Goal: Information Seeking & Learning: Check status

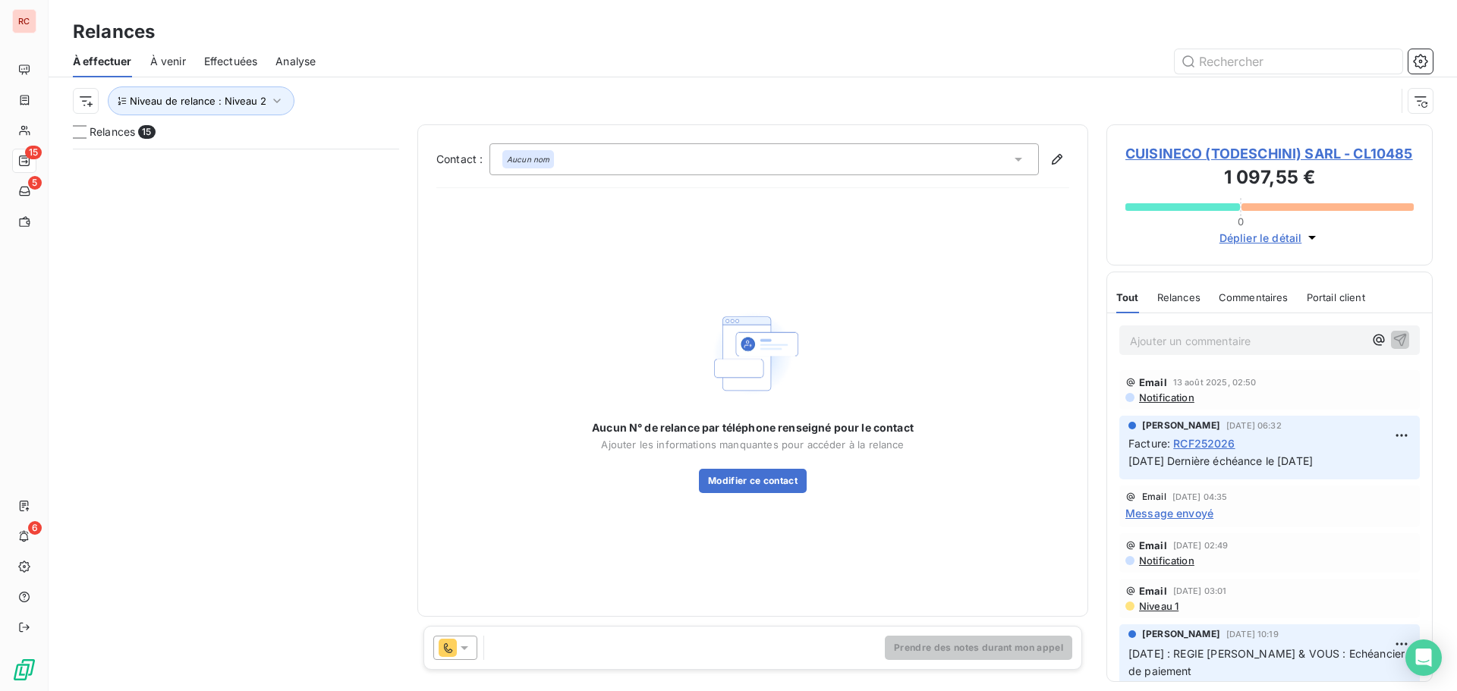
scroll to position [531, 315]
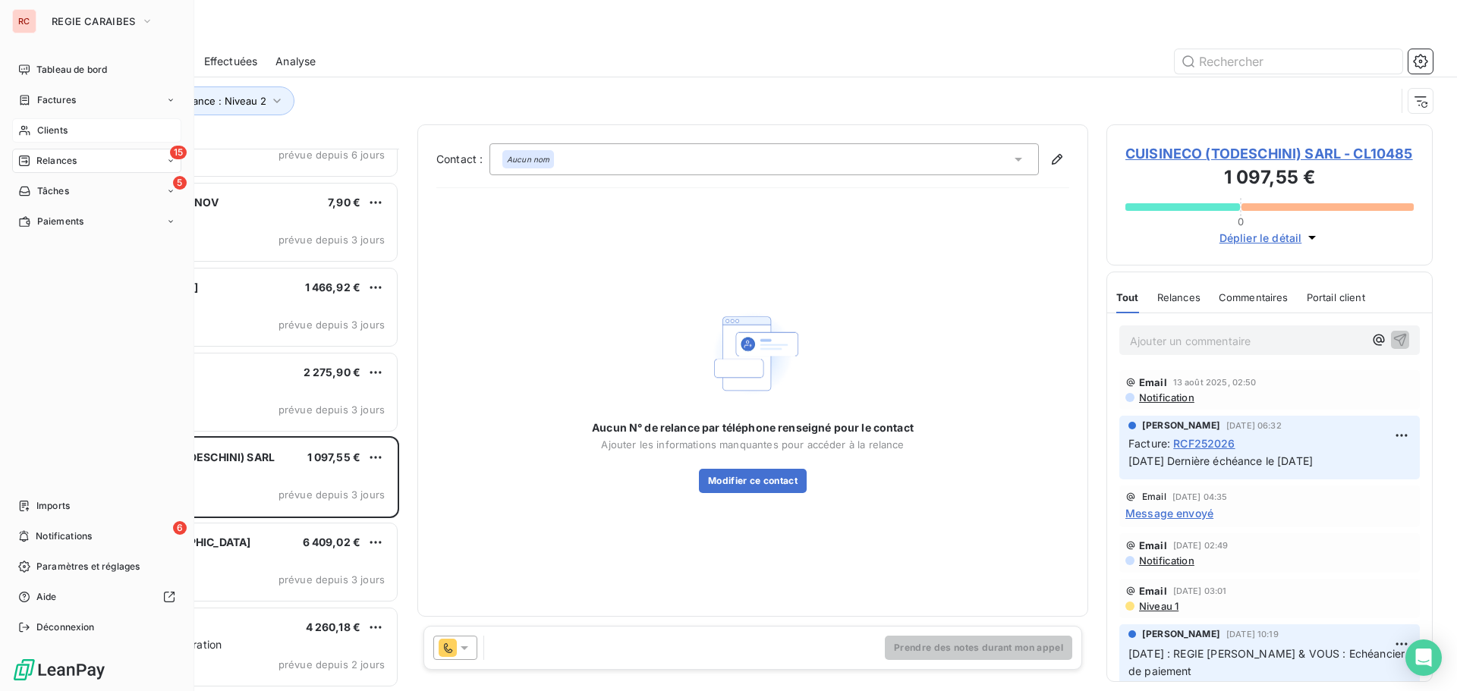
click at [42, 132] on span "Clients" at bounding box center [52, 131] width 30 height 14
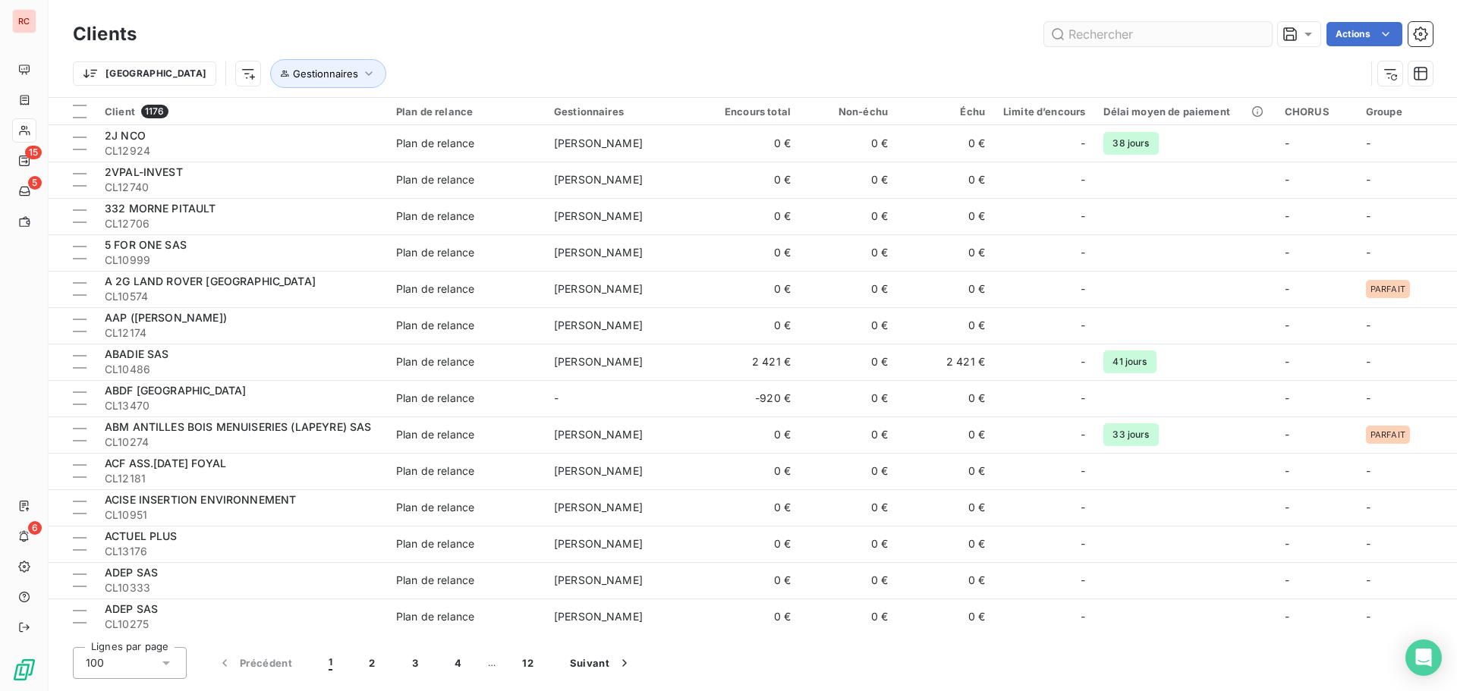
click at [1179, 46] on input "text" at bounding box center [1158, 34] width 228 height 24
click at [1138, 24] on input "text" at bounding box center [1158, 34] width 228 height 24
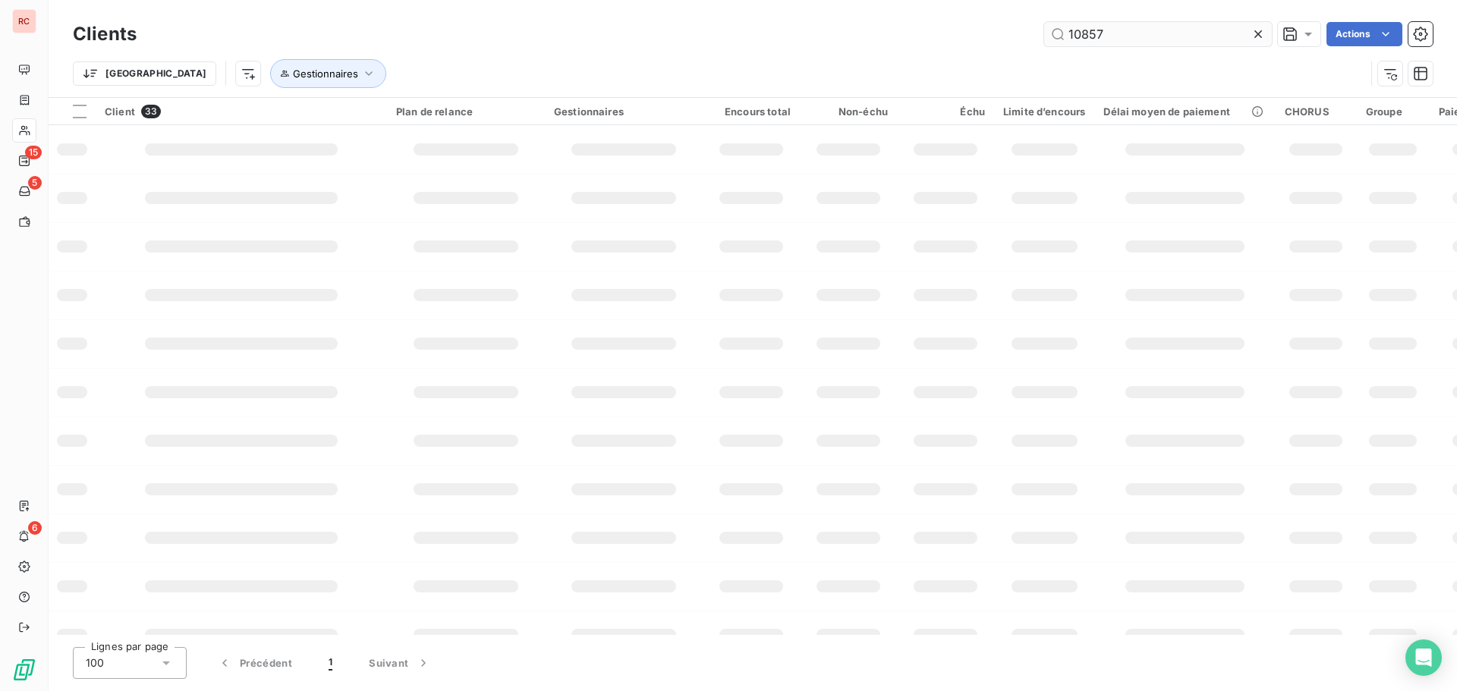
type input "10857"
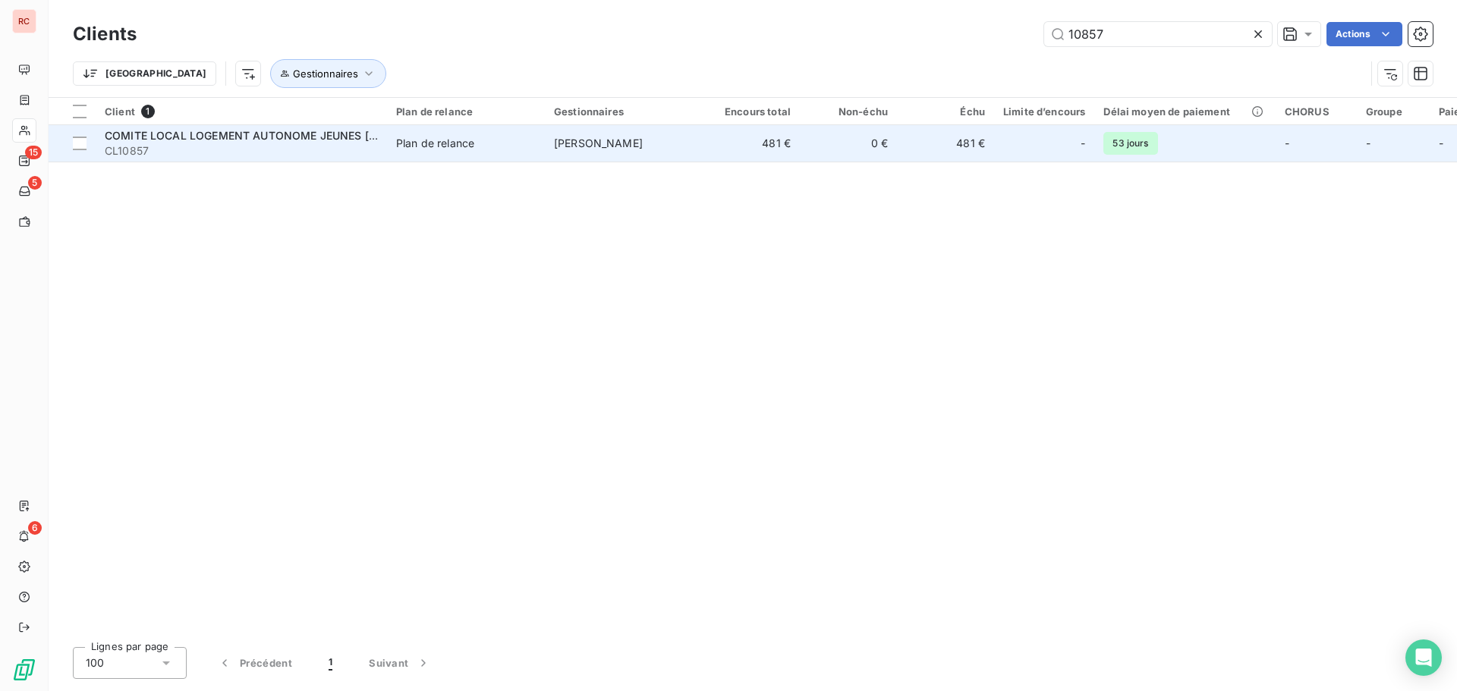
click at [689, 130] on td "[PERSON_NAME]" at bounding box center [624, 143] width 158 height 36
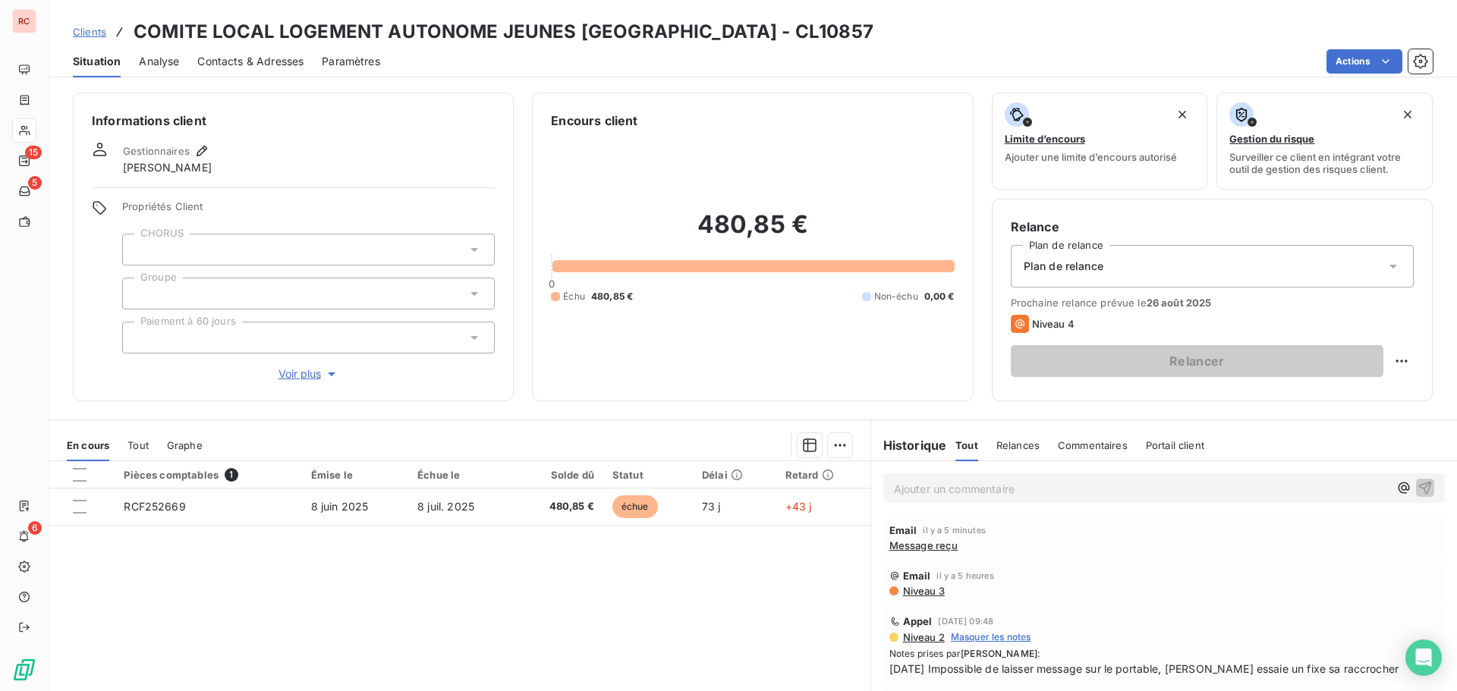
scroll to position [76, 0]
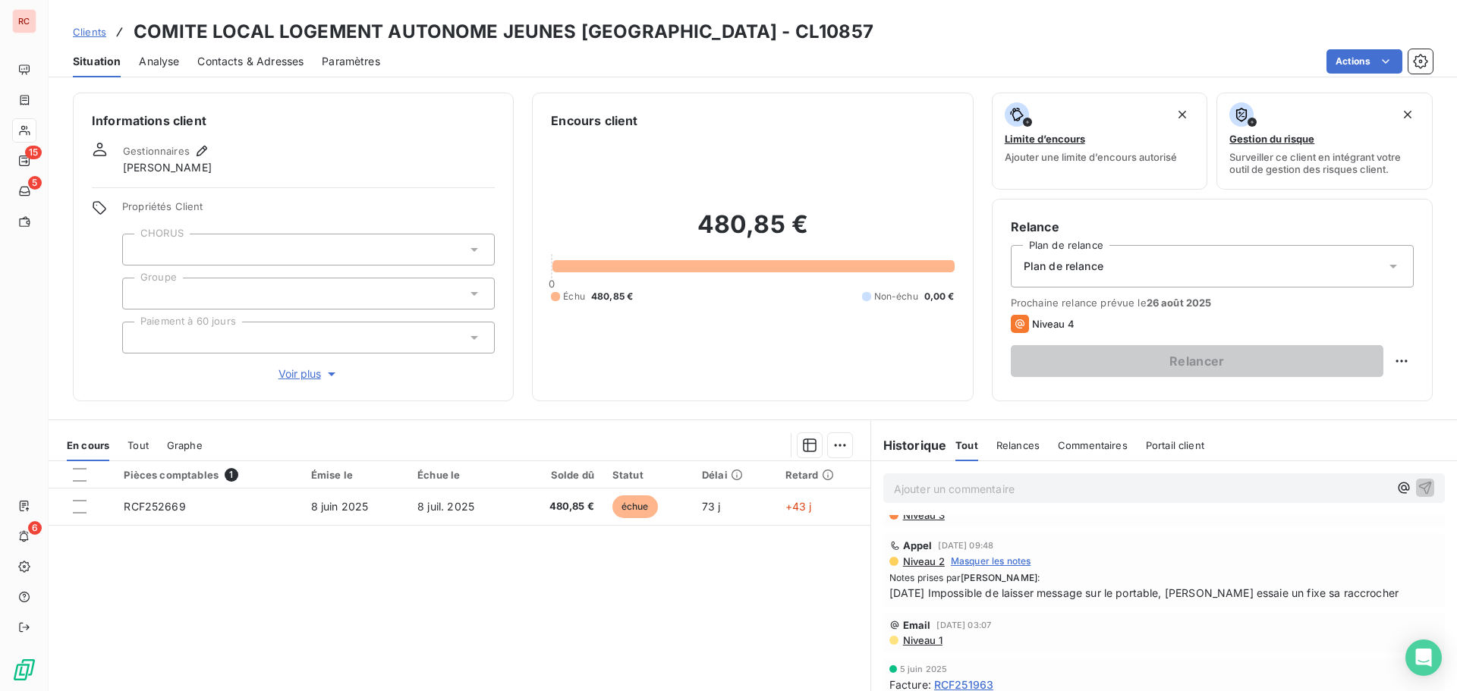
click at [90, 27] on span "Clients" at bounding box center [89, 32] width 33 height 12
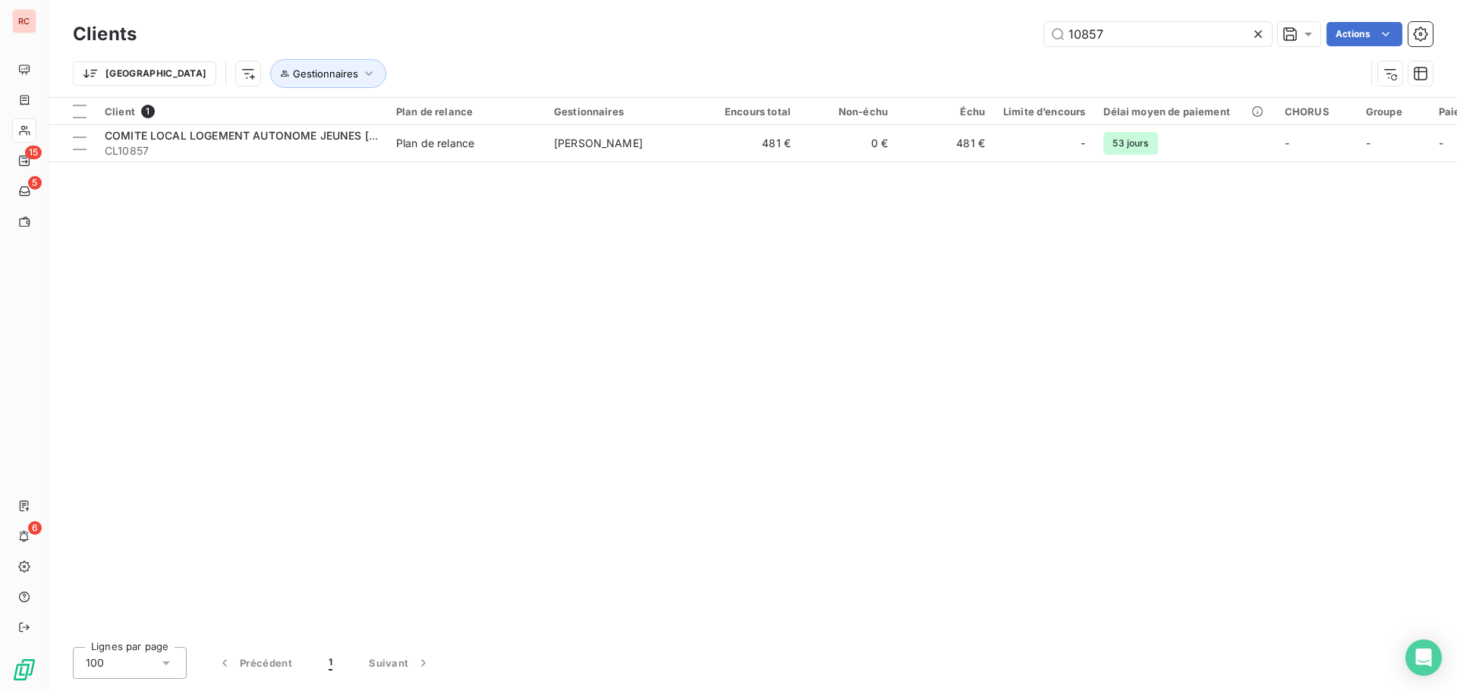
drag, startPoint x: 1102, startPoint y: 33, endPoint x: 1020, endPoint y: 33, distance: 81.9
click at [1020, 33] on div "10857 Actions" at bounding box center [794, 34] width 1278 height 24
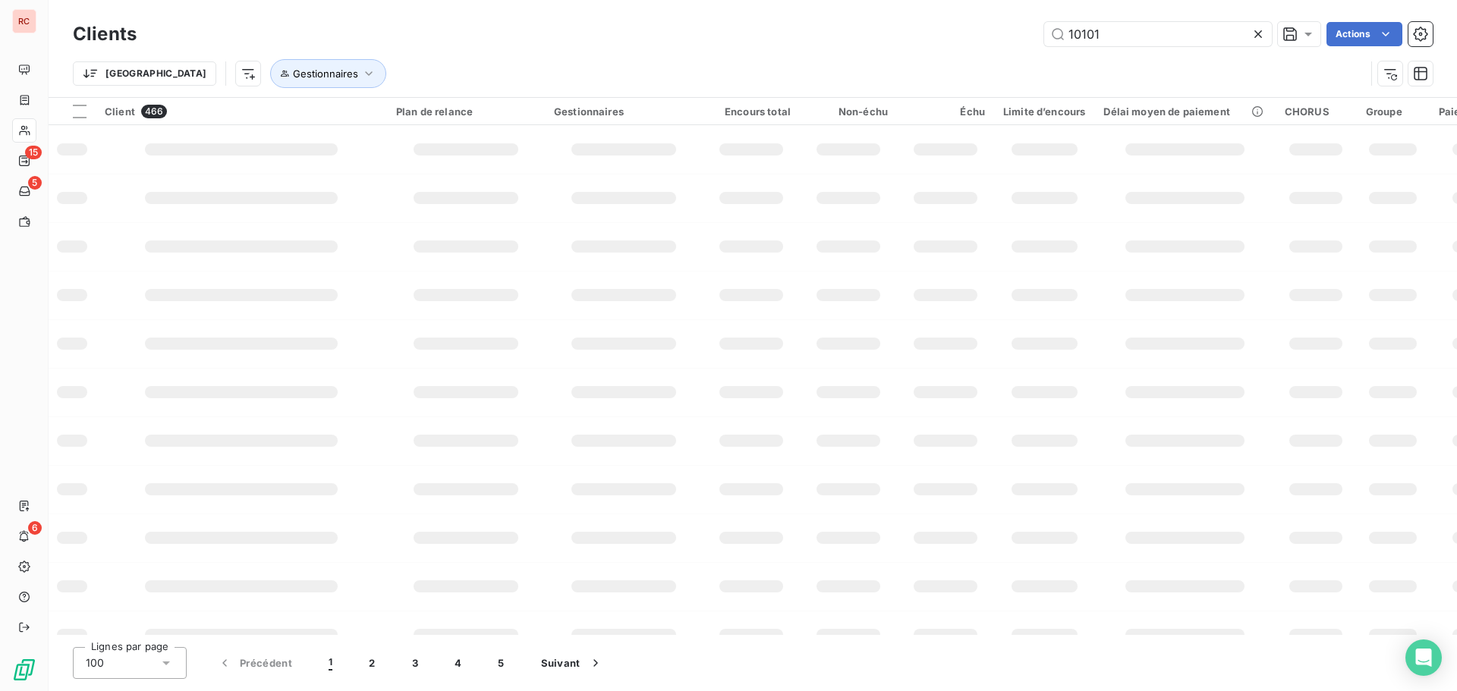
type input "10101"
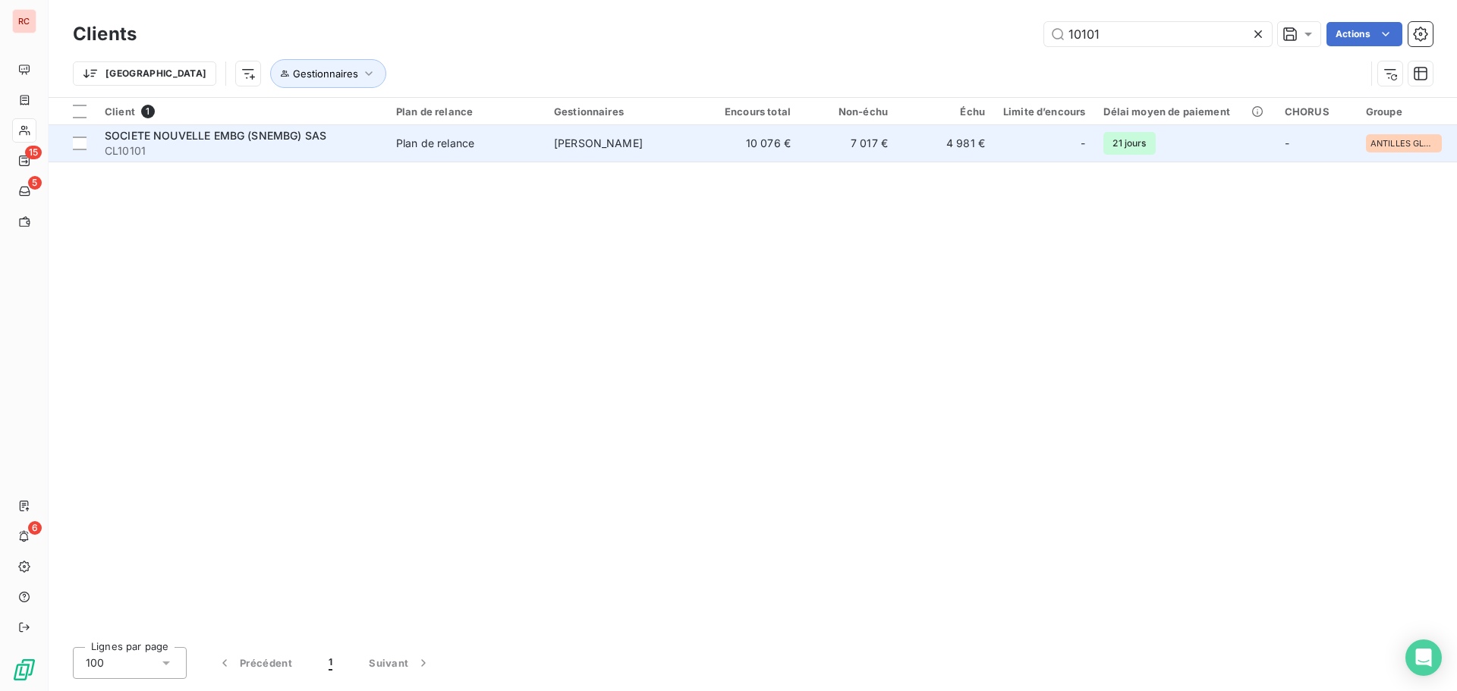
click at [547, 154] on td "[PERSON_NAME]" at bounding box center [624, 143] width 158 height 36
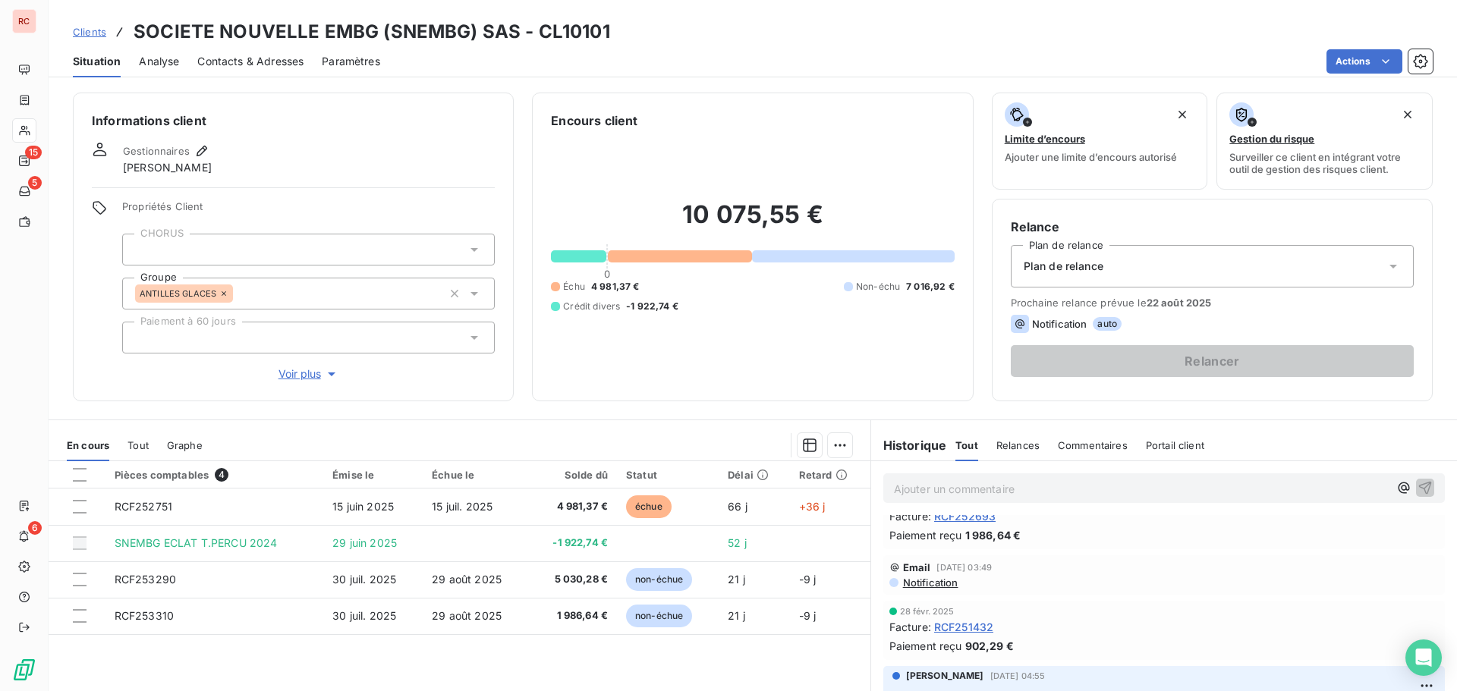
scroll to position [683, 0]
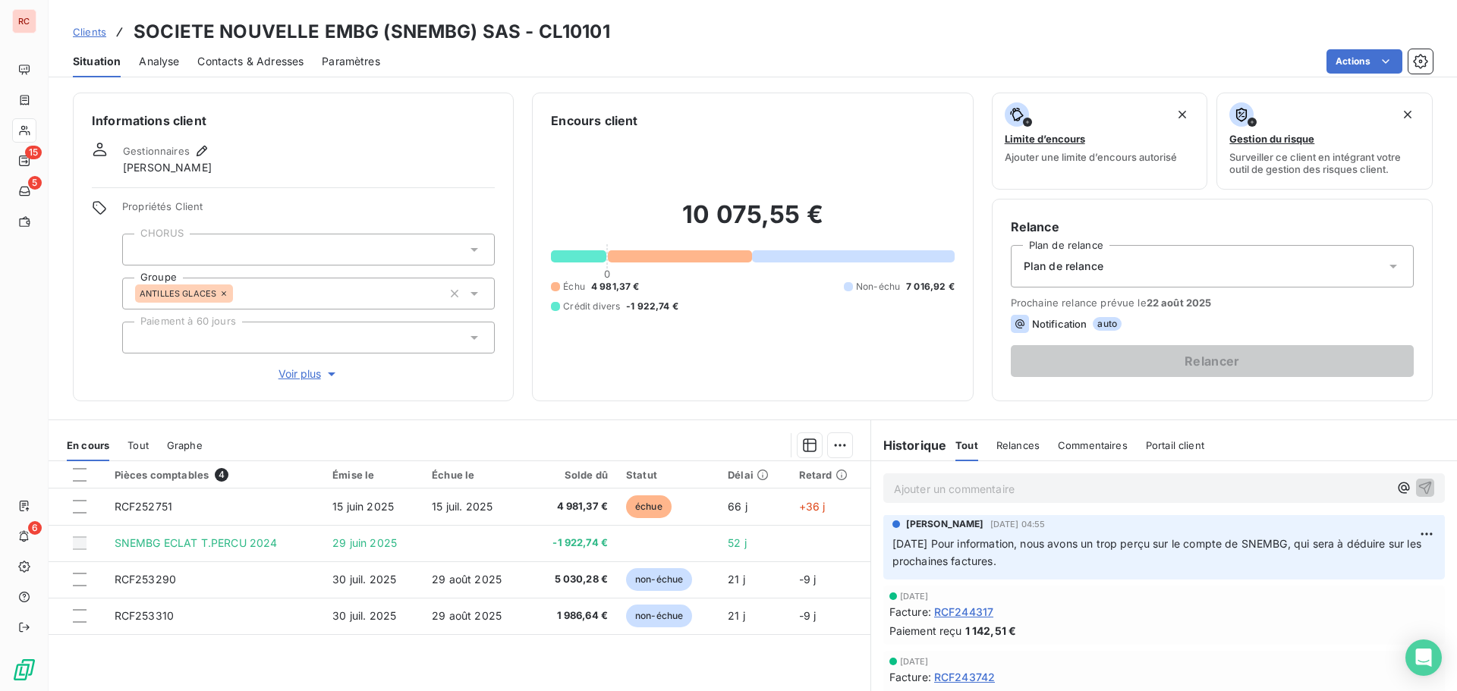
click at [266, 61] on span "Contacts & Adresses" at bounding box center [250, 61] width 106 height 15
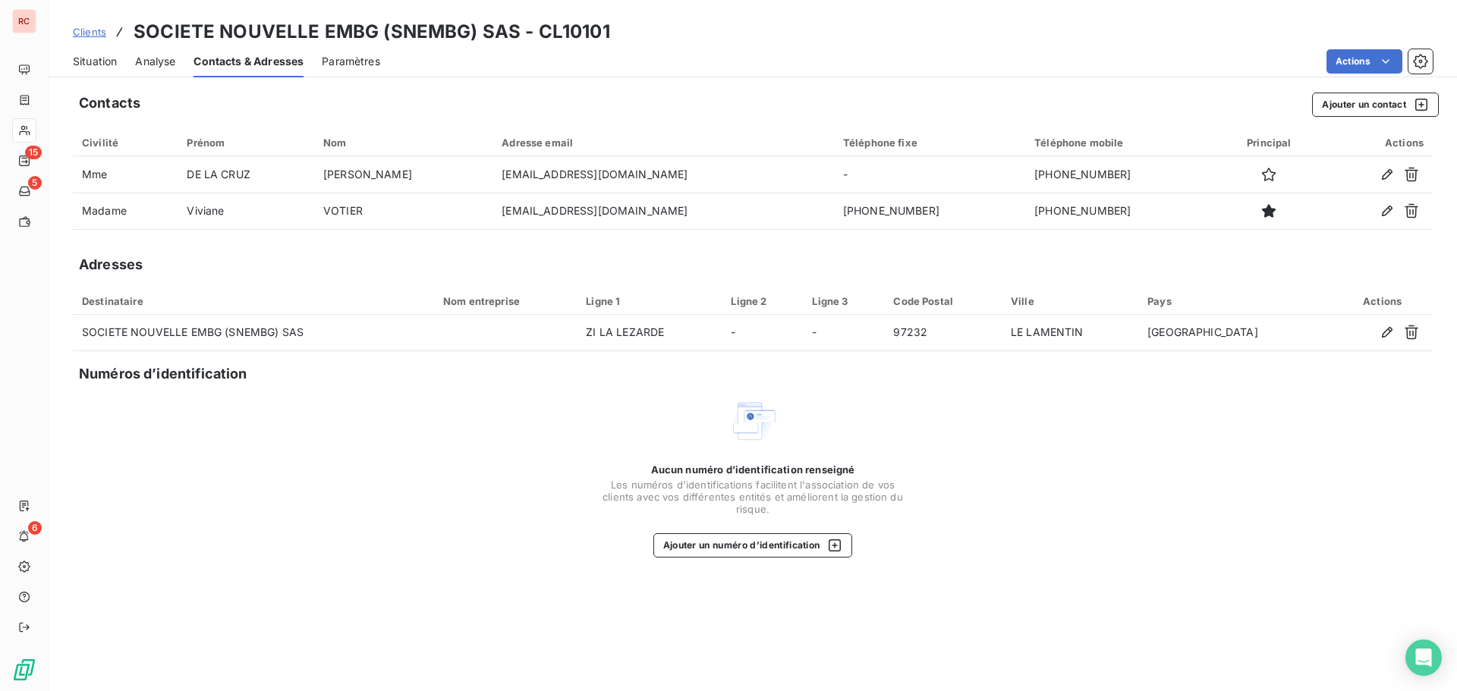
click at [114, 60] on span "Situation" at bounding box center [95, 61] width 44 height 15
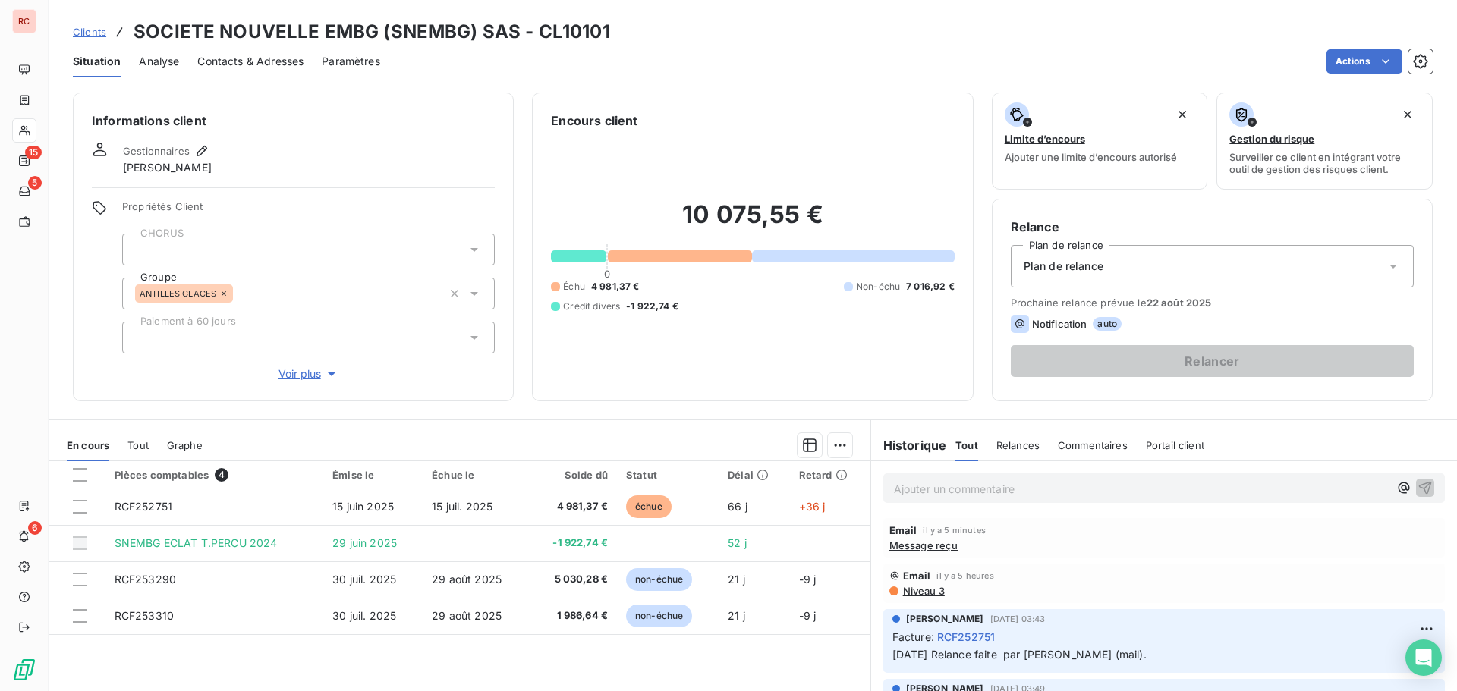
click at [913, 592] on span "Niveau 3" at bounding box center [922, 591] width 43 height 12
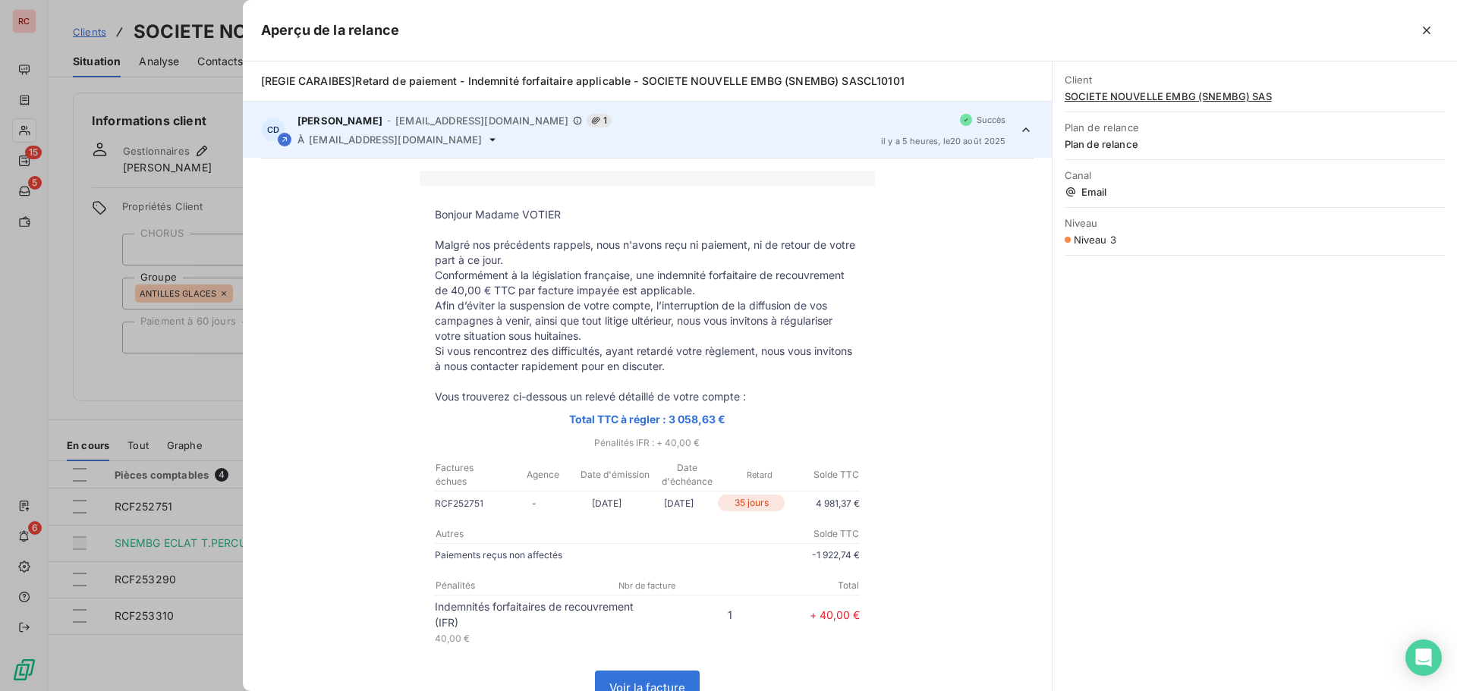
click at [913, 592] on div "Bonjour Madame VOTIER Malgré nos précédents rappels, nous n'avons reçu ni paiem…" at bounding box center [647, 572] width 772 height 802
click at [201, 407] on div at bounding box center [728, 345] width 1457 height 691
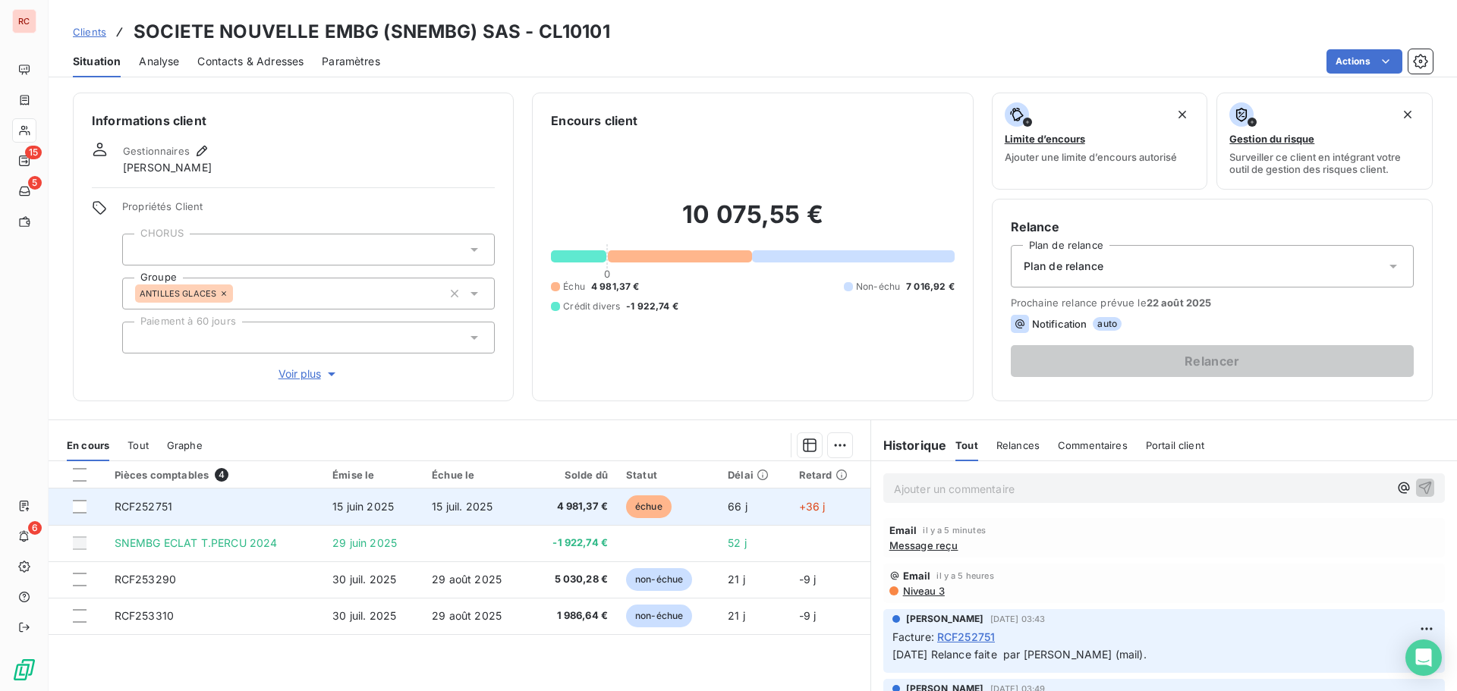
click at [397, 512] on td "15 juin 2025" at bounding box center [372, 507] width 99 height 36
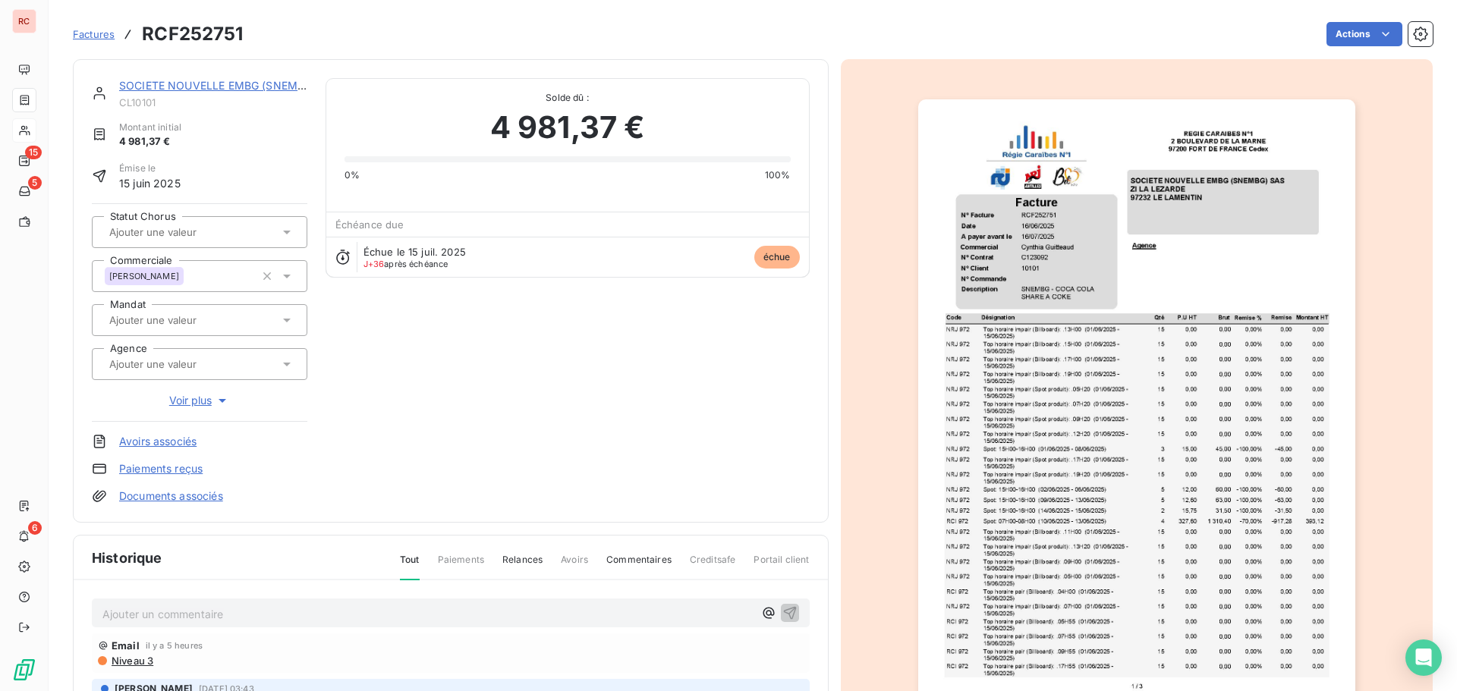
click at [240, 607] on div "Ajouter un commentaire ﻿" at bounding box center [451, 614] width 718 height 30
click at [208, 619] on p "Ajouter un commentaire ﻿" at bounding box center [427, 614] width 651 height 19
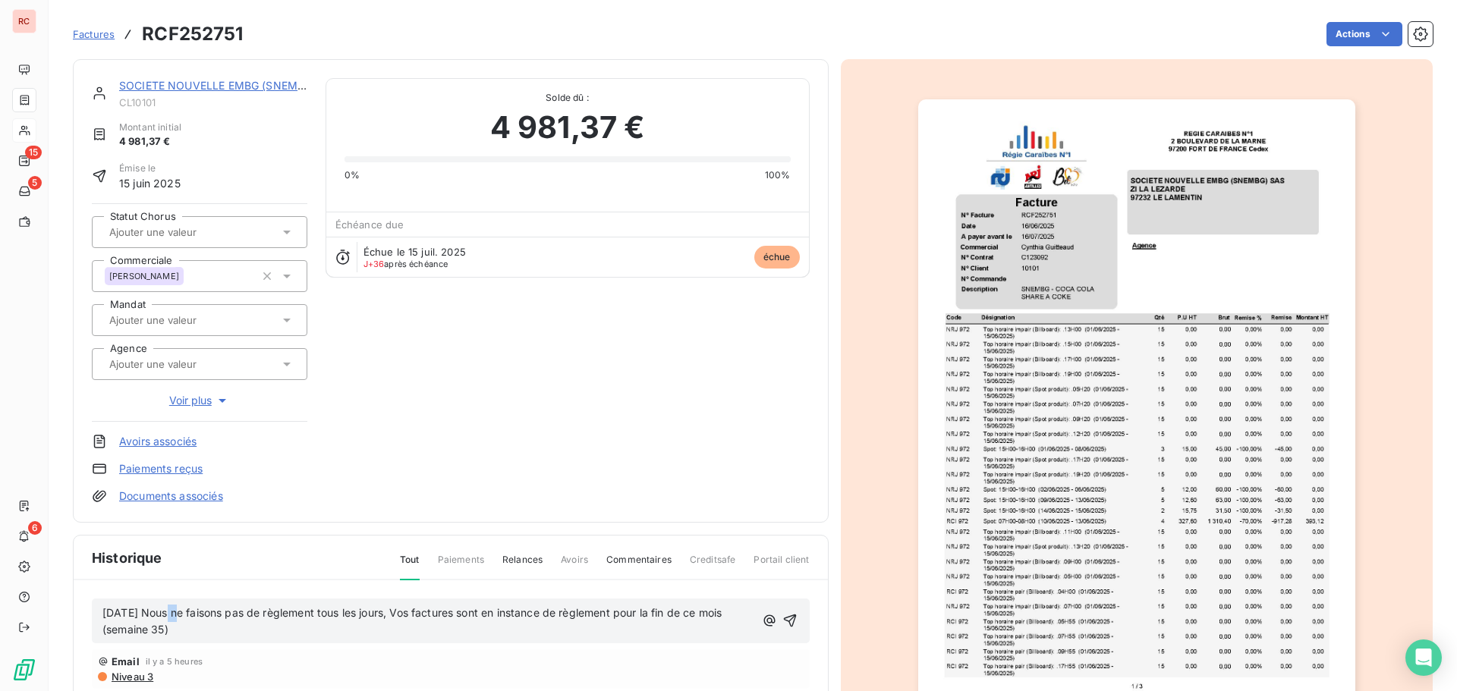
drag, startPoint x: 166, startPoint y: 614, endPoint x: 184, endPoint y: 616, distance: 17.6
click at [184, 616] on span "[DATE] Nous ne faisons pas de règlement tous les jours, Vos factures sont en in…" at bounding box center [413, 621] width 622 height 30
click at [165, 616] on span "[DATE] Nous ne faisons pas de règlement tous les jours, Vos factures sont en in…" at bounding box center [413, 621] width 622 height 30
click at [783, 623] on icon "button" at bounding box center [790, 620] width 15 height 15
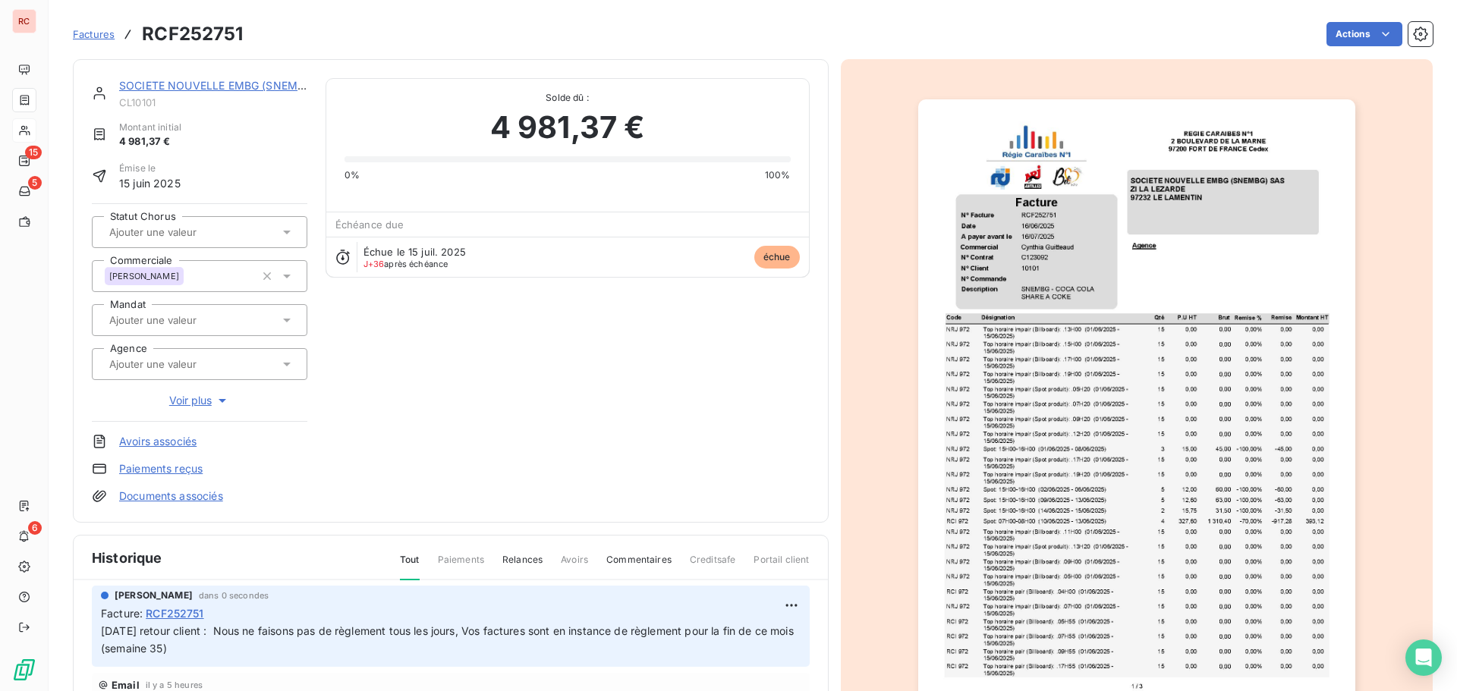
scroll to position [97, 0]
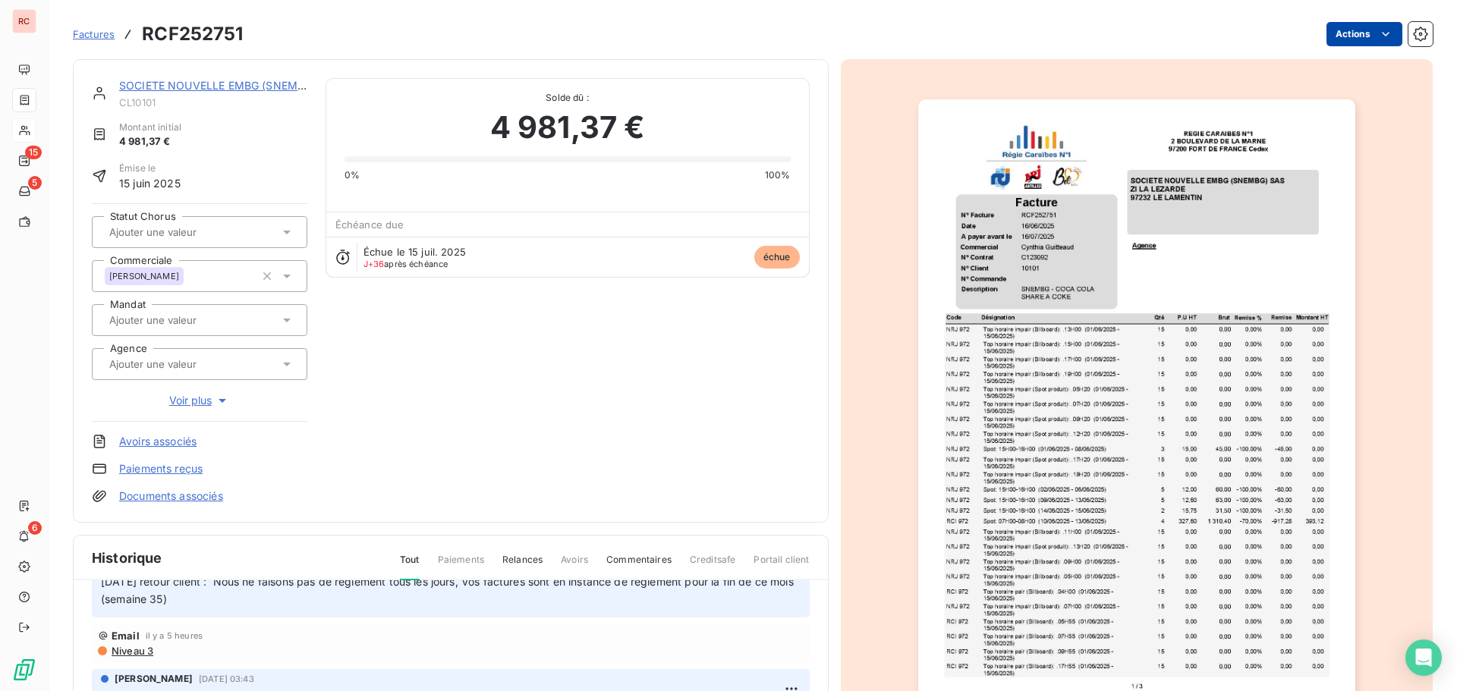
click at [1382, 39] on html "RC 15 5 6 Factures RCF252751 Actions SOCIETE NOUVELLE EMBG (SNEMBG) SAS CL10101…" at bounding box center [728, 345] width 1457 height 691
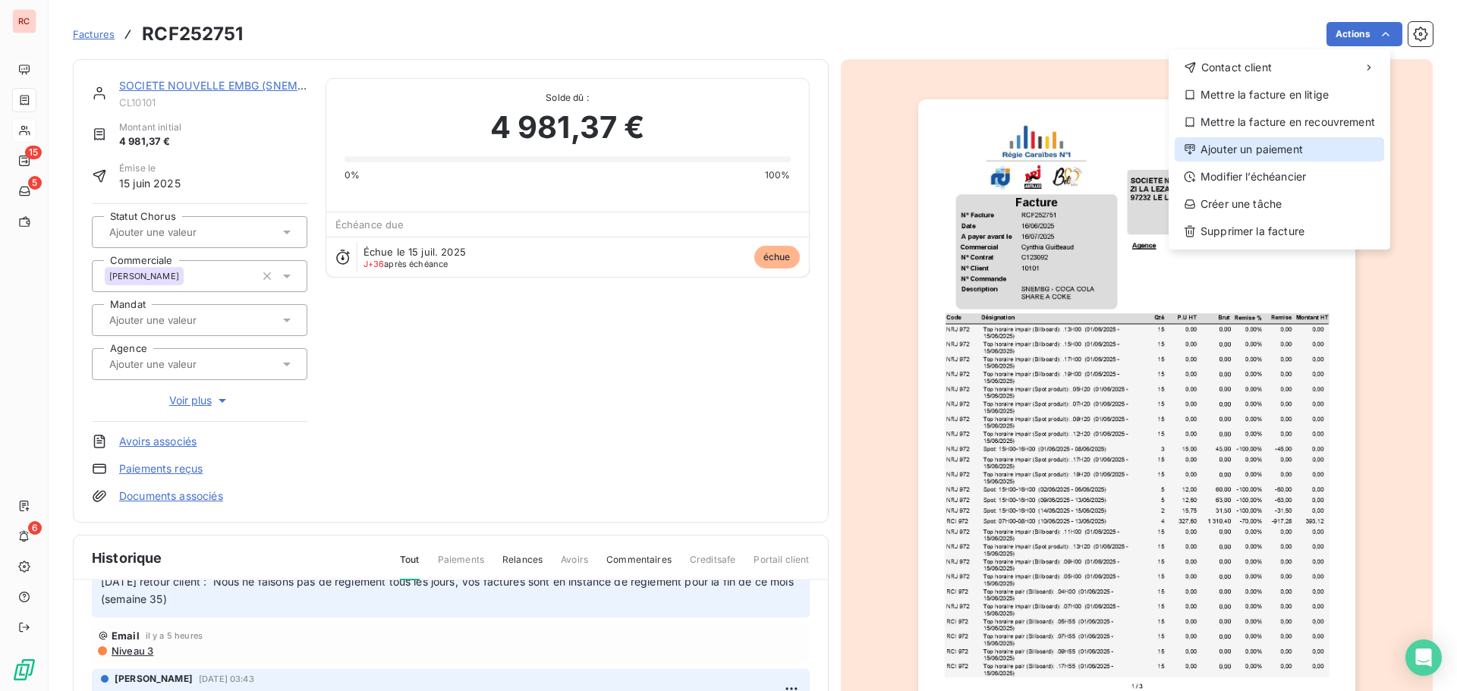
click at [1270, 148] on div "Ajouter un paiement" at bounding box center [1279, 149] width 209 height 24
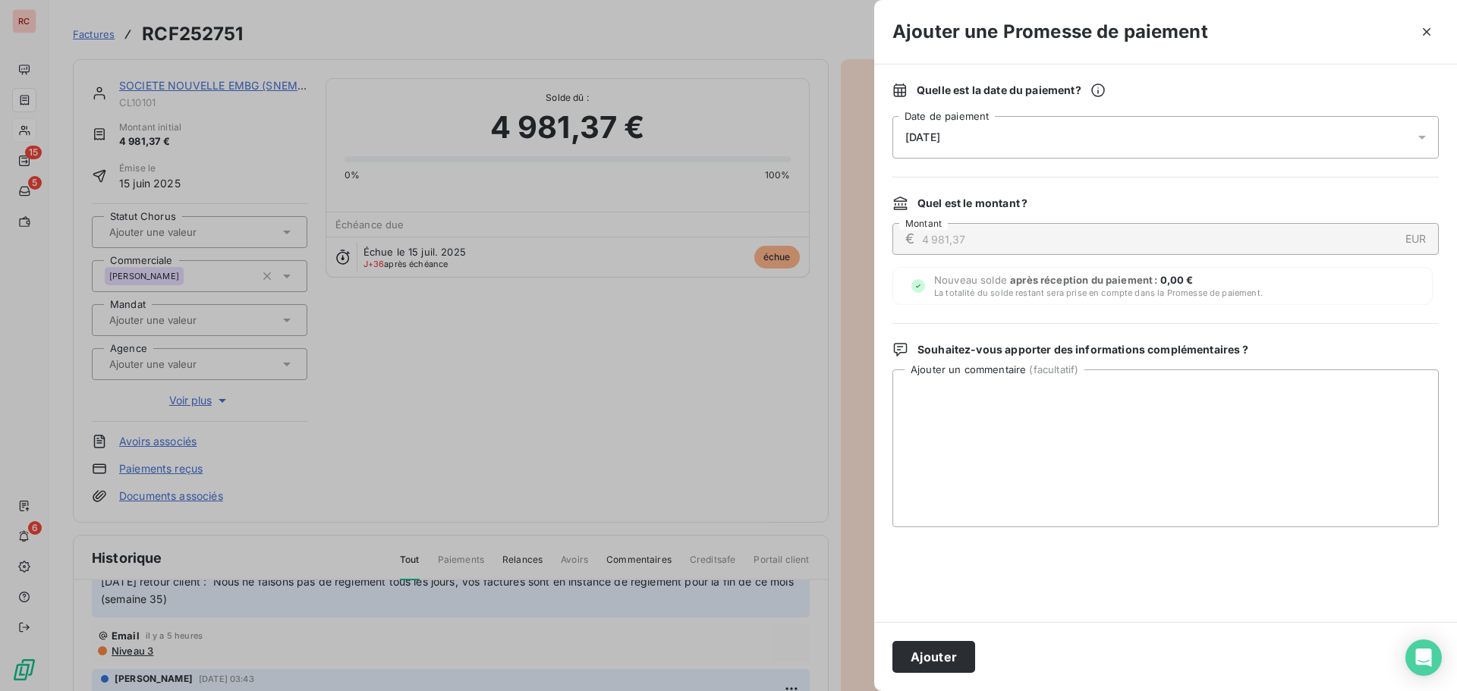
click at [1420, 137] on icon at bounding box center [1422, 138] width 8 height 4
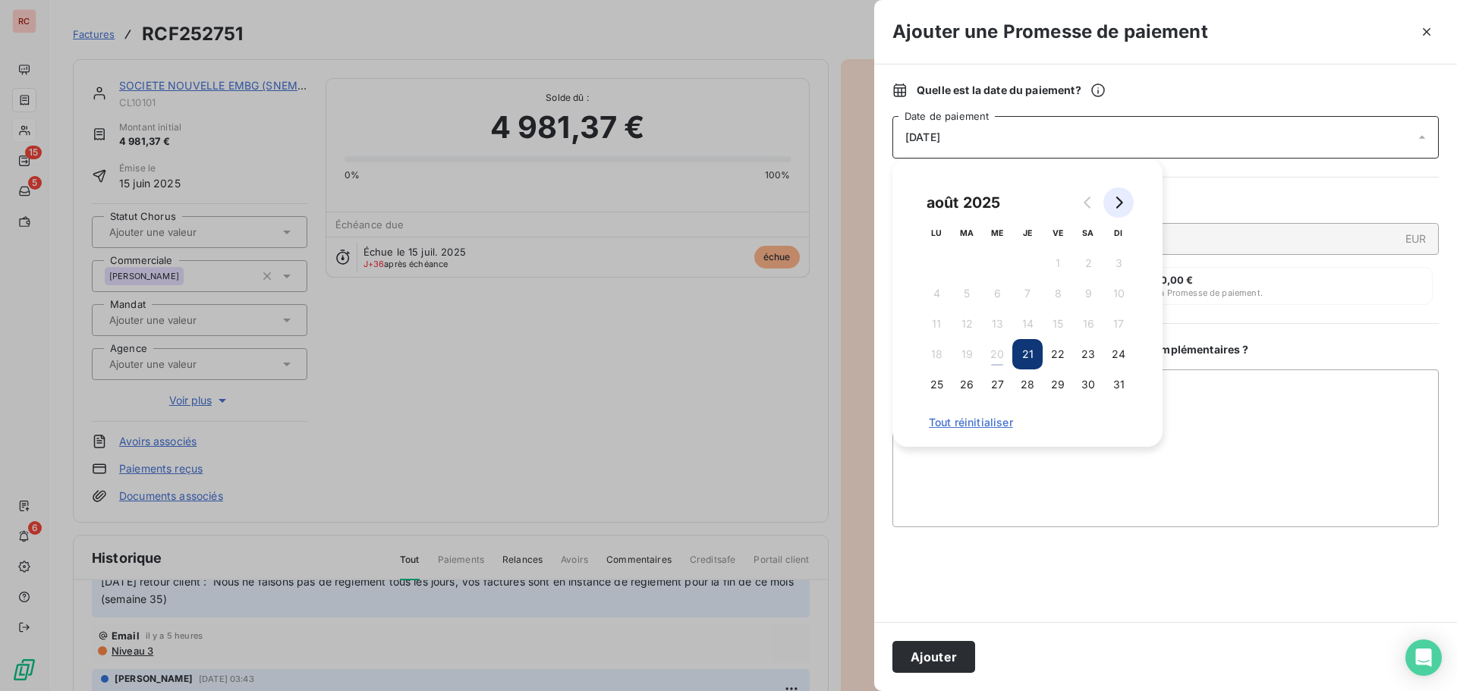
click at [1119, 208] on icon "Go to next month" at bounding box center [1118, 203] width 12 height 12
click at [977, 260] on button "2" at bounding box center [967, 263] width 30 height 30
click at [1090, 457] on textarea "Ajouter un commentaire ( facultatif )" at bounding box center [1165, 449] width 546 height 158
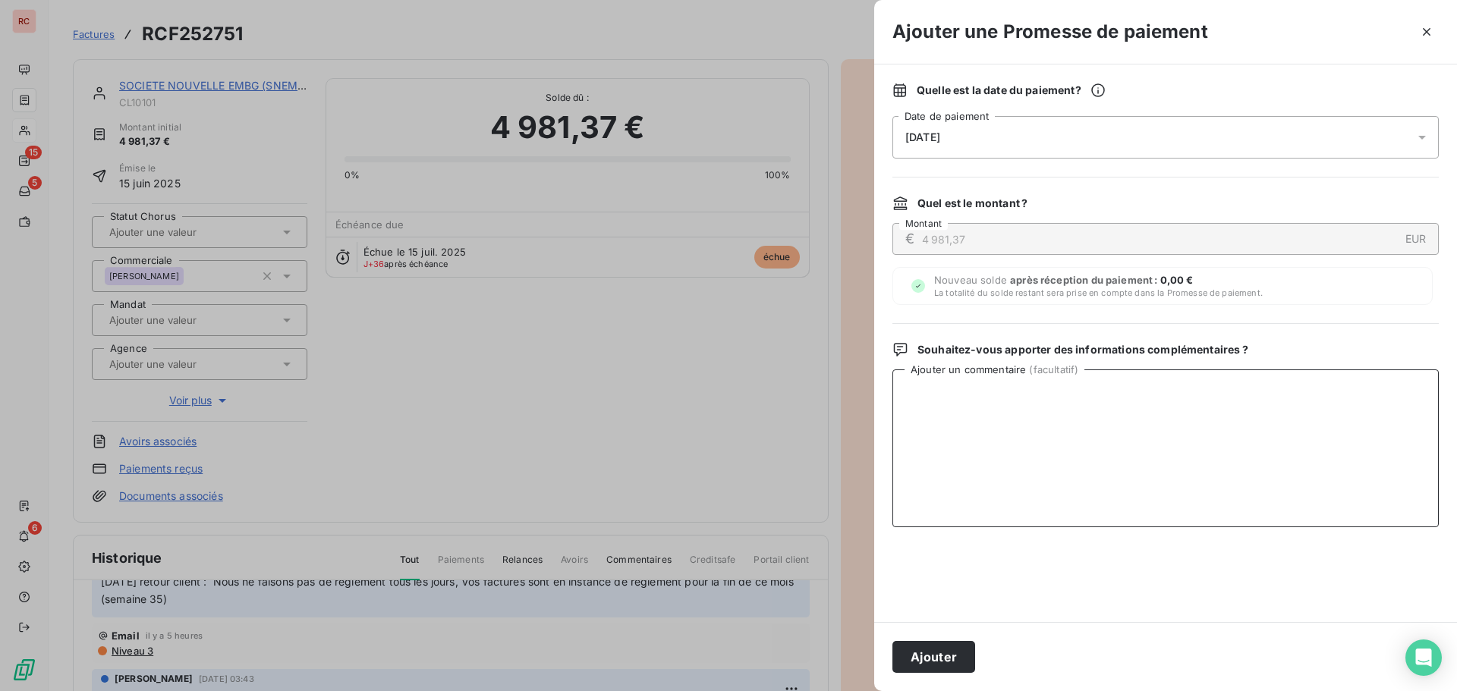
click at [966, 385] on textarea "Ajouter un commentaire ( facultatif )" at bounding box center [1165, 449] width 546 height 158
paste textarea "Bonjour, Les factures n'étaient en ma possession lorsque j'ai pris connaissance…"
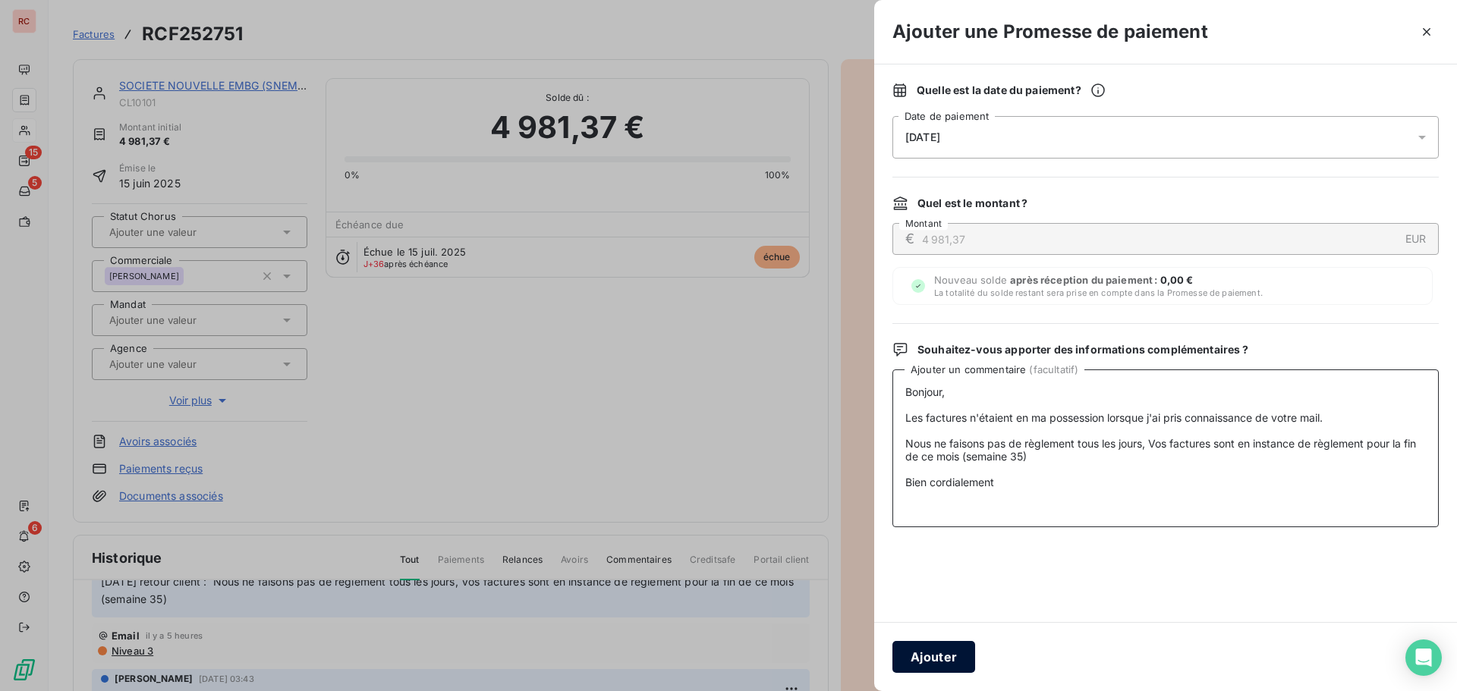
type textarea "Bonjour, Les factures n'étaient en ma possession lorsque j'ai pris connaissance…"
drag, startPoint x: 953, startPoint y: 666, endPoint x: 967, endPoint y: 662, distance: 15.1
click at [955, 665] on button "Ajouter" at bounding box center [933, 657] width 83 height 32
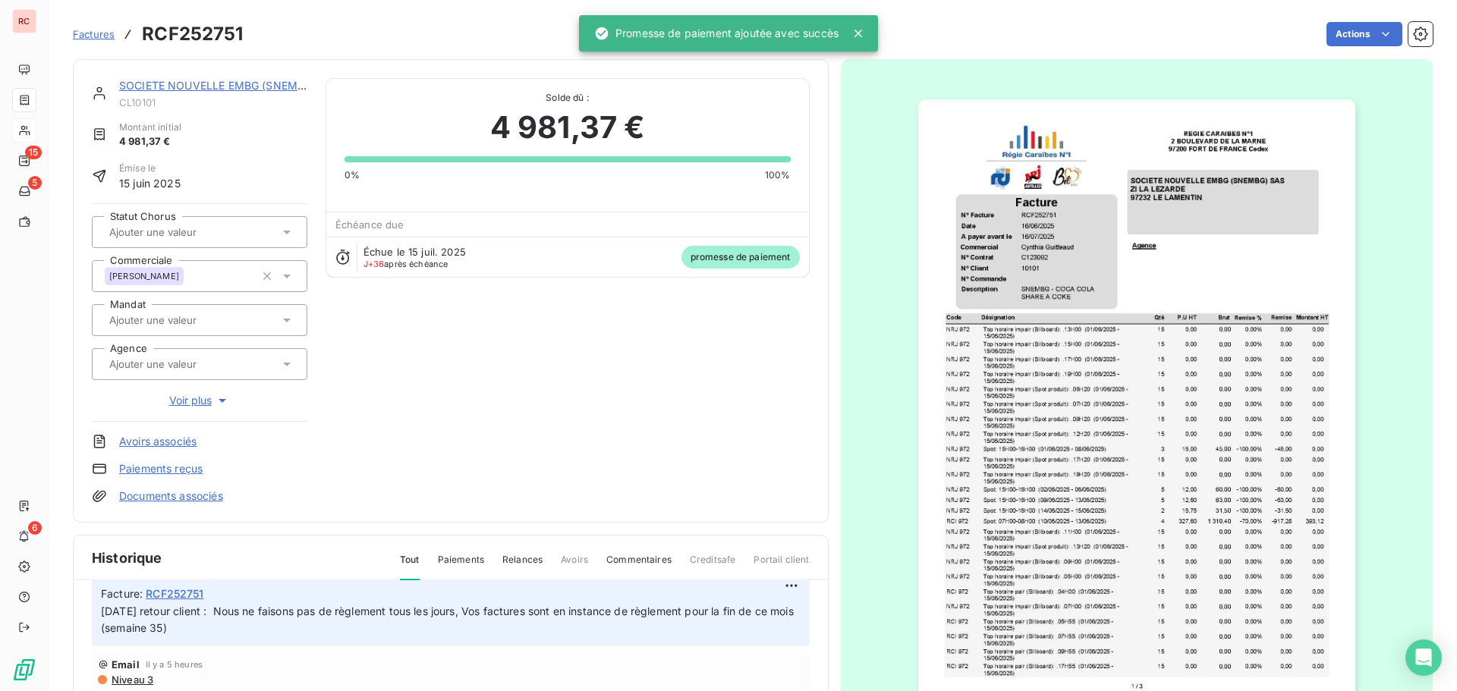
scroll to position [335, 0]
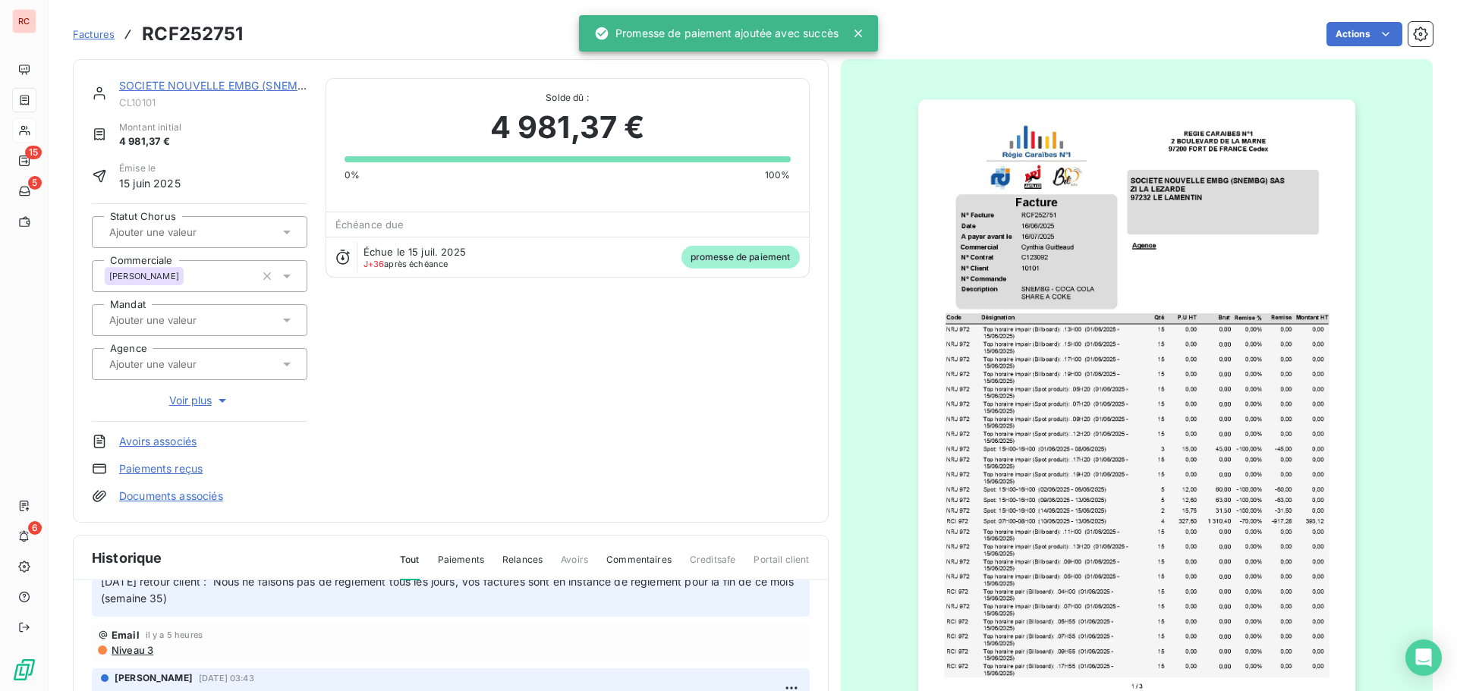
click at [144, 80] on link "SOCIETE NOUVELLE EMBG (SNEMBG) SAS" at bounding box center [230, 85] width 222 height 13
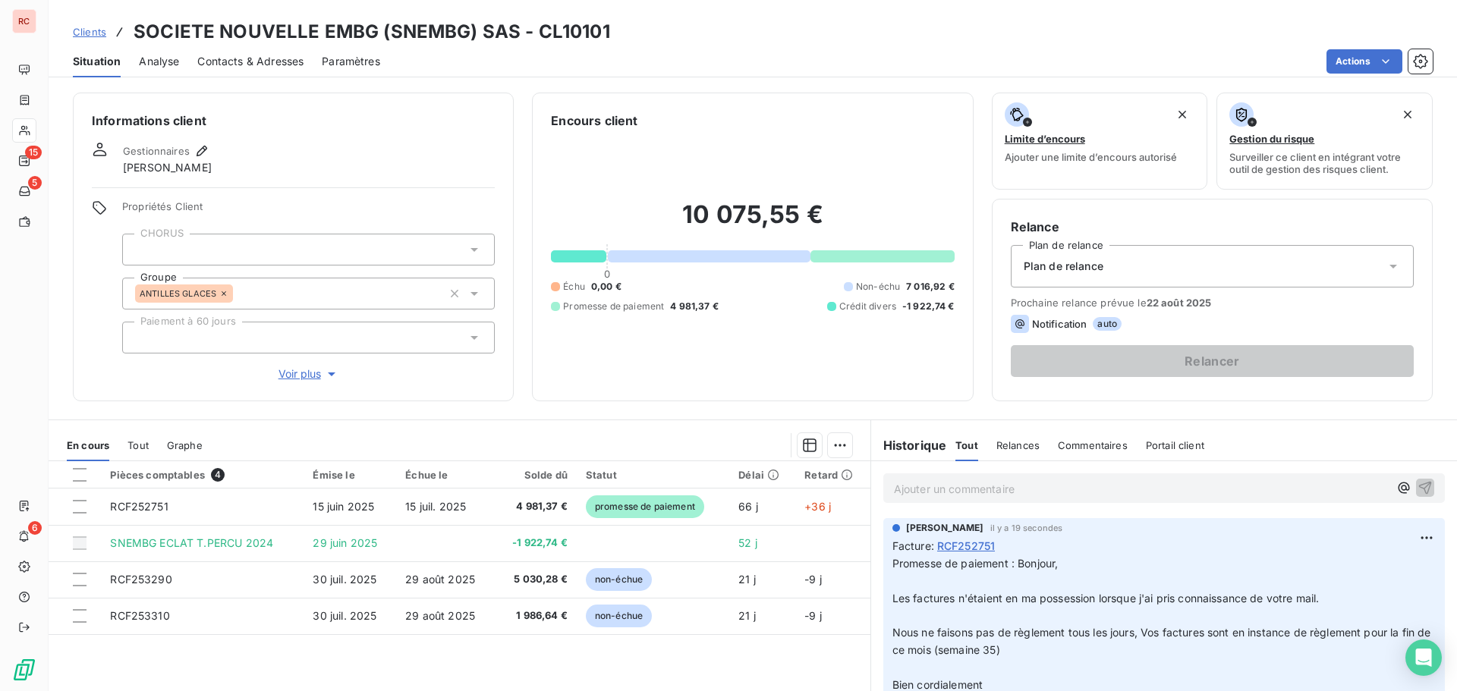
click at [995, 489] on p "Ajouter un commentaire ﻿" at bounding box center [1141, 489] width 495 height 19
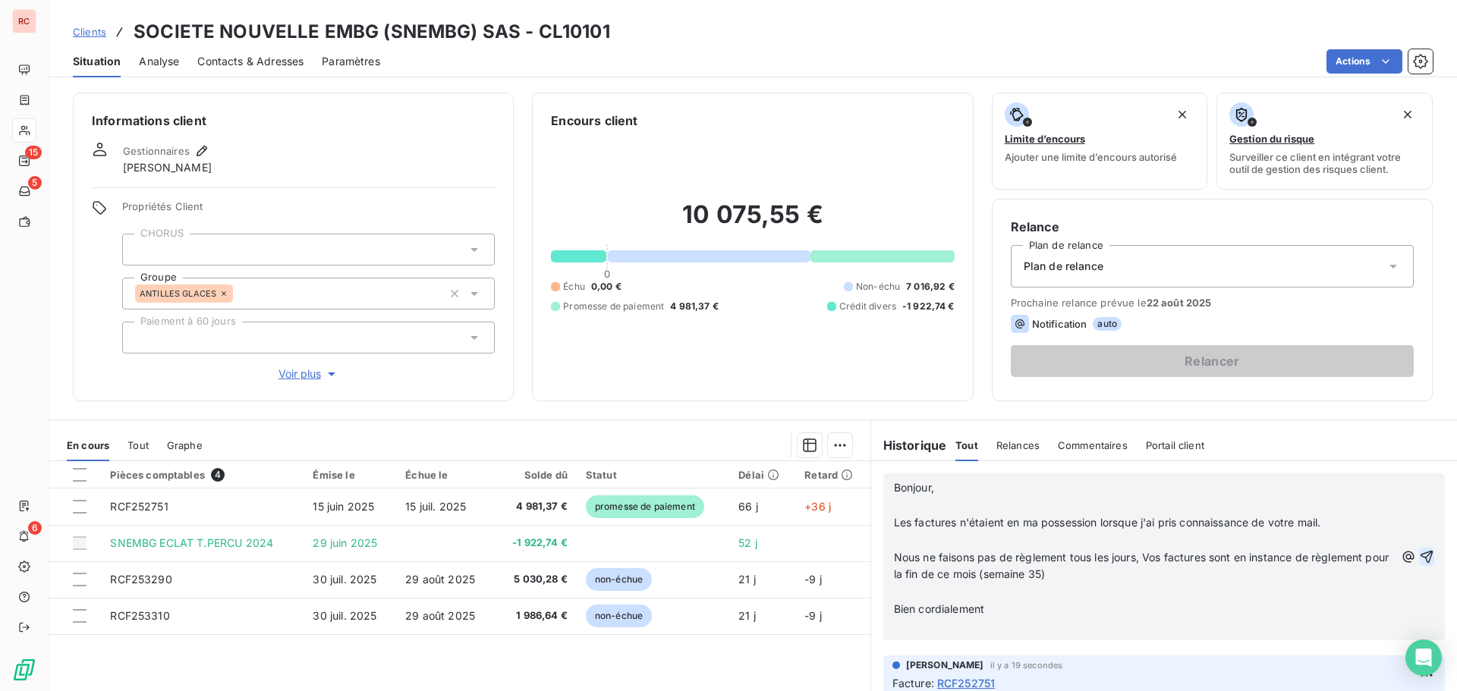
click at [1419, 559] on icon "button" at bounding box center [1426, 556] width 15 height 15
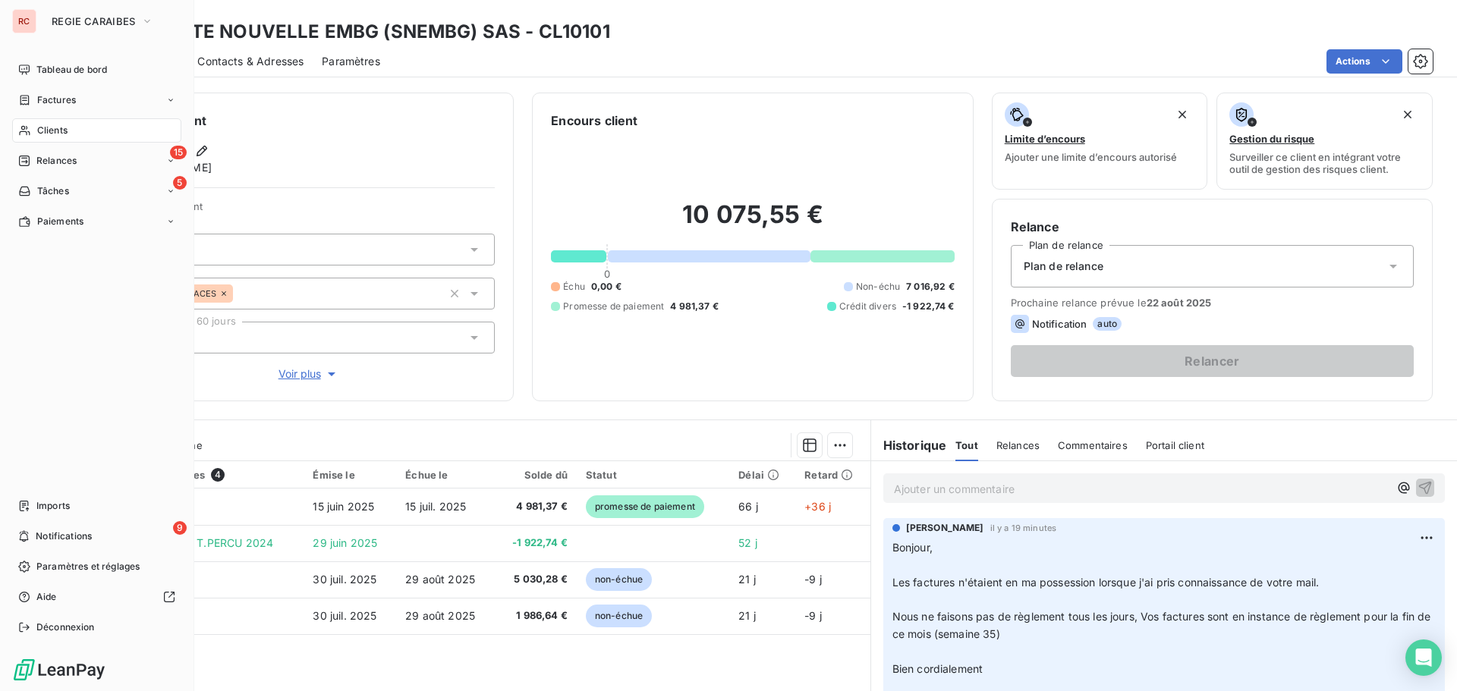
click at [42, 128] on span "Clients" at bounding box center [52, 131] width 30 height 14
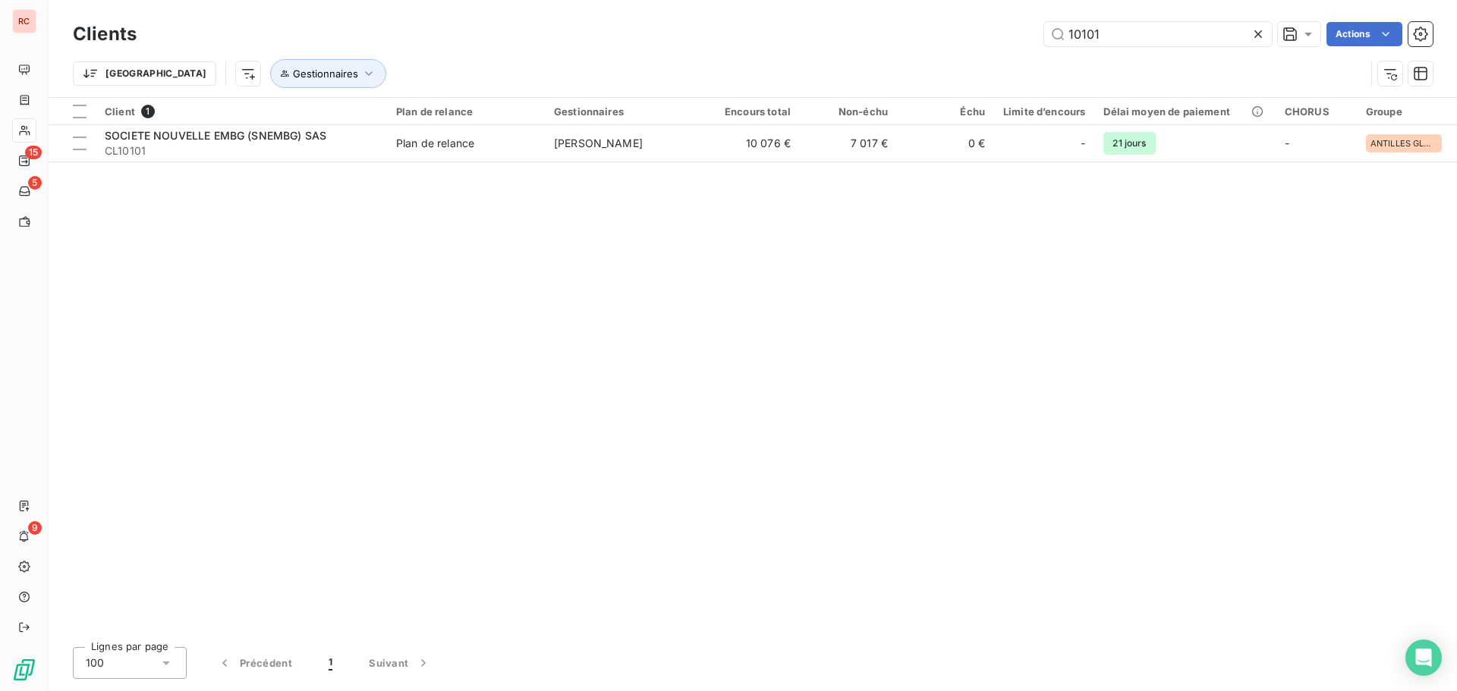
drag, startPoint x: 1147, startPoint y: 37, endPoint x: 936, endPoint y: 33, distance: 211.7
click at [936, 33] on div "10101 Actions" at bounding box center [794, 34] width 1278 height 24
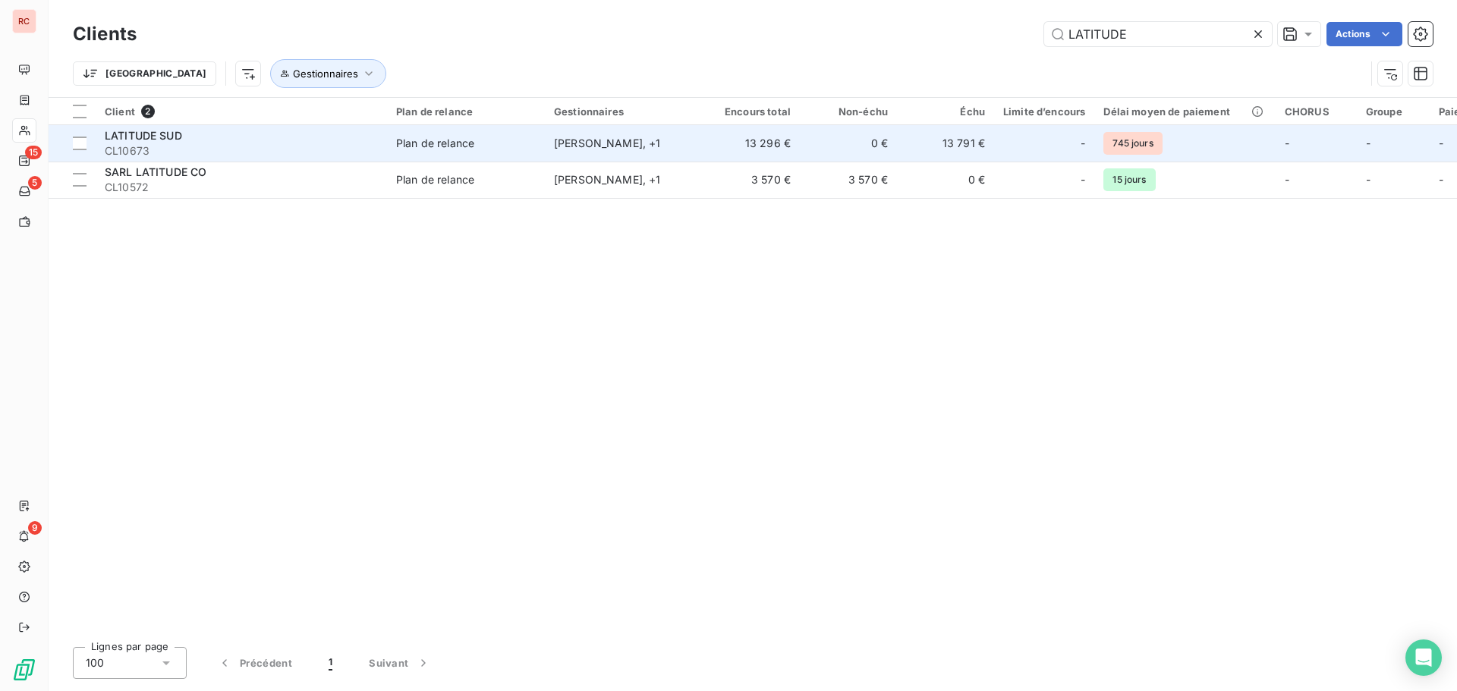
type input "LATITUDE"
click at [436, 146] on div "Plan de relance" at bounding box center [435, 143] width 78 height 15
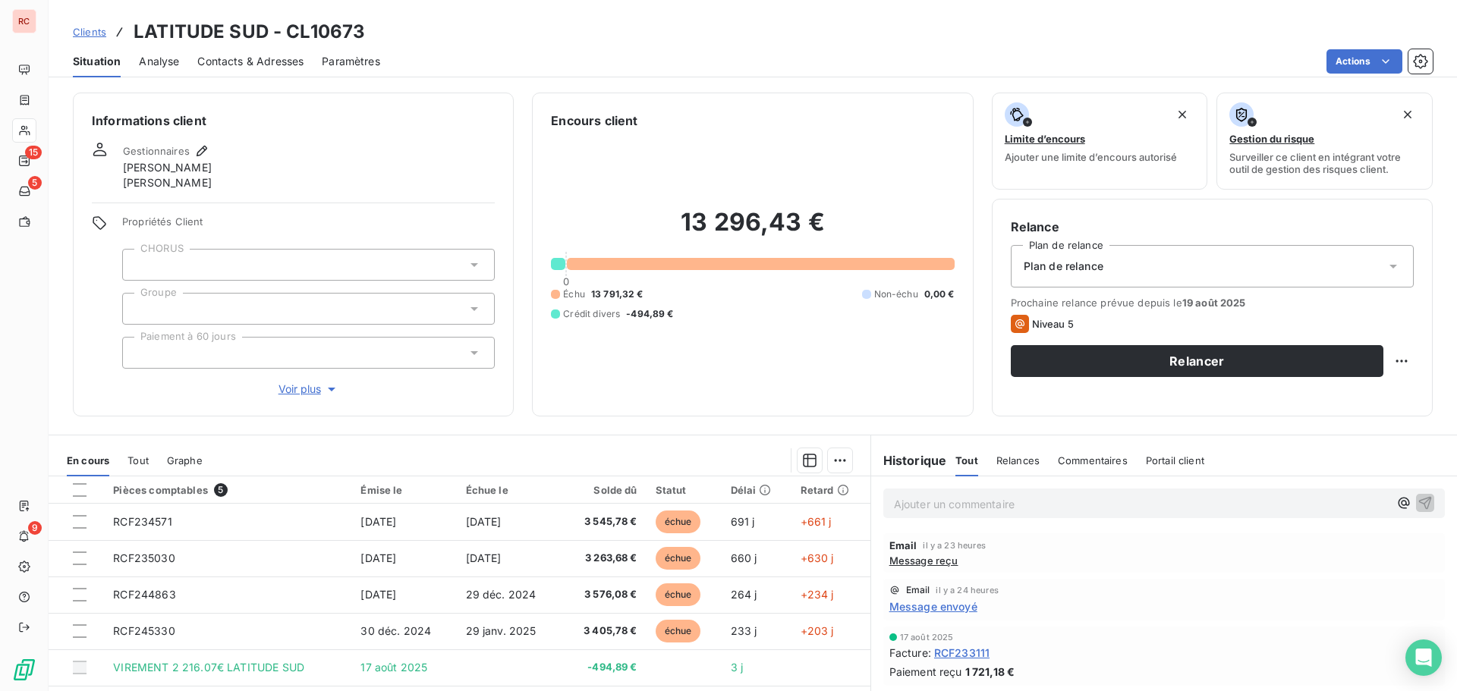
click at [917, 562] on span "Message reçu" at bounding box center [923, 561] width 69 height 12
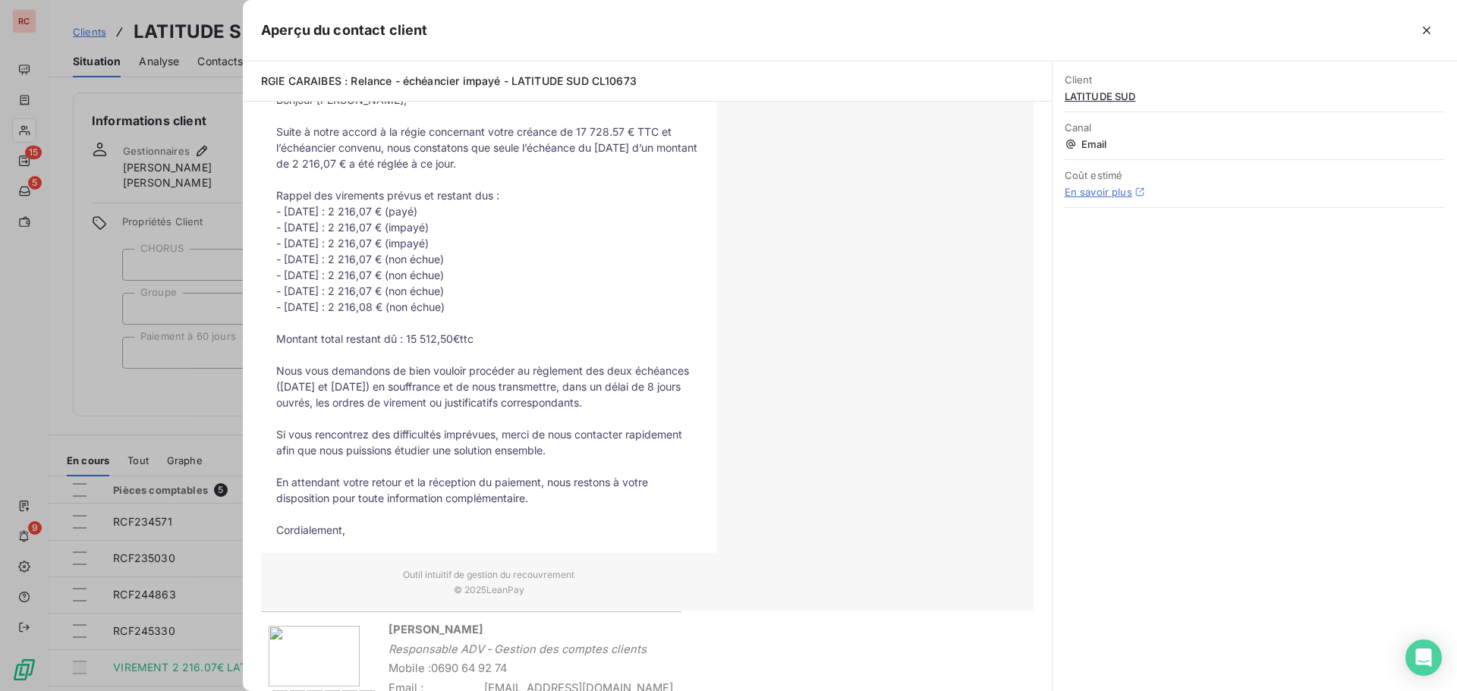
scroll to position [683, 0]
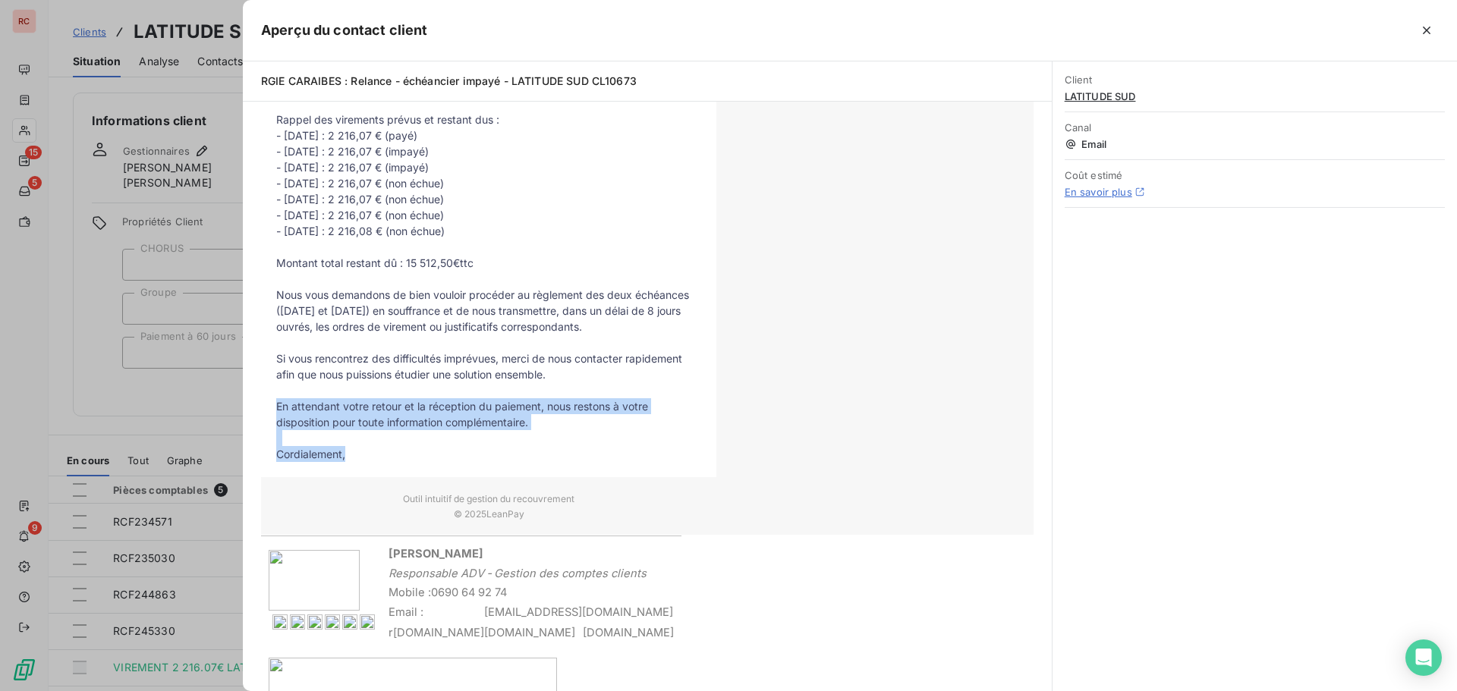
drag, startPoint x: 354, startPoint y: 455, endPoint x: 271, endPoint y: 410, distance: 94.0
click at [271, 410] on tbody "Bonjour [PERSON_NAME], Suite à notre accord à la régie concernant votre créance…" at bounding box center [488, 239] width 455 height 446
copy tbody "En attendant votre retour et la réception du paiement, nous restons à votre dis…"
drag, startPoint x: 399, startPoint y: 433, endPoint x: 500, endPoint y: 427, distance: 101.1
click at [399, 433] on p at bounding box center [488, 438] width 425 height 16
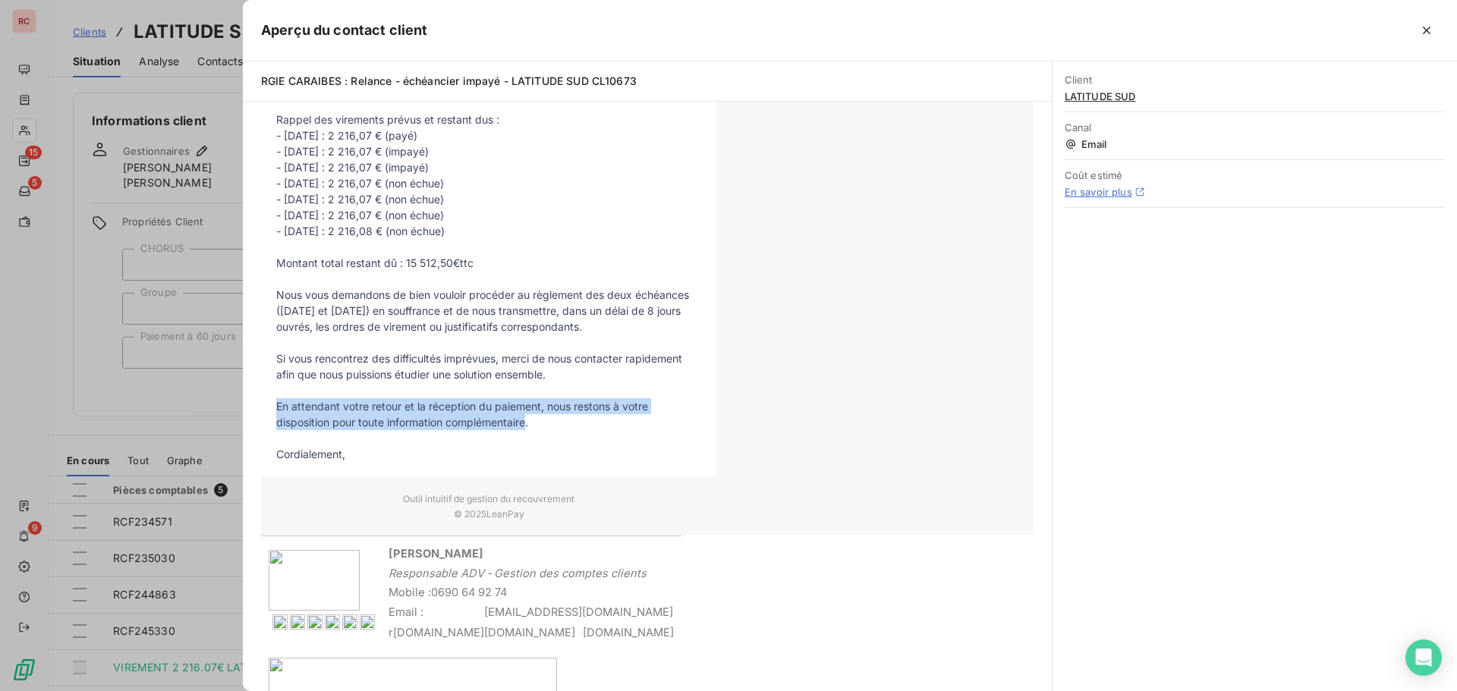
drag, startPoint x: 529, startPoint y: 423, endPoint x: 269, endPoint y: 407, distance: 260.0
click at [269, 407] on td "En attendant votre retour et la réception du paiement, nous restons à votre dis…" at bounding box center [488, 414] width 455 height 32
copy span "En attendant votre retour et la réception du paiement, nous restons à votre dis…"
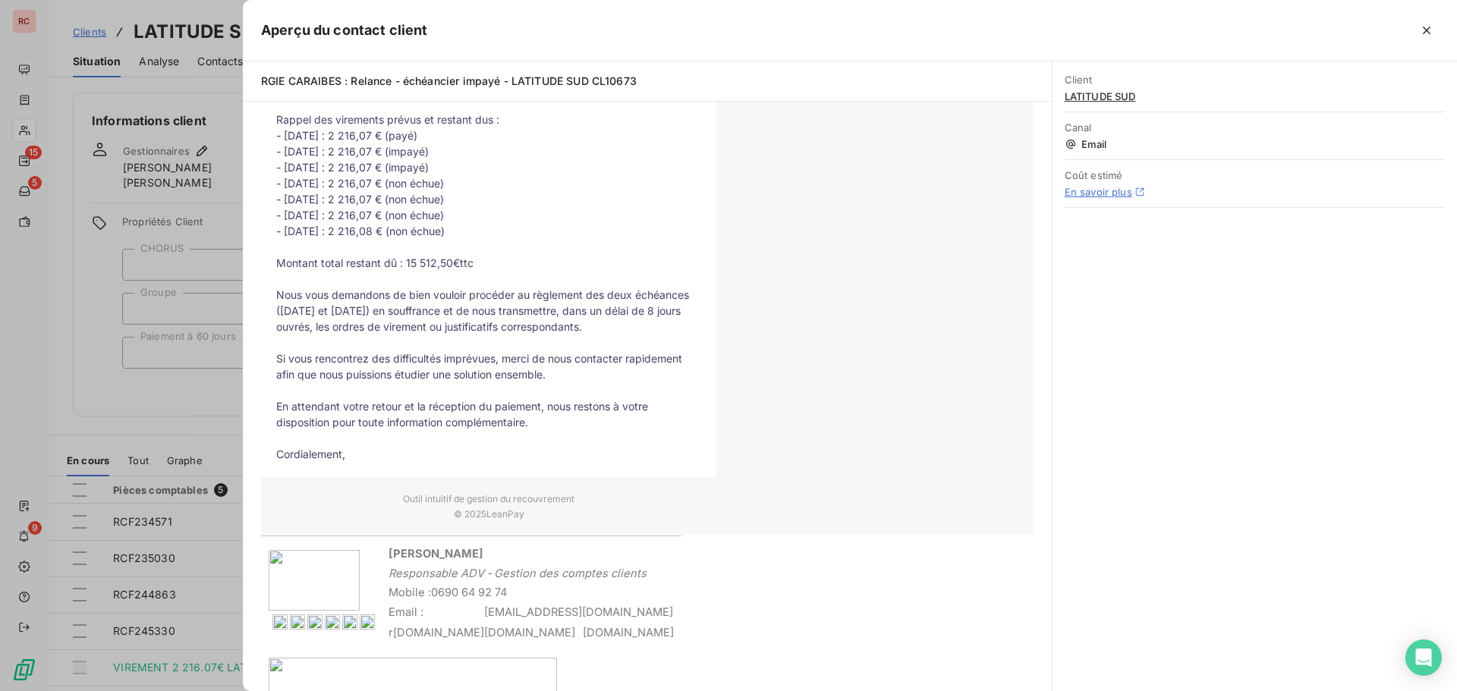
click at [165, 442] on div at bounding box center [728, 345] width 1457 height 691
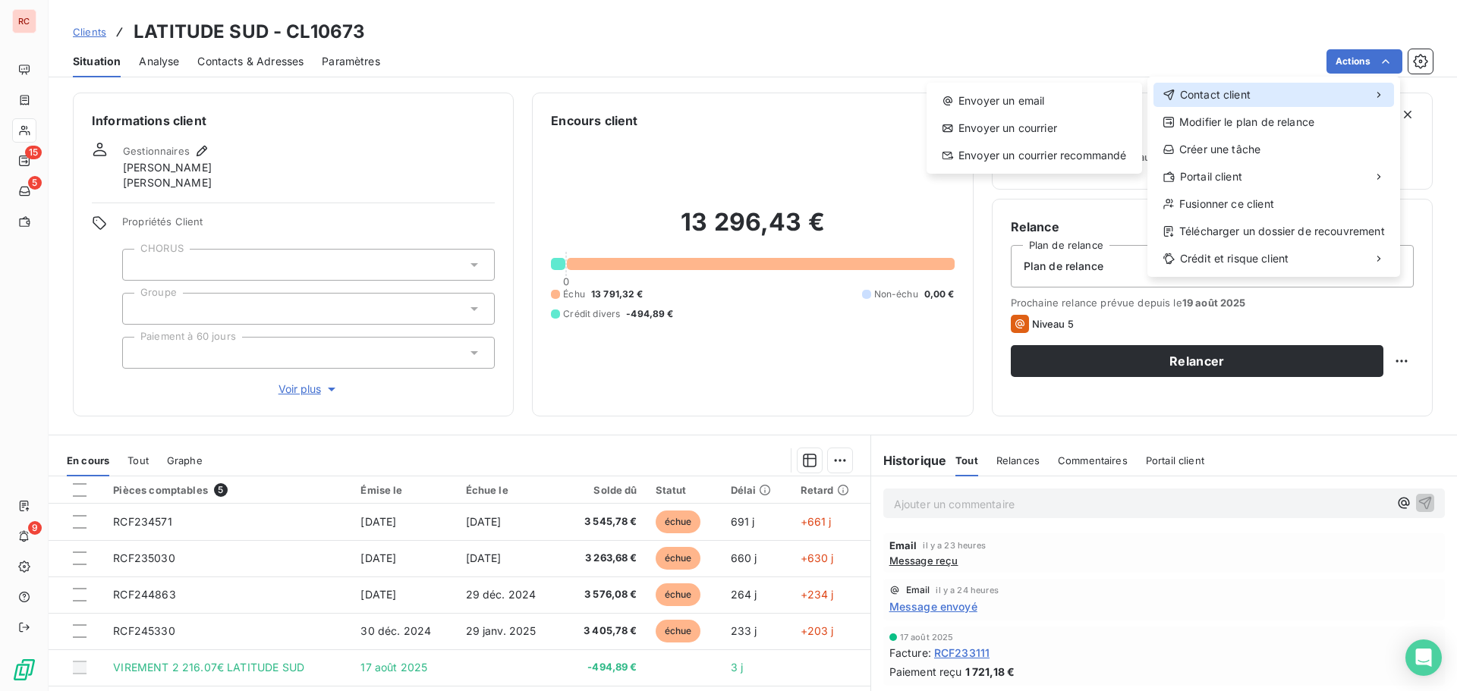
click at [1225, 96] on span "Contact client" at bounding box center [1215, 94] width 71 height 15
click at [1039, 99] on div "Envoyer un email" at bounding box center [1034, 101] width 203 height 24
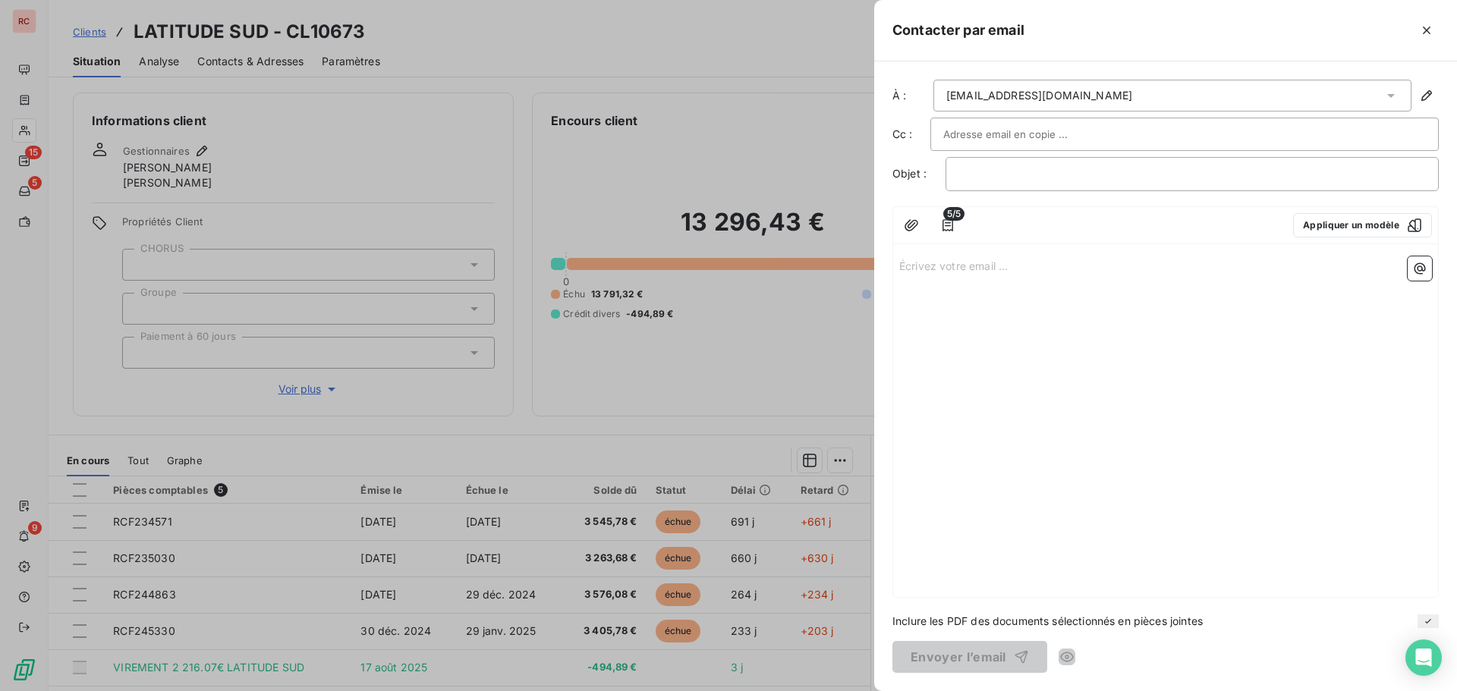
click at [1008, 135] on input "text" at bounding box center [1024, 134] width 163 height 23
click at [989, 138] on input "text" at bounding box center [1024, 134] width 163 height 23
paste input "[EMAIL_ADDRESS][DOMAIN_NAME]"
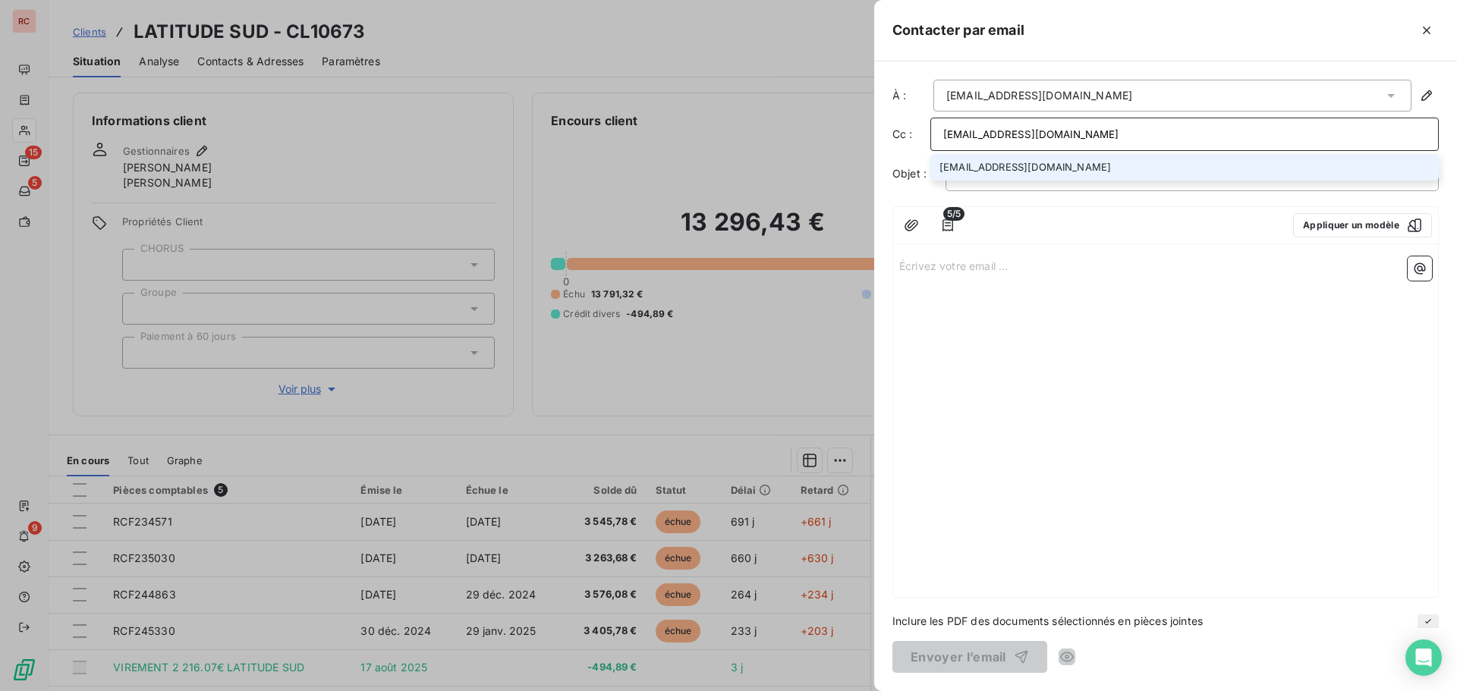
type input "[EMAIL_ADDRESS][DOMAIN_NAME]"
click at [985, 165] on li "[EMAIL_ADDRESS][DOMAIN_NAME]" at bounding box center [1184, 167] width 508 height 27
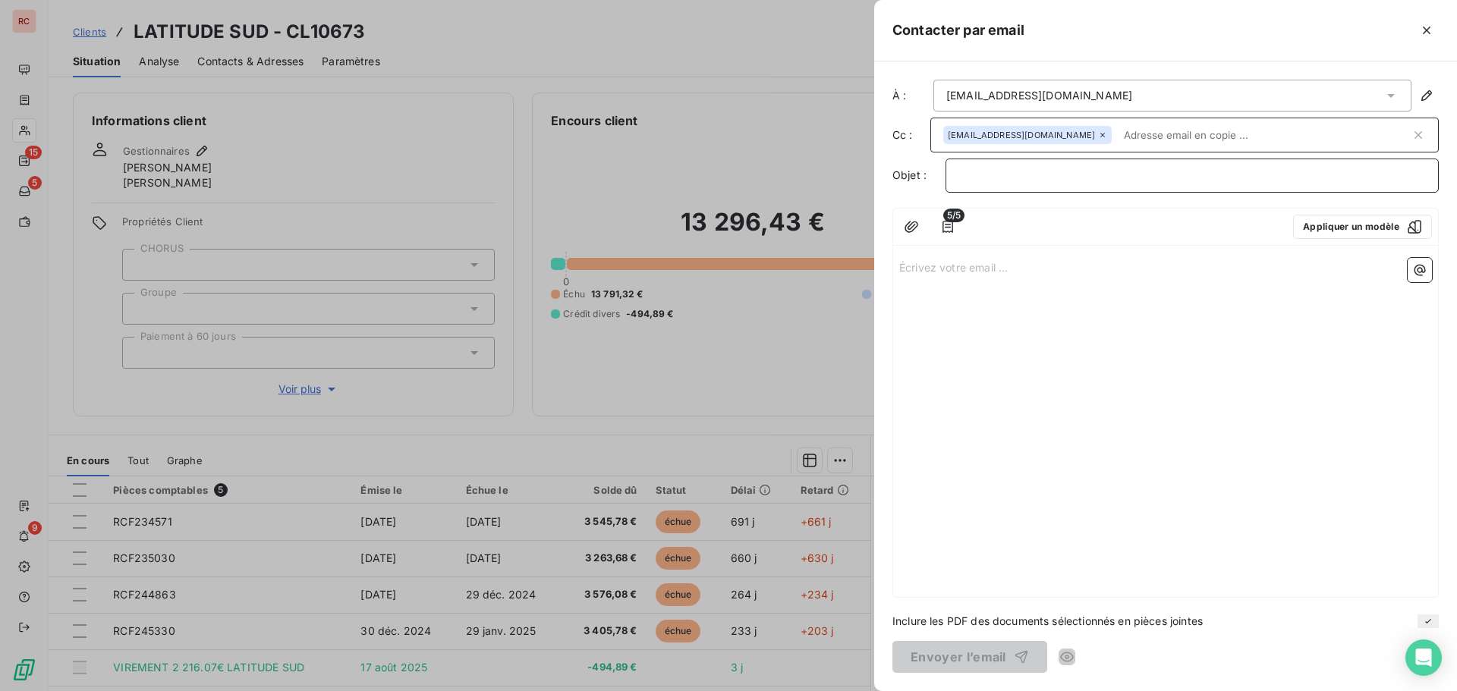
click at [980, 177] on p "﻿" at bounding box center [1191, 175] width 467 height 17
drag, startPoint x: 1035, startPoint y: 175, endPoint x: 980, endPoint y: 181, distance: 54.9
click at [980, 181] on span "[PERSON_NAME] & VOUS :" at bounding box center [1027, 174] width 139 height 13
click at [1108, 180] on p "REGIE [PERSON_NAME] & VOUS :" at bounding box center [1191, 175] width 467 height 17
click at [939, 278] on div "Écrivez votre email ... ﻿" at bounding box center [1165, 424] width 545 height 345
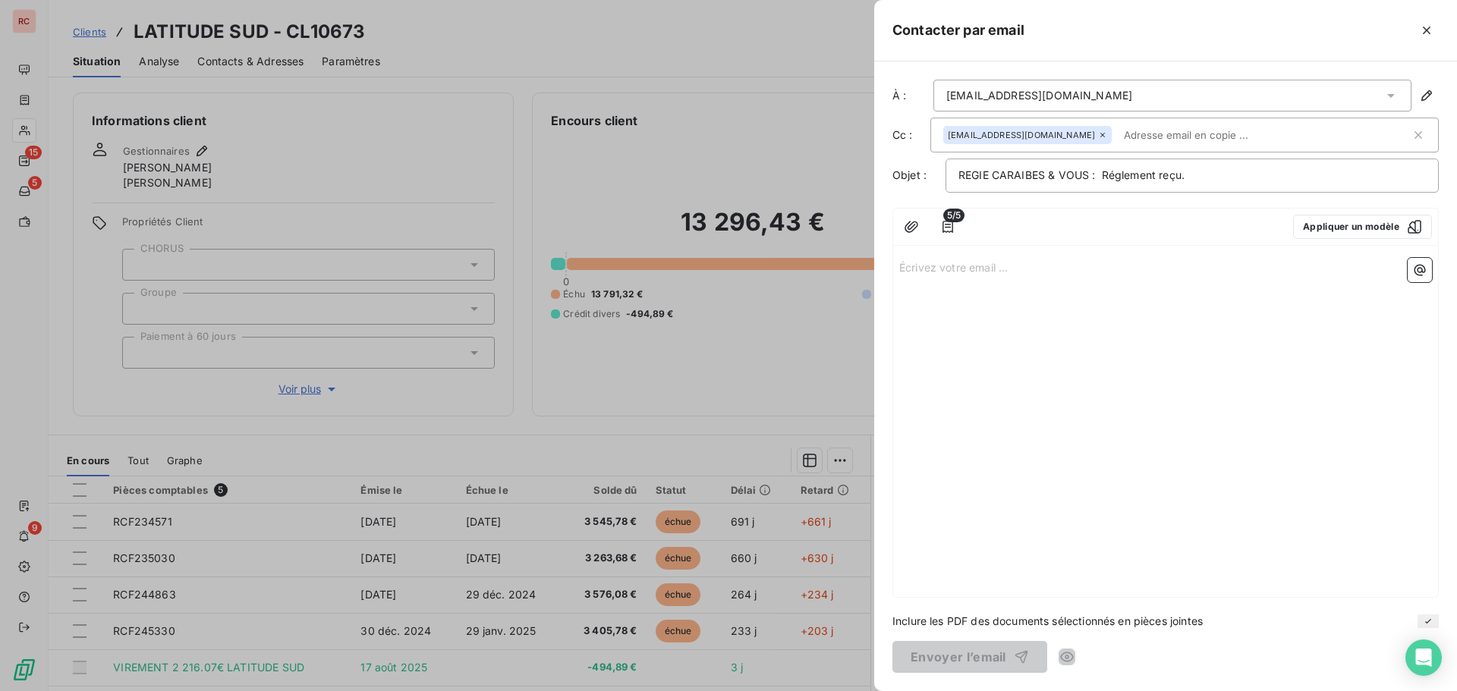
click at [929, 266] on p "Écrivez votre email ... ﻿" at bounding box center [1165, 266] width 533 height 17
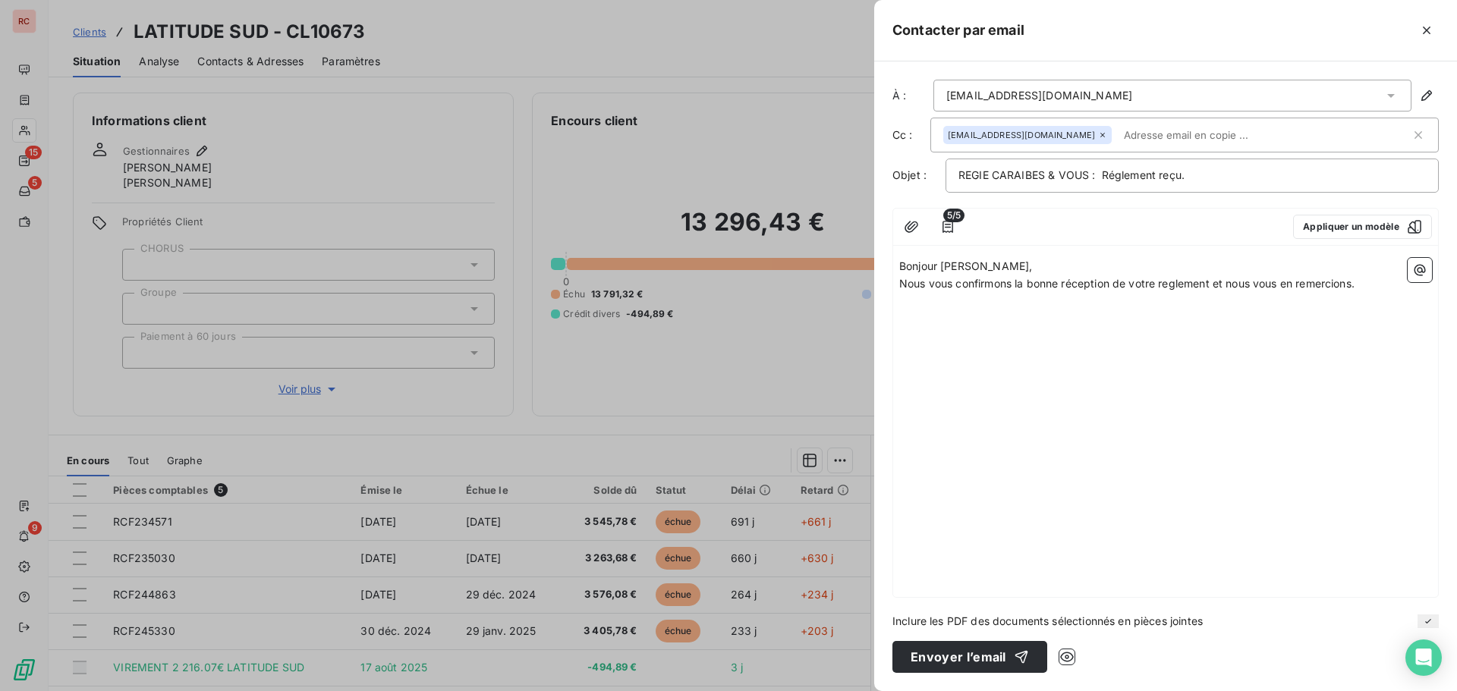
drag, startPoint x: 1191, startPoint y: 282, endPoint x: 1102, endPoint y: 310, distance: 93.8
click at [1100, 313] on div "Bonjour [PERSON_NAME], Nous vous confirmons la bonne réception de votre regleme…" at bounding box center [1165, 424] width 545 height 345
click at [1070, 286] on span "Nous vous confirmons la bonne réception de votre reglement et nous vous en reme…" at bounding box center [1126, 283] width 455 height 13
click at [1376, 285] on p "Nous vous confirmons la bonne réception de votre règlement et nous vous en reme…" at bounding box center [1165, 283] width 533 height 17
click at [926, 345] on div "Bonjour [PERSON_NAME], Nous vous confirmons la bonne réception de votre règleme…" at bounding box center [1165, 424] width 545 height 345
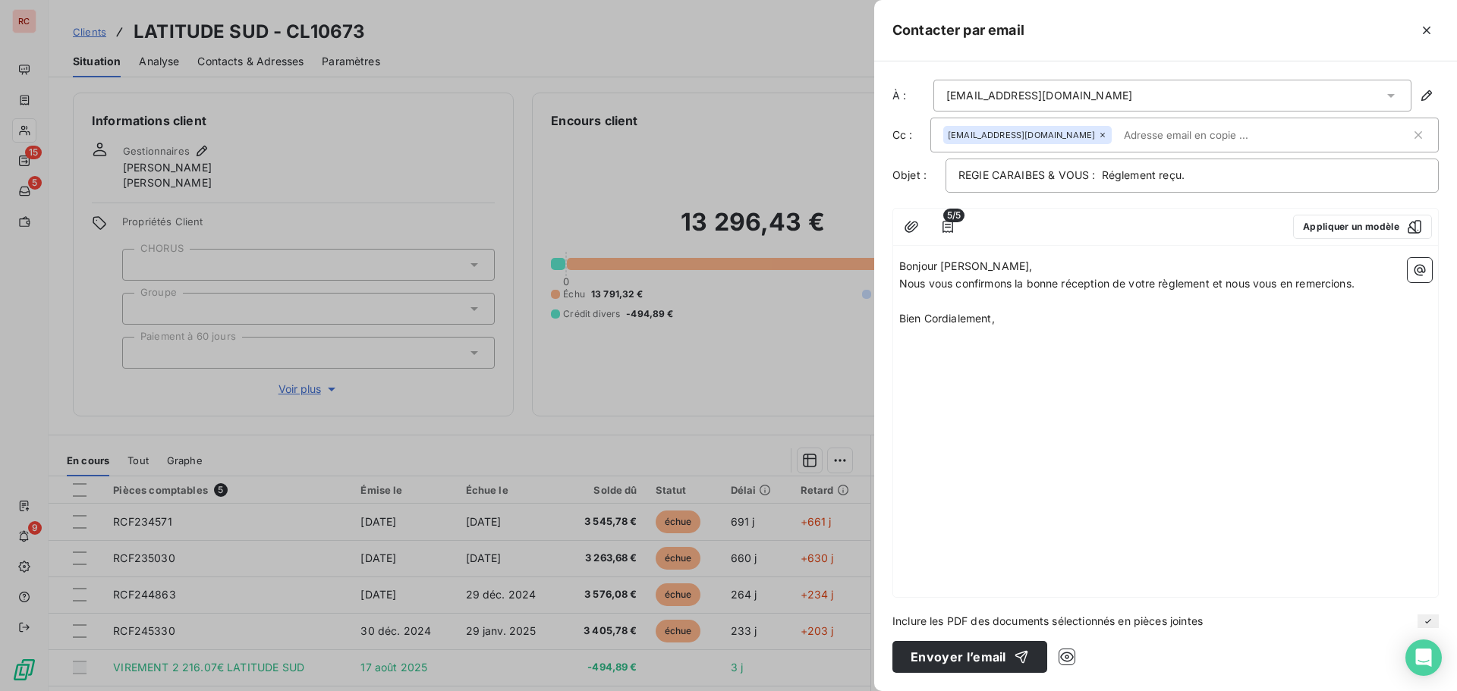
click at [1021, 322] on p "Bien Cordialement," at bounding box center [1165, 318] width 533 height 17
click at [958, 656] on button "Envoyer l’email" at bounding box center [969, 657] width 155 height 32
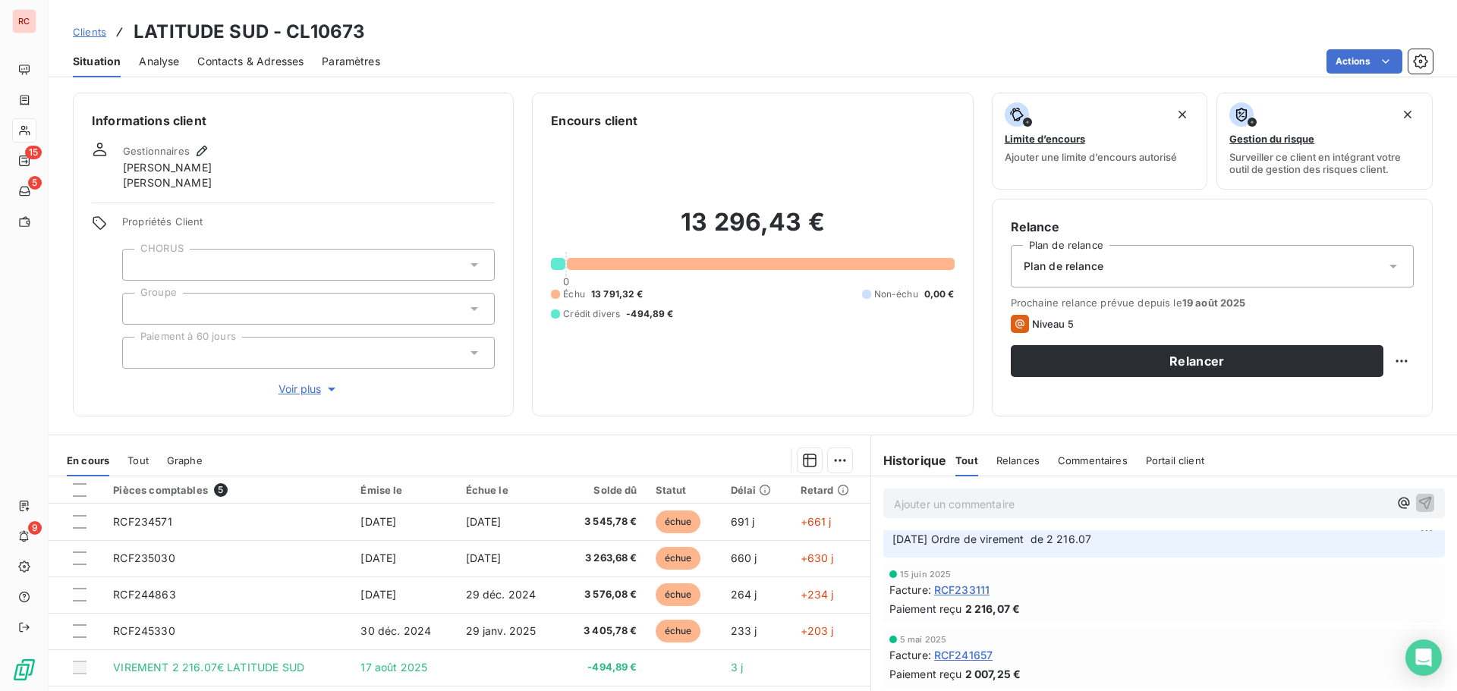
scroll to position [152, 0]
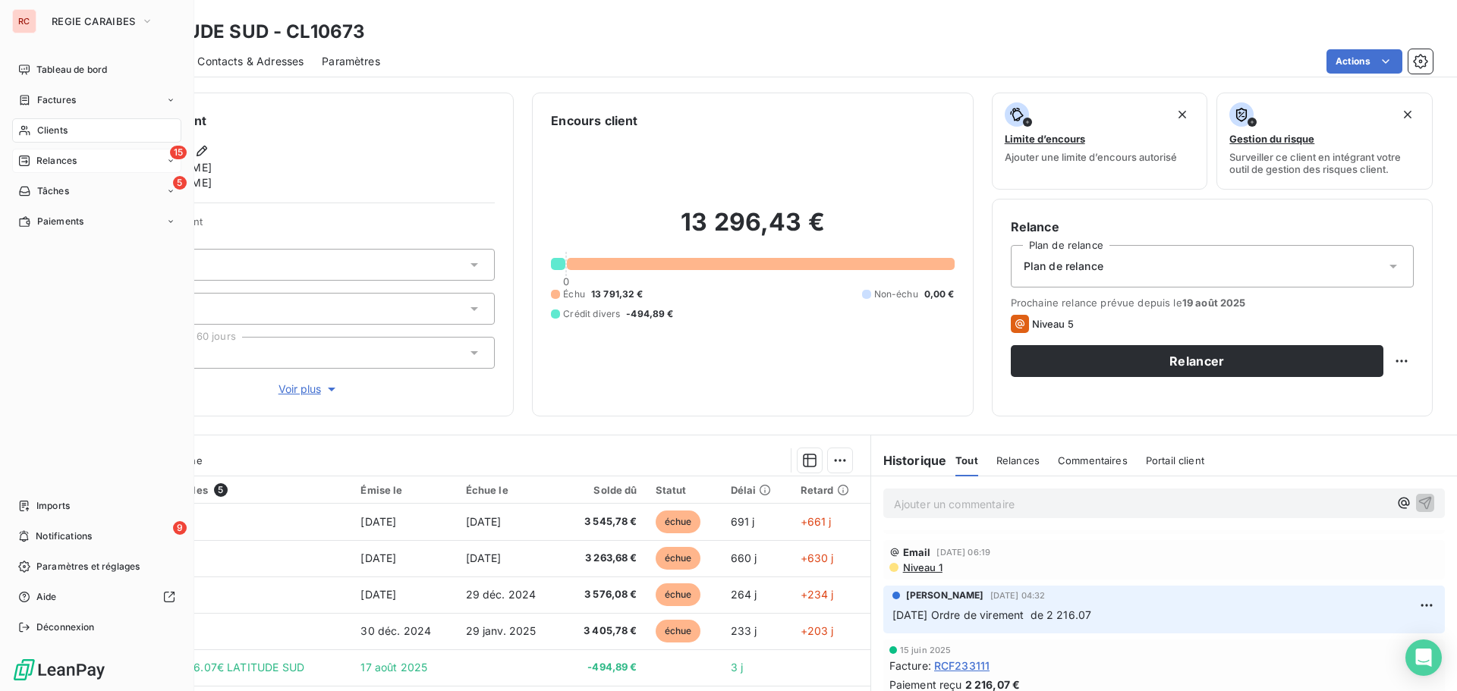
click at [60, 166] on span "Relances" at bounding box center [56, 161] width 40 height 14
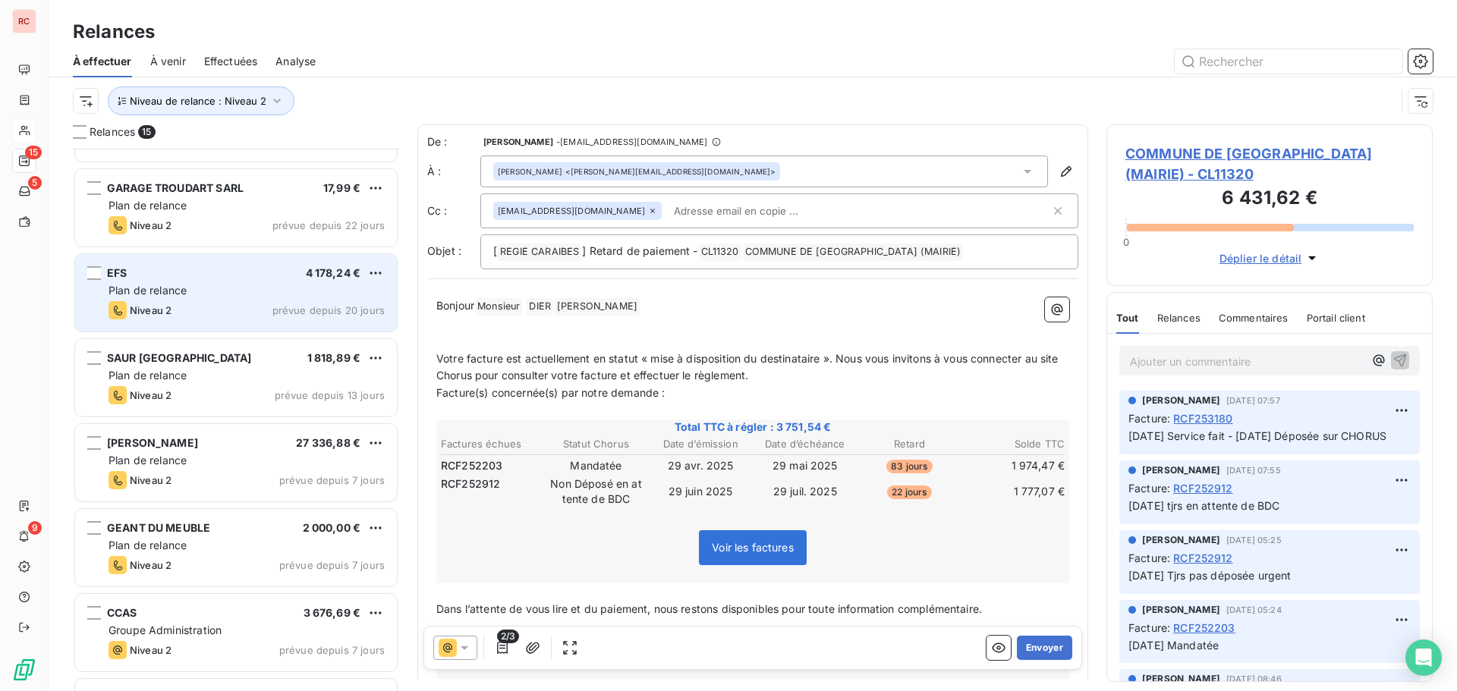
scroll to position [228, 0]
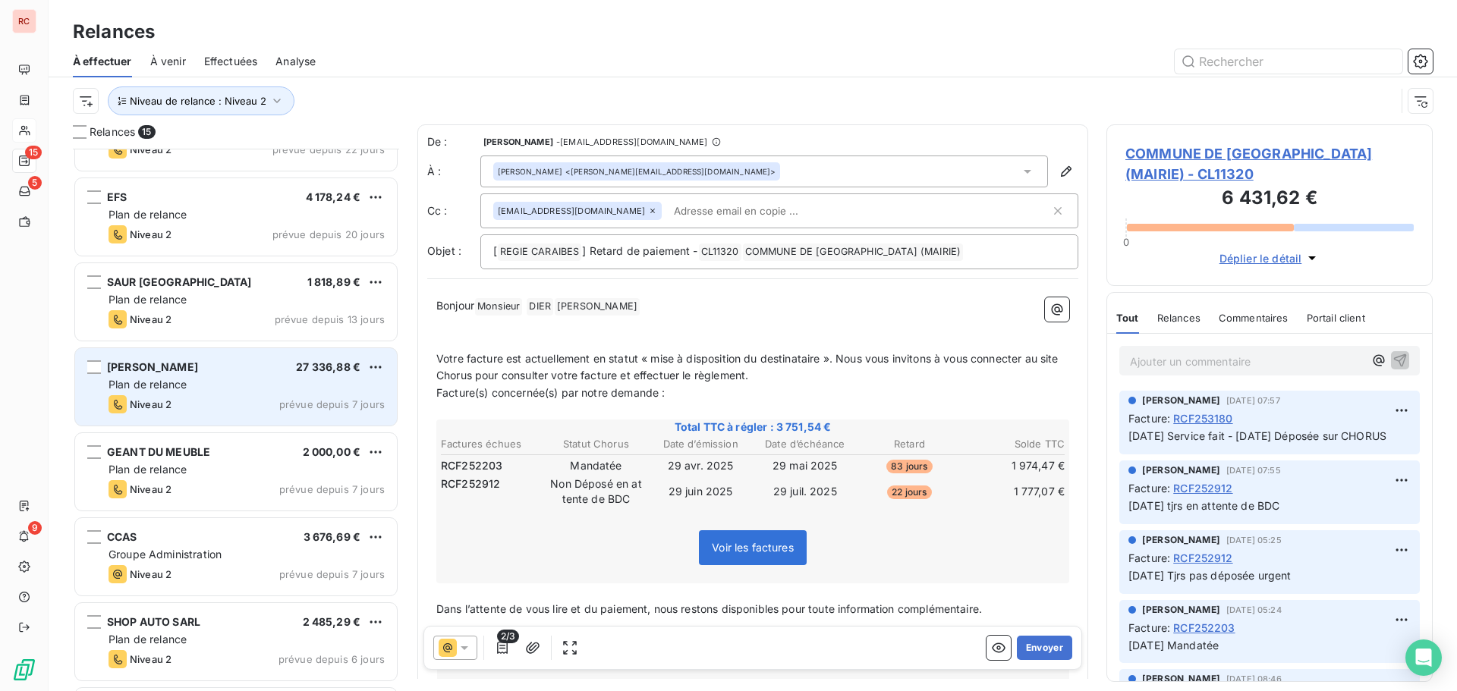
click at [236, 373] on div "SERCOM GIE 27 336,88 €" at bounding box center [247, 367] width 276 height 14
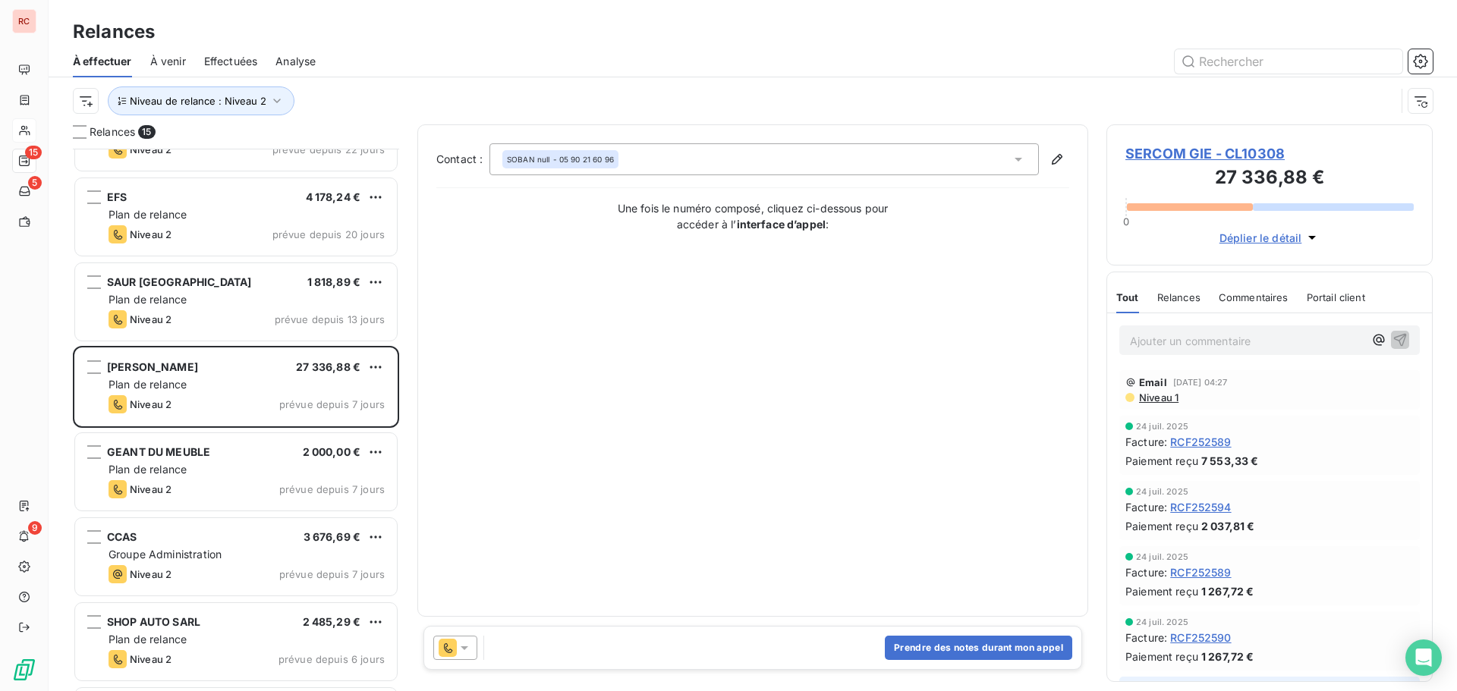
click at [469, 642] on icon at bounding box center [464, 647] width 15 height 15
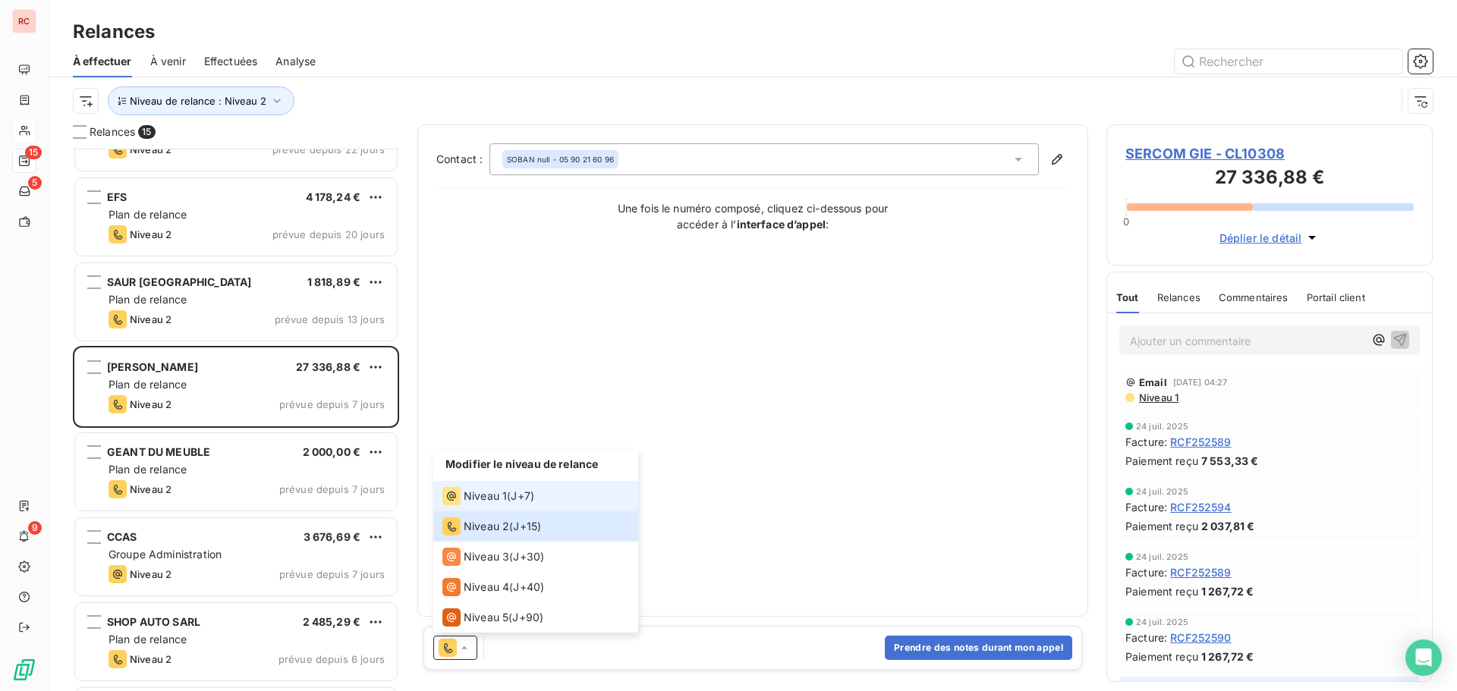
click at [523, 500] on span "J+7 )" at bounding box center [523, 496] width 24 height 15
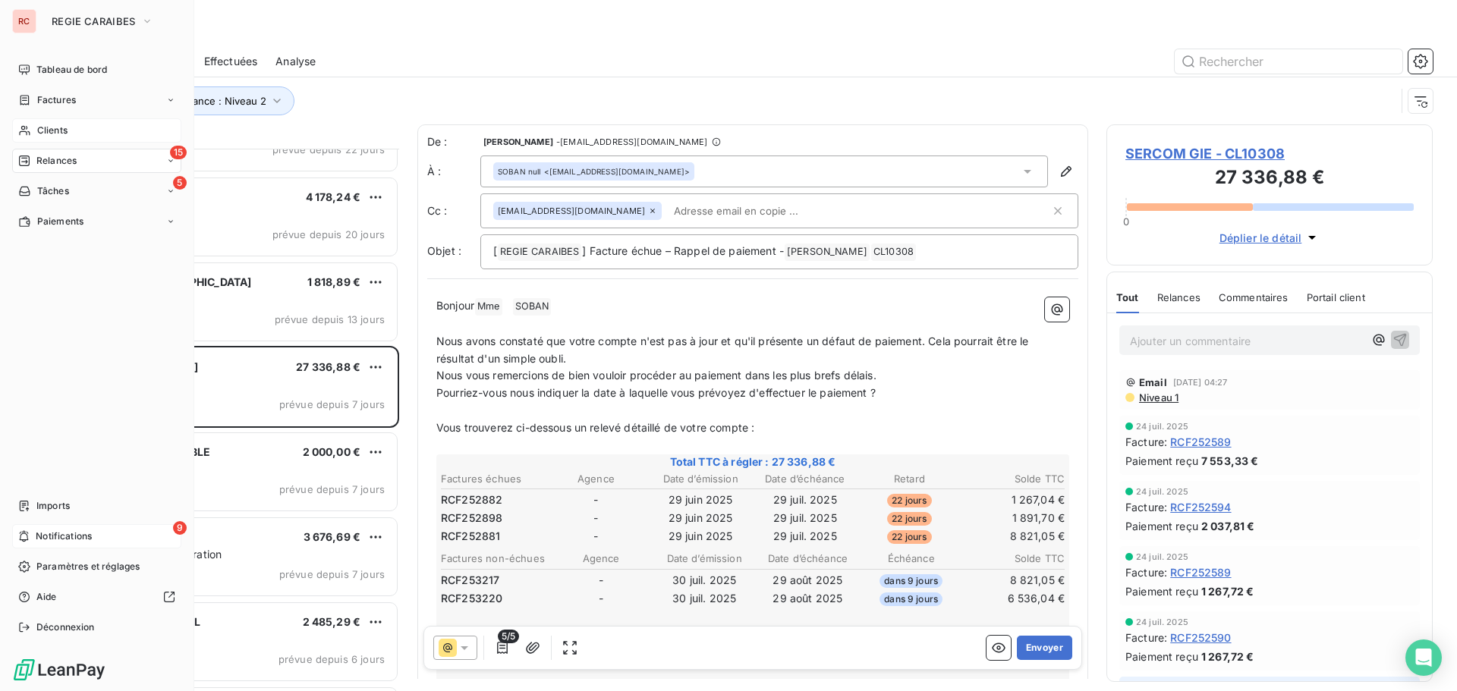
click at [36, 535] on span "Notifications" at bounding box center [64, 537] width 56 height 14
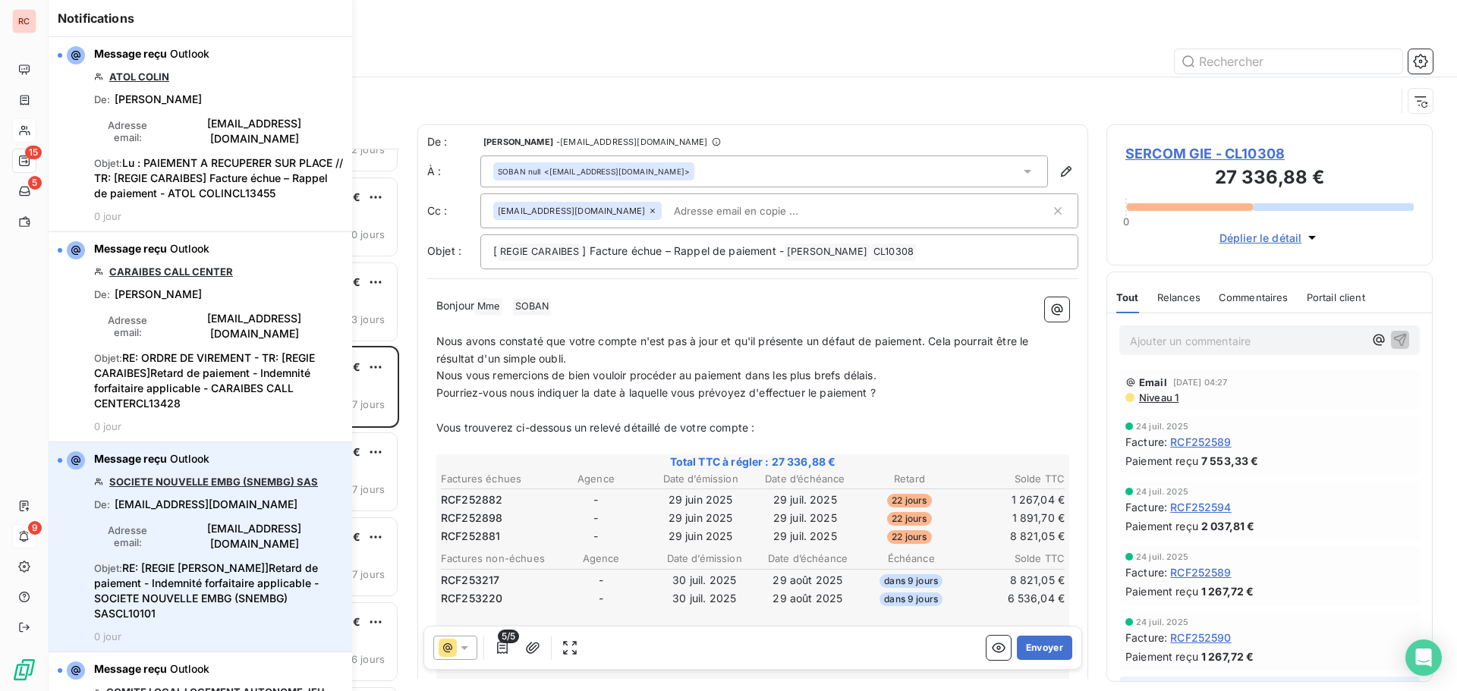
scroll to position [531, 315]
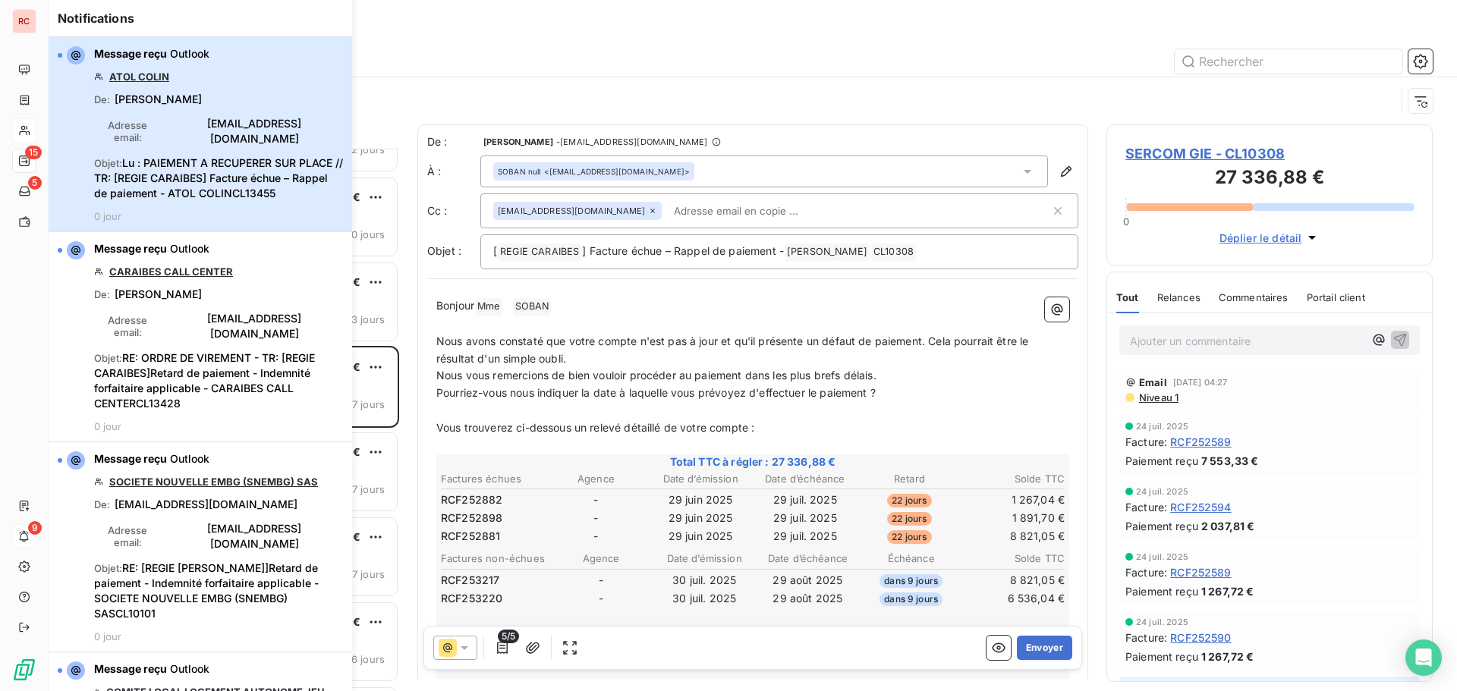
click at [163, 133] on div "Message reçu Outlook ATOL [PERSON_NAME] : [PERSON_NAME] Adresse email : [EMAIL_…" at bounding box center [218, 134] width 249 height 176
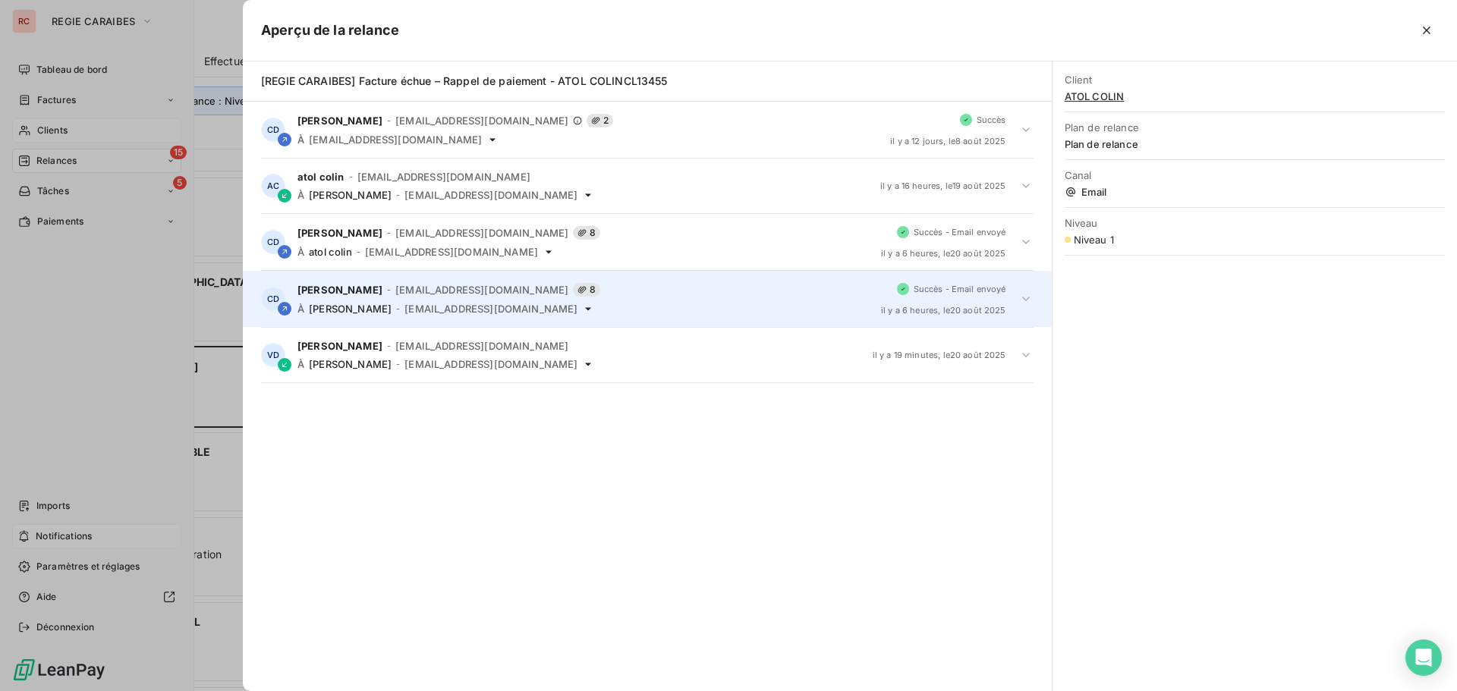
click at [1023, 299] on icon at bounding box center [1025, 298] width 15 height 15
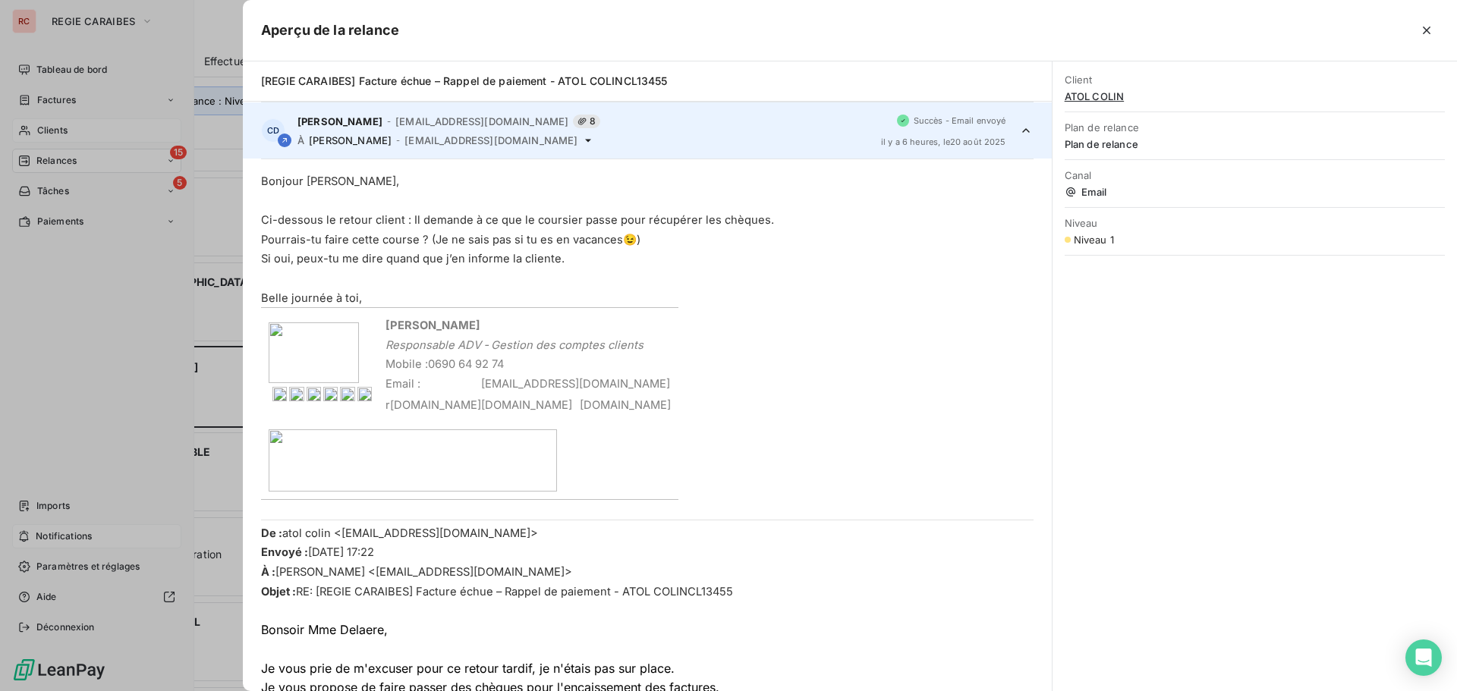
scroll to position [169, 0]
click at [1426, 33] on icon "button" at bounding box center [1426, 30] width 15 height 15
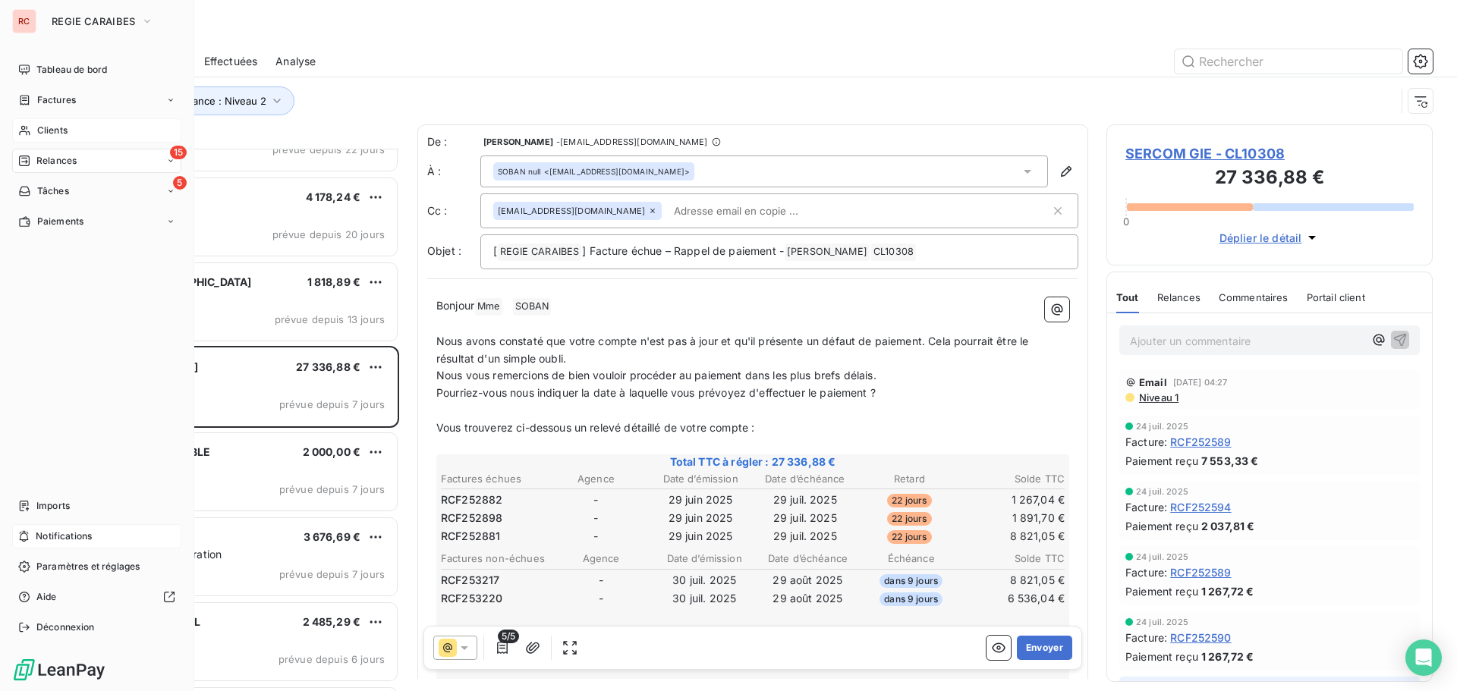
click at [44, 534] on span "Notifications" at bounding box center [64, 537] width 56 height 14
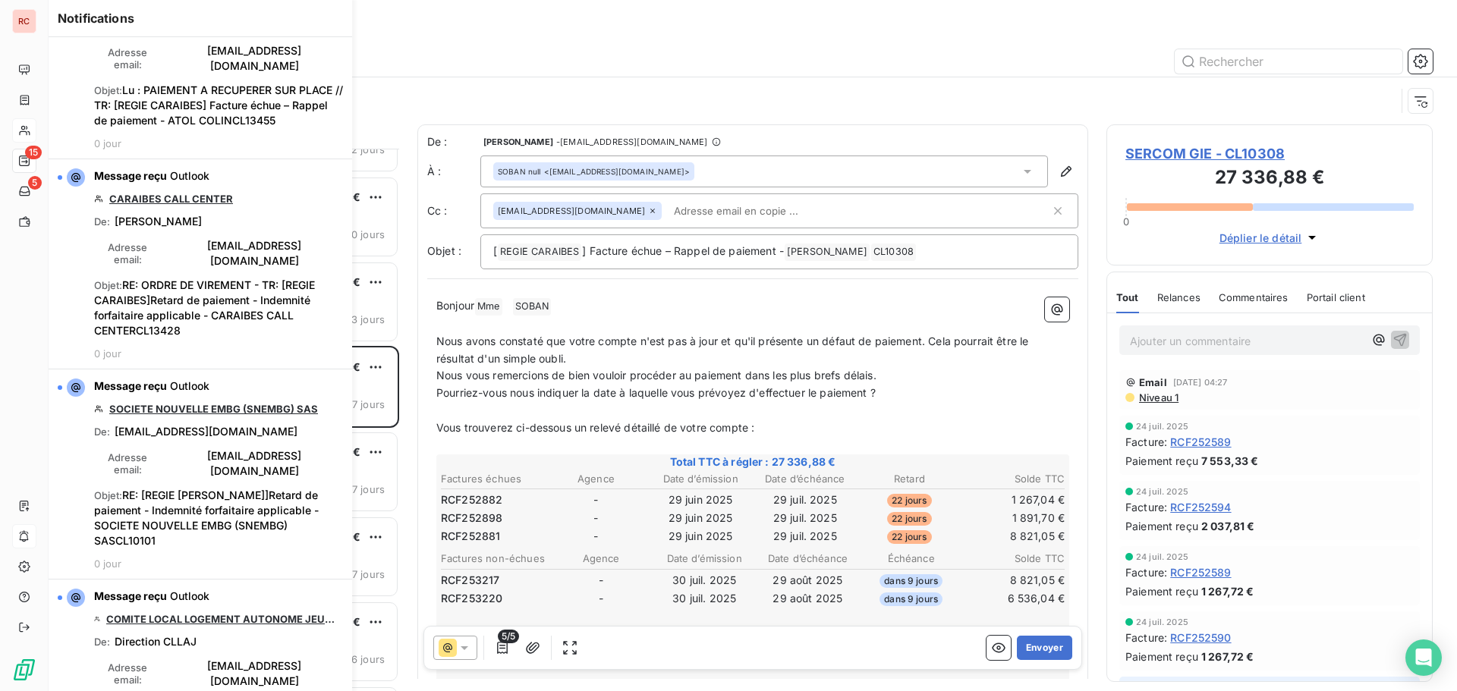
scroll to position [0, 0]
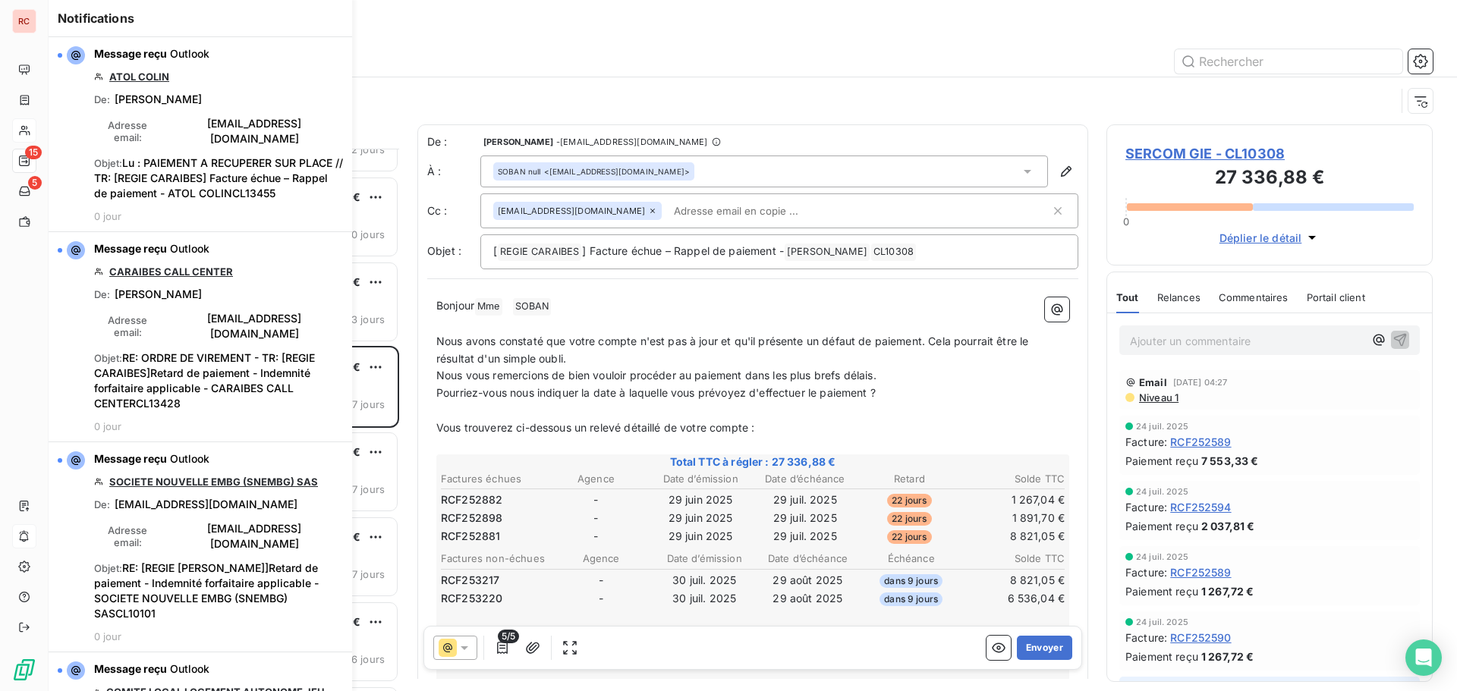
click at [1000, 21] on div "Relances" at bounding box center [753, 31] width 1408 height 27
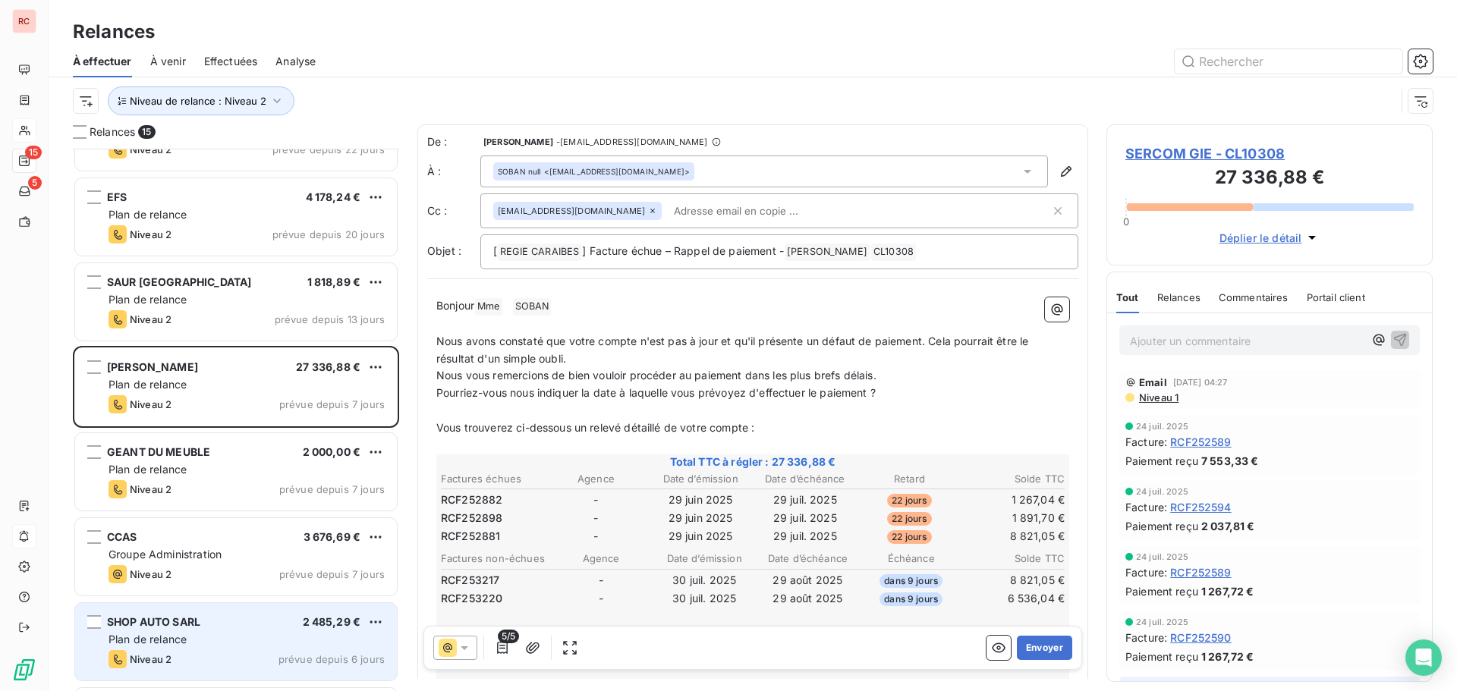
click at [260, 624] on div "SHOP AUTO SARL 2 485,29 €" at bounding box center [247, 622] width 276 height 14
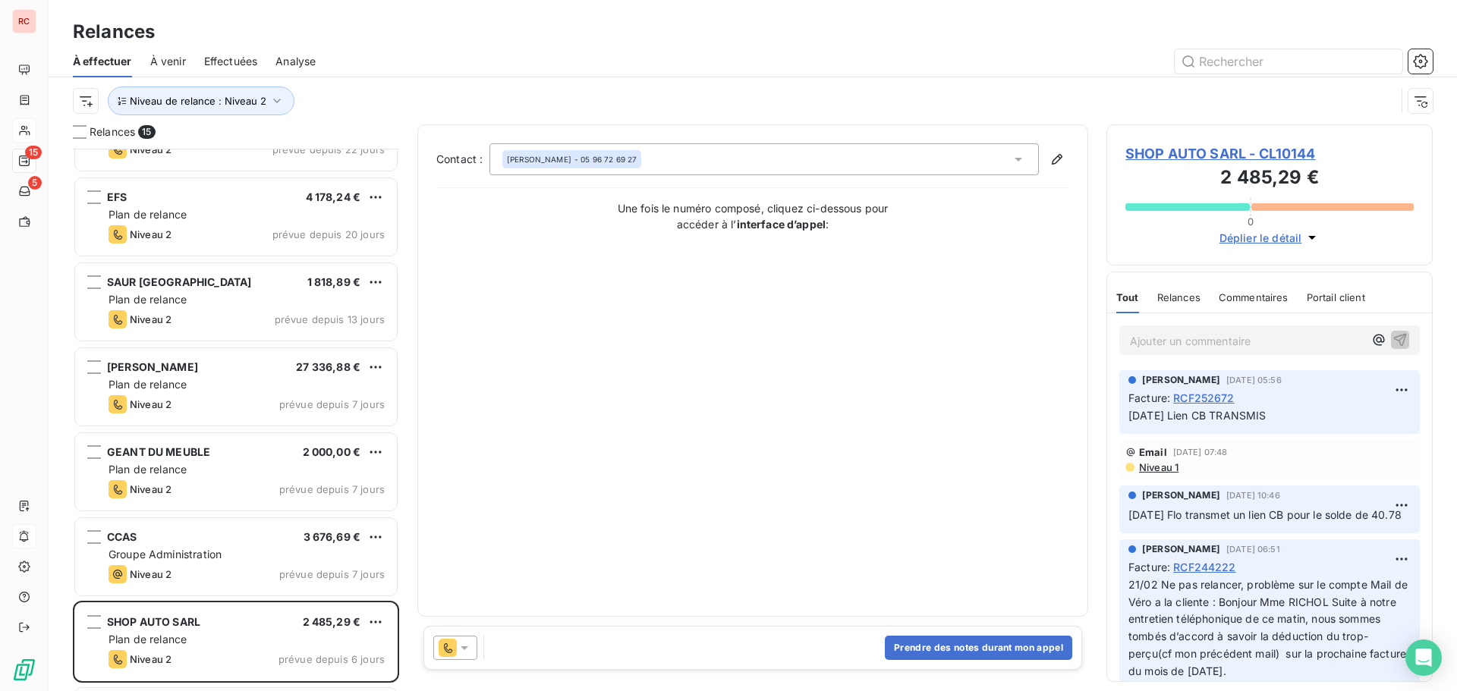
click at [464, 646] on icon at bounding box center [465, 648] width 8 height 4
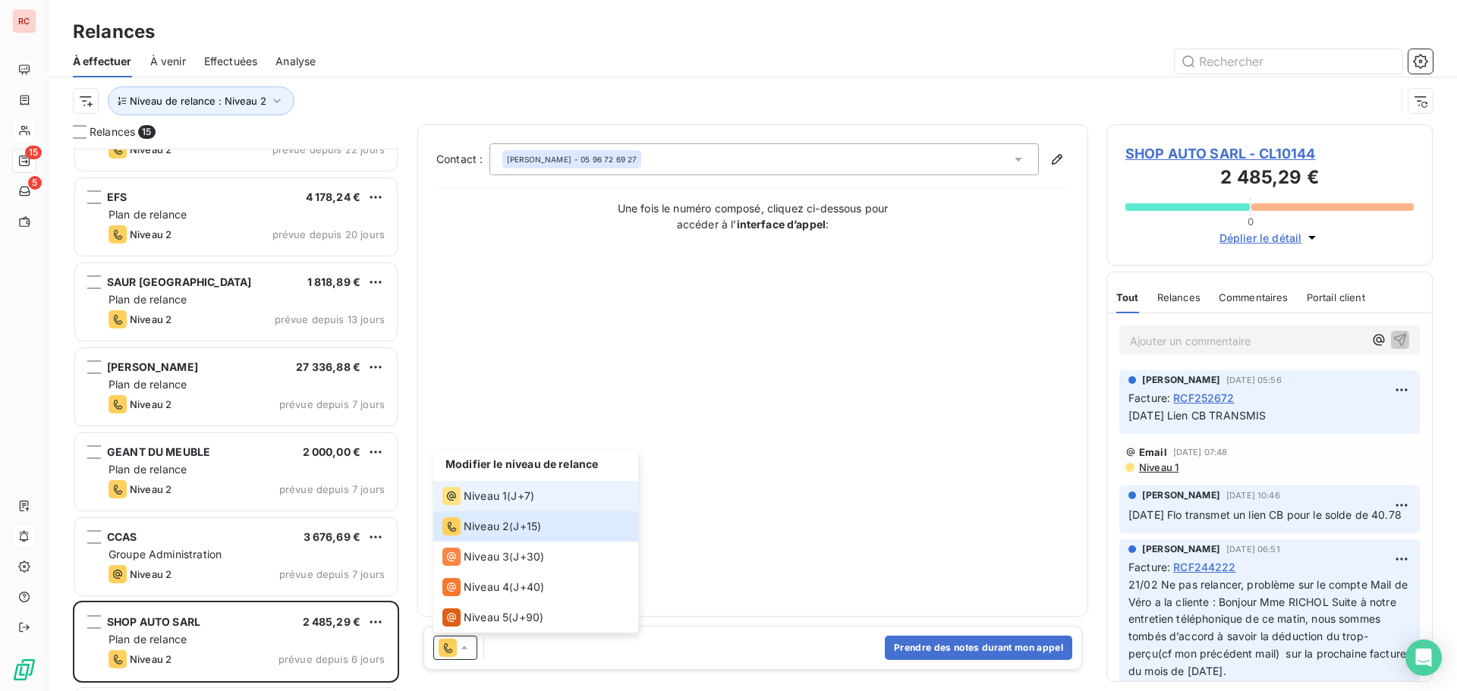
click at [500, 499] on span "Niveau 1" at bounding box center [485, 496] width 43 height 15
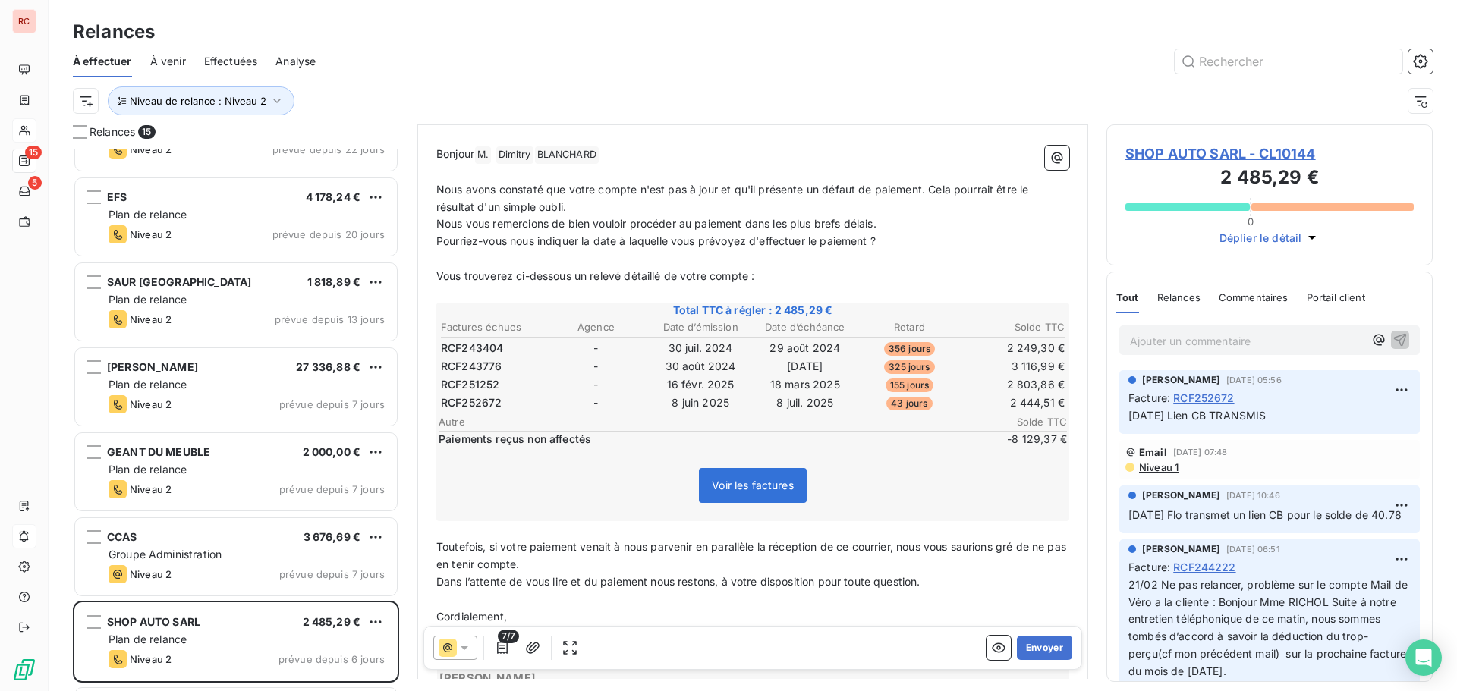
scroll to position [77, 0]
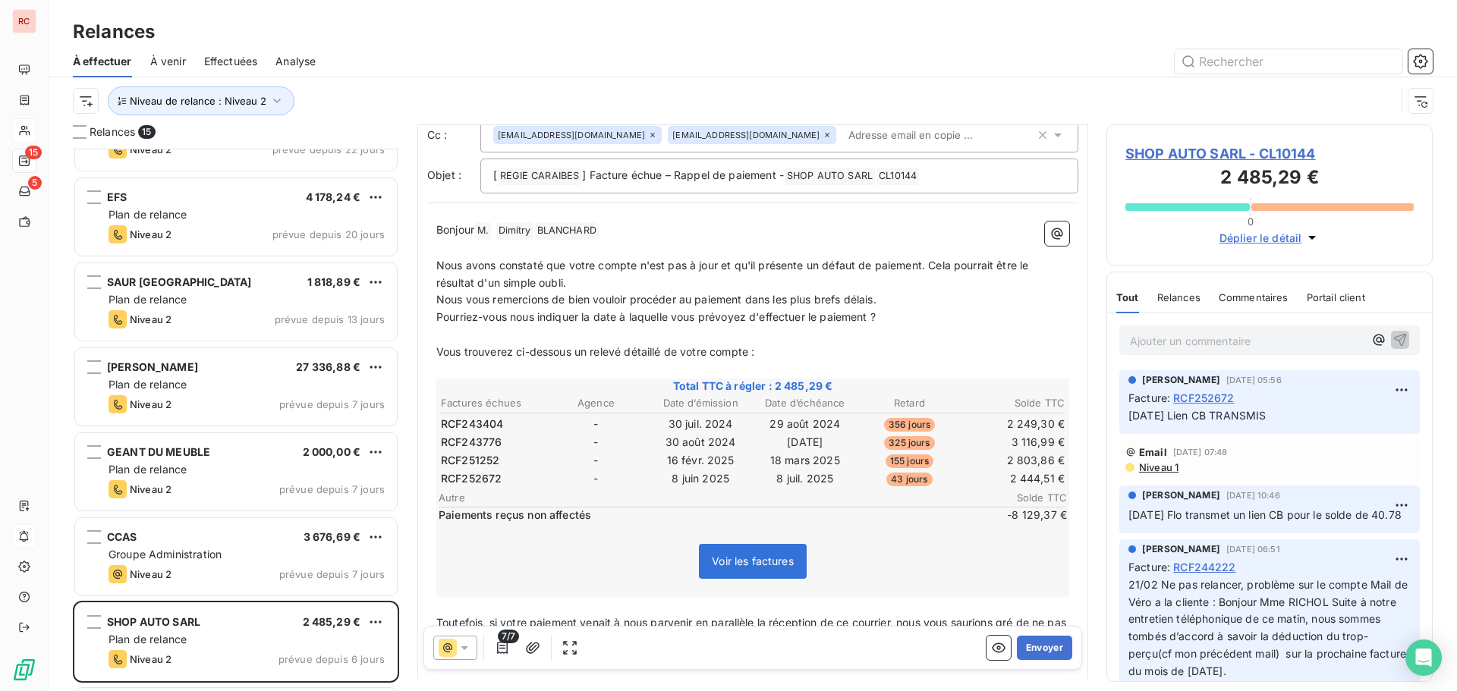
click at [1151, 467] on span "Niveau 1" at bounding box center [1157, 467] width 41 height 12
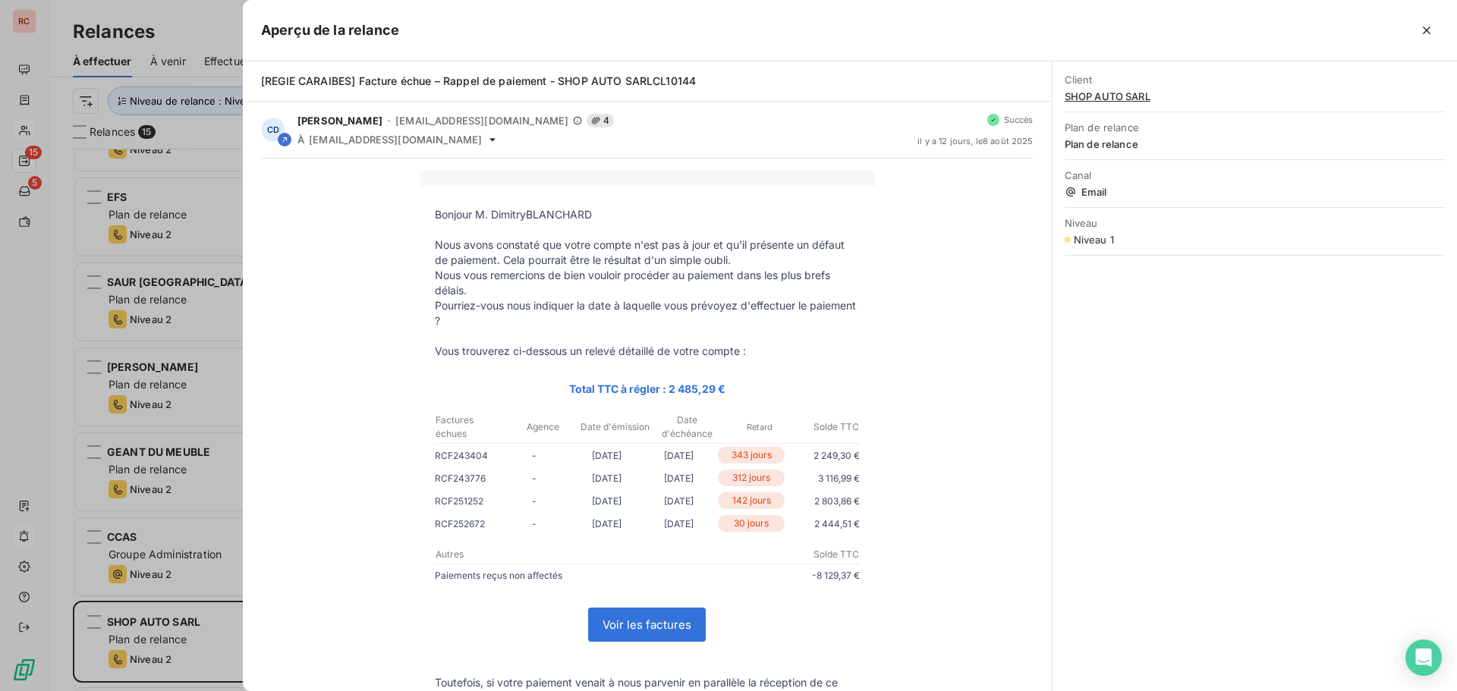
click at [1227, 422] on div "Client SHOP AUTO SARL Plan de relance Plan de relance Canal Email Niveau Niveau…" at bounding box center [1254, 376] width 404 height 630
click at [68, 586] on div at bounding box center [728, 345] width 1457 height 691
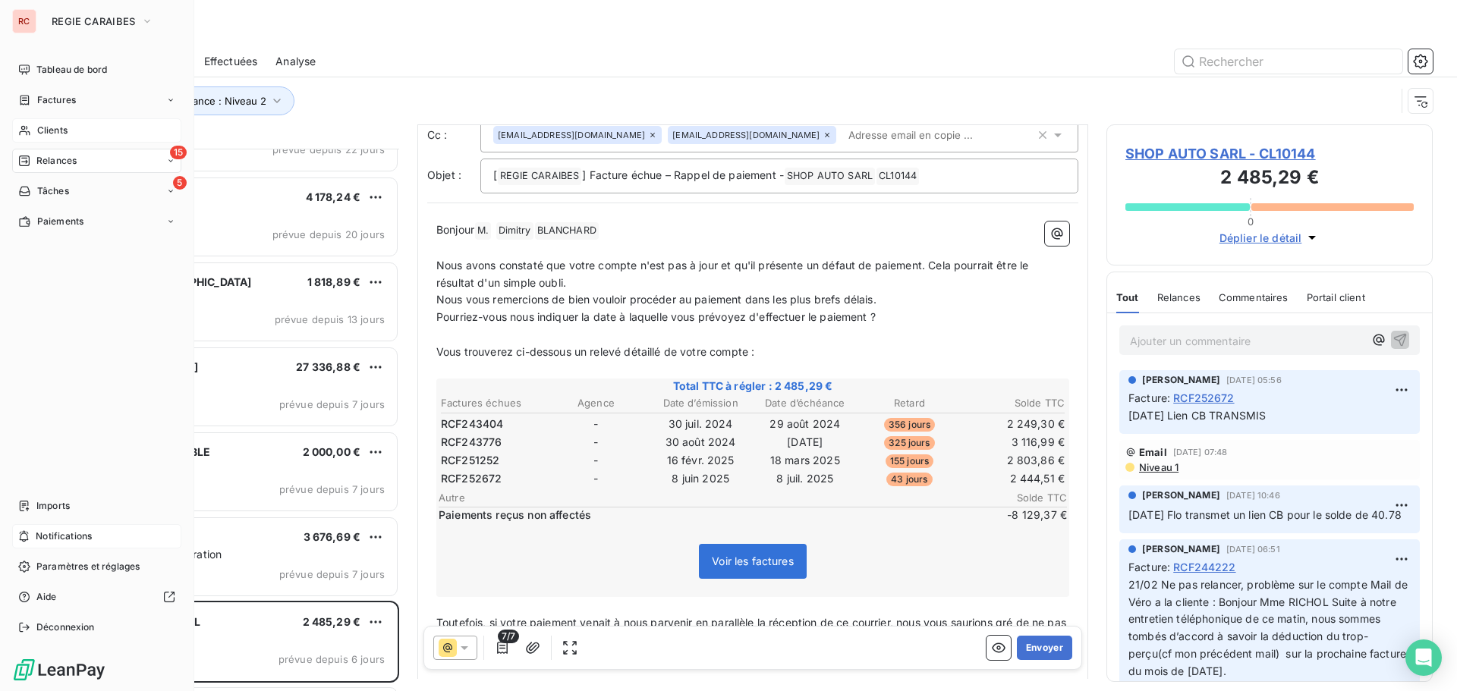
click at [42, 128] on span "Clients" at bounding box center [52, 131] width 30 height 14
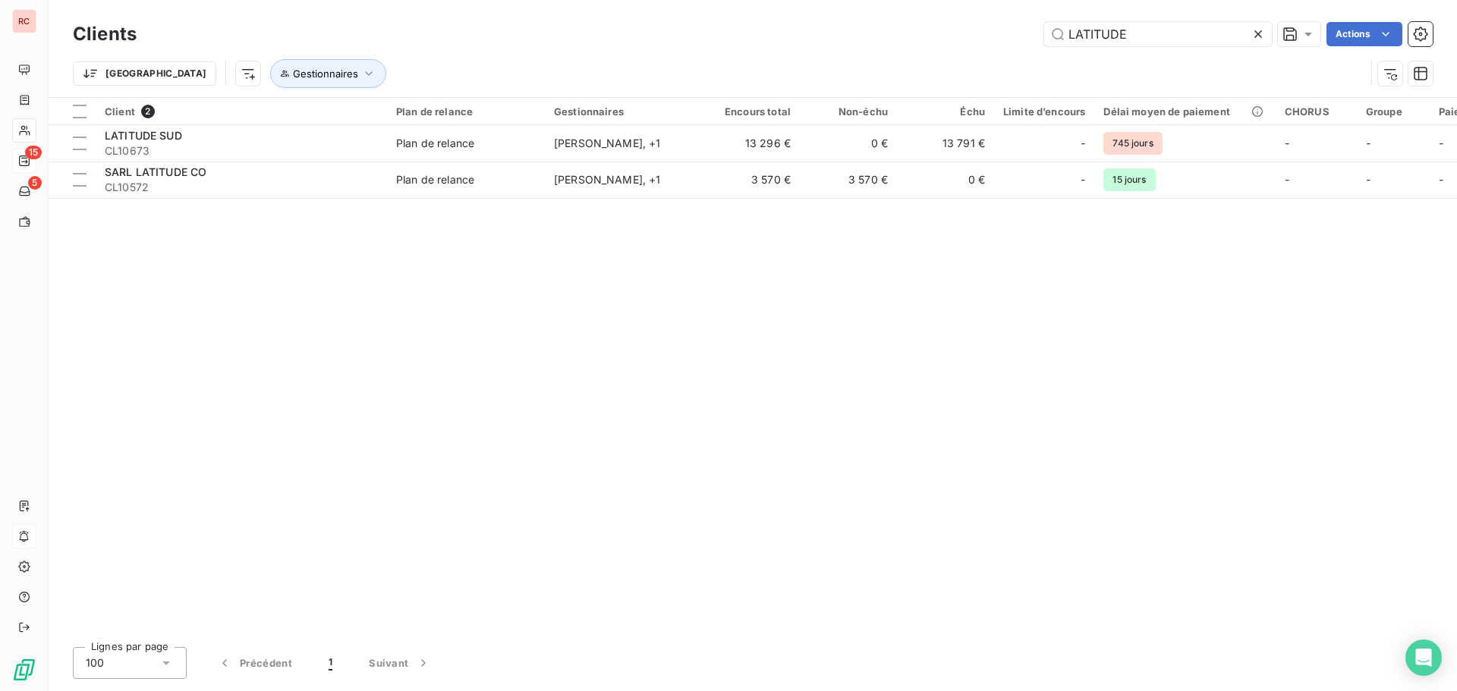
drag, startPoint x: 1187, startPoint y: 36, endPoint x: 997, endPoint y: 37, distance: 190.5
click at [997, 37] on div "LATITUDE Actions" at bounding box center [794, 34] width 1278 height 24
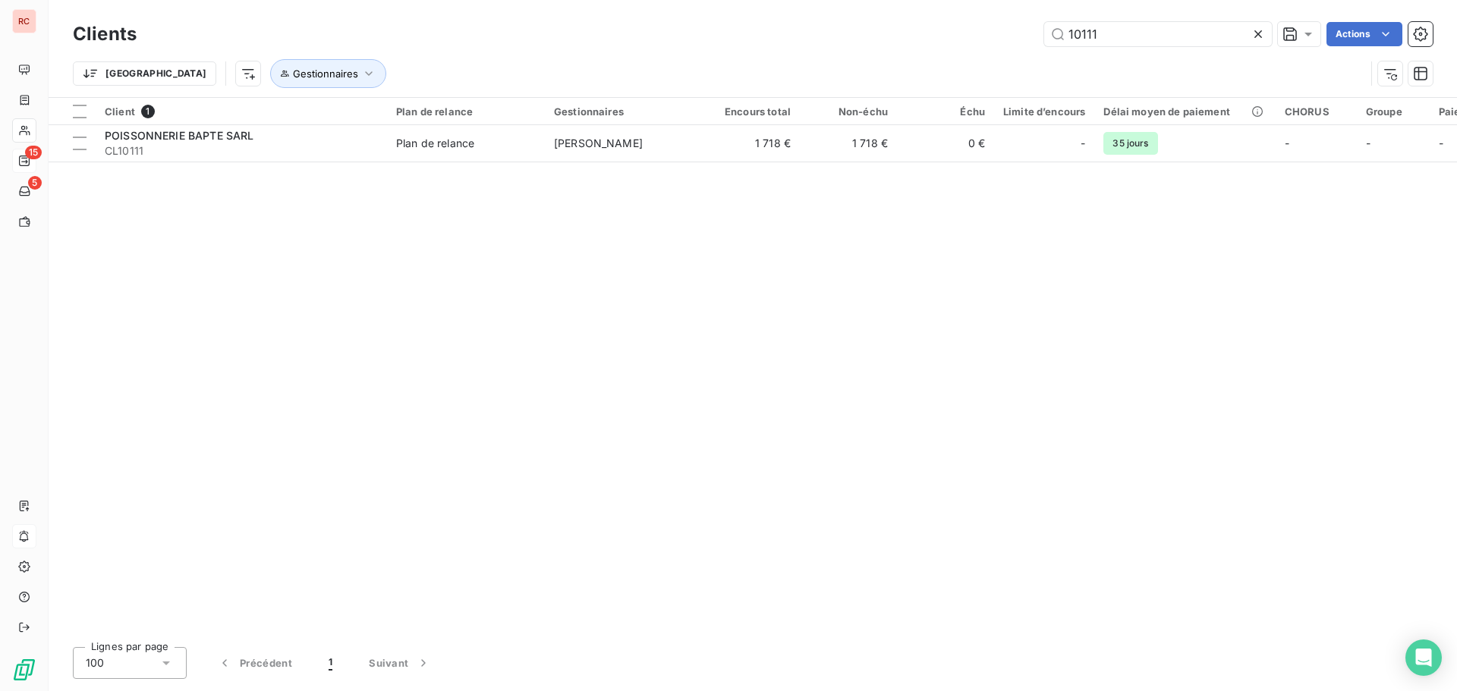
type input "10111"
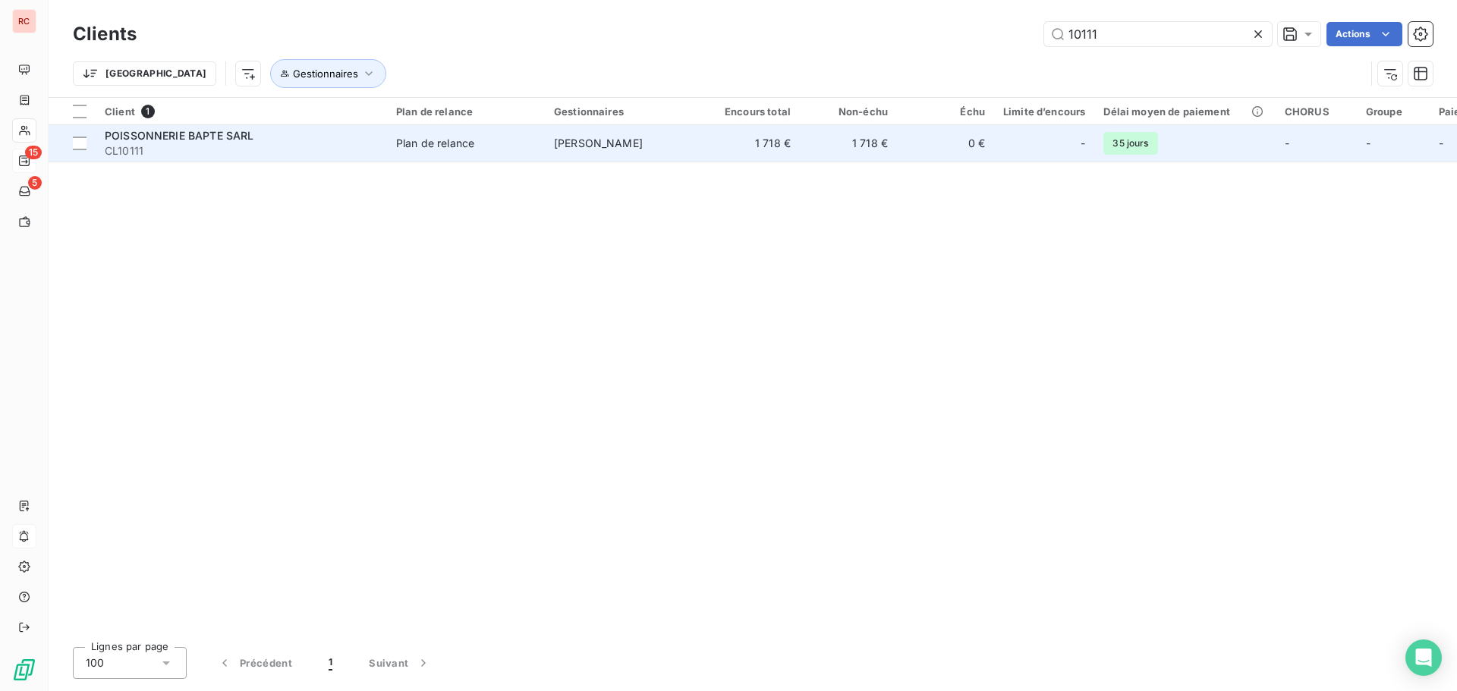
click at [861, 139] on td "1 718 €" at bounding box center [848, 143] width 97 height 36
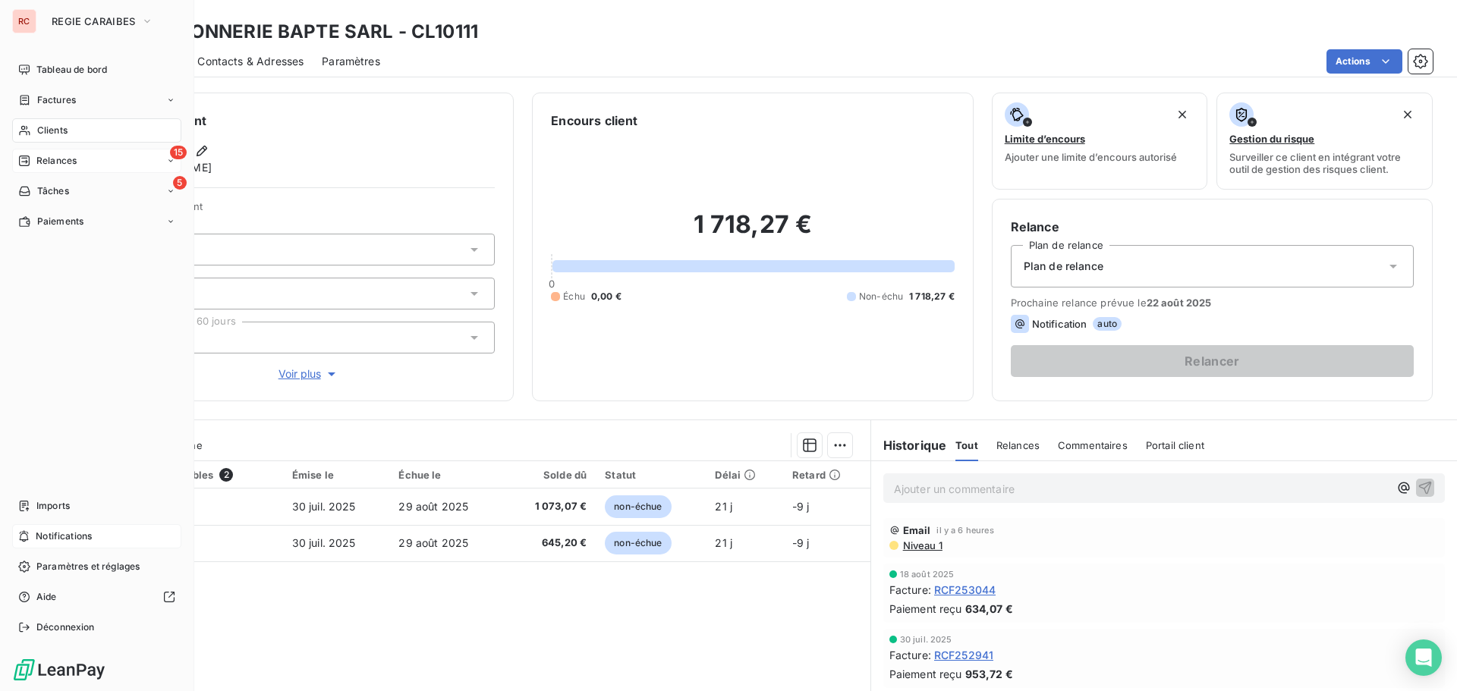
drag, startPoint x: 57, startPoint y: 131, endPoint x: 67, endPoint y: 128, distance: 10.1
click at [57, 131] on span "Clients" at bounding box center [52, 131] width 30 height 14
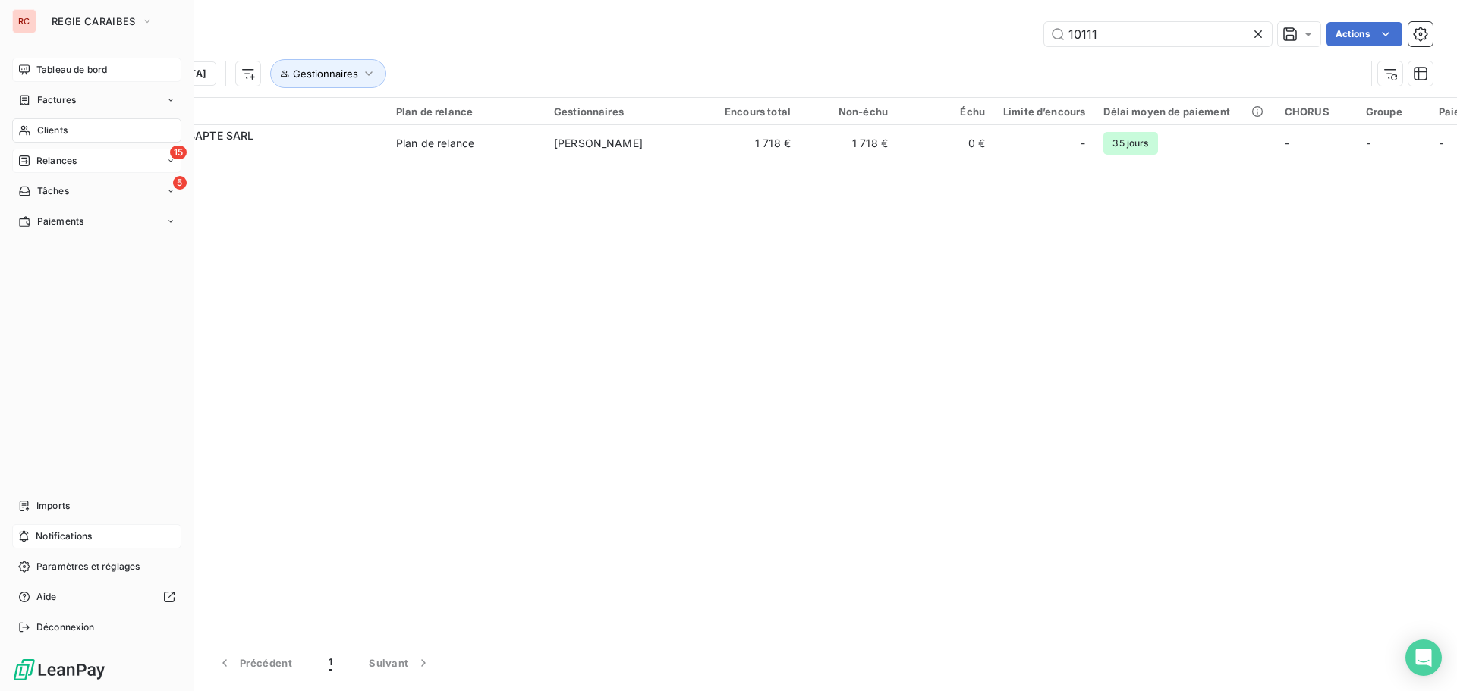
click at [83, 70] on span "Tableau de bord" at bounding box center [71, 70] width 71 height 14
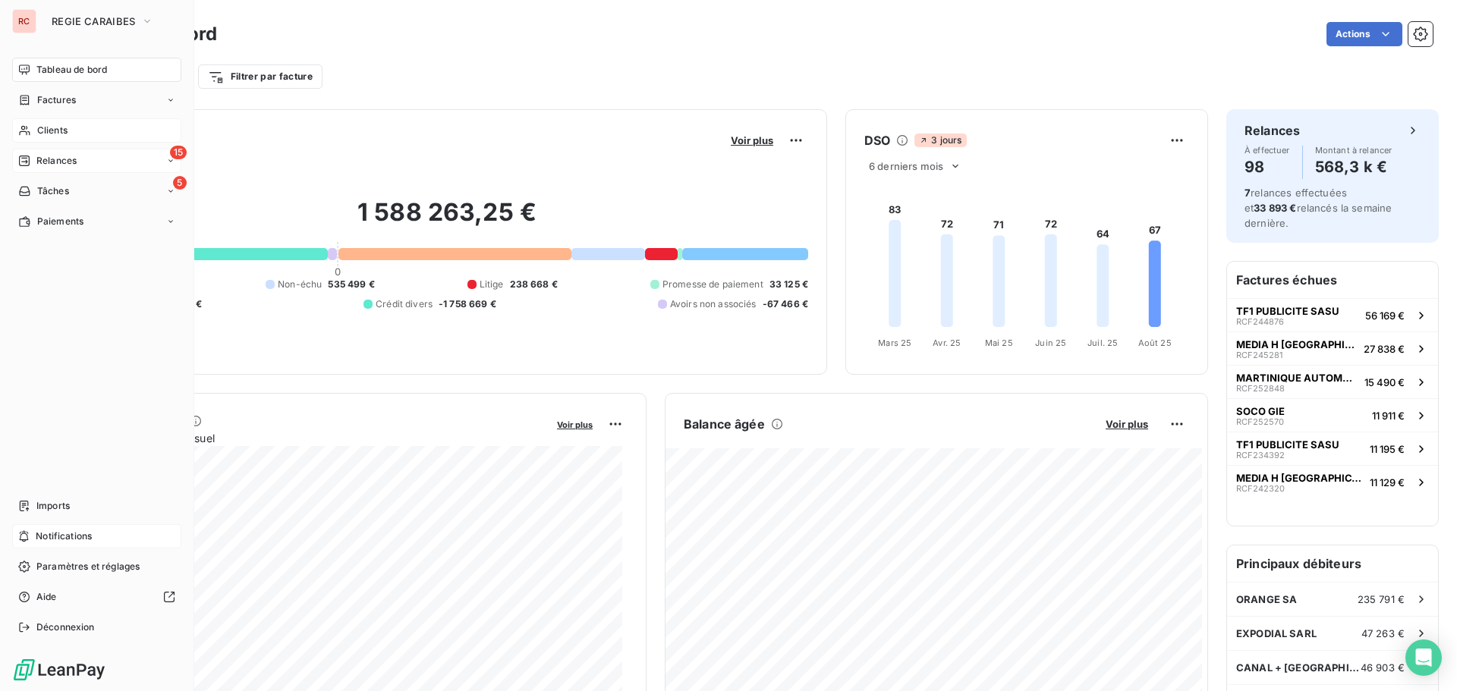
click at [46, 127] on span "Clients" at bounding box center [52, 131] width 30 height 14
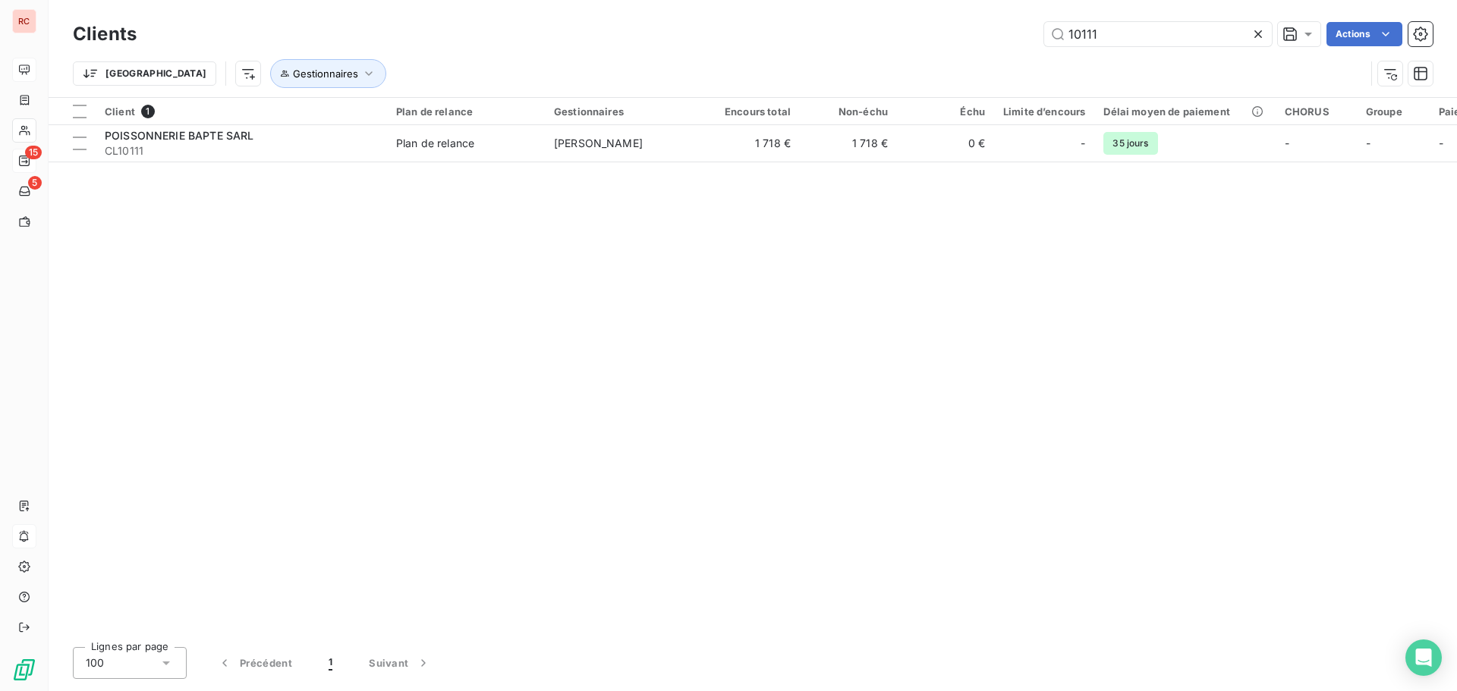
drag, startPoint x: 1118, startPoint y: 39, endPoint x: 938, endPoint y: 20, distance: 180.8
click at [938, 20] on div "Clients 10111 Actions" at bounding box center [753, 34] width 1360 height 32
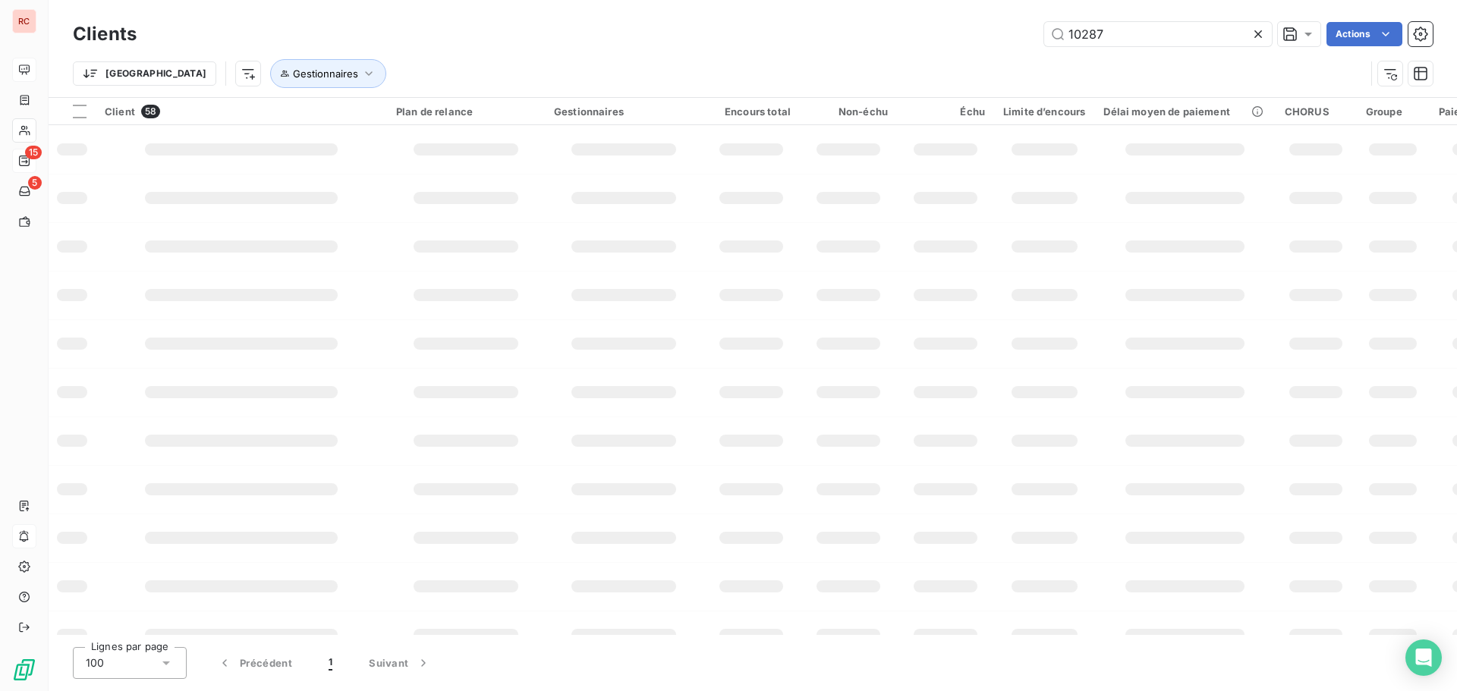
type input "10287"
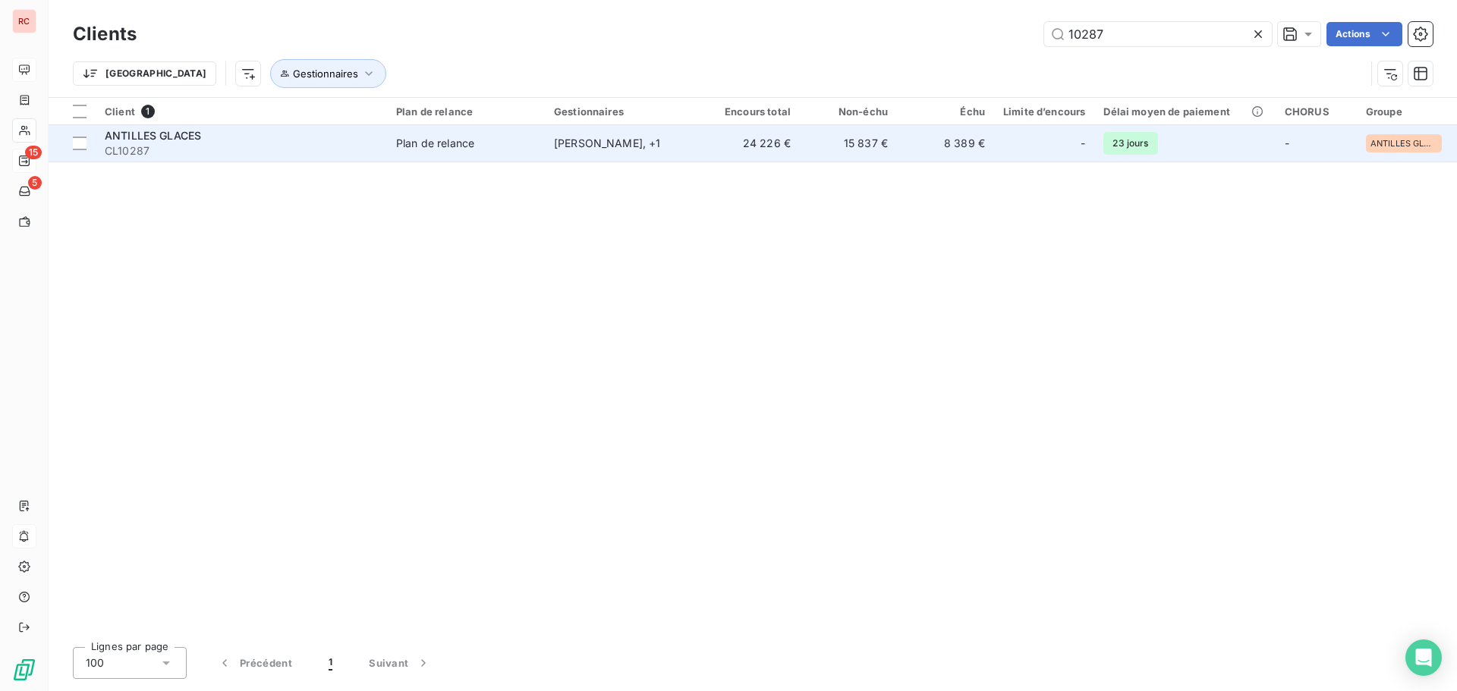
click at [373, 143] on span "CL10287" at bounding box center [241, 150] width 273 height 15
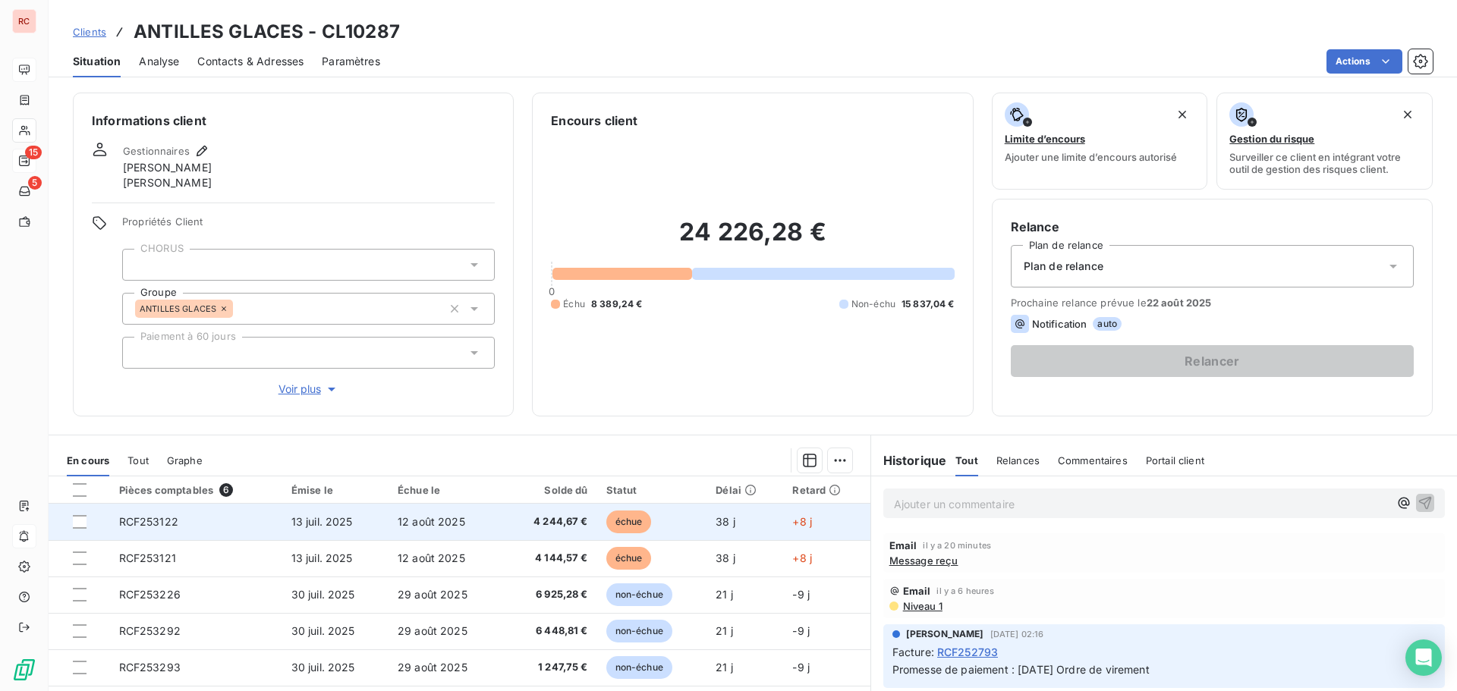
click at [165, 524] on span "RCF253122" at bounding box center [148, 521] width 59 height 13
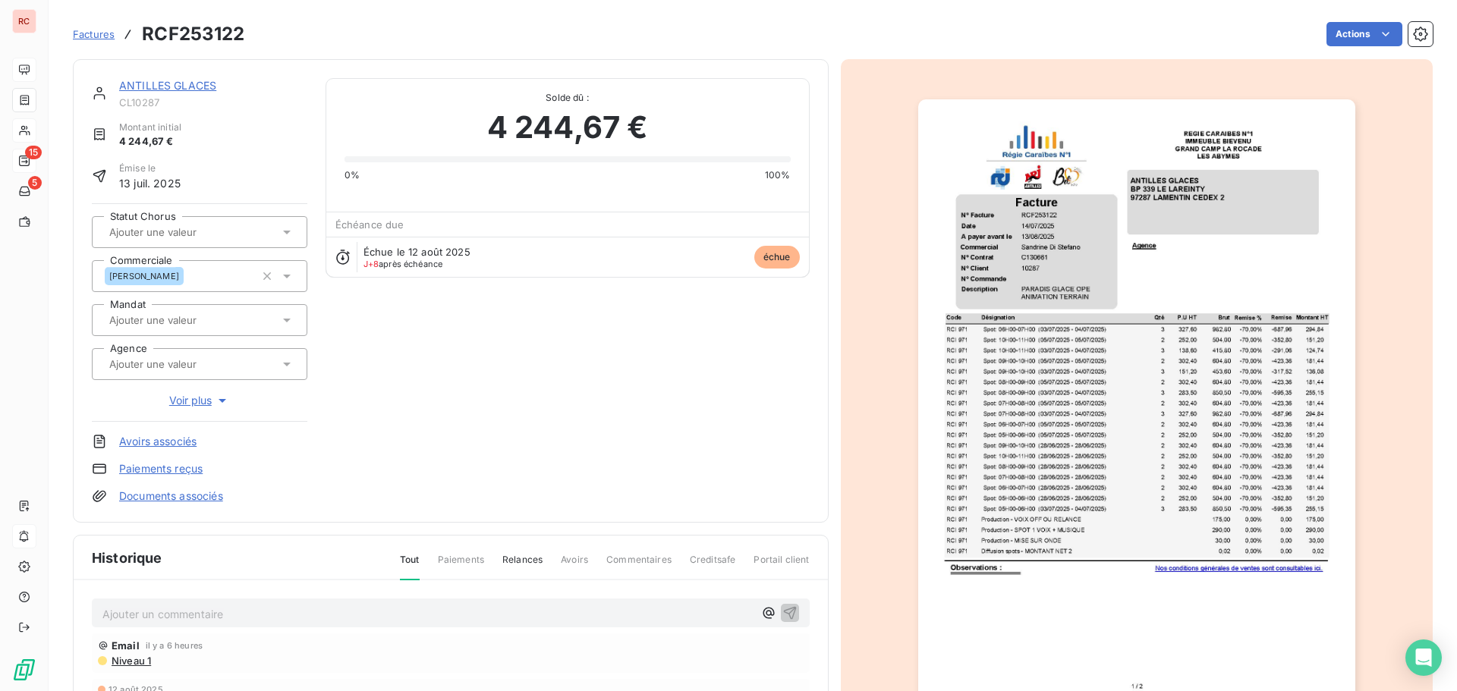
click at [129, 603] on div "Ajouter un commentaire ﻿" at bounding box center [427, 613] width 651 height 20
click at [132, 612] on p "Ajouter un commentaire ﻿" at bounding box center [427, 614] width 651 height 19
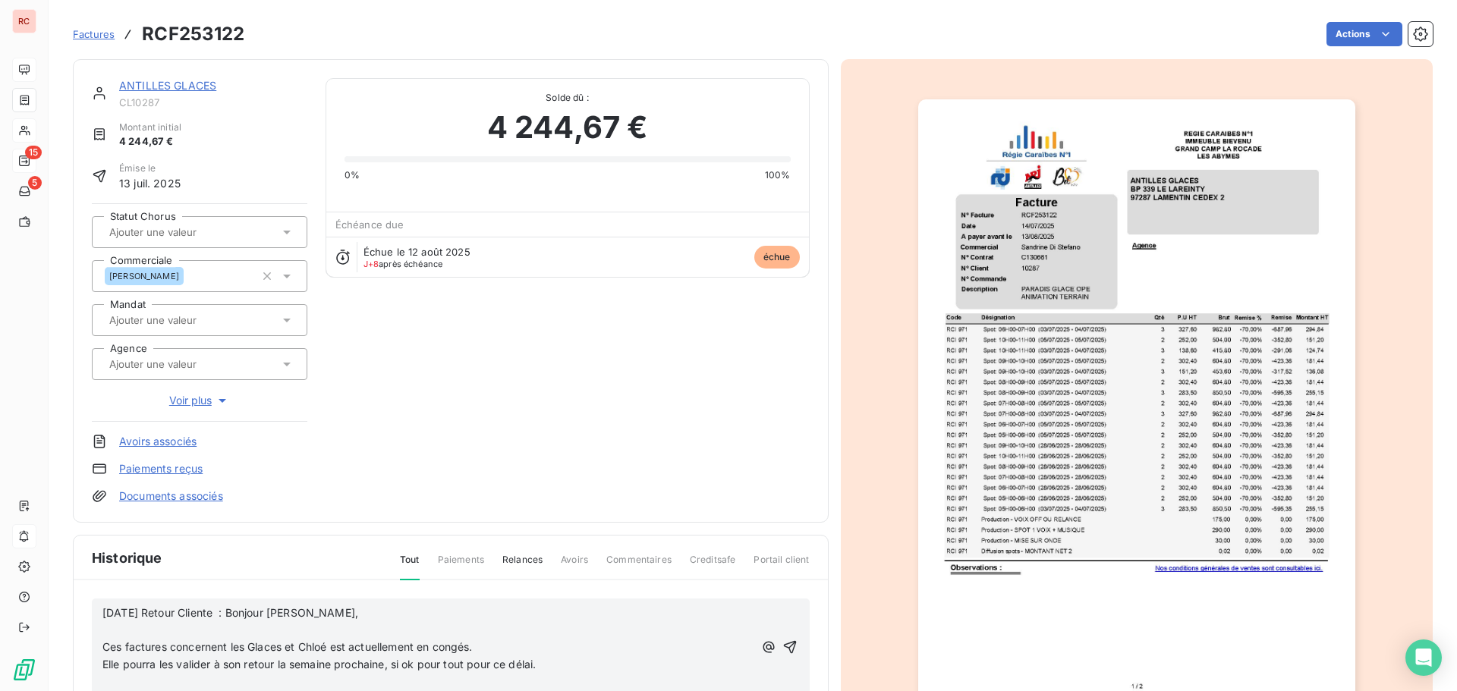
click at [122, 628] on p "﻿" at bounding box center [427, 629] width 651 height 17
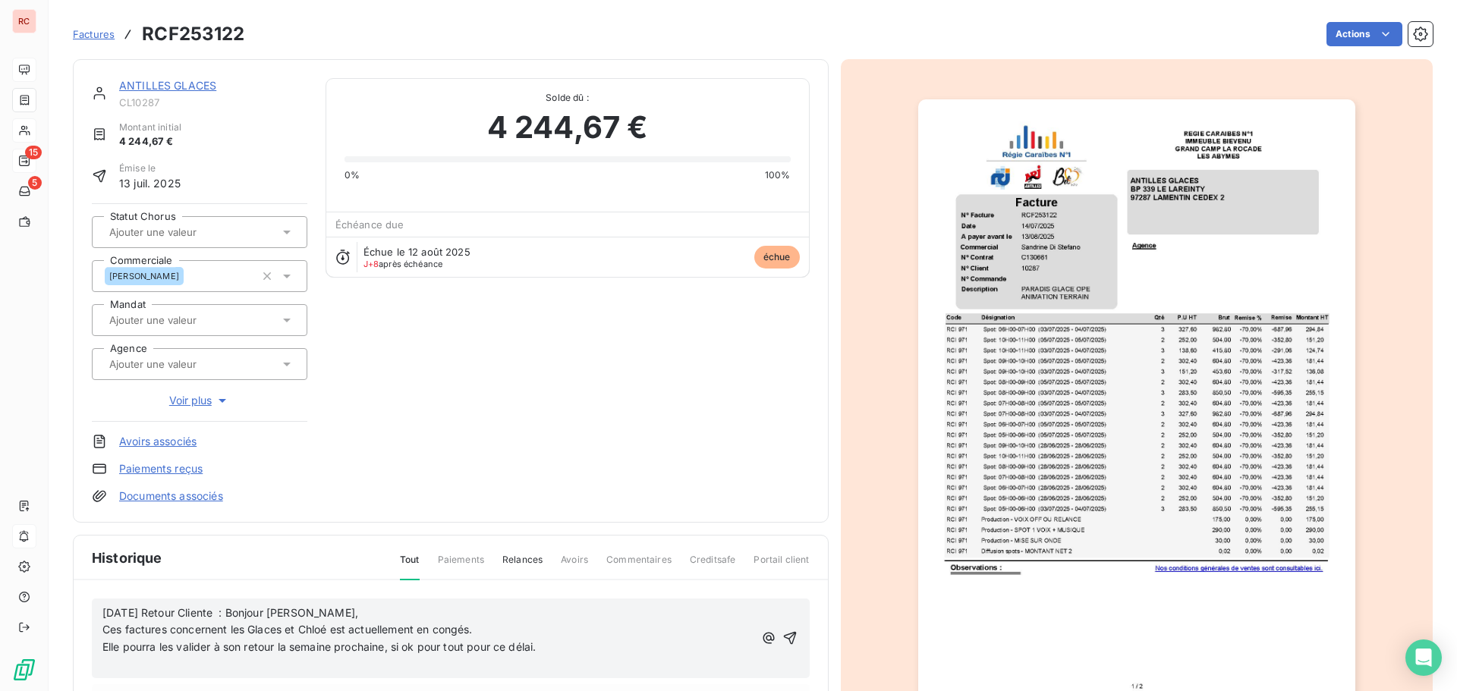
click at [100, 631] on div "[DATE] Retour Cliente : Bonjour Claire, Ces factures concernent les Glaces et C…" at bounding box center [451, 639] width 718 height 80
click at [104, 626] on span "Ces factures concernent les Glaces et Chloé est actuellement en congés." at bounding box center [287, 629] width 370 height 13
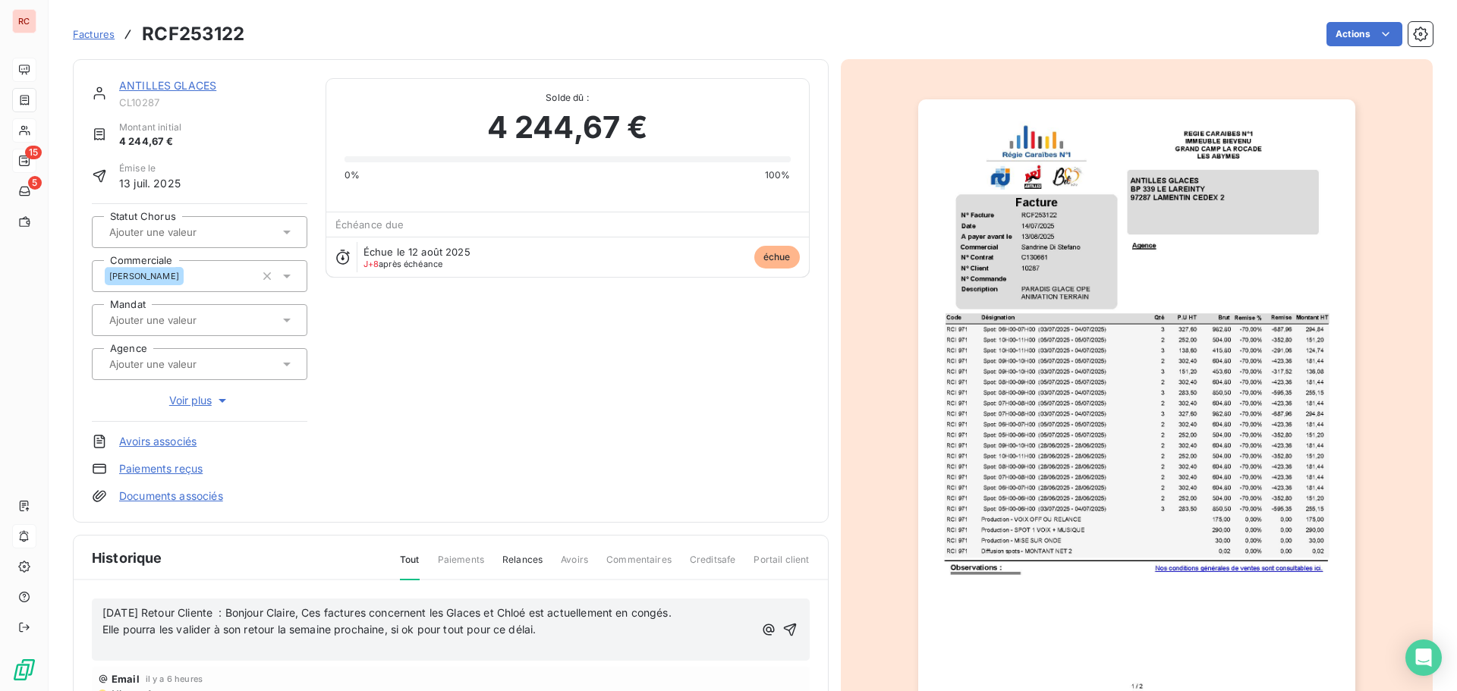
click at [343, 655] on p "﻿" at bounding box center [427, 647] width 651 height 17
drag, startPoint x: 543, startPoint y: 642, endPoint x: 97, endPoint y: 608, distance: 447.5
click at [97, 608] on div "[DATE] Retour Cliente : Bonjour Claire, Ces factures concernent les Glaces et C…" at bounding box center [451, 622] width 718 height 46
copy div "[DATE] Retour Cliente : Bonjour Claire, Ces factures concernent les Glaces et C…"
click at [785, 620] on icon "button" at bounding box center [789, 621] width 13 height 13
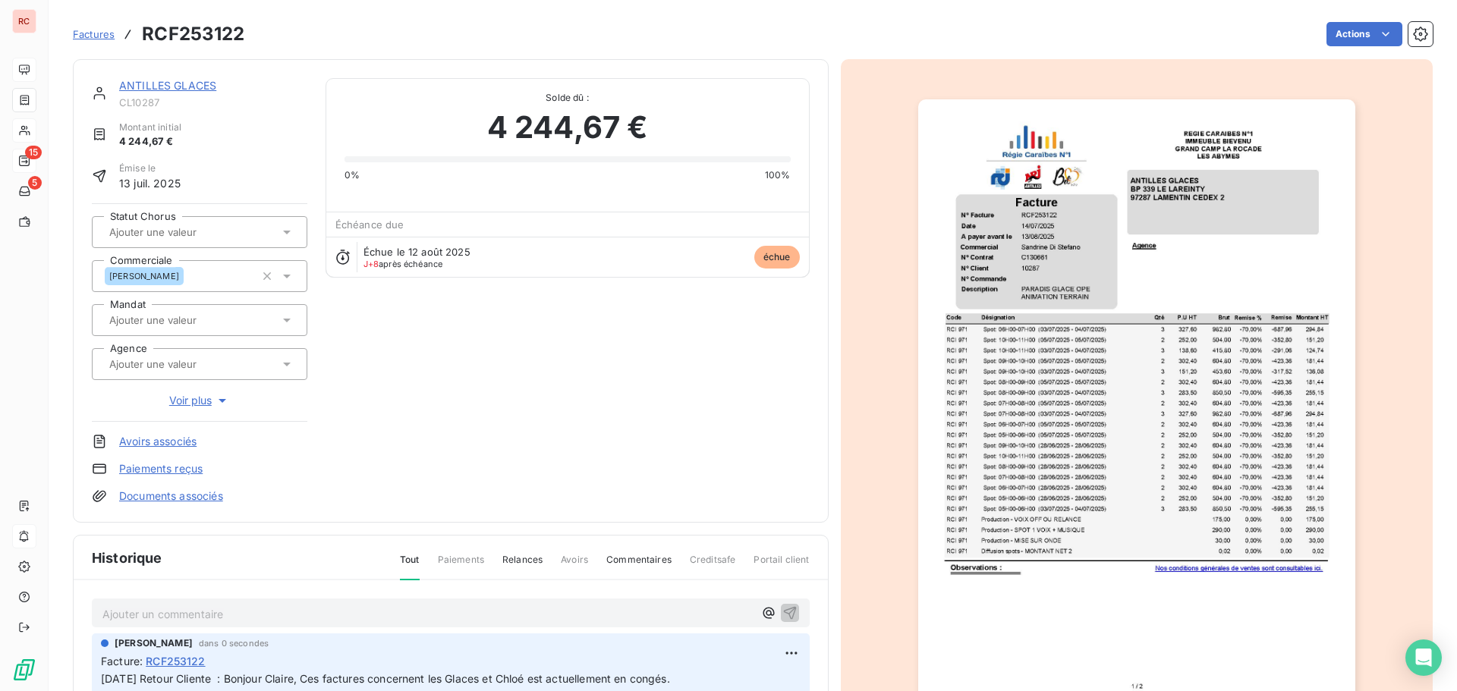
click at [178, 89] on link "ANTILLES GLACES" at bounding box center [167, 85] width 97 height 13
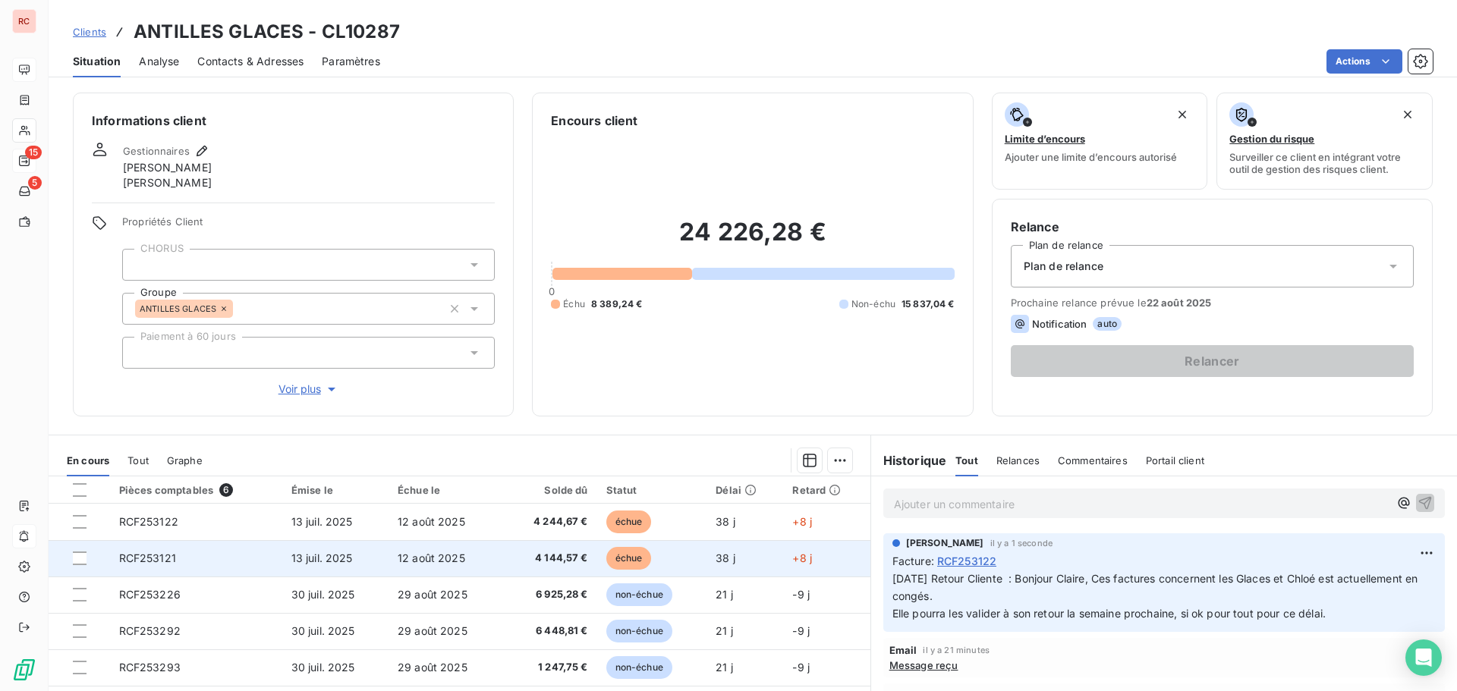
click at [253, 558] on td "RCF253121" at bounding box center [196, 558] width 172 height 36
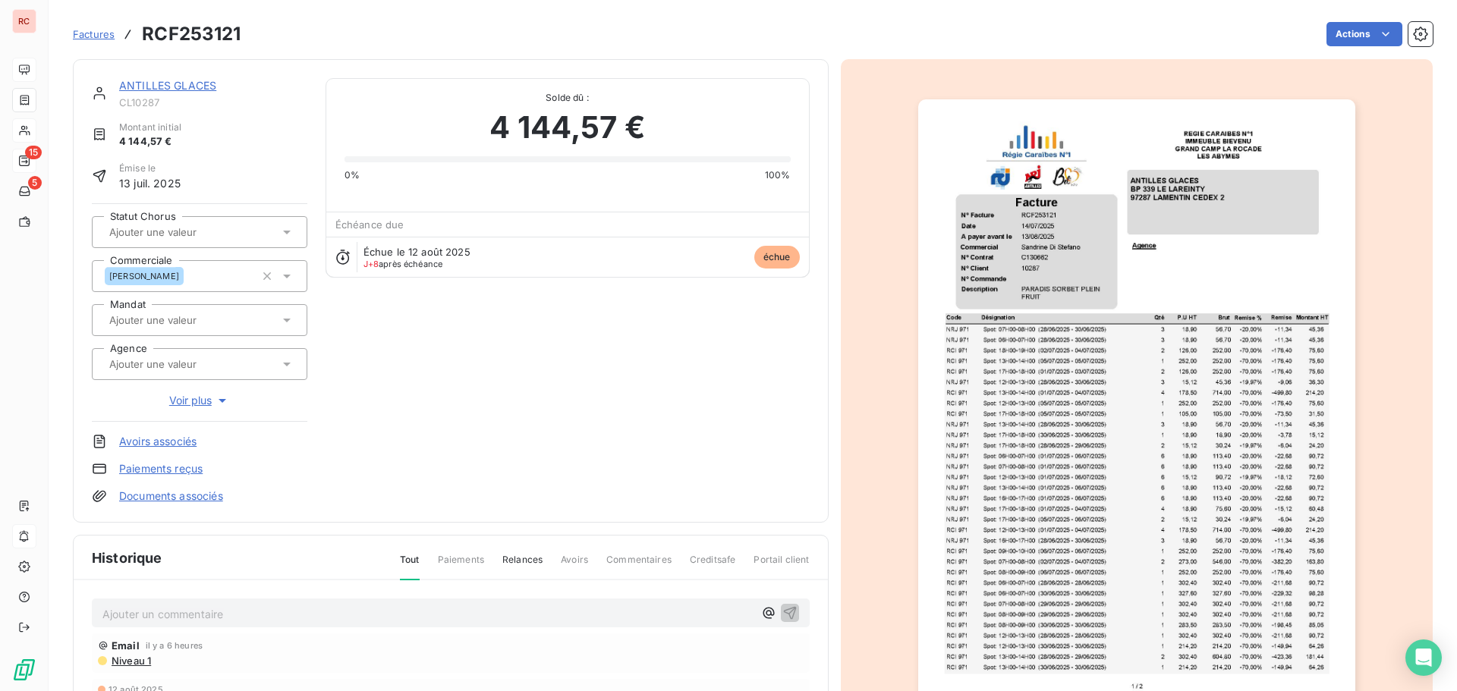
click at [125, 617] on p "Ajouter un commentaire ﻿" at bounding box center [427, 614] width 651 height 19
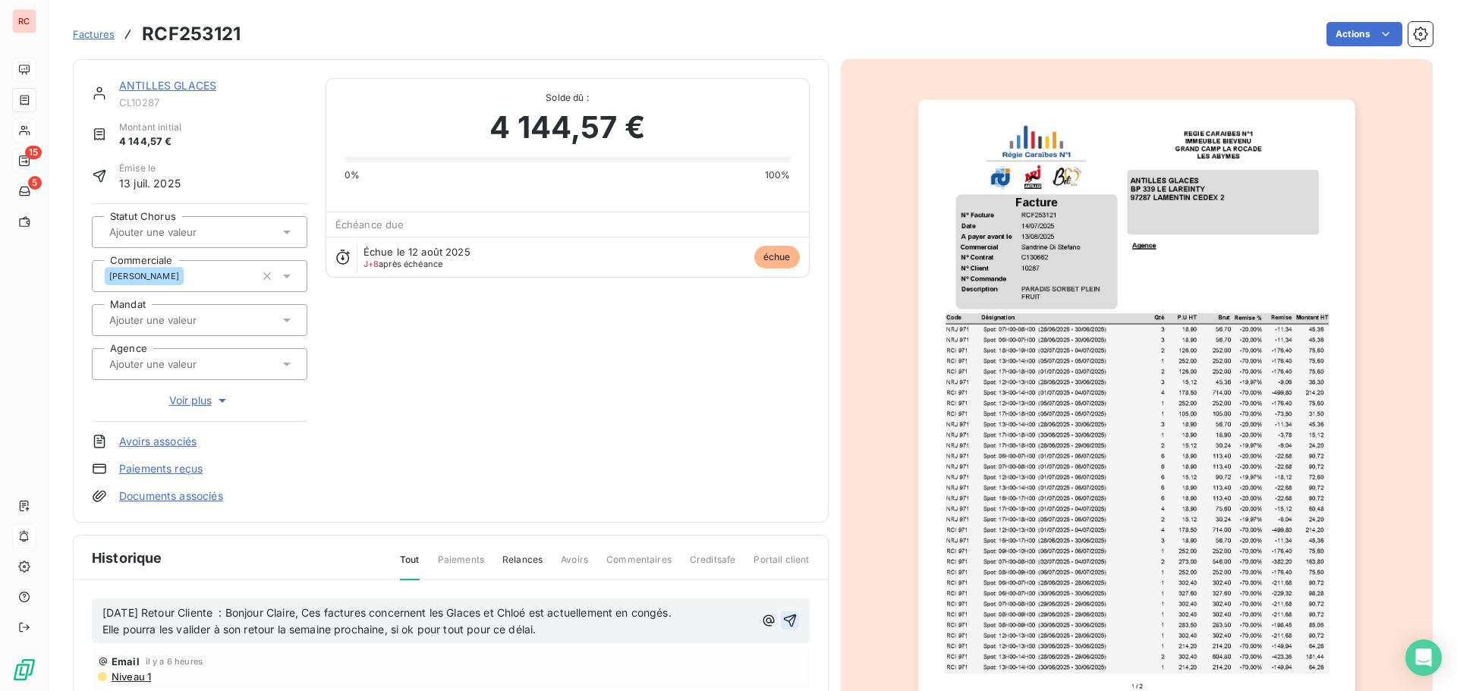
click at [782, 624] on icon "button" at bounding box center [789, 620] width 15 height 15
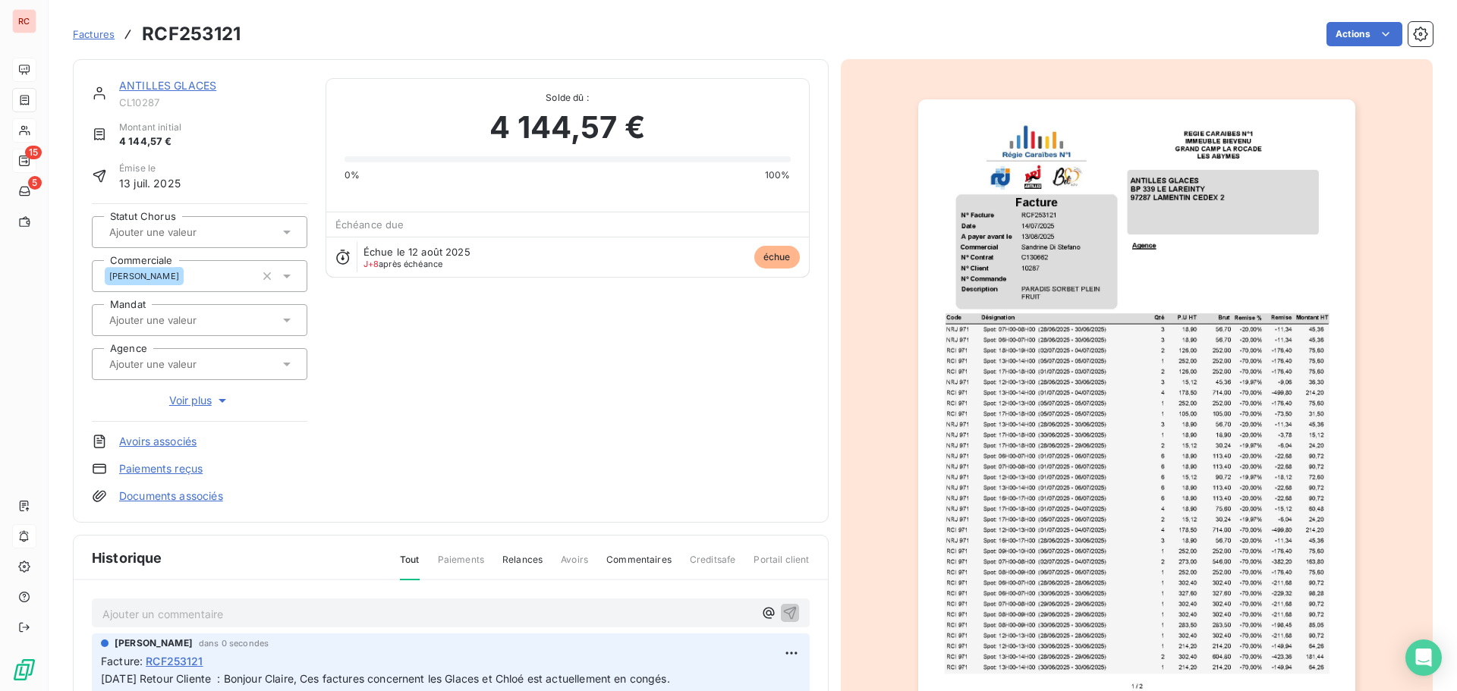
click at [154, 90] on link "ANTILLES GLACES" at bounding box center [167, 85] width 97 height 13
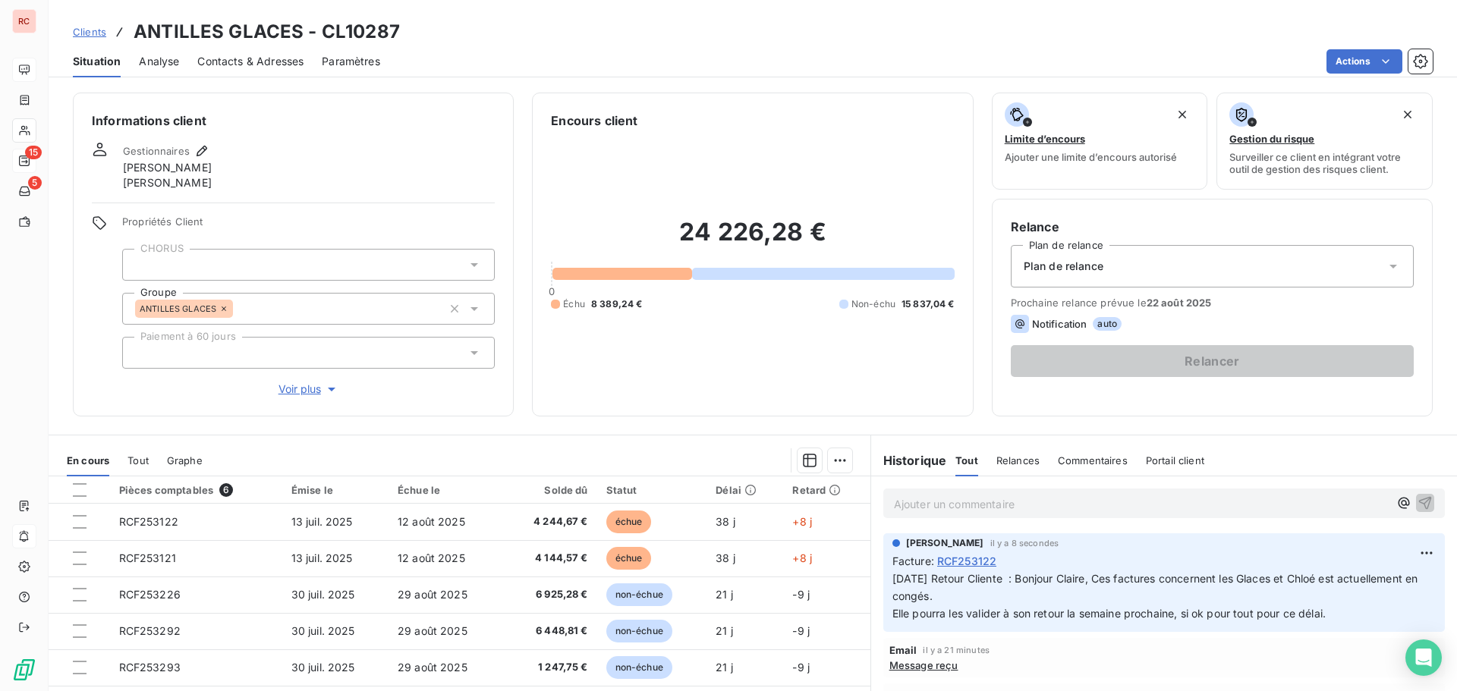
click at [102, 30] on span "Clients" at bounding box center [89, 32] width 33 height 12
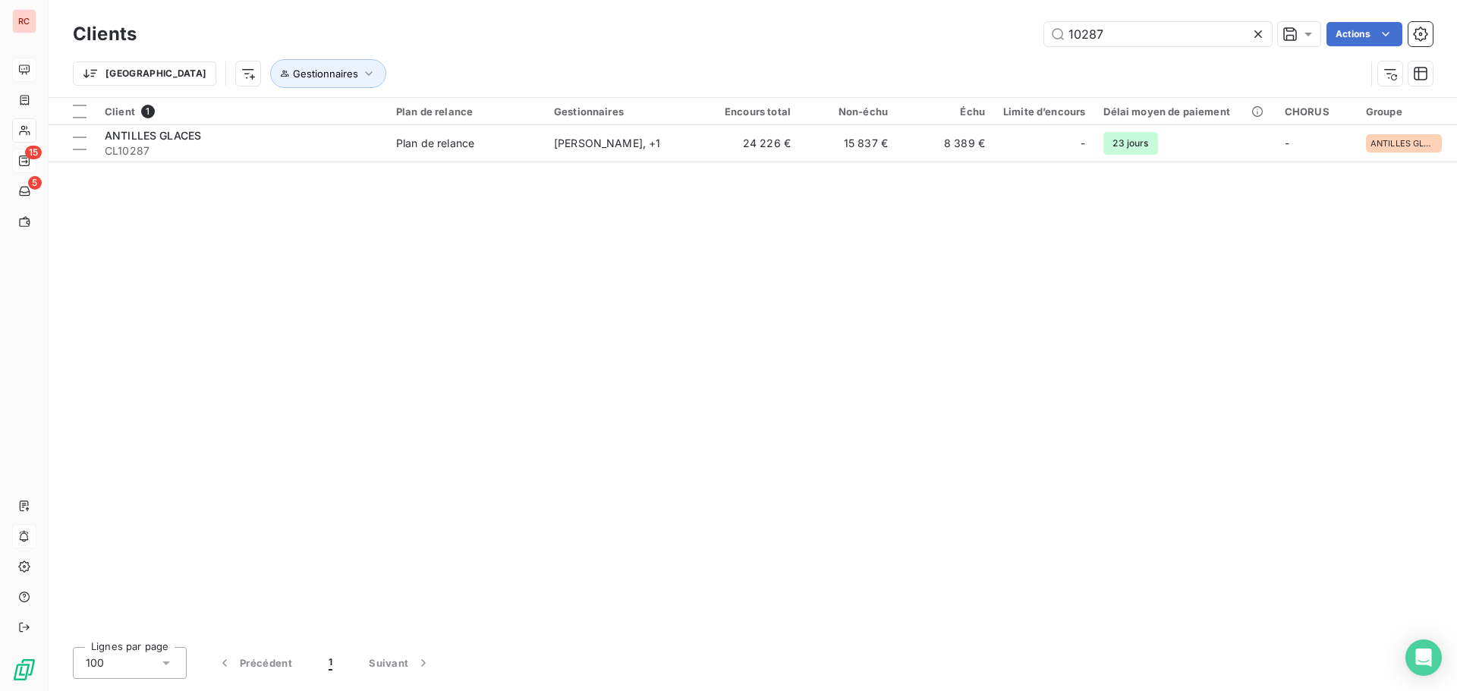
drag, startPoint x: 1195, startPoint y: 25, endPoint x: 985, endPoint y: 35, distance: 210.4
click at [985, 35] on div "10287 Actions" at bounding box center [794, 34] width 1278 height 24
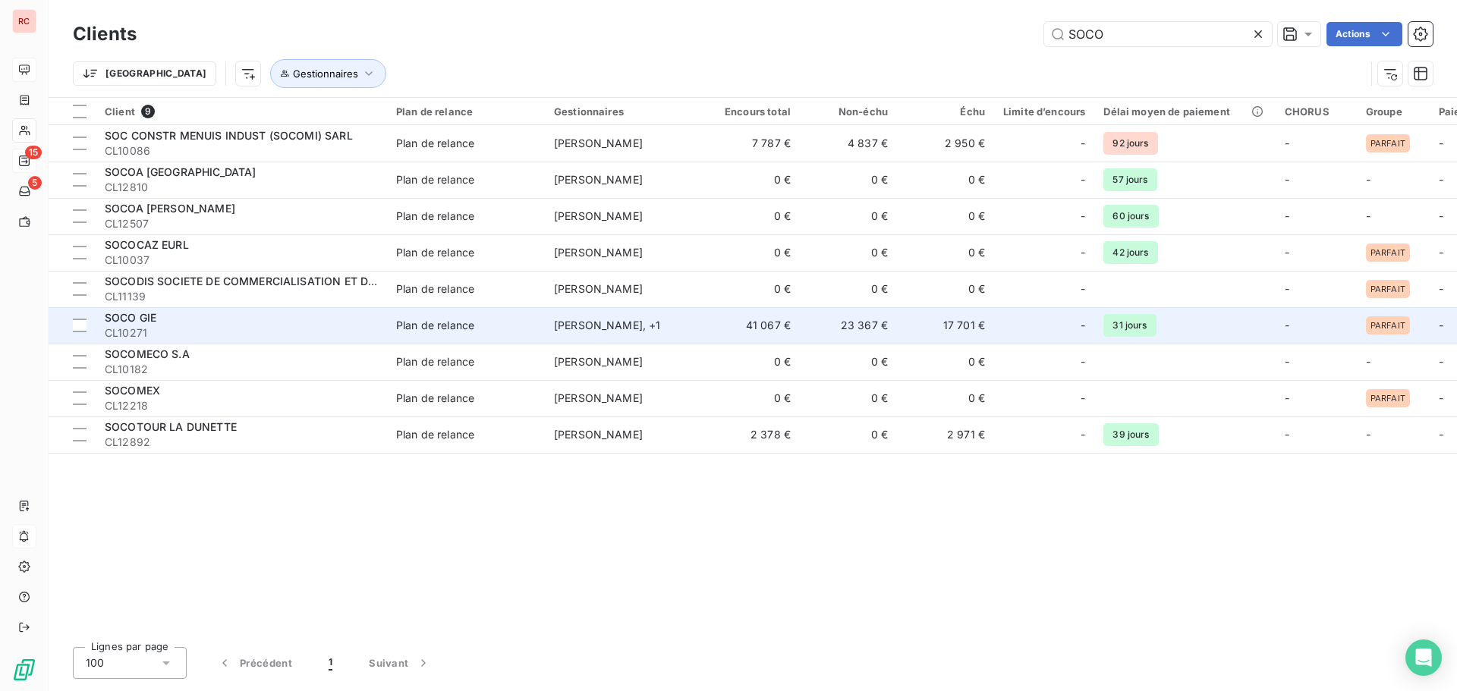
type input "SOCO"
click at [384, 316] on td "SOCO GIE CL10271" at bounding box center [241, 325] width 291 height 36
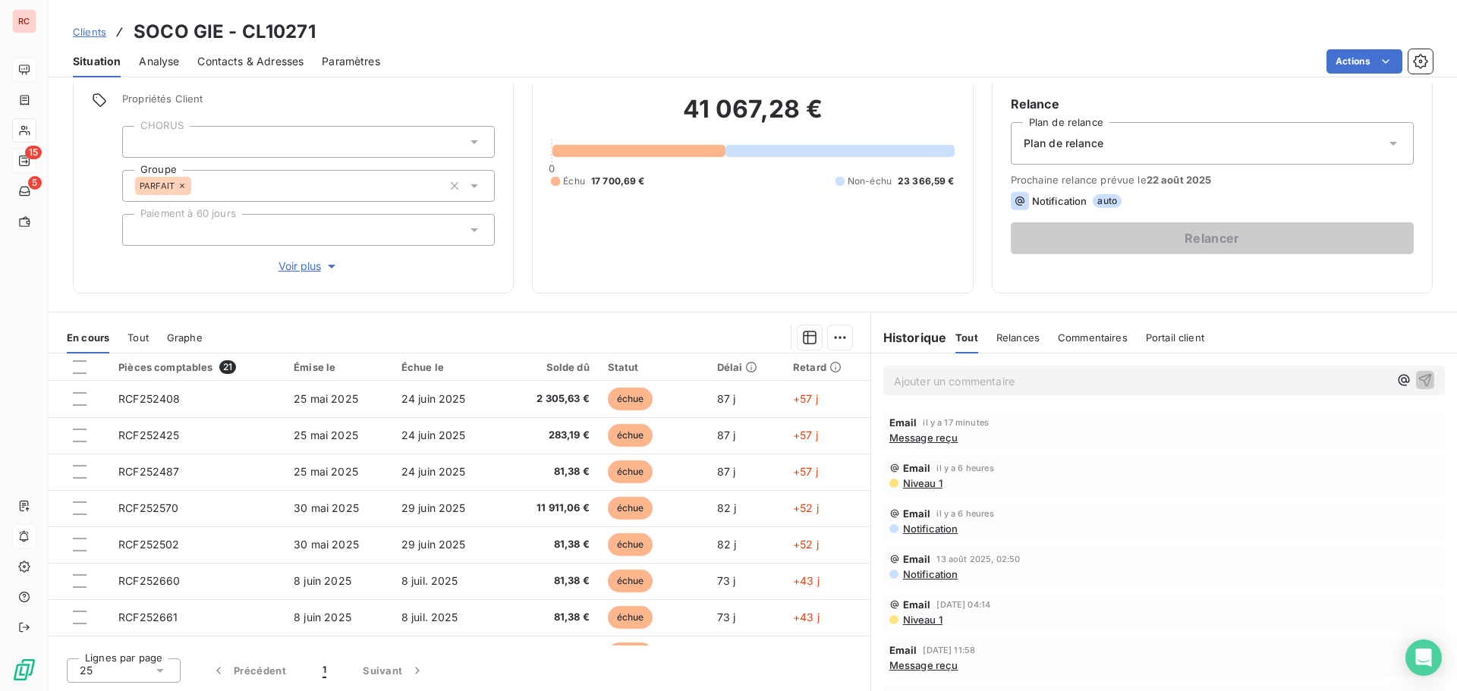
click at [133, 332] on span "Tout" at bounding box center [137, 338] width 21 height 12
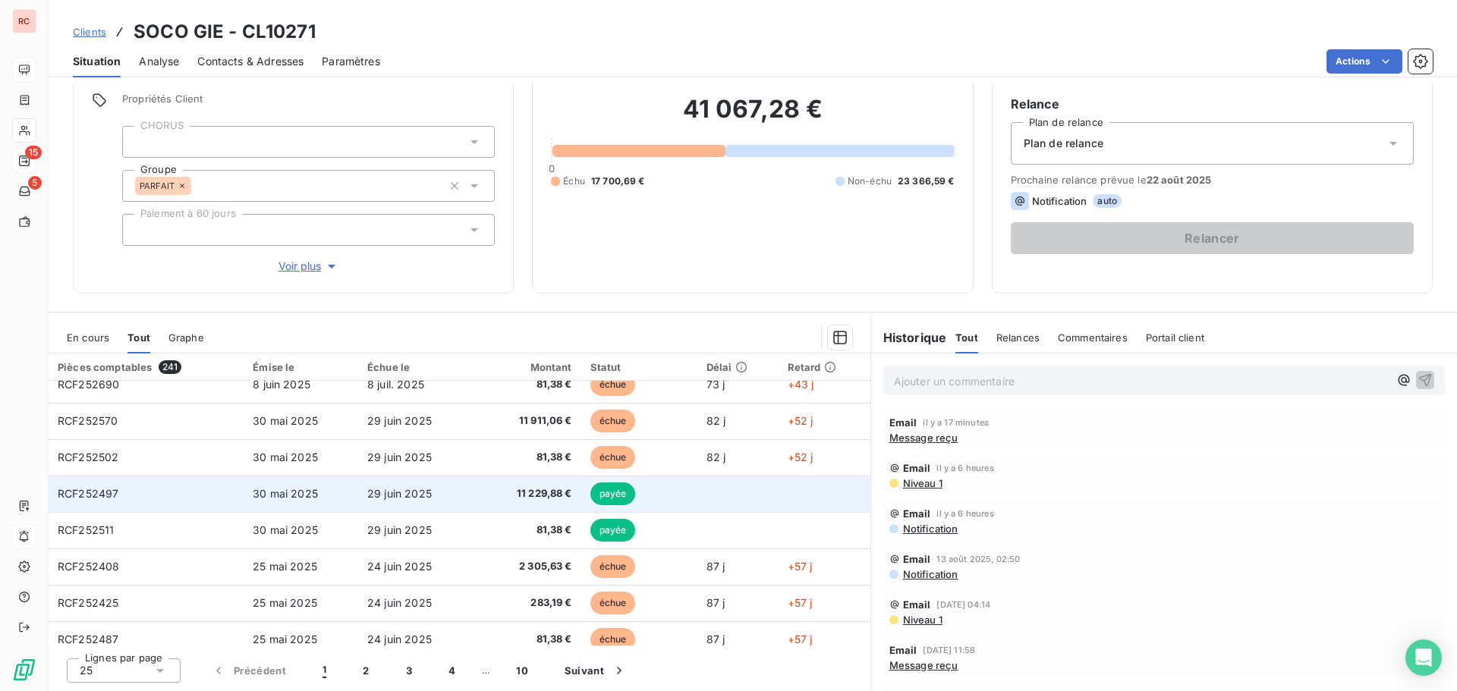
scroll to position [646, 0]
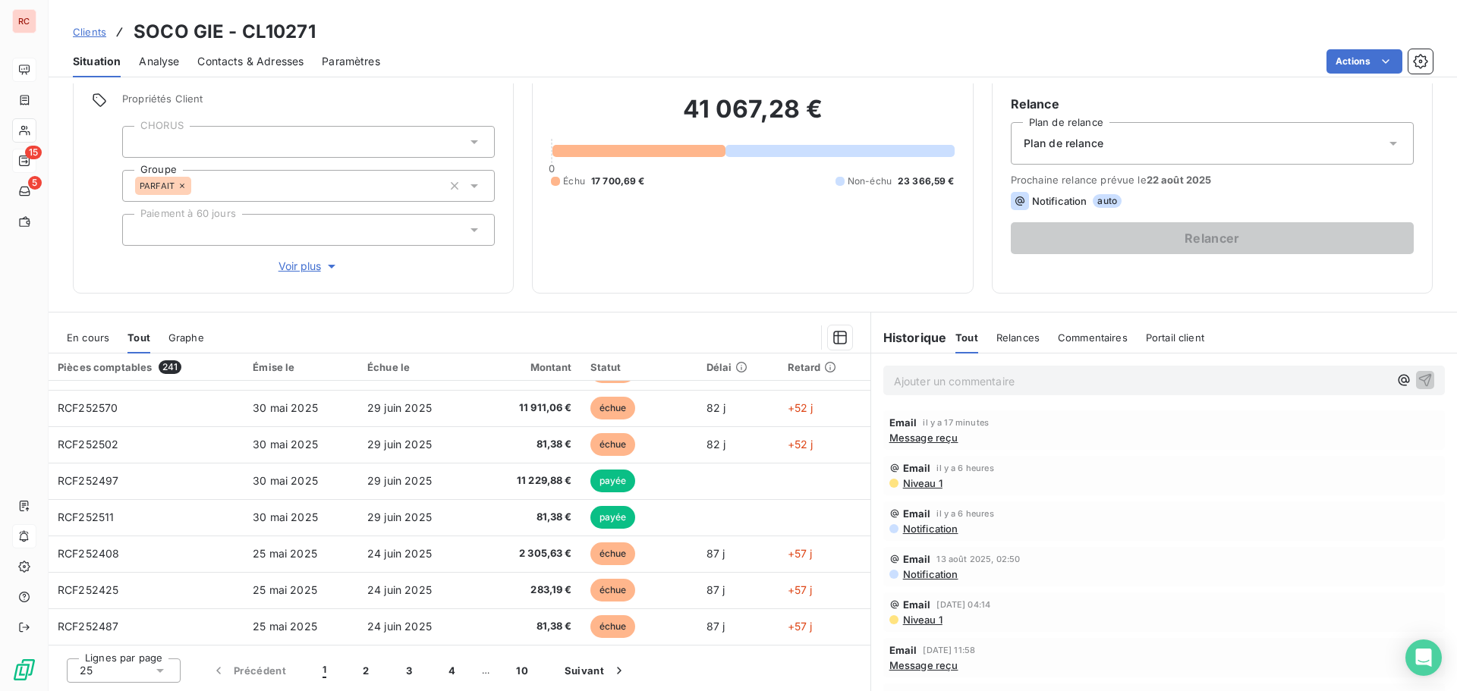
click at [157, 670] on icon at bounding box center [160, 671] width 8 height 4
click at [146, 641] on li "100" at bounding box center [124, 641] width 114 height 27
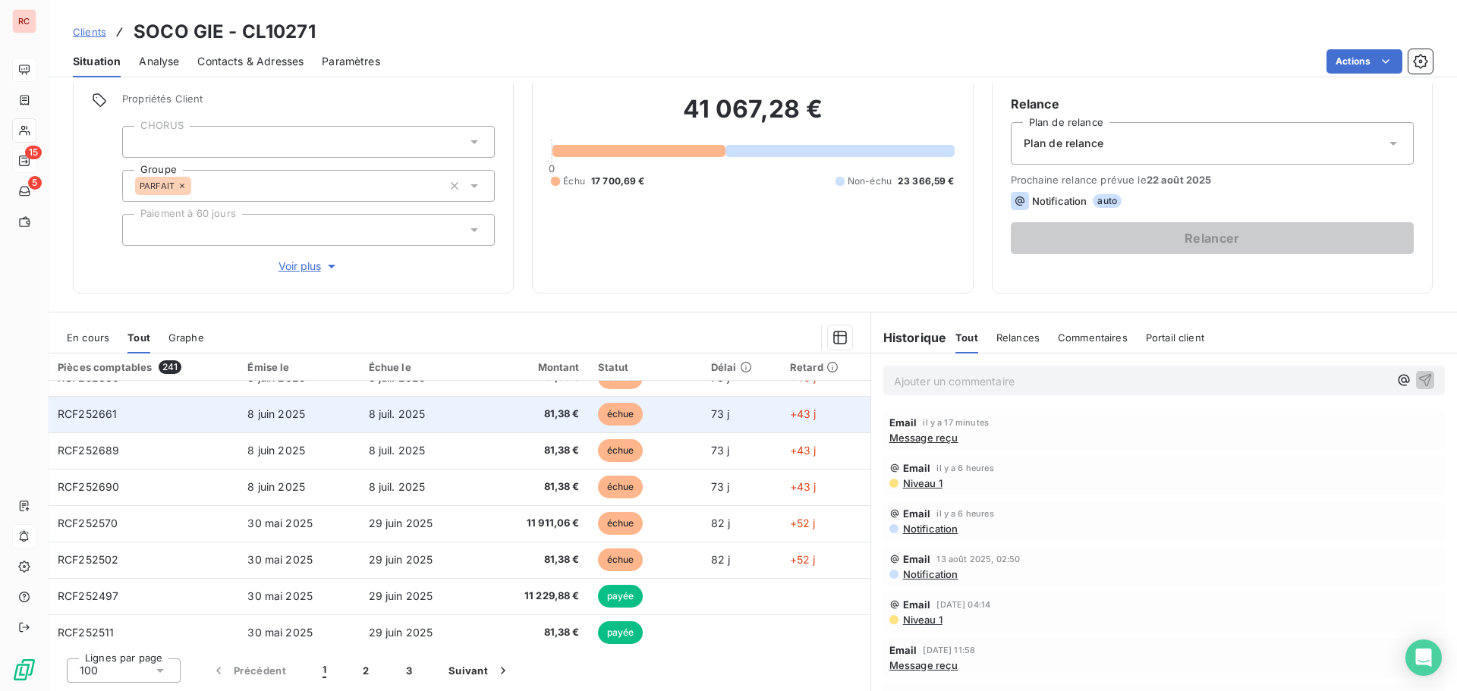
scroll to position [455, 0]
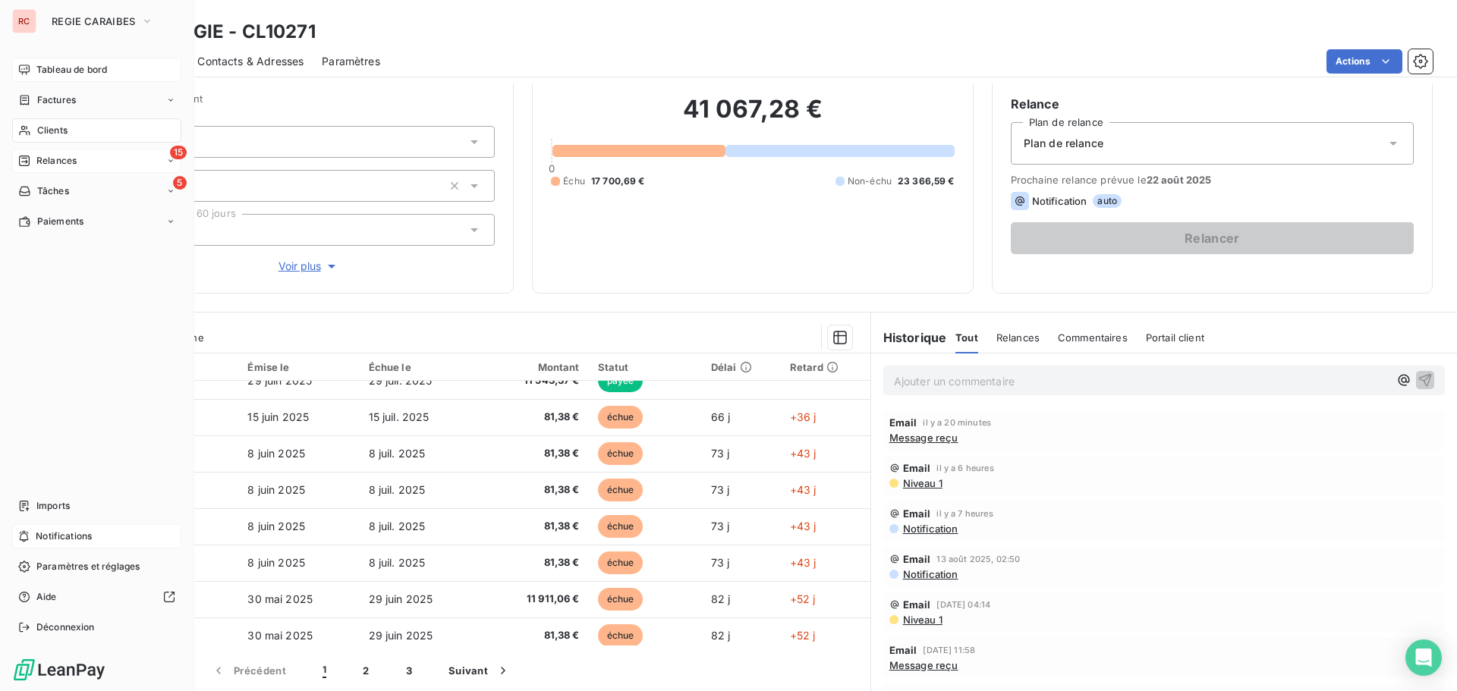
click at [64, 65] on span "Tableau de bord" at bounding box center [71, 70] width 71 height 14
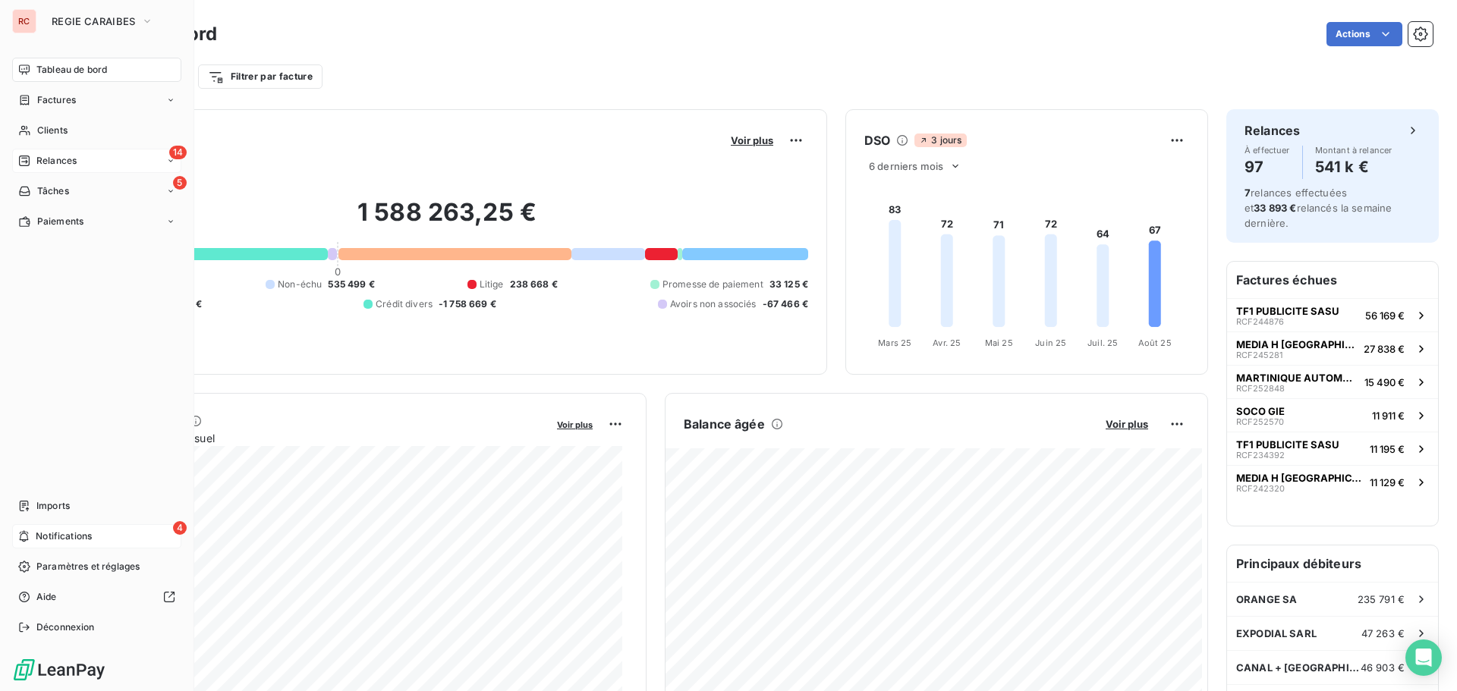
drag, startPoint x: 54, startPoint y: 132, endPoint x: 154, endPoint y: 118, distance: 101.2
click at [54, 132] on span "Clients" at bounding box center [52, 131] width 30 height 14
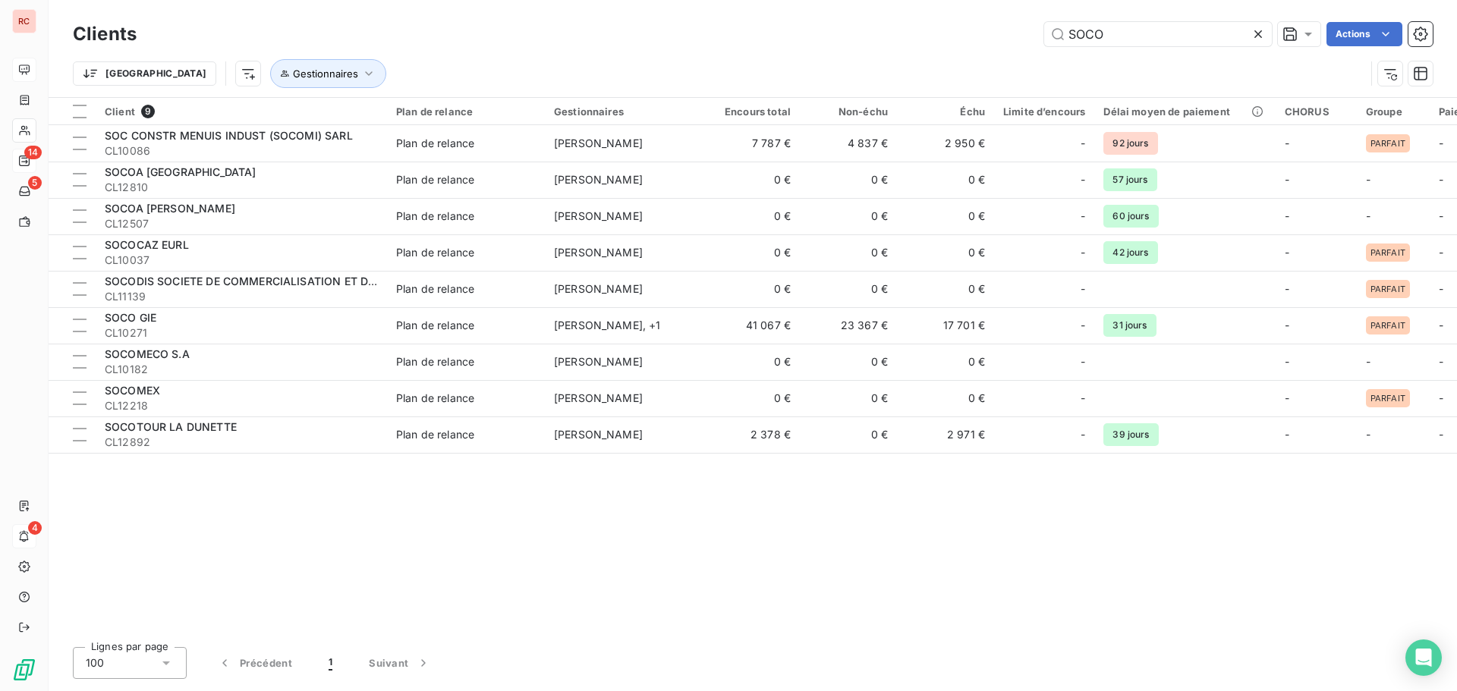
drag, startPoint x: 1143, startPoint y: 32, endPoint x: 981, endPoint y: 35, distance: 161.6
click at [981, 35] on div "SOCO Actions" at bounding box center [794, 34] width 1278 height 24
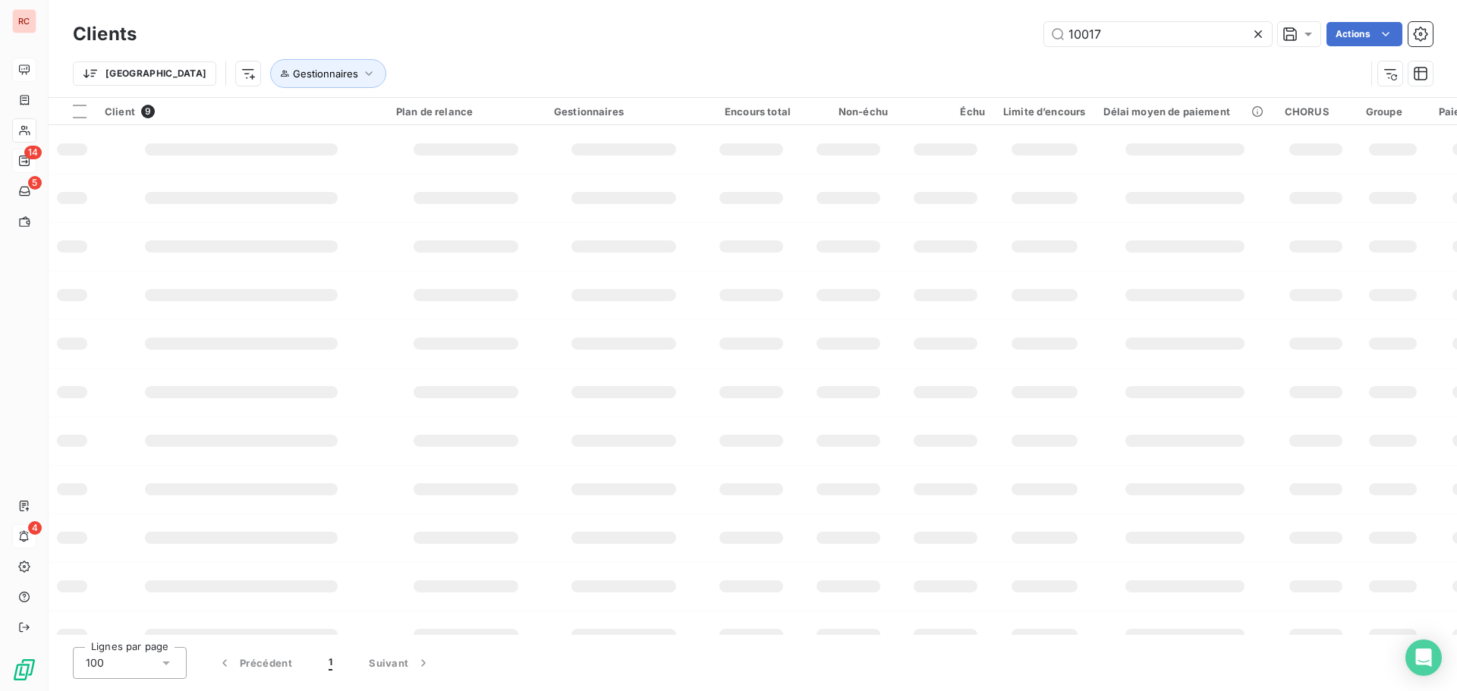
type input "10017"
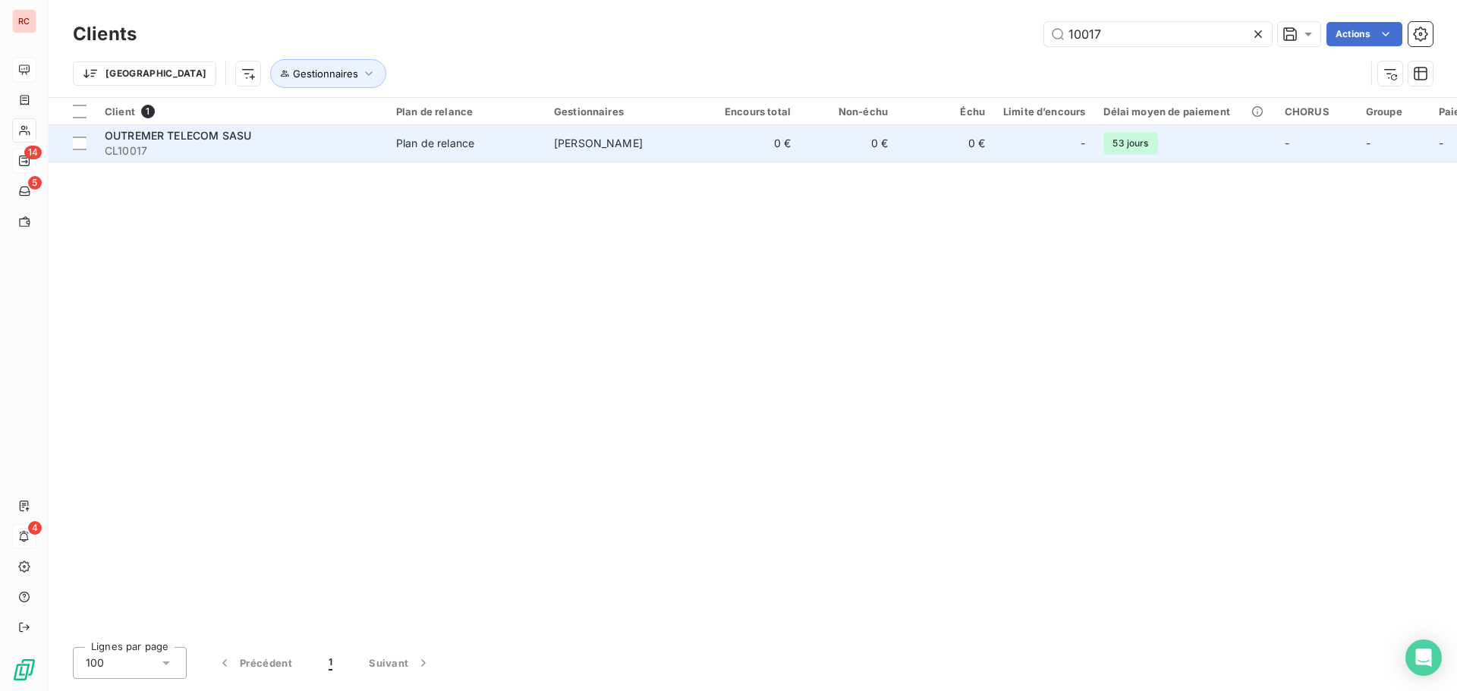
click at [772, 143] on td "0 €" at bounding box center [751, 143] width 97 height 36
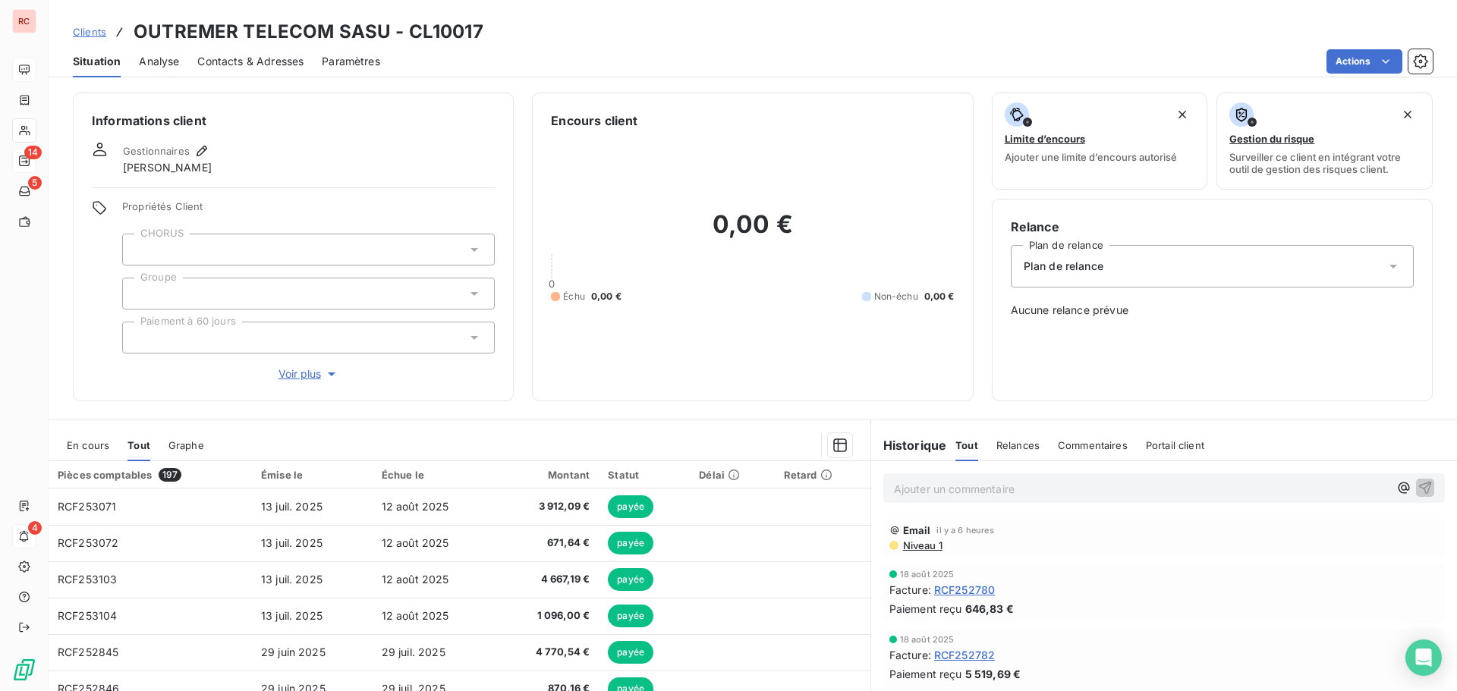
scroll to position [108, 0]
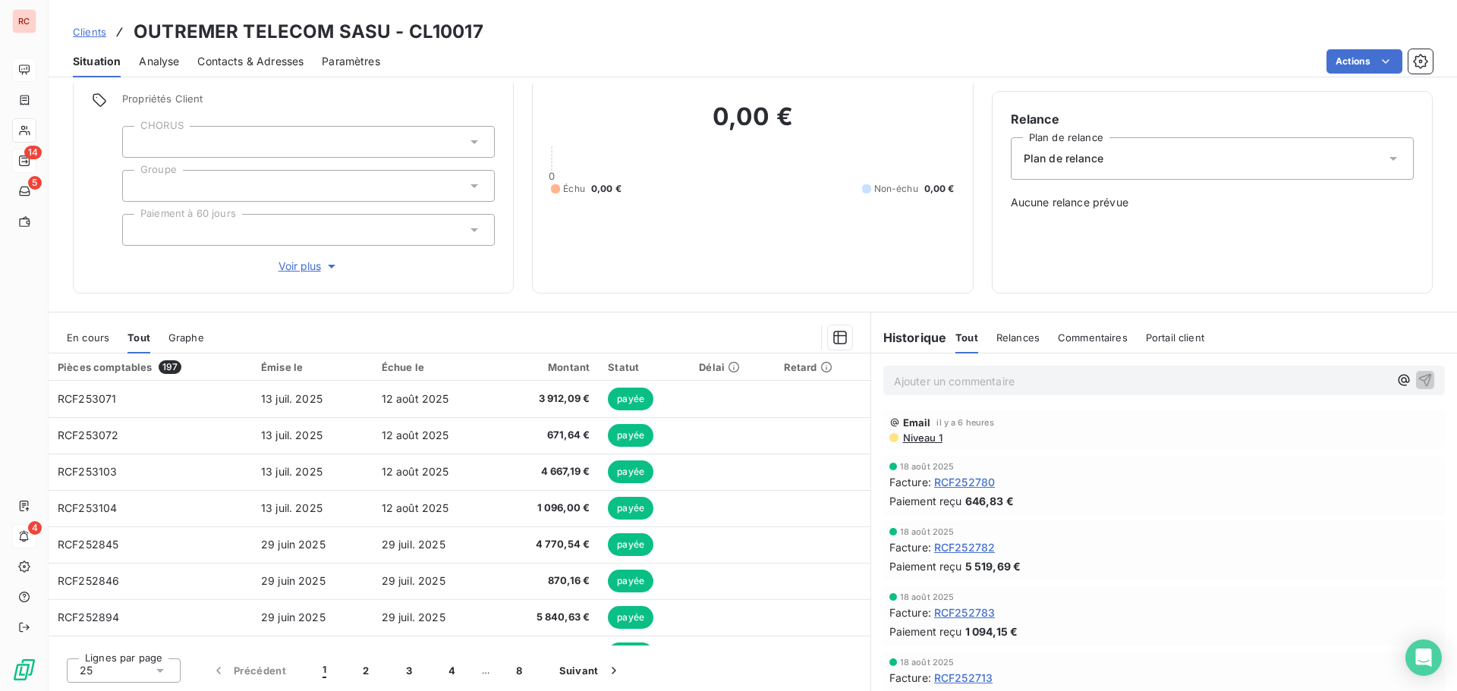
click at [99, 336] on span "En cours" at bounding box center [88, 338] width 42 height 12
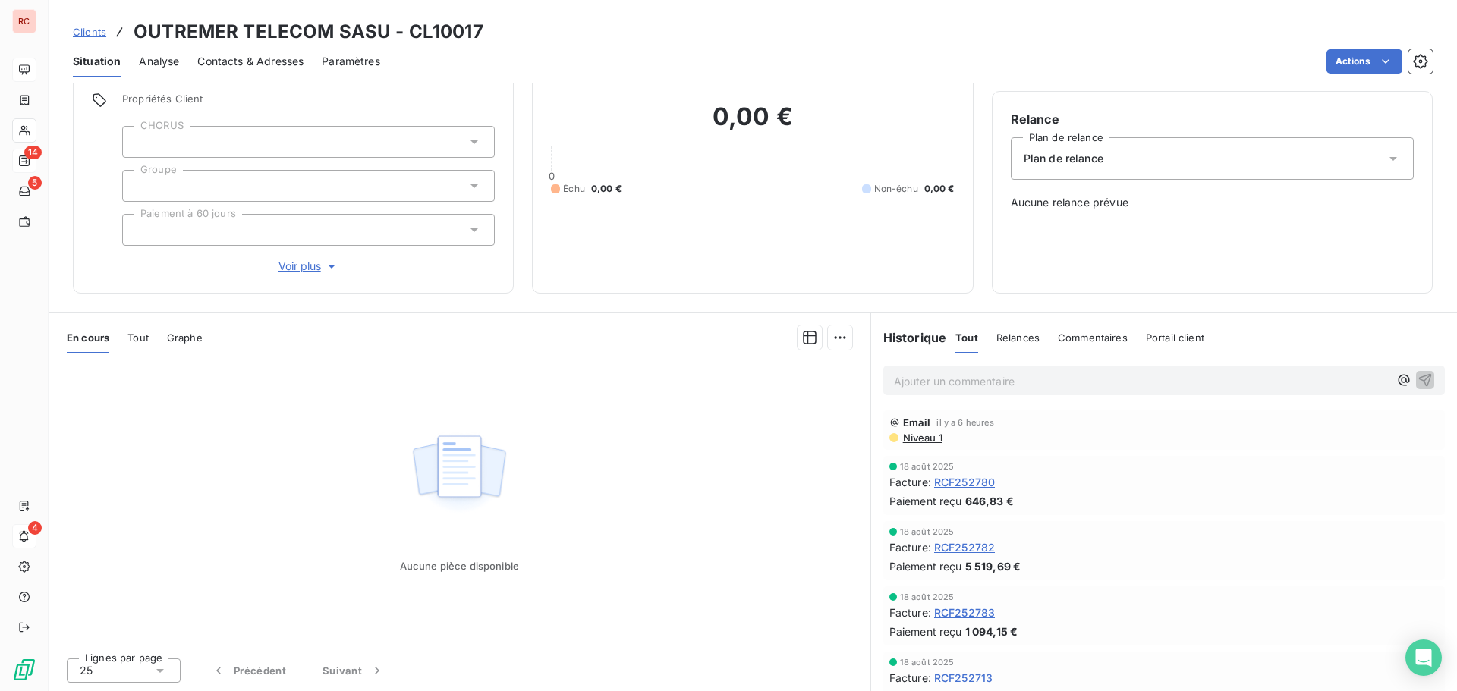
click at [927, 441] on span "Niveau 1" at bounding box center [921, 438] width 41 height 12
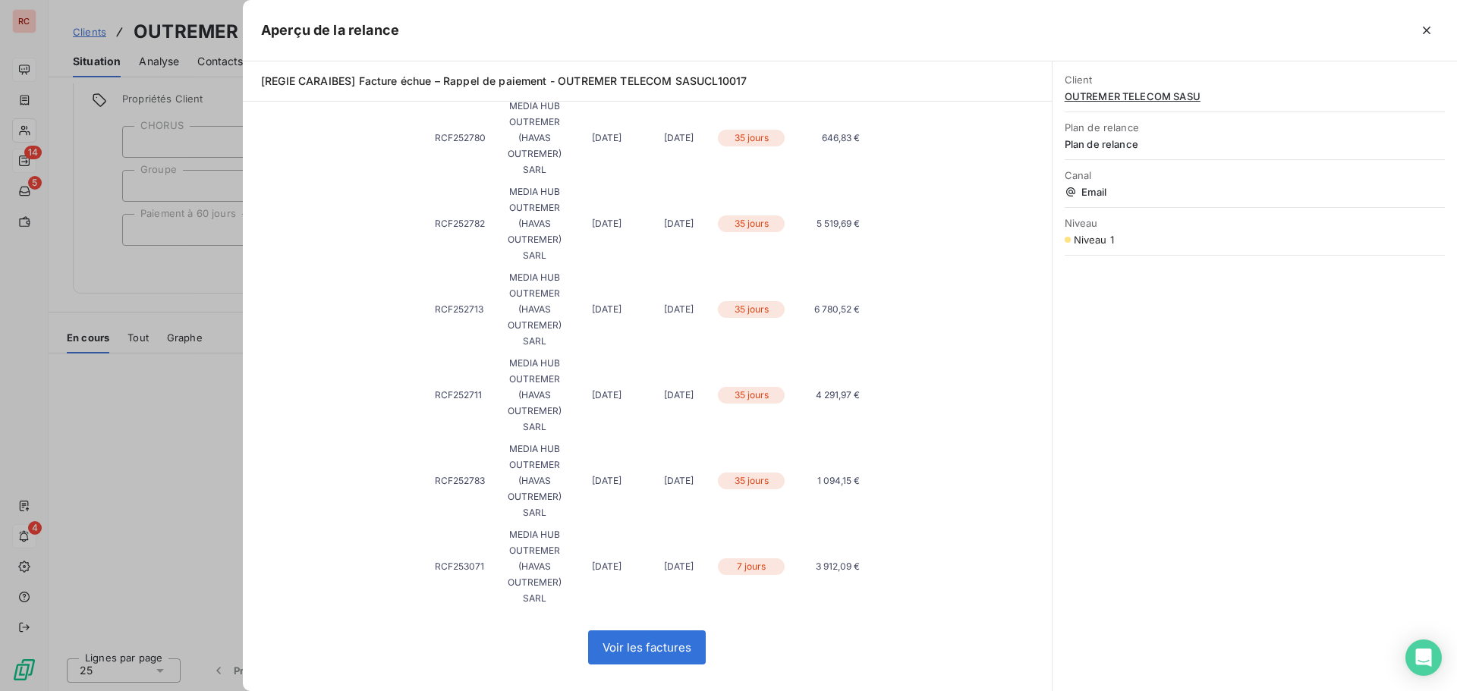
scroll to position [55, 0]
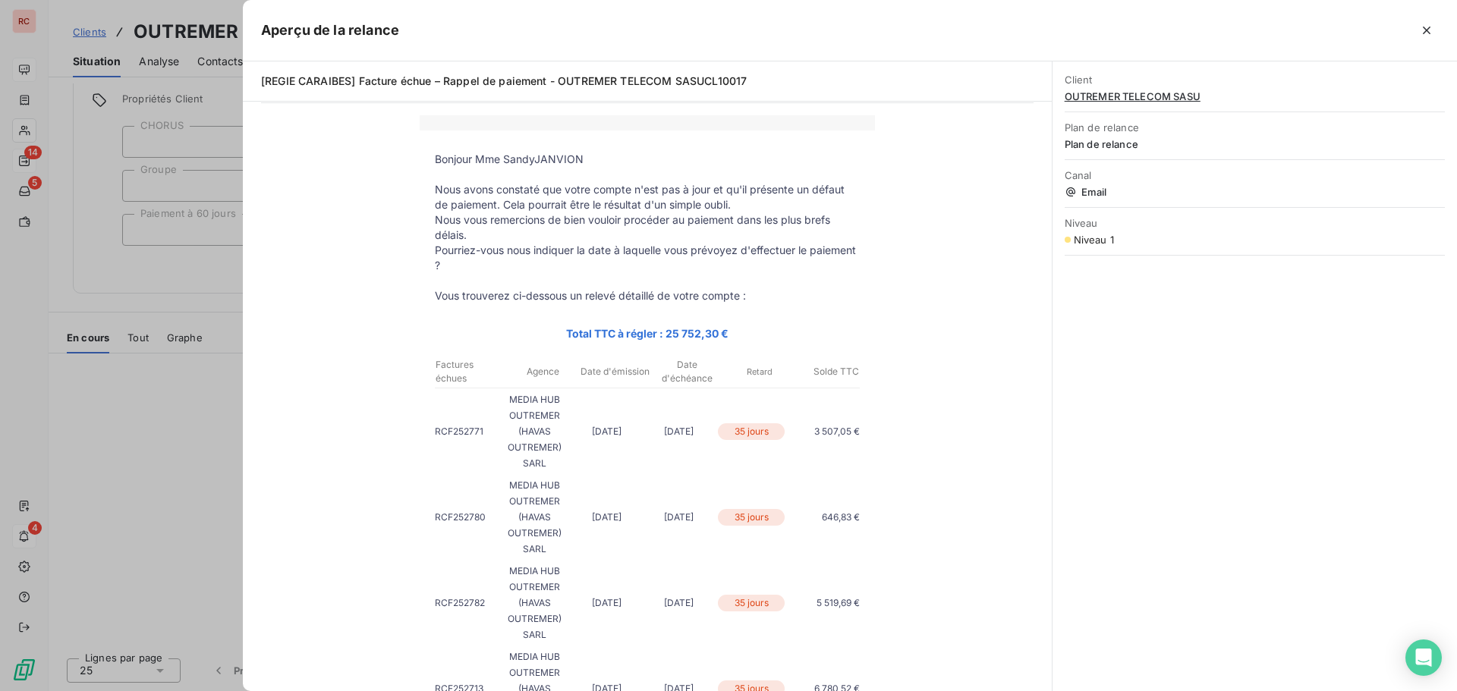
click at [122, 488] on div at bounding box center [728, 345] width 1457 height 691
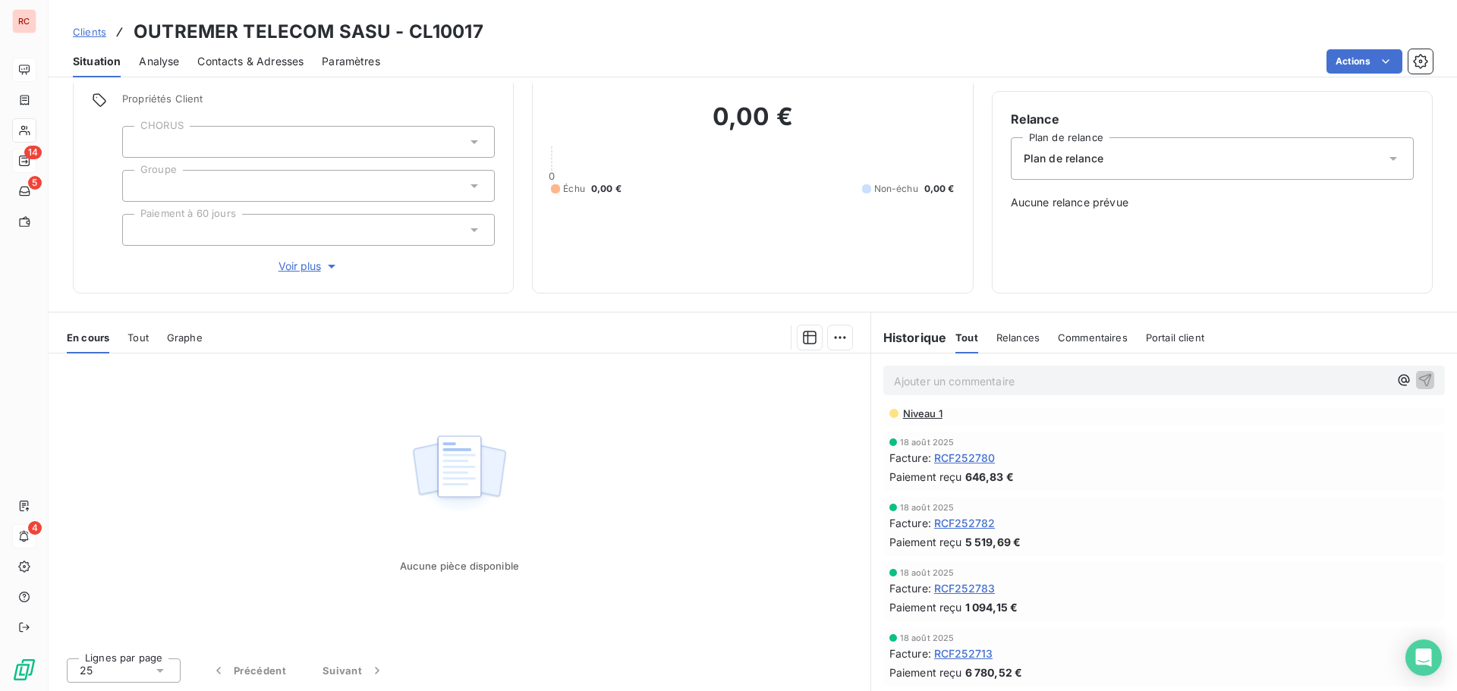
scroll to position [0, 0]
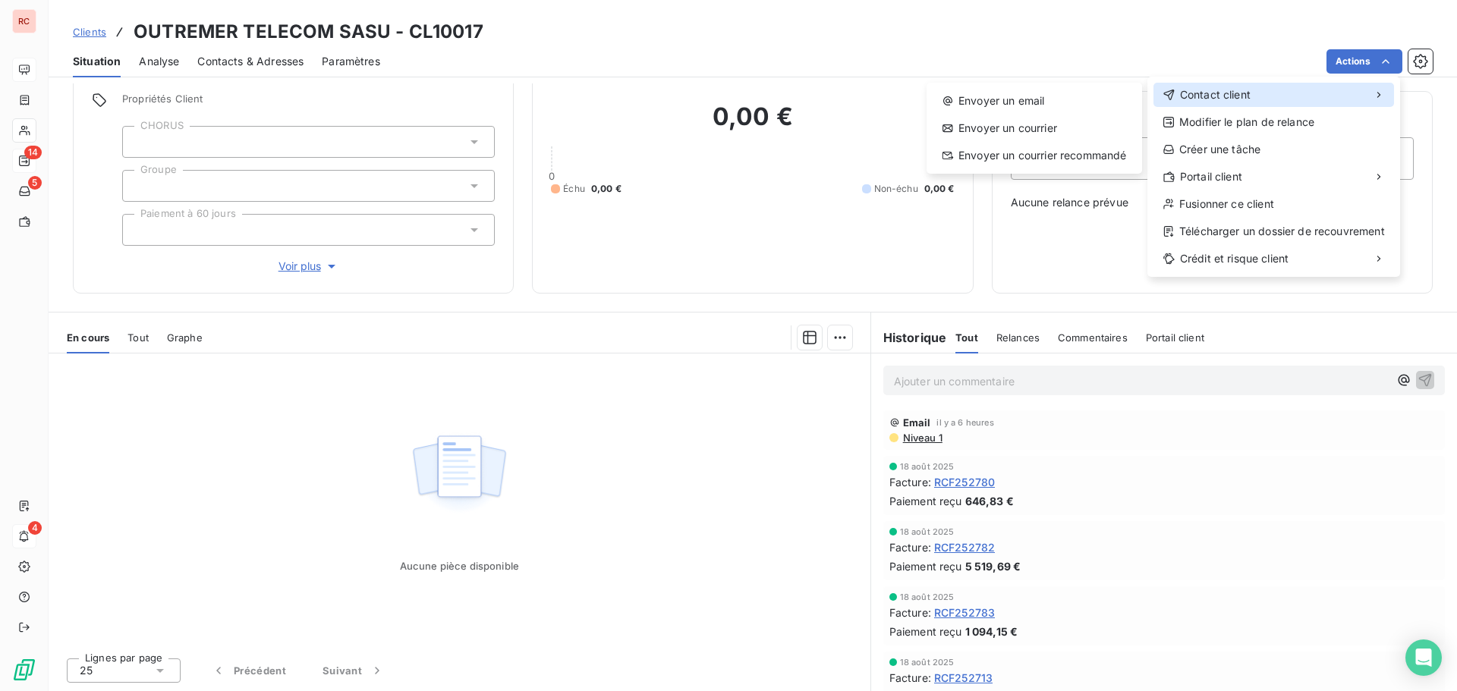
click at [1212, 96] on span "Contact client" at bounding box center [1215, 94] width 71 height 15
click at [1001, 99] on div "Envoyer un email" at bounding box center [1034, 101] width 203 height 24
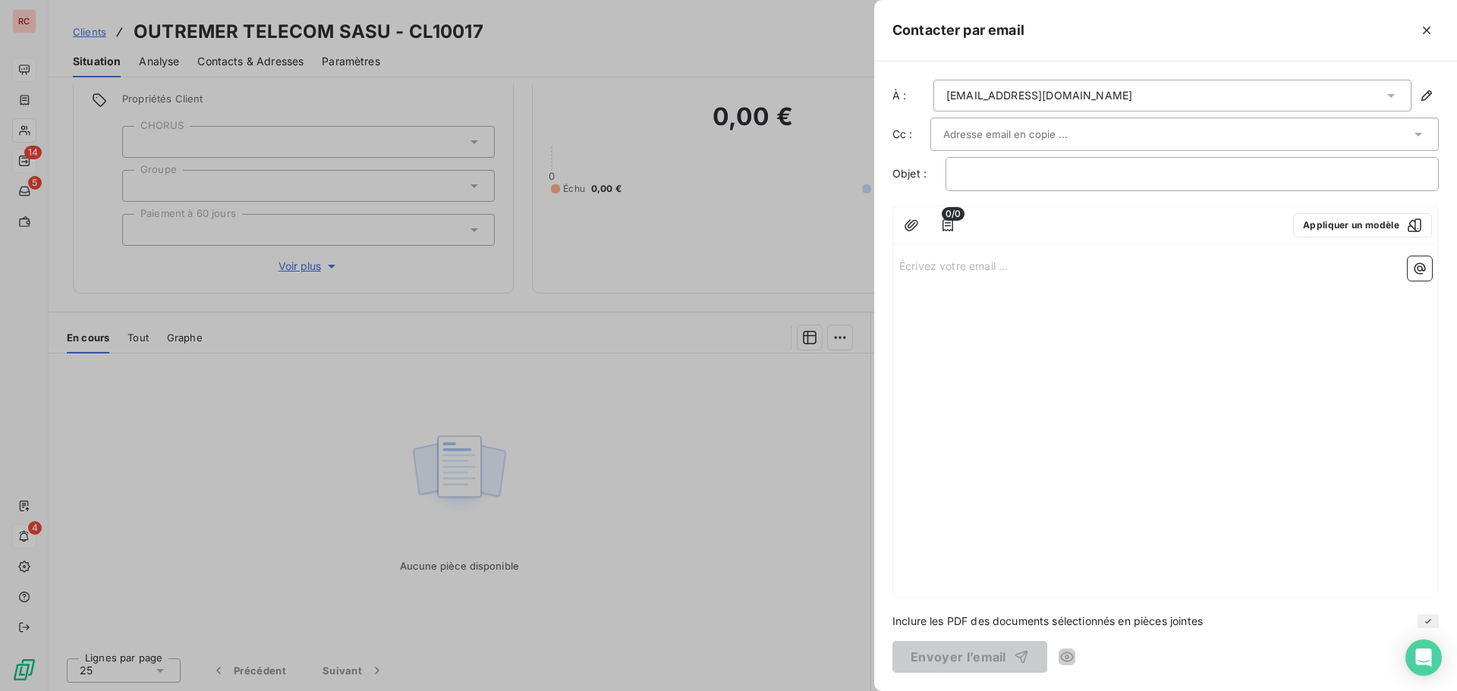
click at [1037, 127] on input "text" at bounding box center [1024, 134] width 163 height 23
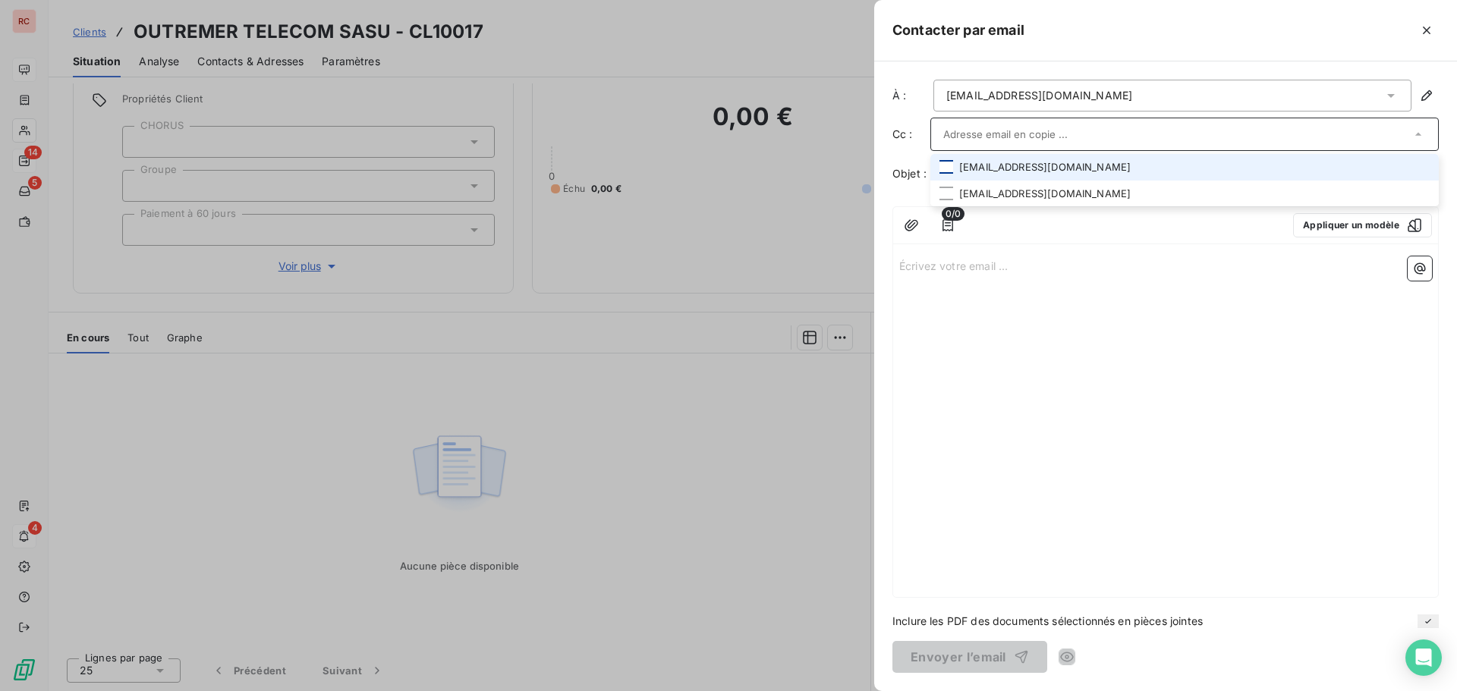
click at [952, 164] on div at bounding box center [946, 167] width 14 height 14
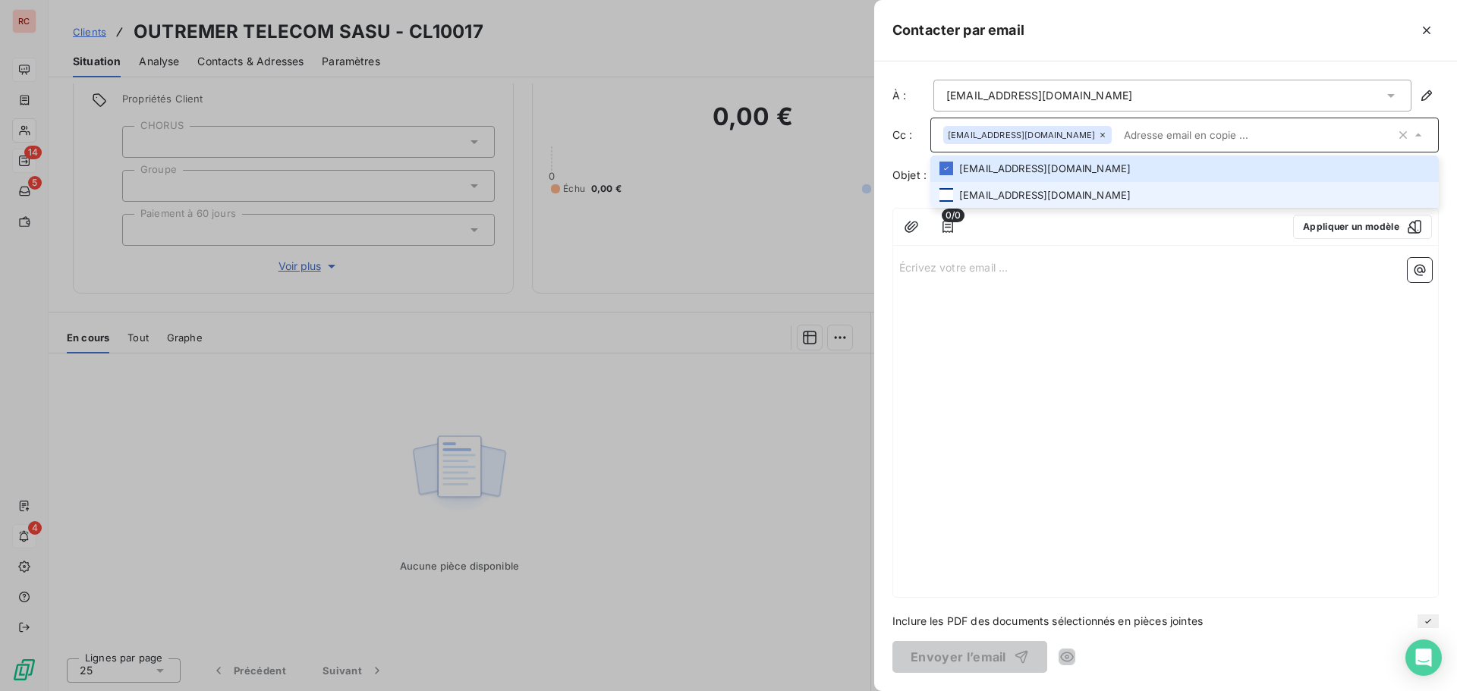
click at [948, 188] on div at bounding box center [946, 195] width 14 height 14
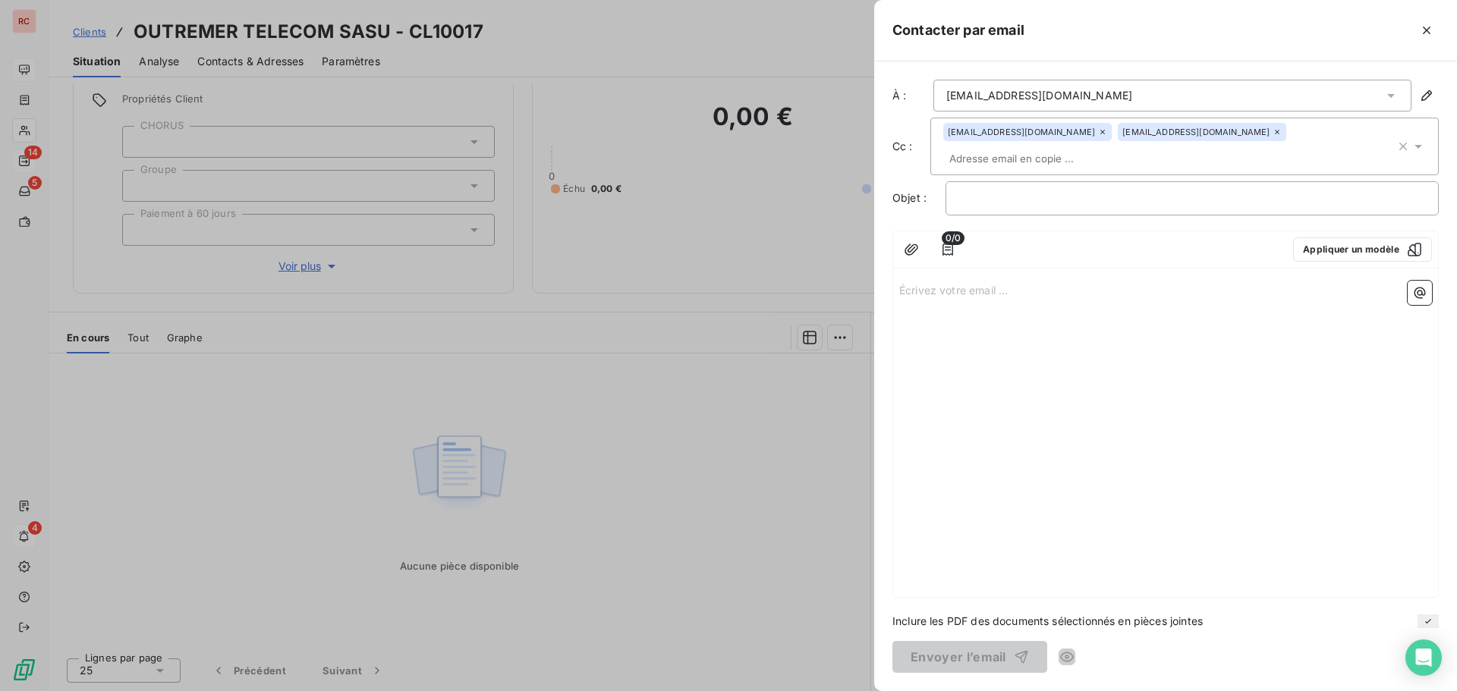
click at [1021, 273] on div "0/0 Appliquer un modèle Écrivez votre email ... ﻿" at bounding box center [1165, 414] width 546 height 367
click at [979, 197] on p "﻿" at bounding box center [1191, 198] width 467 height 17
click at [951, 302] on div "Écrivez votre email ... ﻿" at bounding box center [1165, 436] width 545 height 322
click at [935, 292] on p "Écrivez votre email ... ﻿" at bounding box center [1165, 289] width 533 height 17
drag, startPoint x: 1184, startPoint y: 326, endPoint x: 1151, endPoint y: 348, distance: 39.8
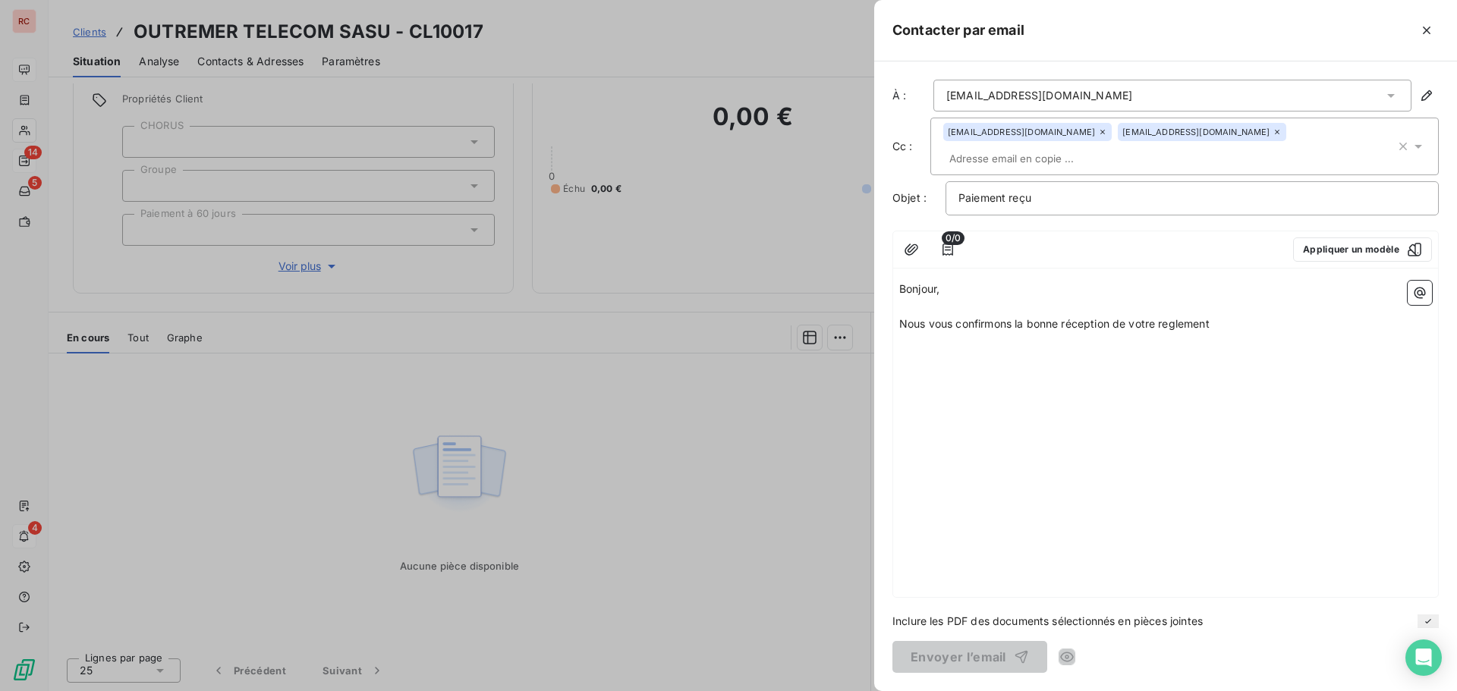
click at [1151, 348] on div "Bonjour, ﻿ Nous vous confirmons la bonne réception de votre reglement" at bounding box center [1165, 436] width 545 height 322
click at [911, 347] on p "﻿" at bounding box center [1165, 341] width 533 height 17
click at [998, 439] on div "Bonjour, ﻿ Nous vous confirmons la bonne réception de votre règlement ce jour e…" at bounding box center [1165, 436] width 545 height 322
click at [1269, 397] on div "Bonjour, ﻿ Nous vous confirmons la bonne réception de votre règlement ce jour e…" at bounding box center [1165, 436] width 545 height 322
click at [1194, 278] on div "Bonjour, ﻿ Nous vous confirmons la bonne réception de votre règlement ce jour e…" at bounding box center [1165, 436] width 545 height 322
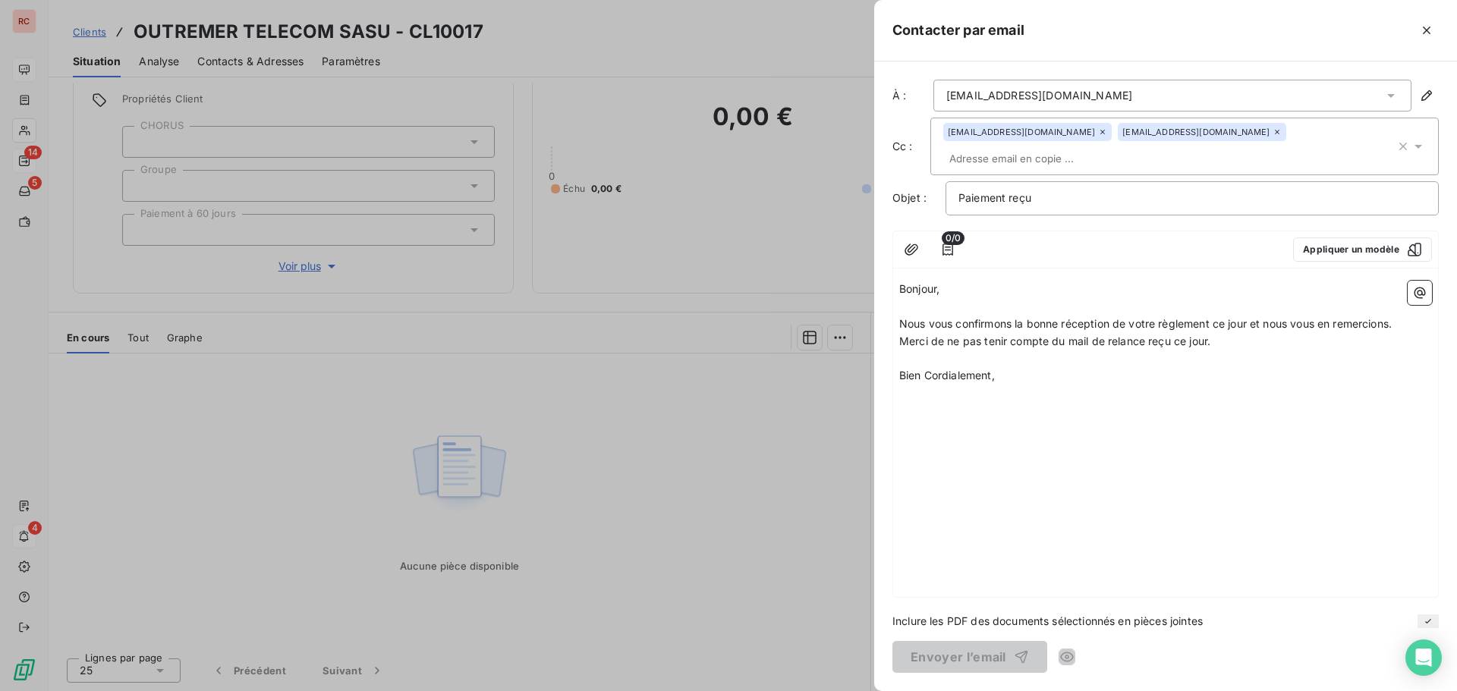
click at [957, 298] on p "﻿" at bounding box center [1165, 306] width 533 height 17
click at [724, 527] on div at bounding box center [728, 345] width 1457 height 691
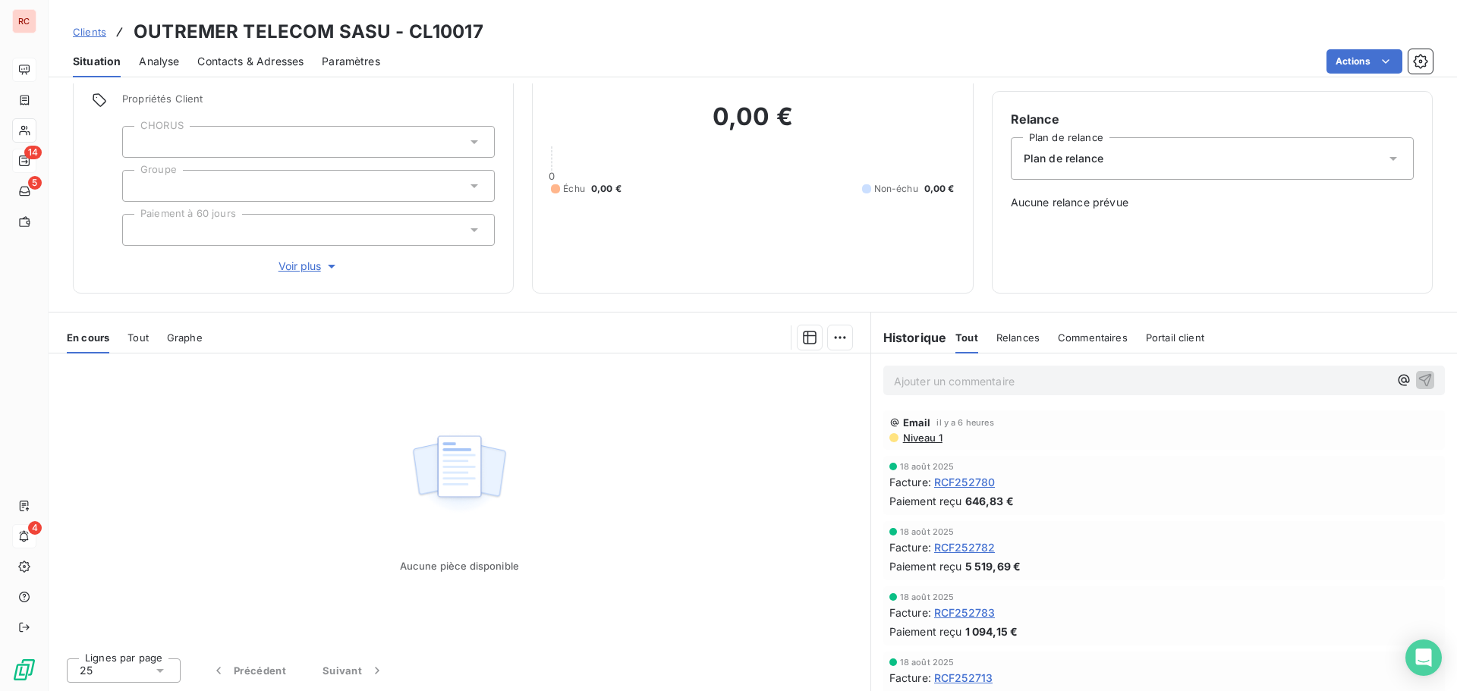
click at [90, 33] on span "Clients" at bounding box center [89, 32] width 33 height 12
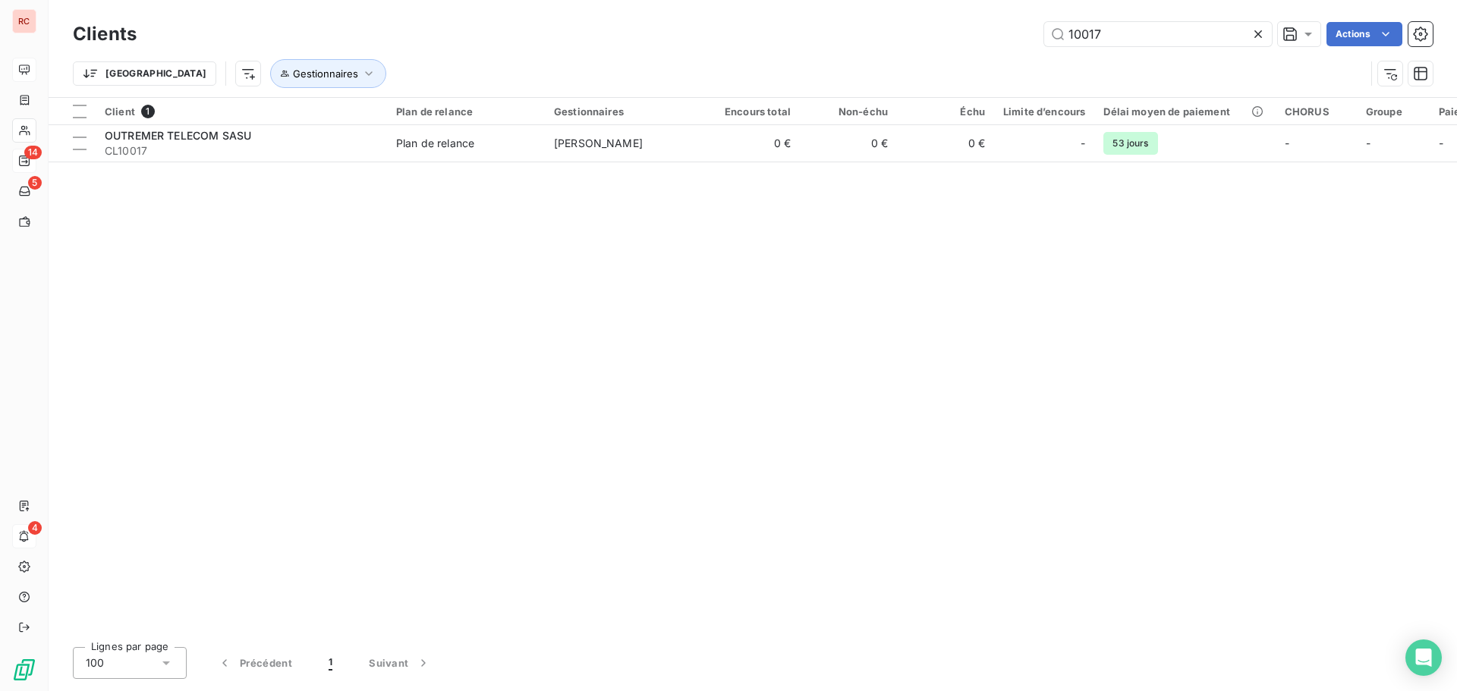
drag, startPoint x: 1161, startPoint y: 33, endPoint x: 958, endPoint y: 37, distance: 203.4
click at [958, 37] on div "10017 Actions" at bounding box center [794, 34] width 1278 height 24
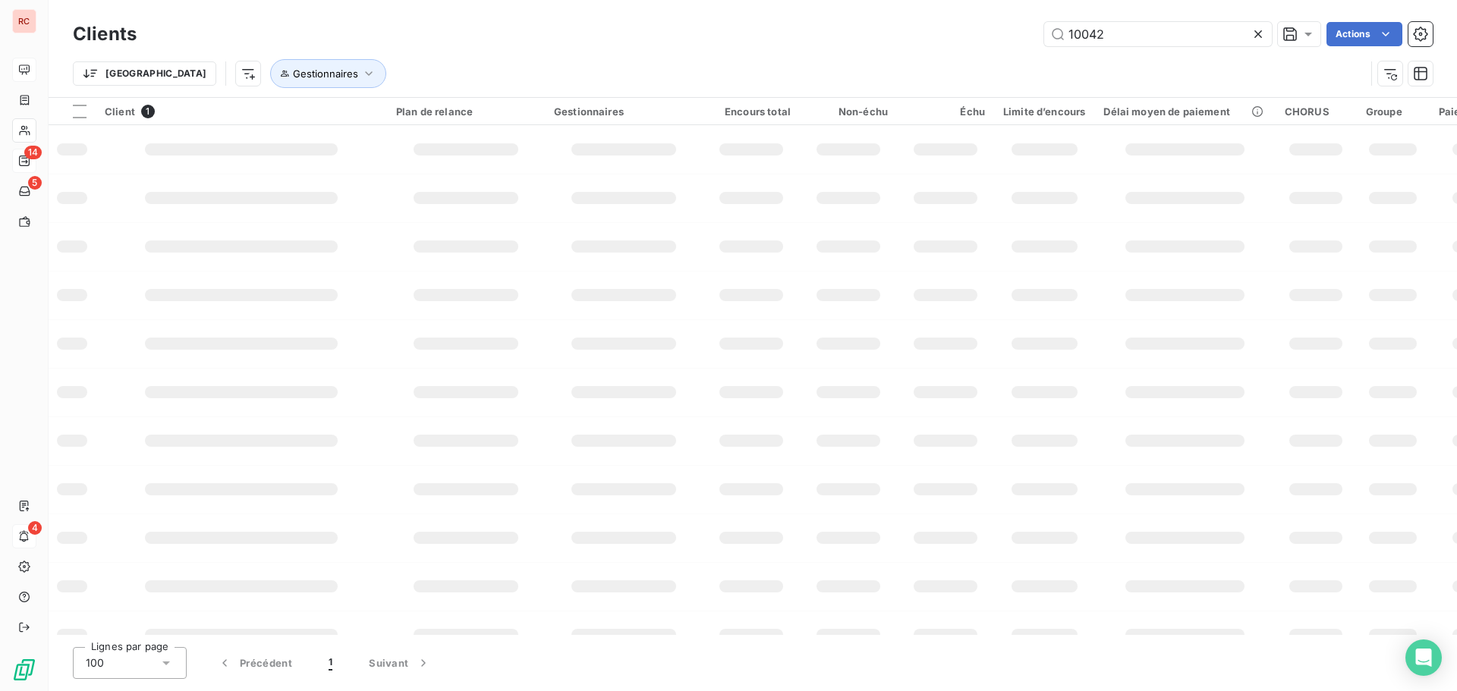
type input "10042"
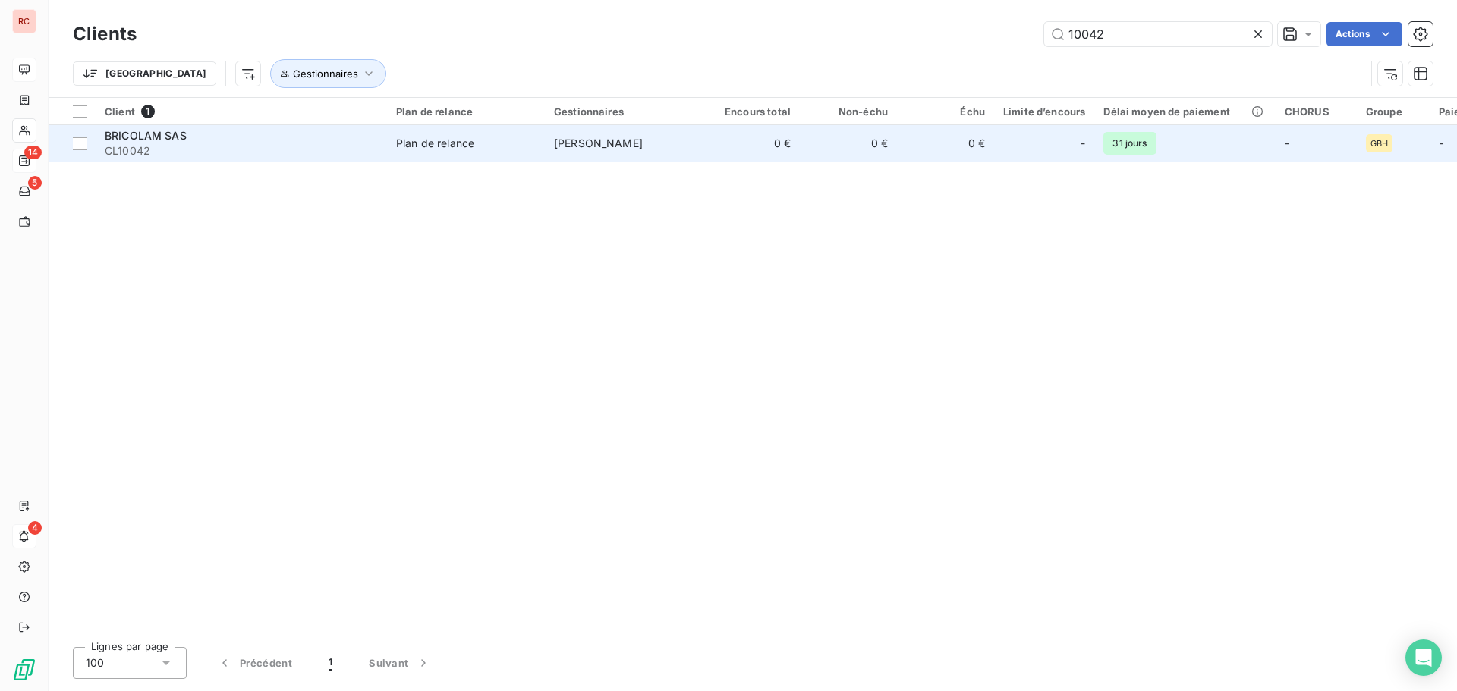
click at [702, 134] on td "[PERSON_NAME]" at bounding box center [624, 143] width 158 height 36
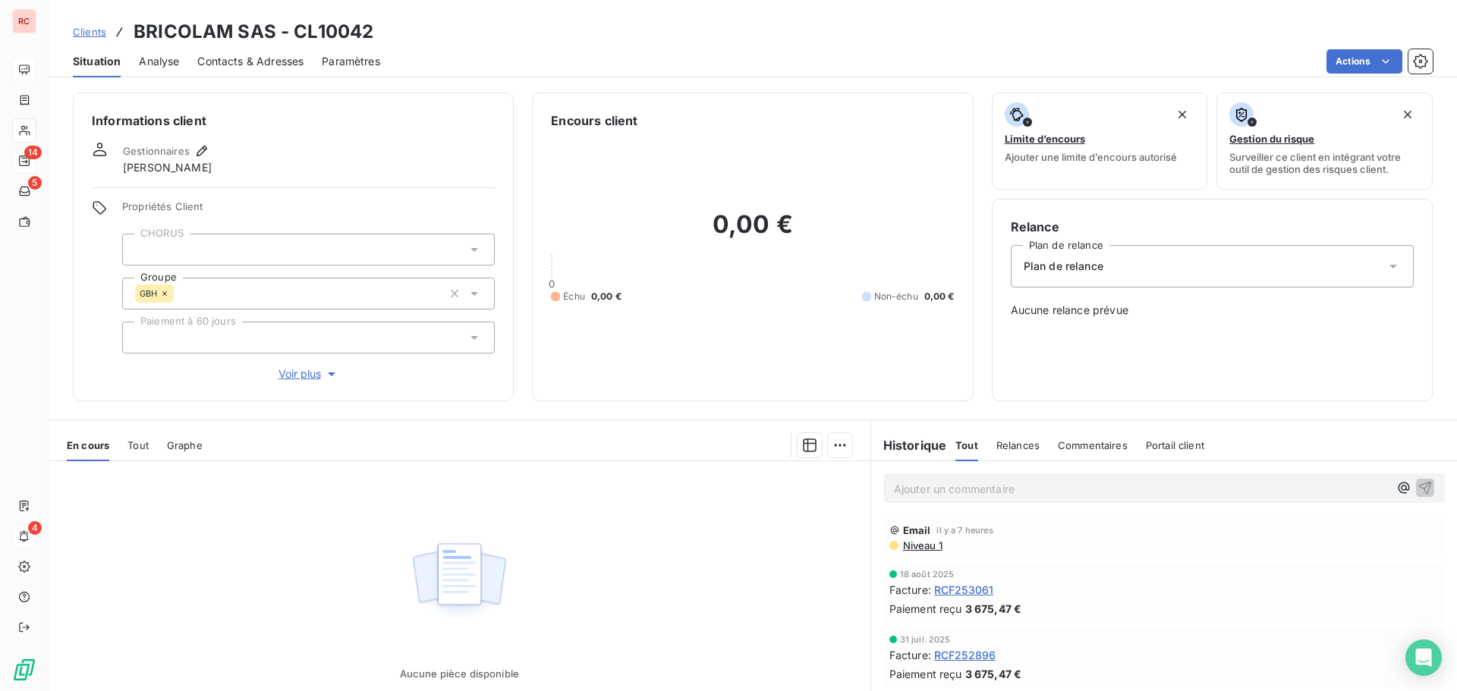
click at [920, 546] on span "Niveau 1" at bounding box center [921, 545] width 41 height 12
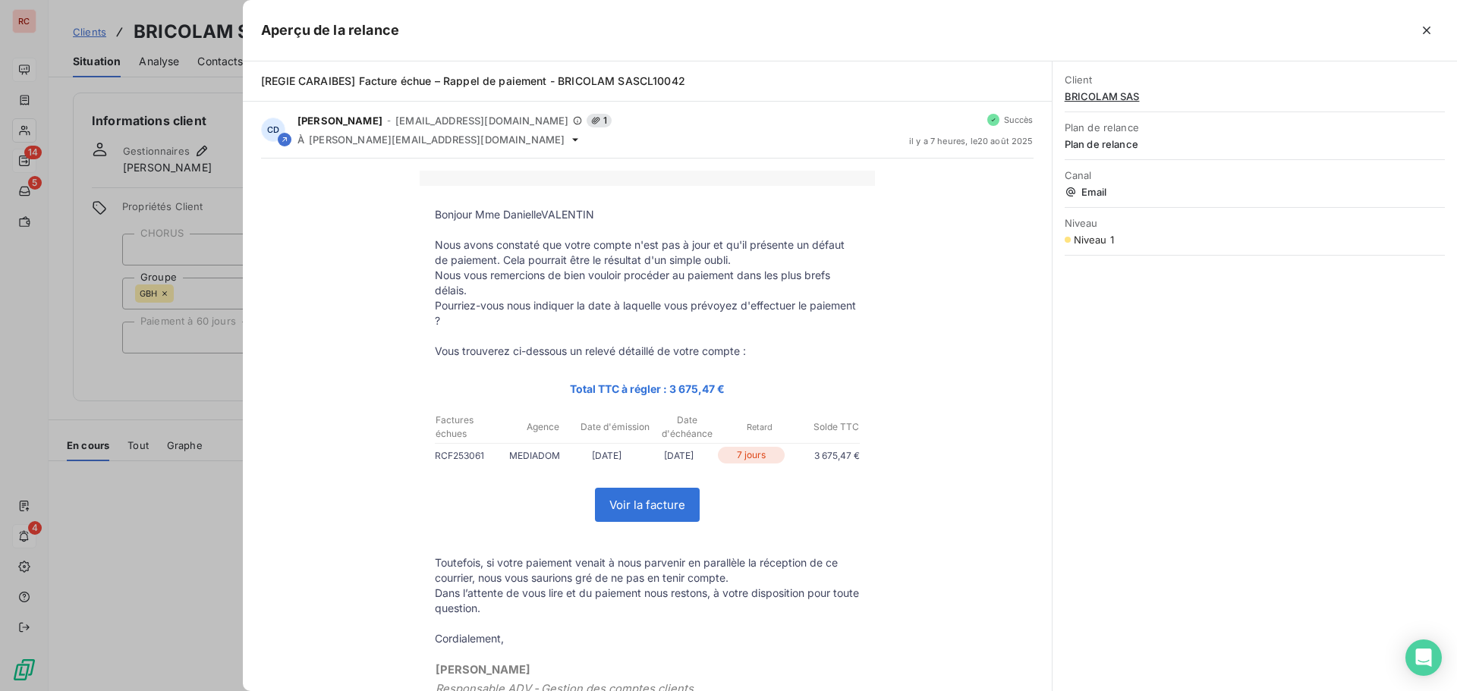
click at [111, 541] on div at bounding box center [728, 345] width 1457 height 691
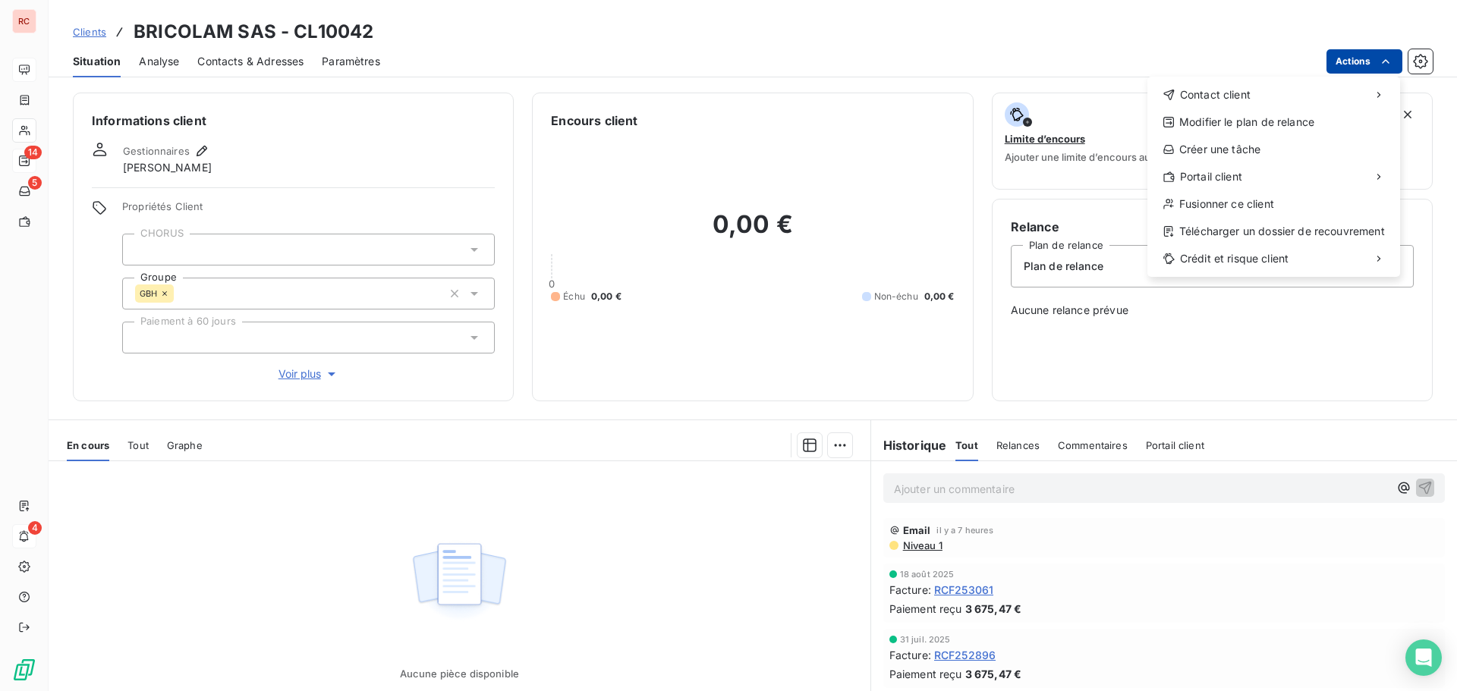
click at [1361, 62] on html "RC 14 5 4 Clients BRICOLAM SAS - CL10042 Situation Analyse Contacts & Adresses …" at bounding box center [728, 345] width 1457 height 691
click at [1078, 103] on div "Envoyer un email" at bounding box center [1034, 101] width 203 height 24
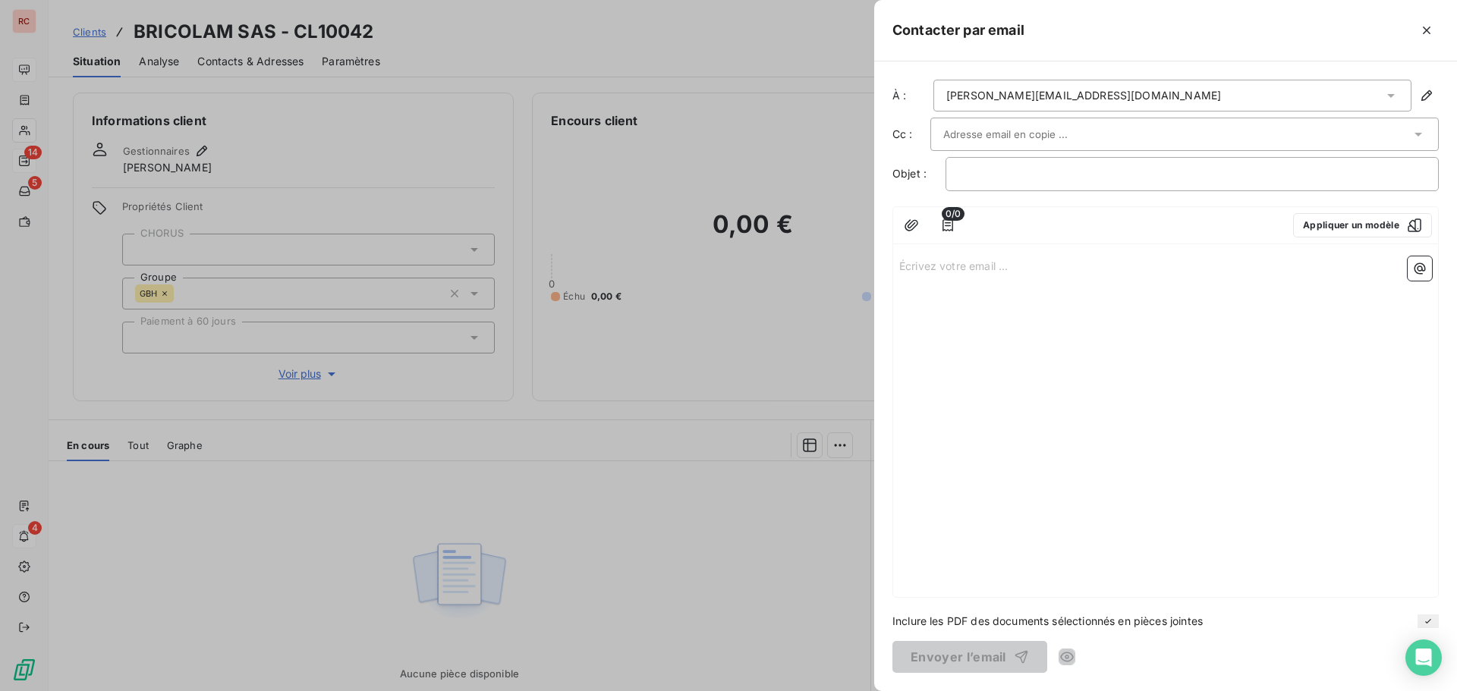
click at [1124, 525] on div "Écrivez votre email ... ﻿" at bounding box center [1165, 423] width 545 height 347
click at [727, 535] on div at bounding box center [728, 345] width 1457 height 691
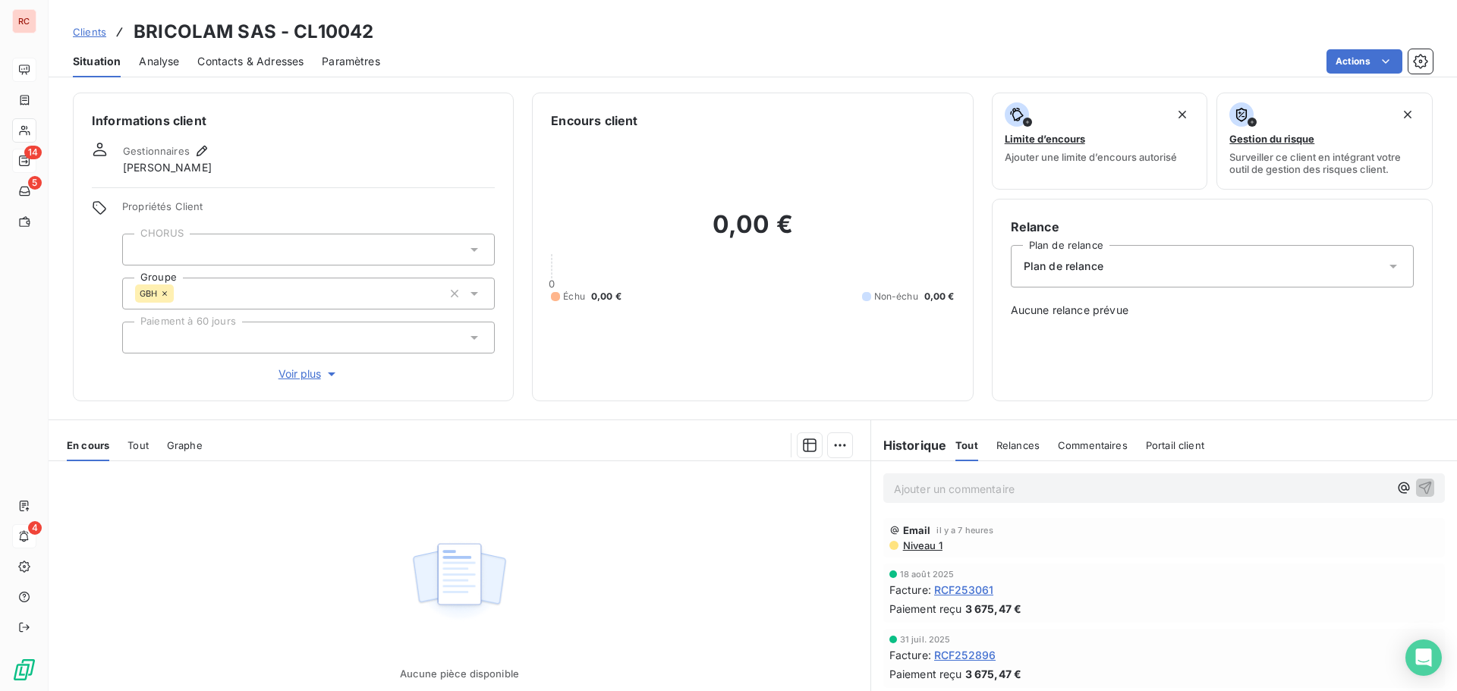
click at [87, 30] on span "Clients" at bounding box center [89, 32] width 33 height 12
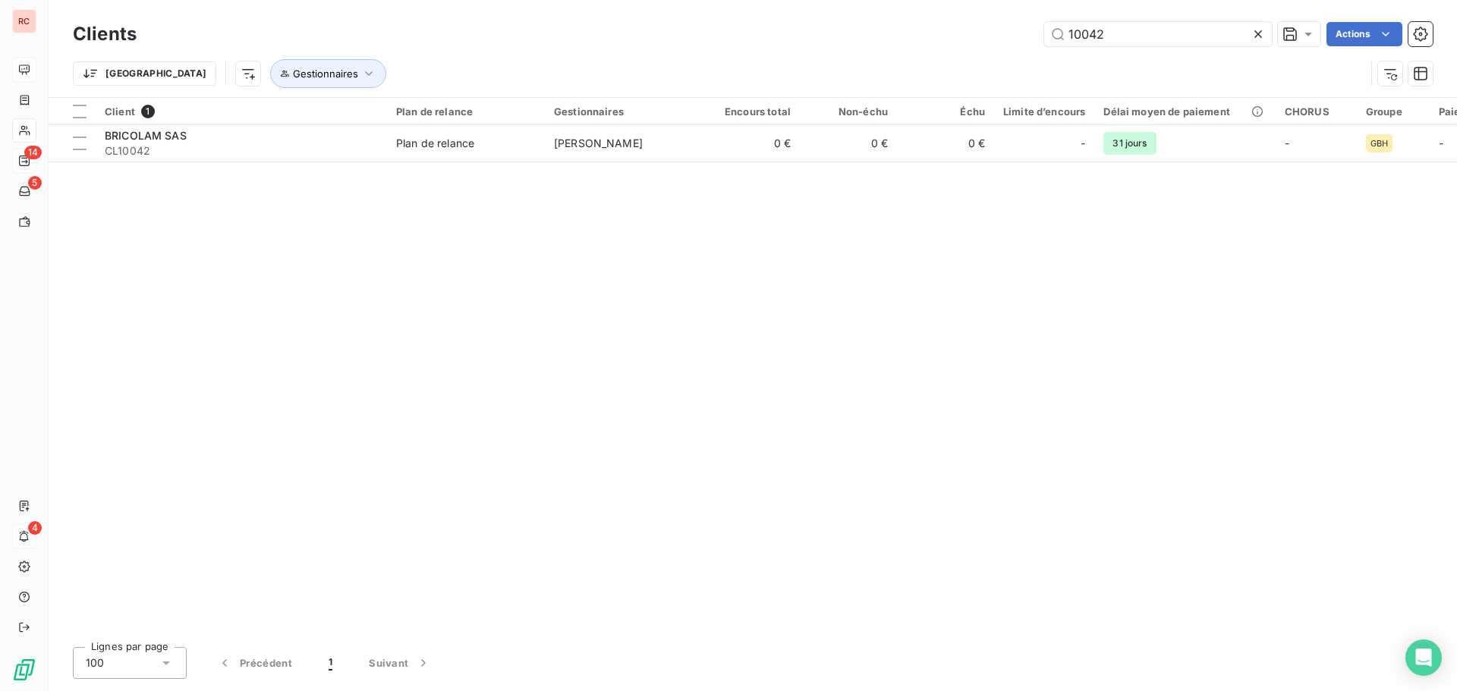
drag, startPoint x: 1115, startPoint y: 36, endPoint x: 977, endPoint y: 47, distance: 138.5
click at [977, 47] on div "Clients 10042 Actions" at bounding box center [753, 34] width 1360 height 32
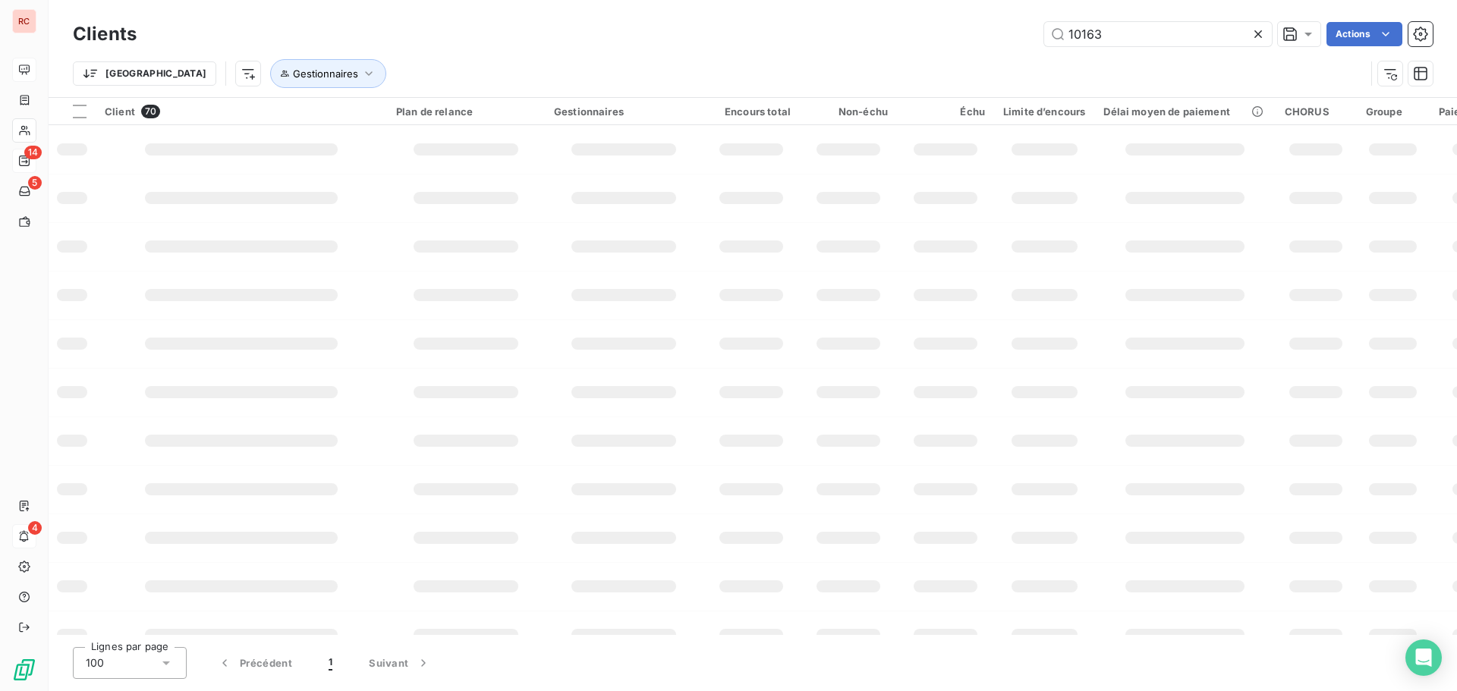
type input "10163"
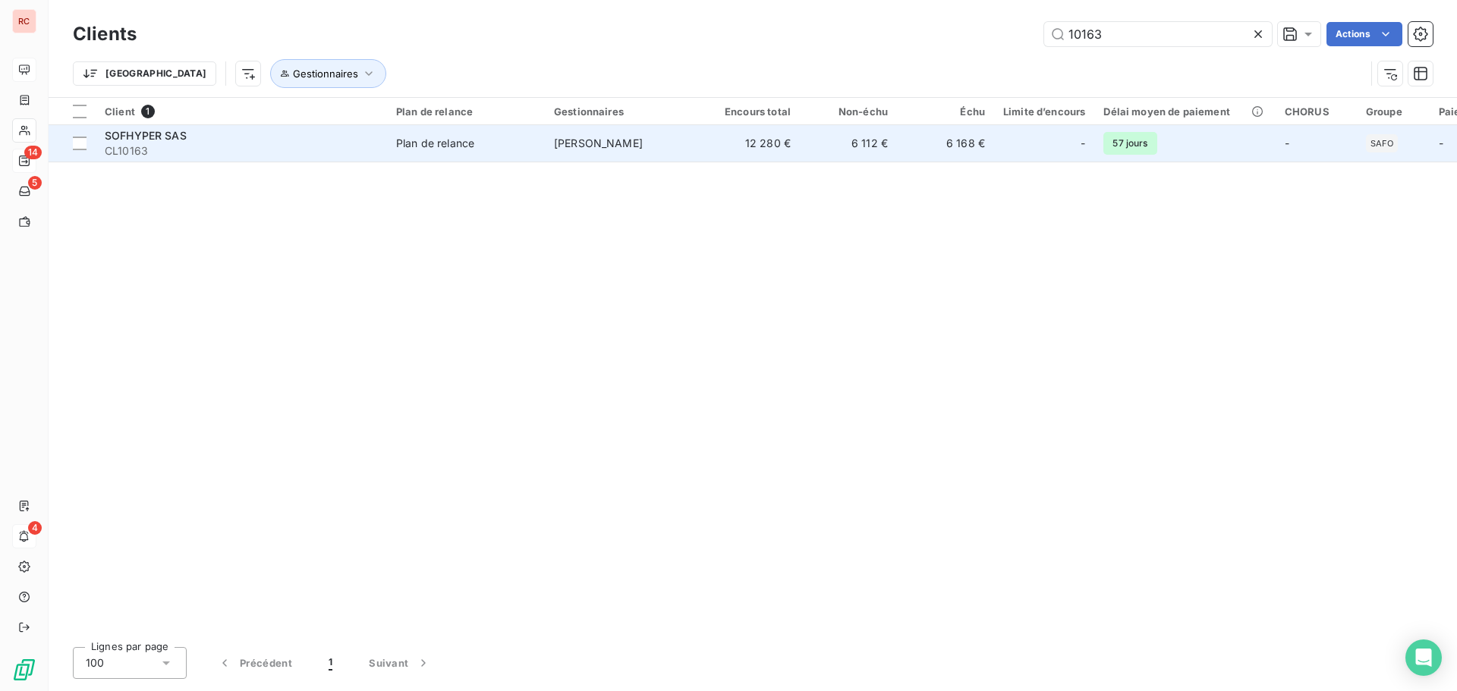
click at [683, 136] on td "[PERSON_NAME]" at bounding box center [624, 143] width 158 height 36
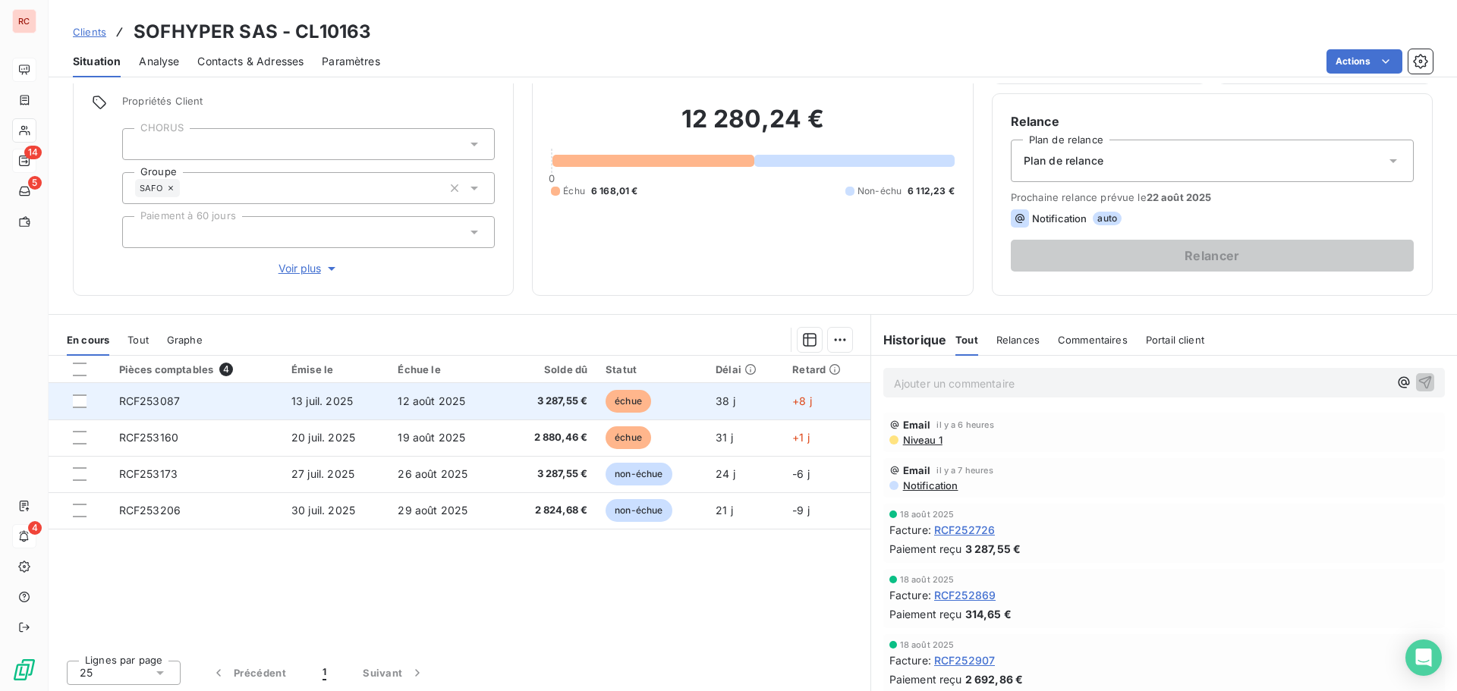
scroll to position [108, 0]
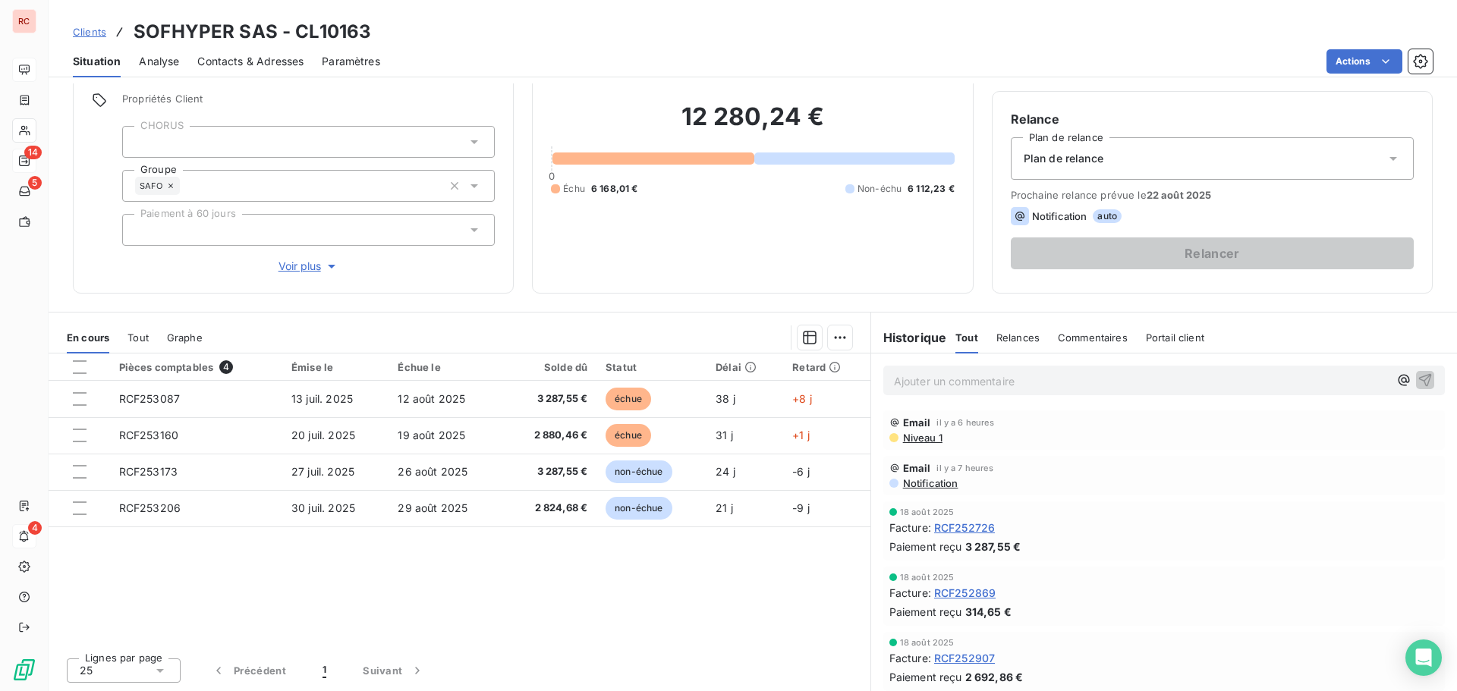
click at [913, 439] on span "Niveau 1" at bounding box center [921, 438] width 41 height 12
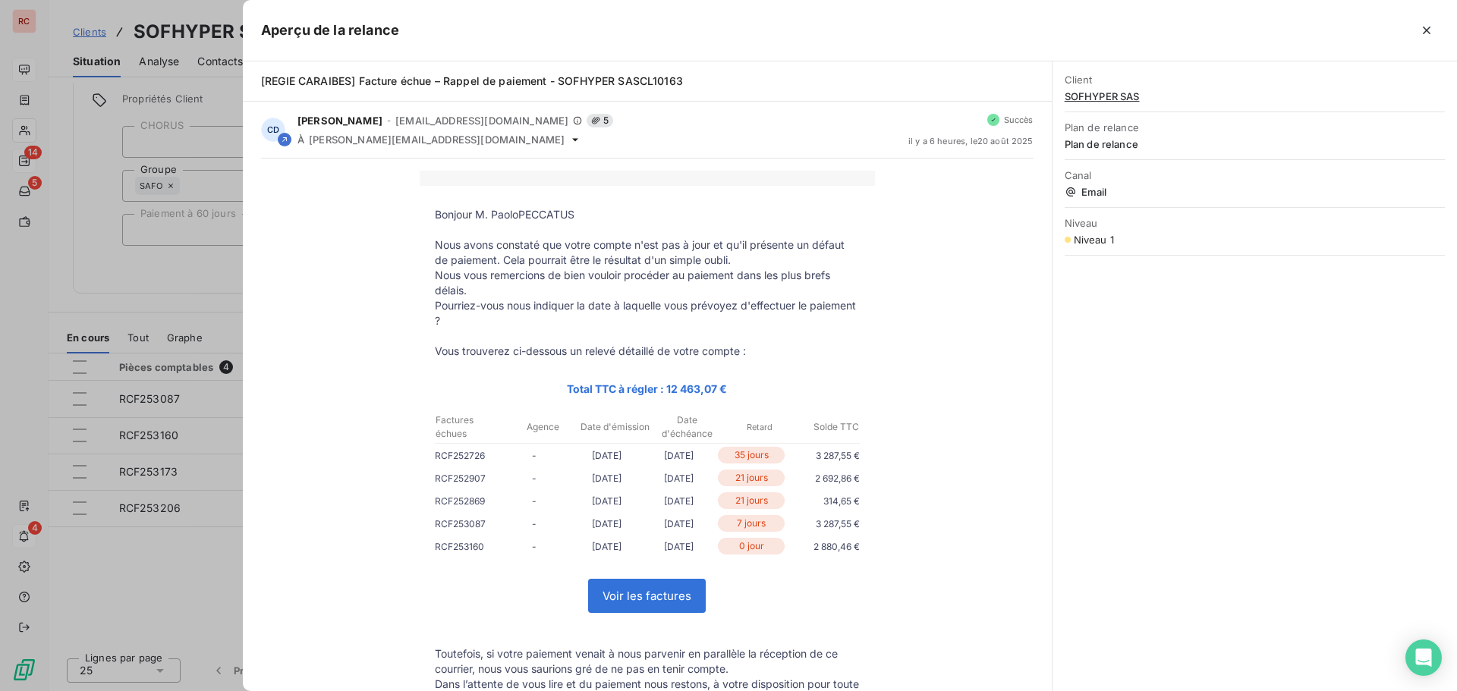
click at [150, 545] on div at bounding box center [728, 345] width 1457 height 691
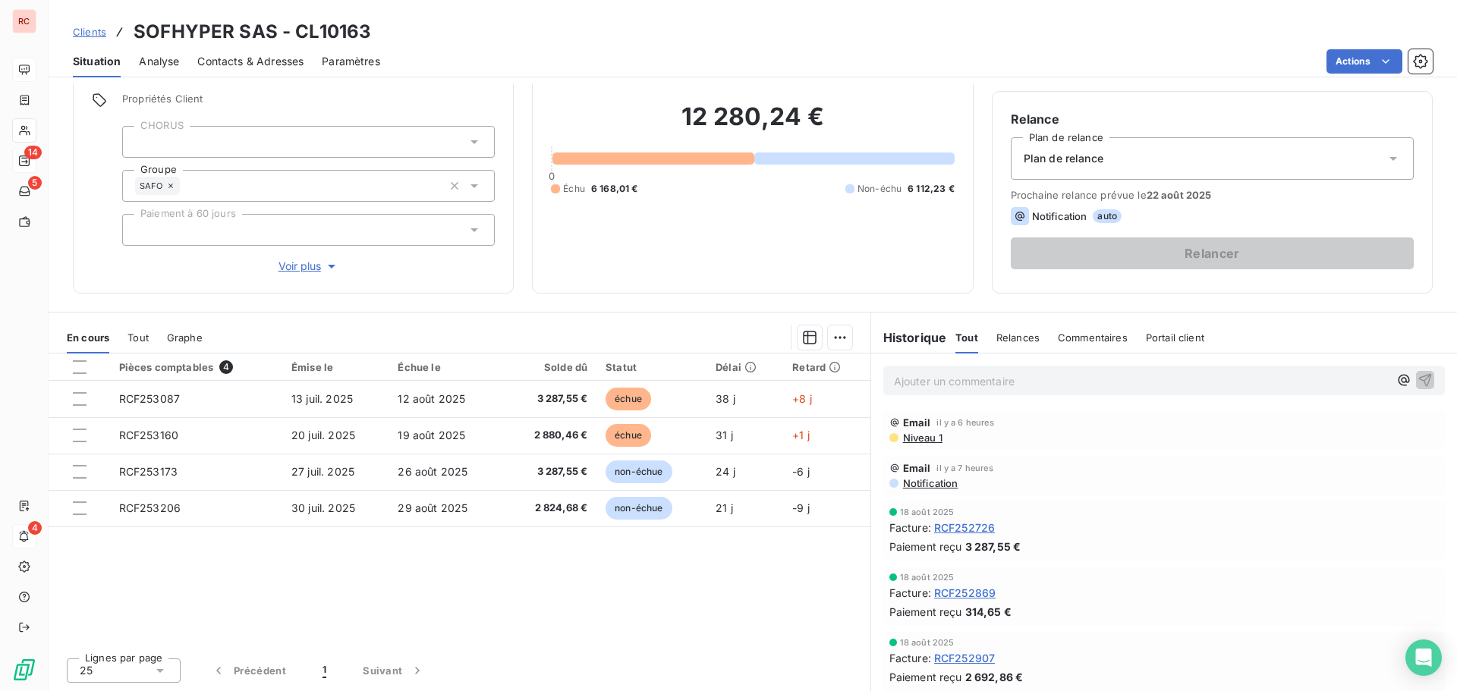
click at [87, 30] on span "Clients" at bounding box center [89, 32] width 33 height 12
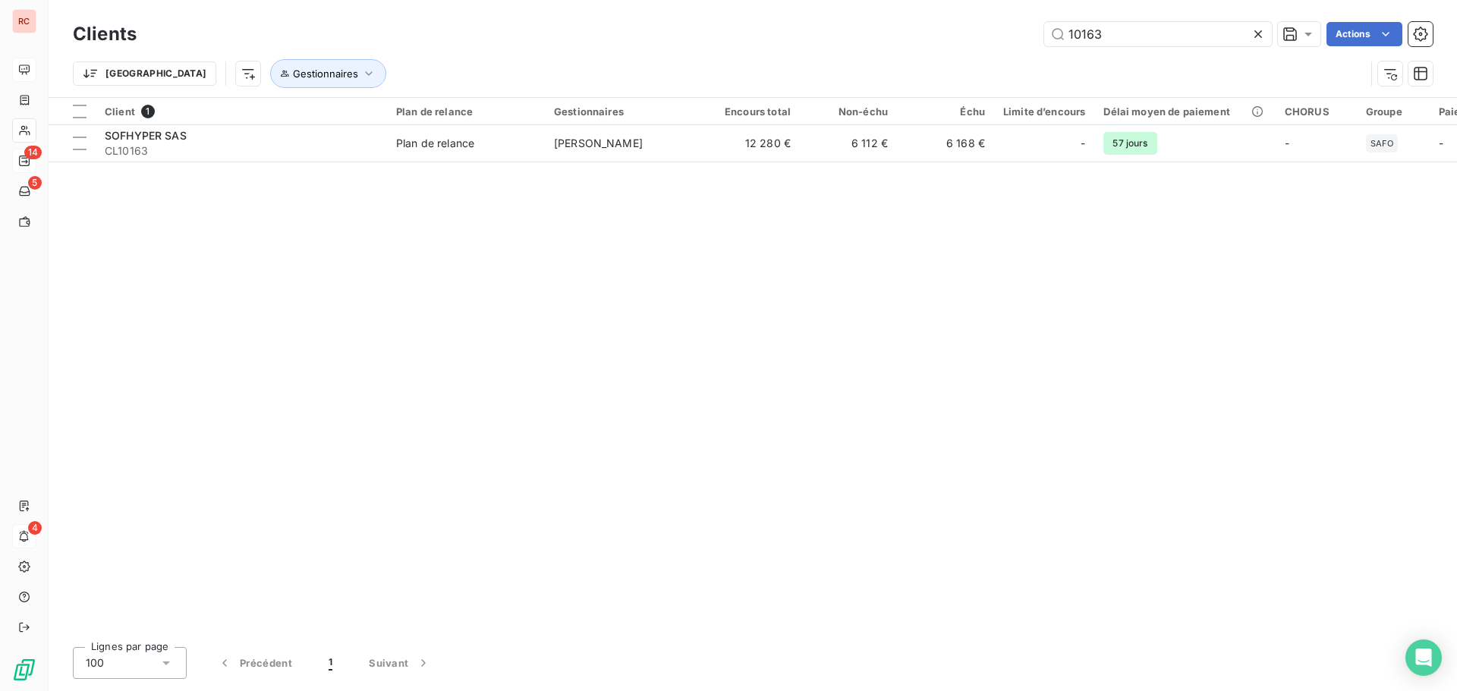
drag, startPoint x: 1137, startPoint y: 43, endPoint x: 989, endPoint y: 43, distance: 148.0
click at [989, 43] on div "10163 Actions" at bounding box center [794, 34] width 1278 height 24
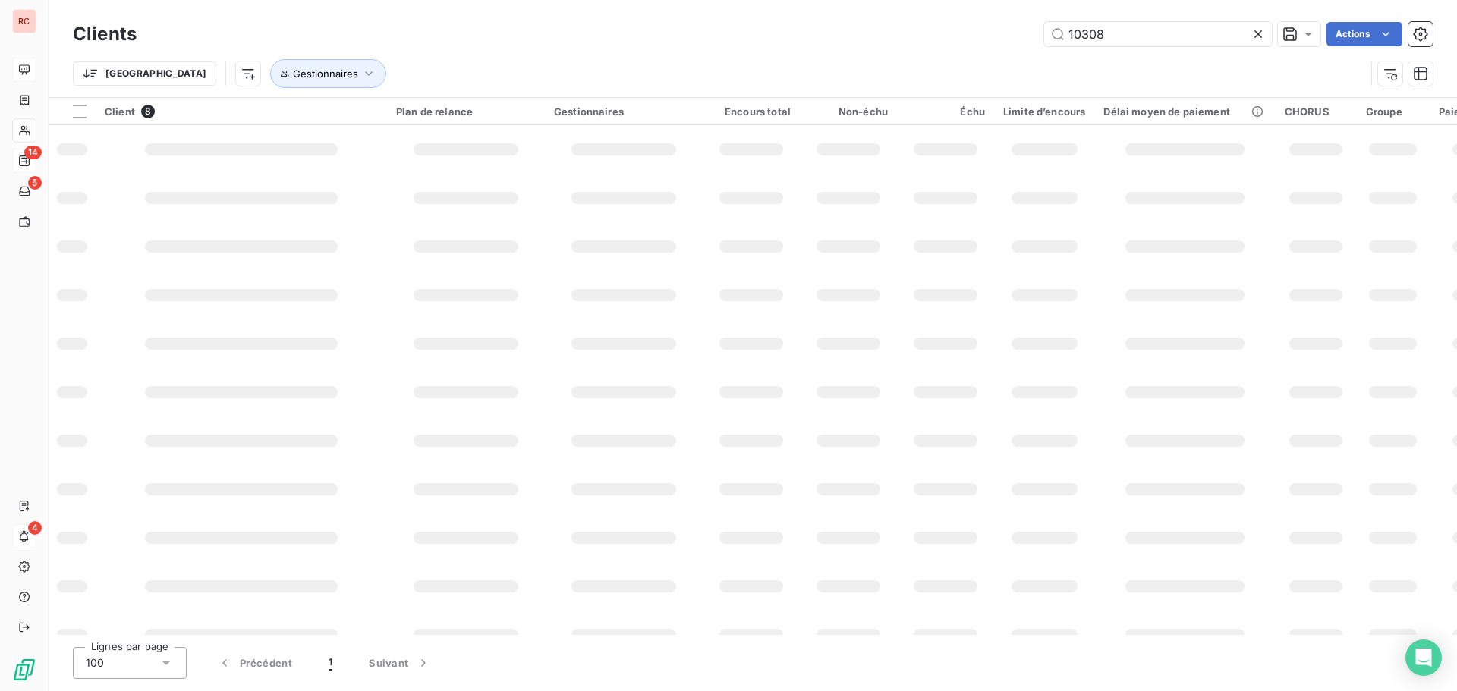
type input "10308"
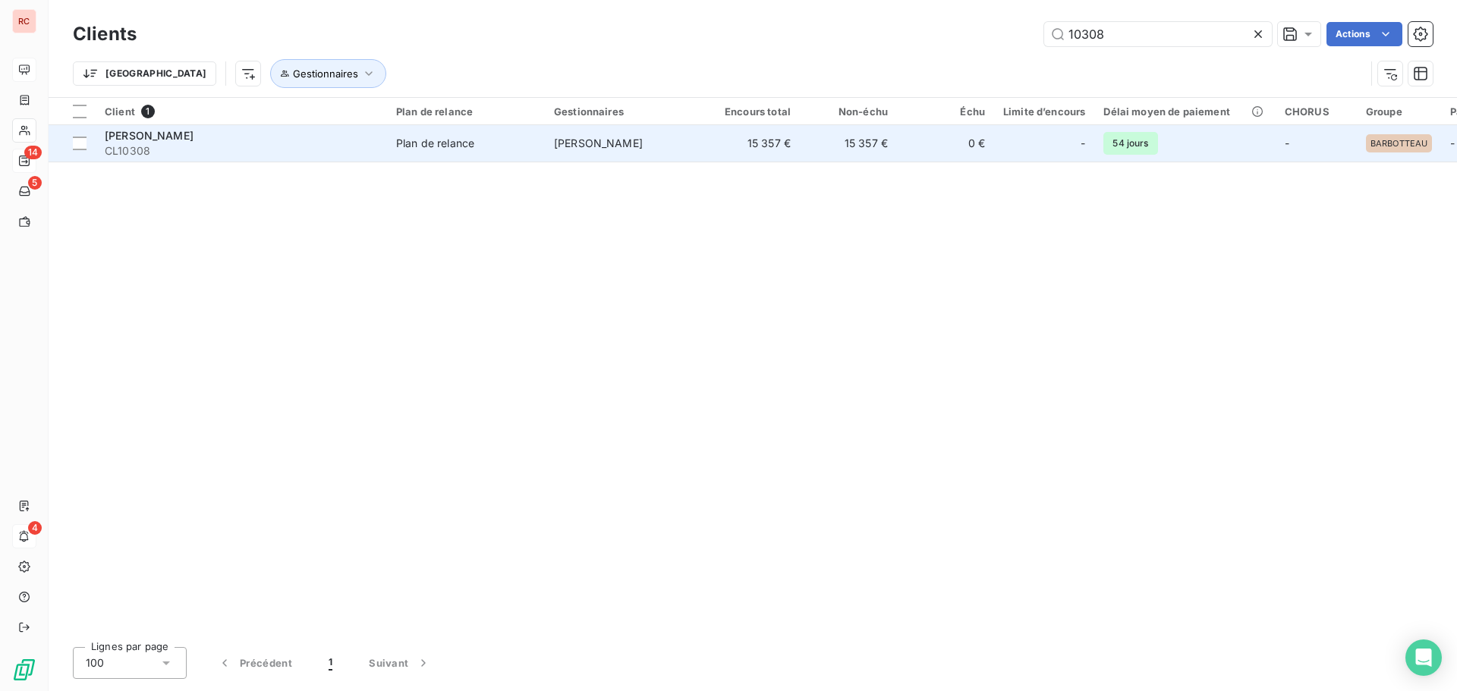
click at [361, 140] on div "[PERSON_NAME]" at bounding box center [241, 135] width 273 height 15
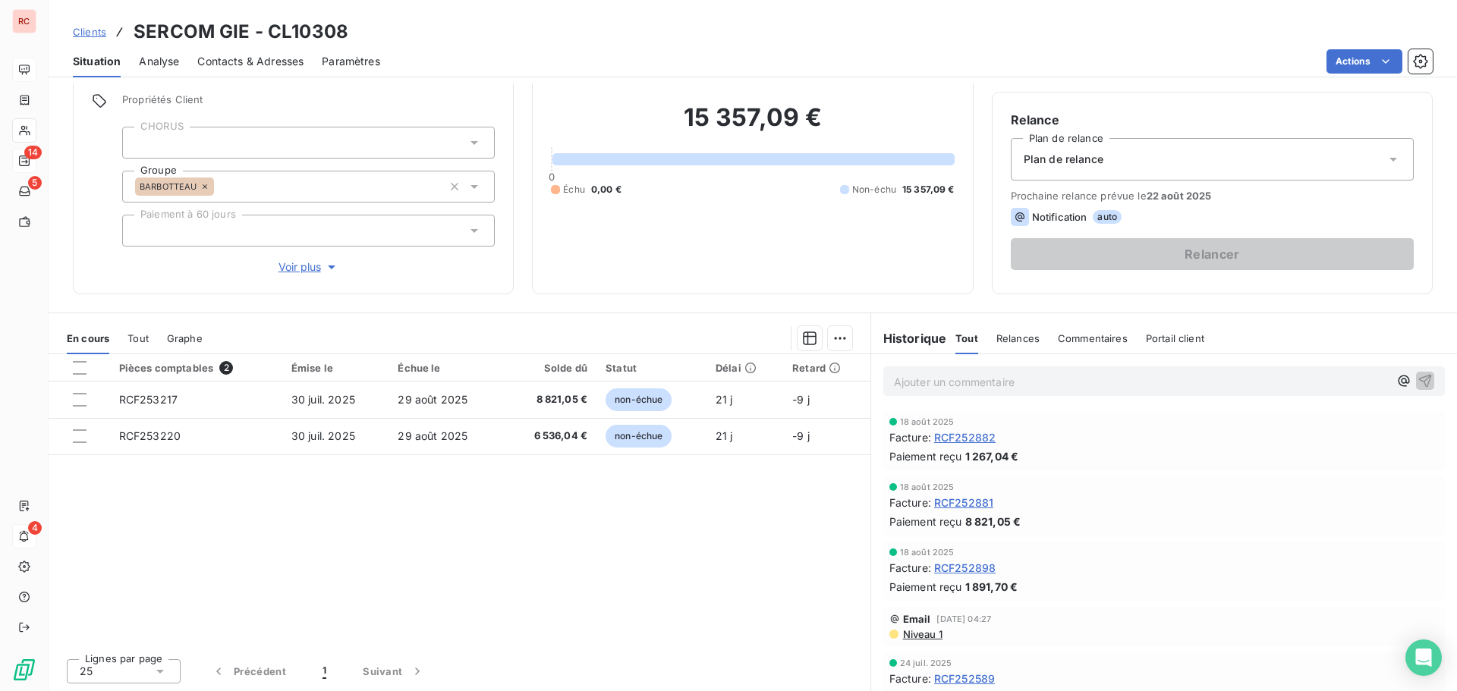
scroll to position [108, 0]
click at [87, 31] on span "Clients" at bounding box center [89, 32] width 33 height 12
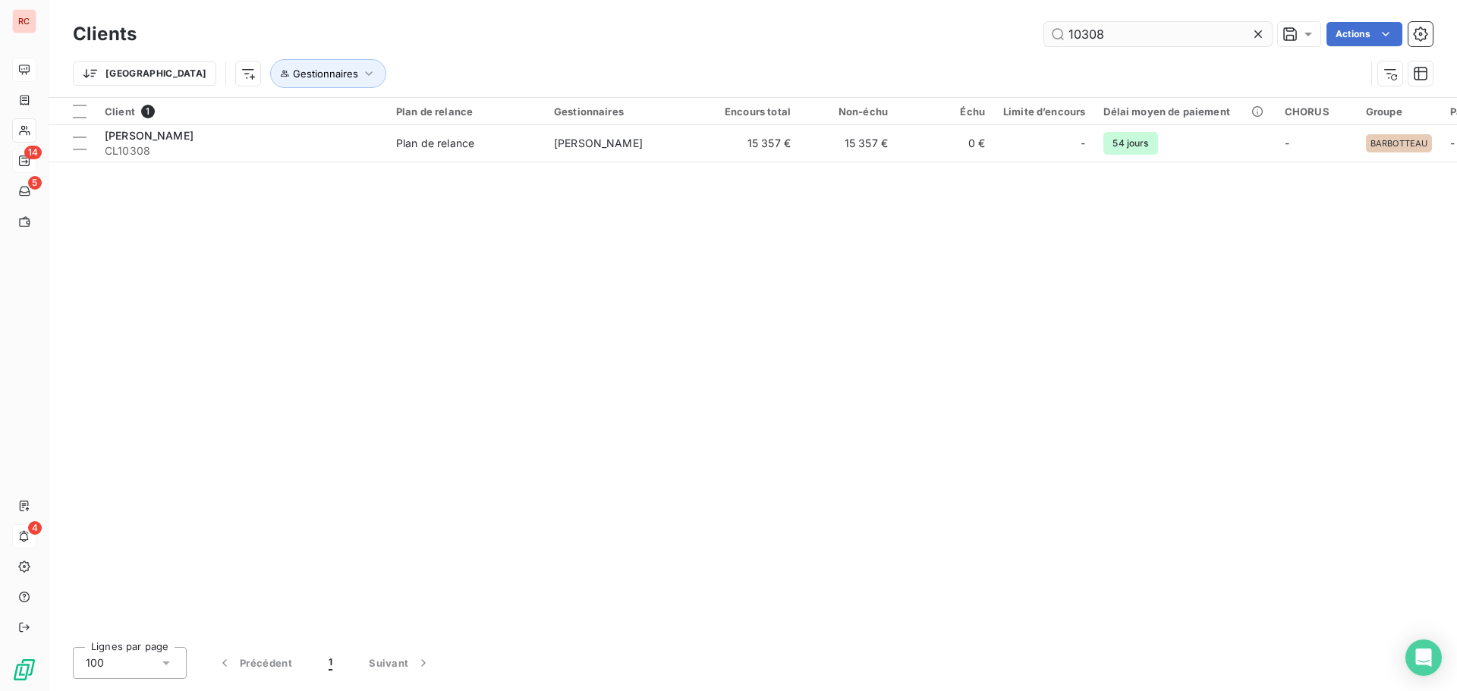
drag, startPoint x: 1106, startPoint y: 19, endPoint x: 1052, endPoint y: 36, distance: 57.1
click at [1052, 36] on div "Clients 10308 Actions Trier Gestionnaires" at bounding box center [753, 48] width 1408 height 97
drag, startPoint x: 1140, startPoint y: 30, endPoint x: 1010, endPoint y: 43, distance: 131.1
click at [1010, 47] on div "Clients 10308 Actions" at bounding box center [753, 34] width 1360 height 32
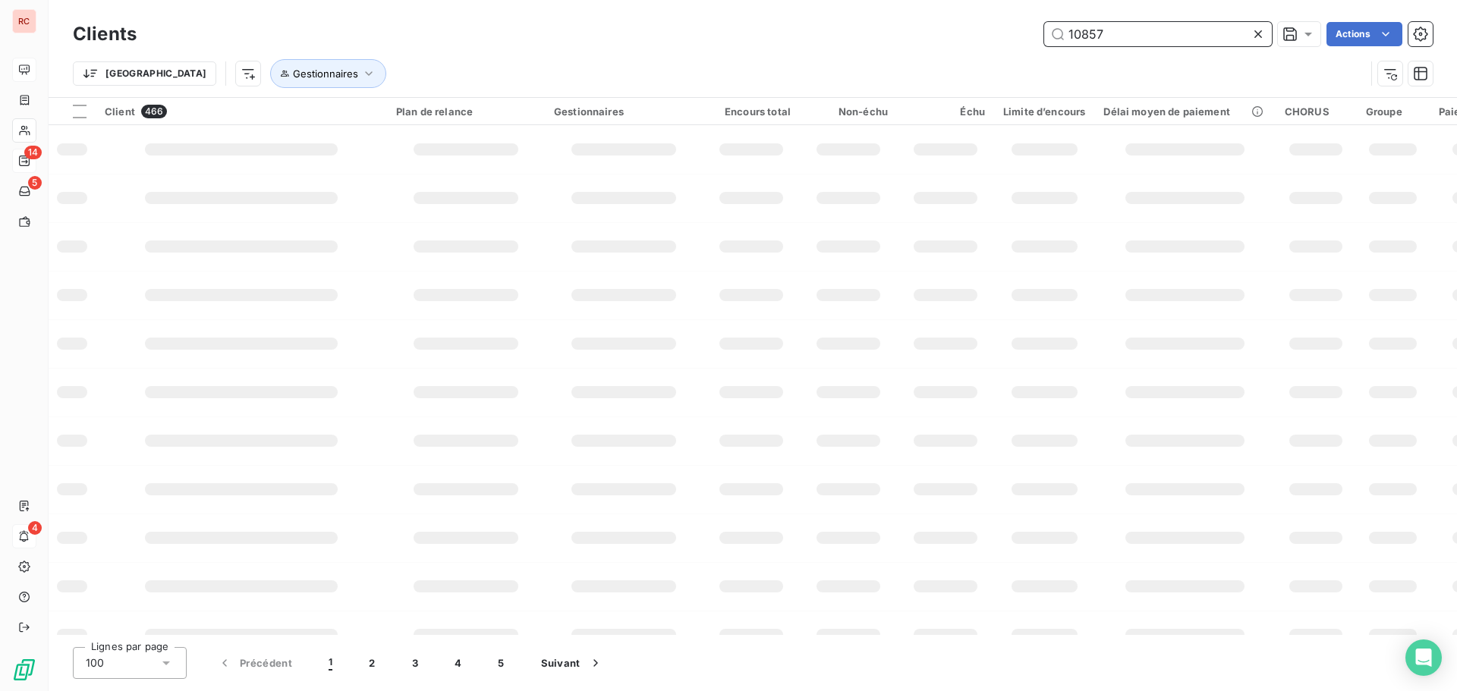
type input "10857"
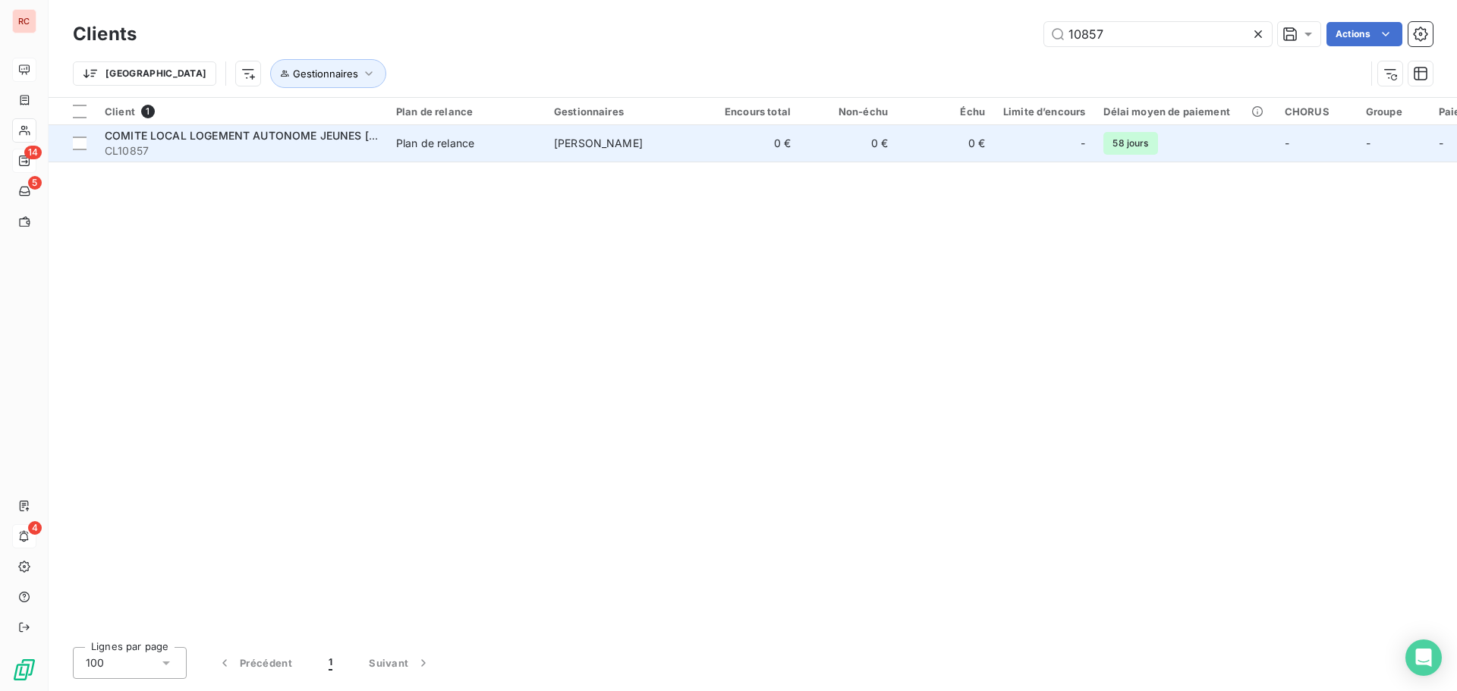
click at [416, 153] on td "Plan de relance" at bounding box center [466, 143] width 158 height 36
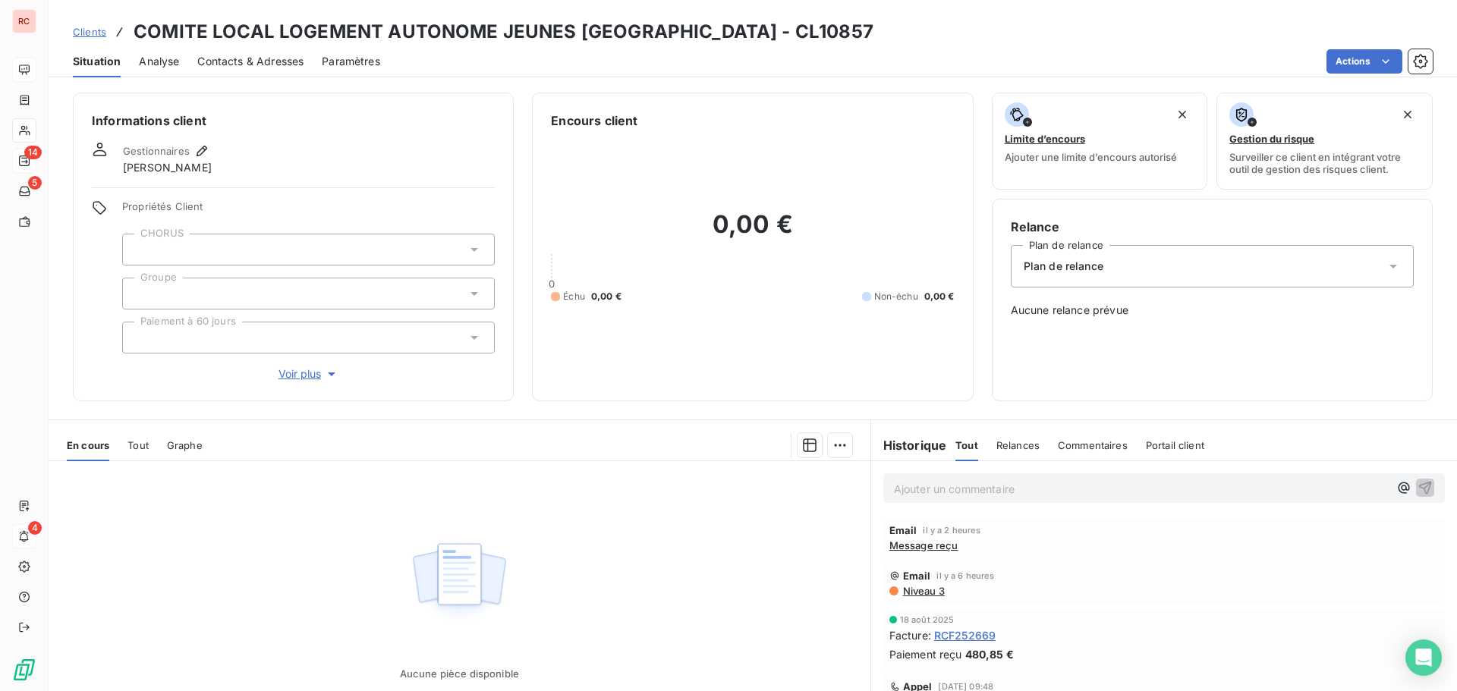
click at [259, 59] on span "Contacts & Adresses" at bounding box center [250, 61] width 106 height 15
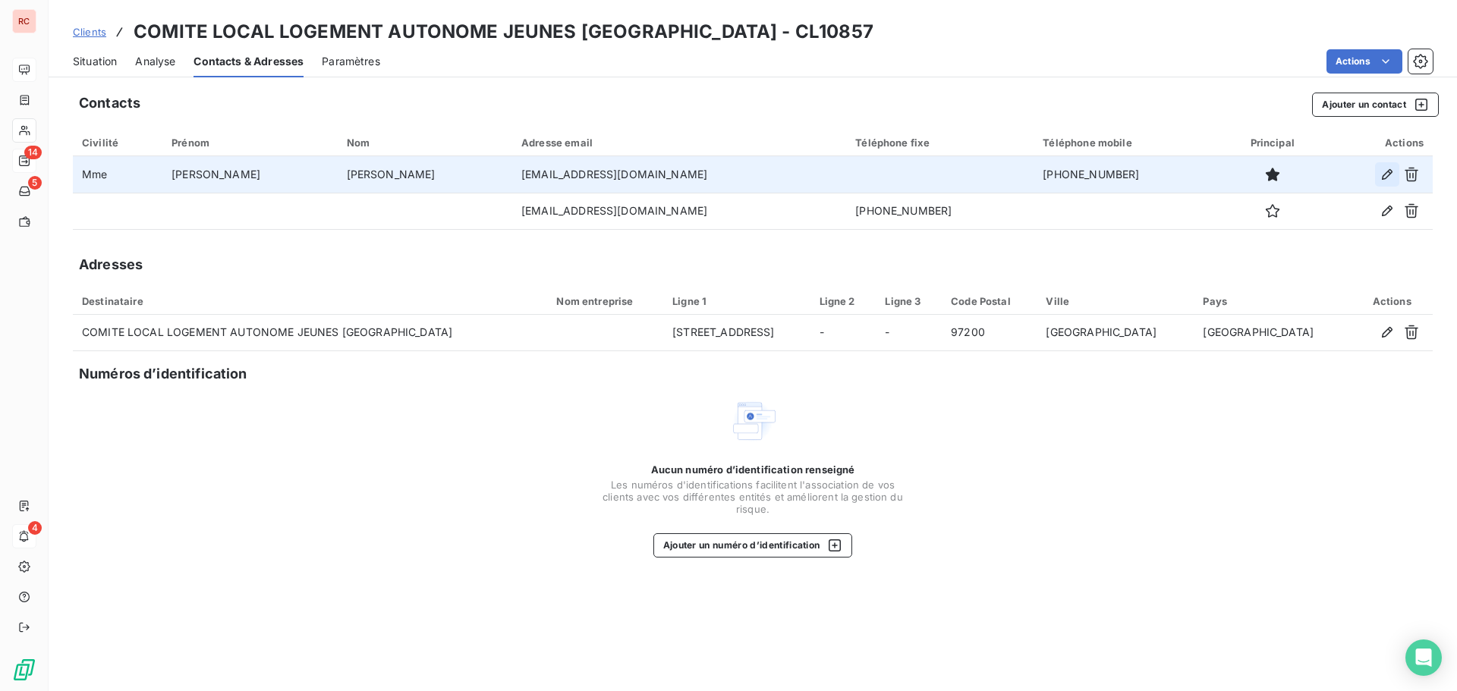
click at [1386, 172] on icon "button" at bounding box center [1387, 174] width 11 height 11
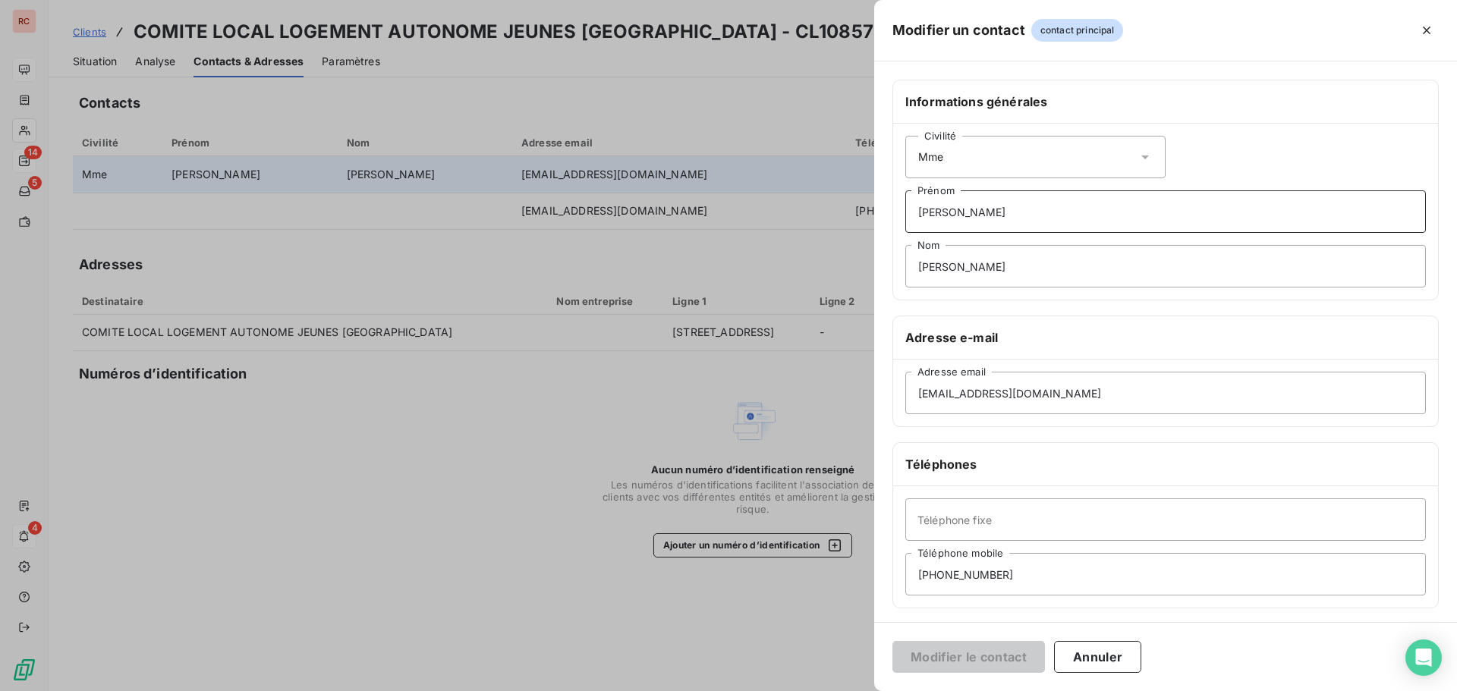
drag, startPoint x: 985, startPoint y: 213, endPoint x: 885, endPoint y: 213, distance: 100.2
click at [885, 213] on div "Informations générales Civilité Mme [PERSON_NAME] [PERSON_NAME] Adresse e-mail …" at bounding box center [1165, 417] width 583 height 674
click at [1071, 263] on input "[PERSON_NAME]" at bounding box center [1165, 266] width 521 height 42
drag, startPoint x: 1061, startPoint y: 267, endPoint x: 978, endPoint y: 267, distance: 82.7
click at [978, 267] on input "[PERSON_NAME]" at bounding box center [1165, 266] width 521 height 42
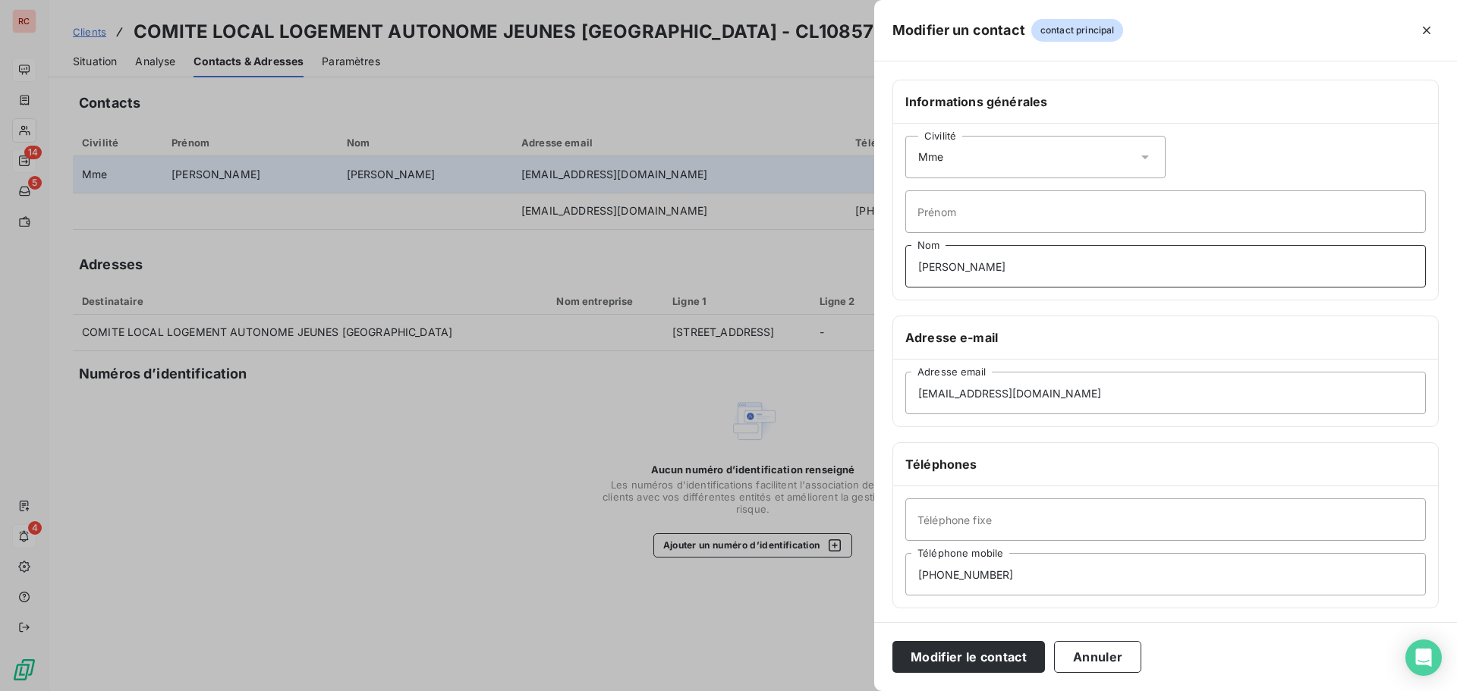
type input "[PERSON_NAME]"
click at [983, 659] on button "Modifier le contact" at bounding box center [968, 657] width 153 height 32
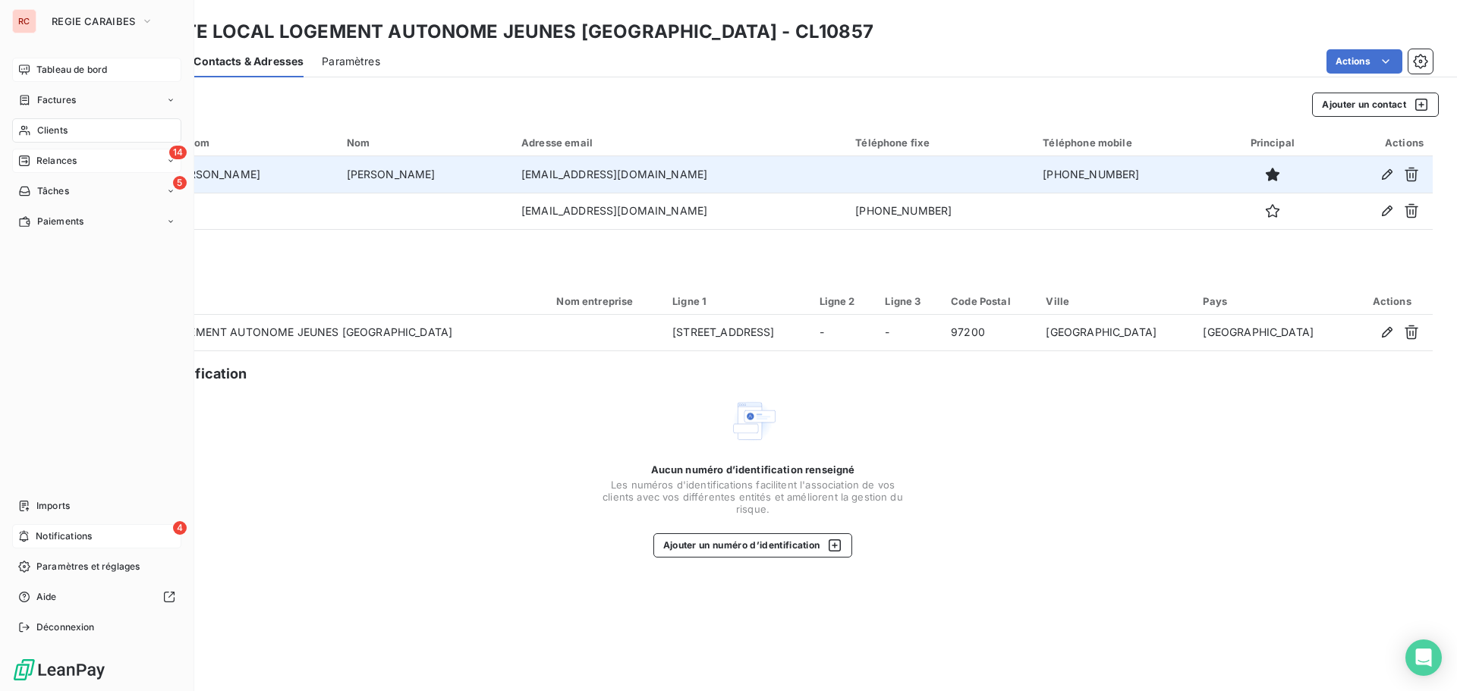
click at [51, 159] on span "Relances" at bounding box center [56, 161] width 40 height 14
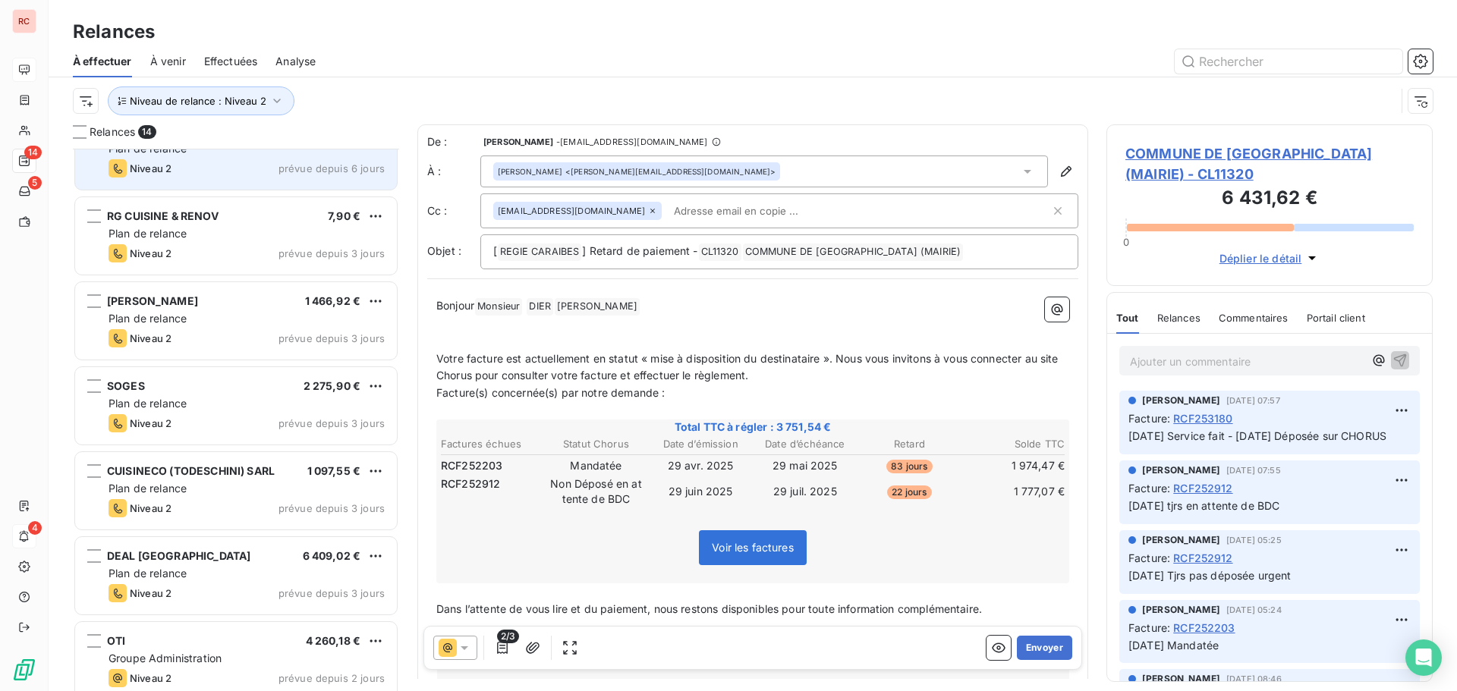
scroll to position [648, 0]
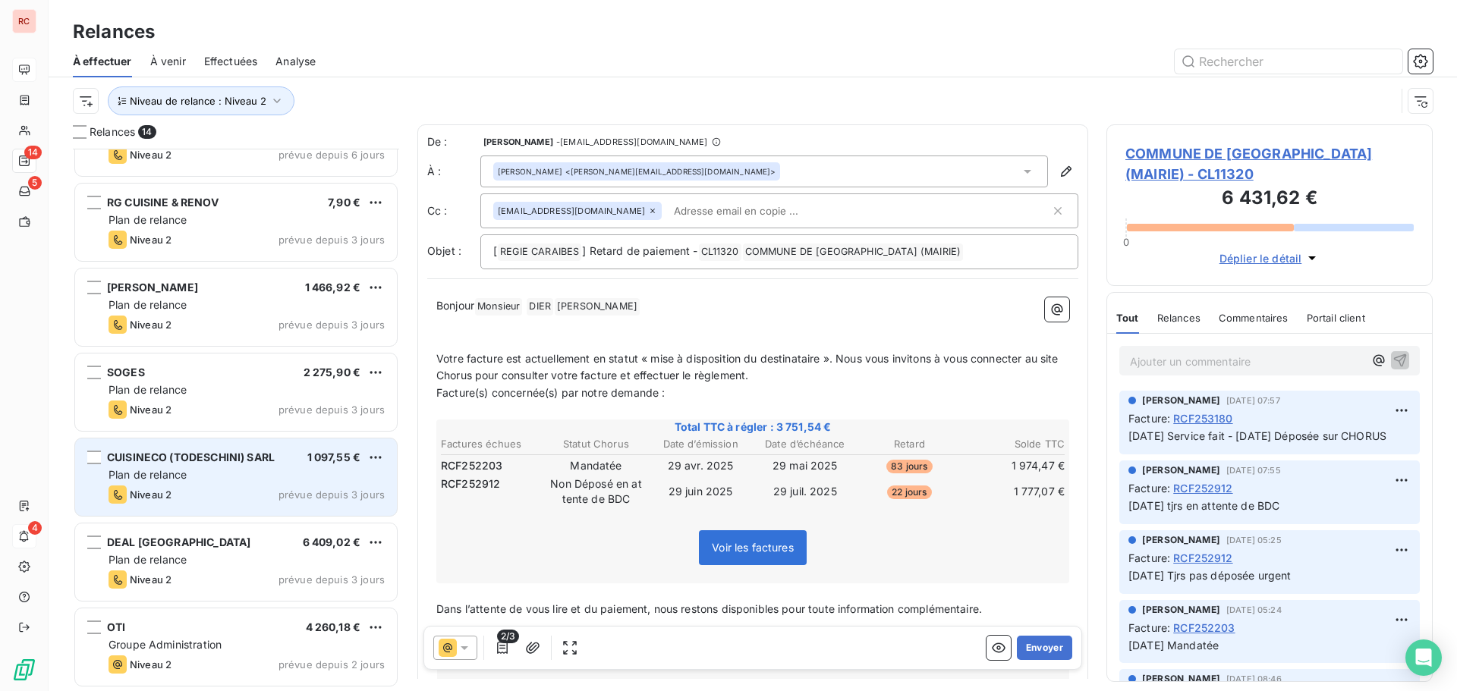
click at [291, 467] on div "Plan de relance" at bounding box center [247, 474] width 276 height 15
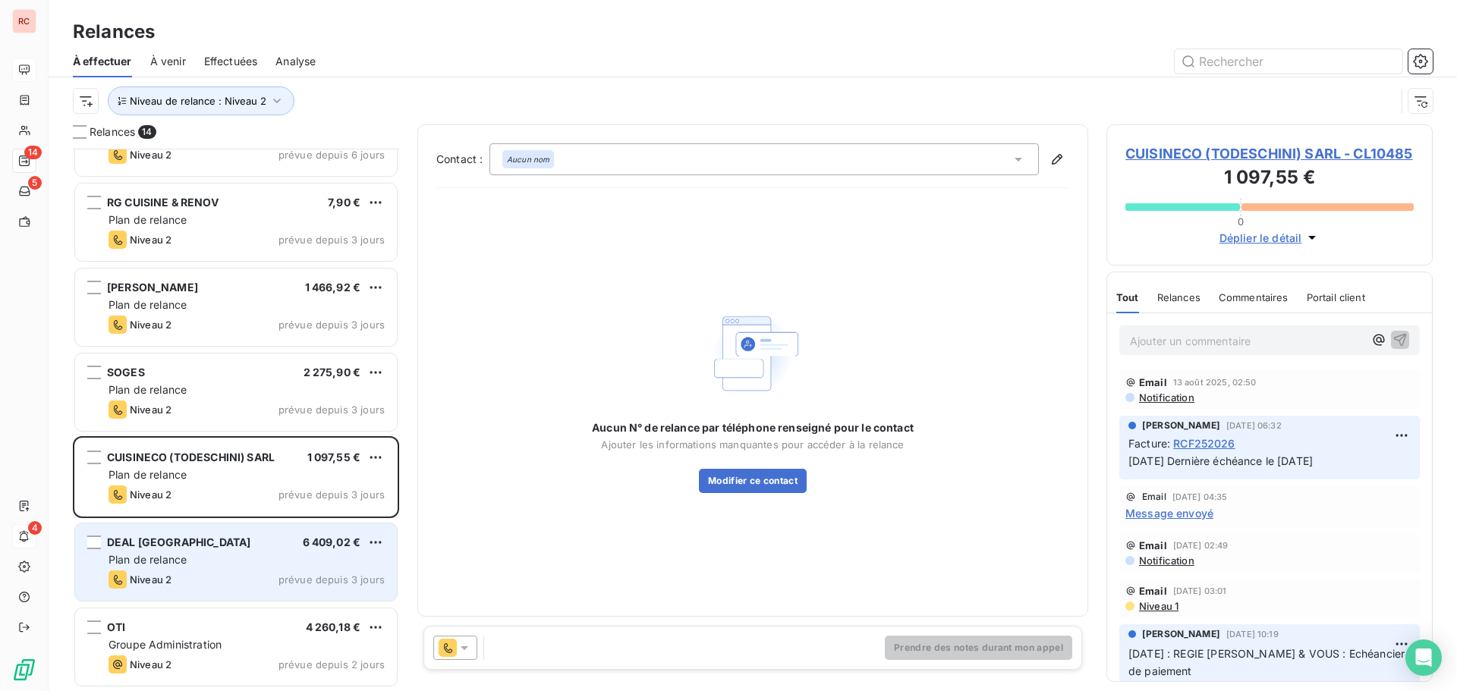
click at [295, 530] on div "DEAL MARTINIQUE 6 409,02 € Plan de relance Niveau 2 prévue depuis 3 jours" at bounding box center [236, 562] width 322 height 77
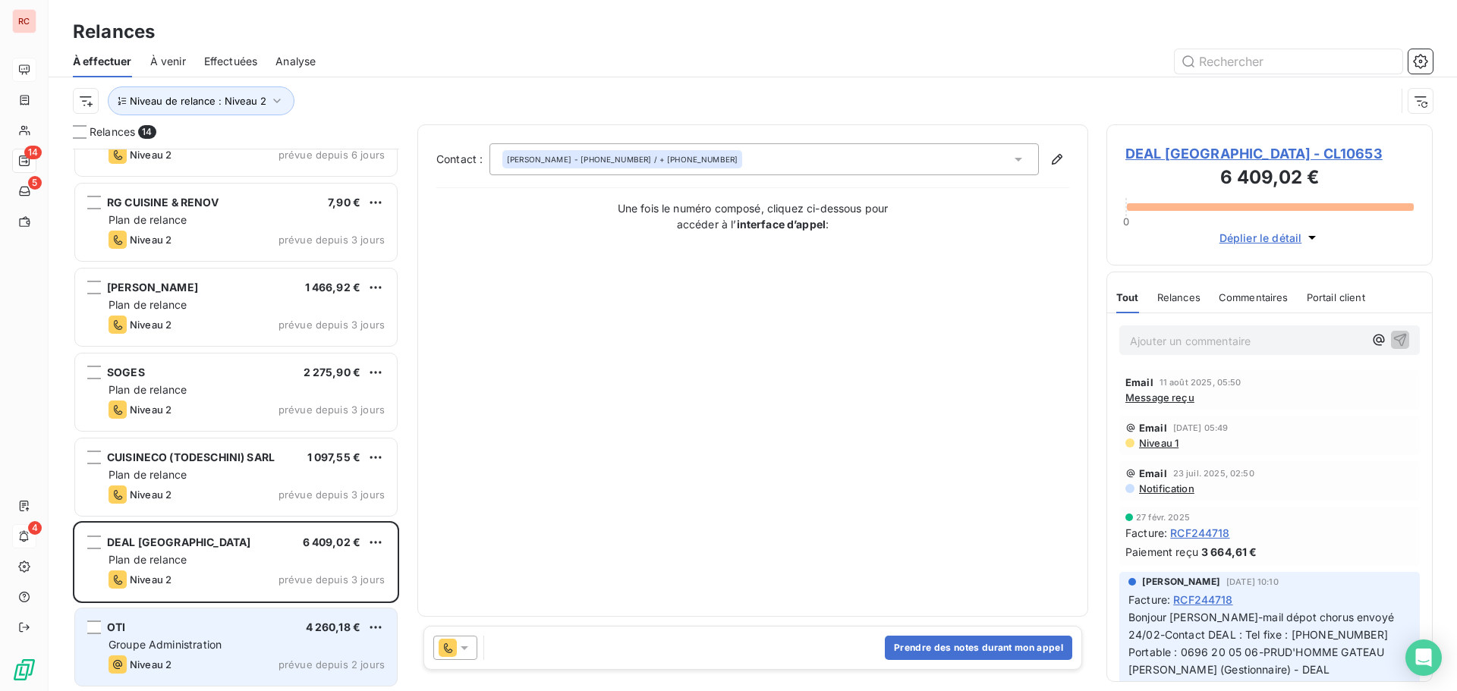
click at [222, 678] on div "OTI 4 260,18 € Groupe Administration Niveau 2 prévue depuis 2 jours" at bounding box center [236, 647] width 322 height 77
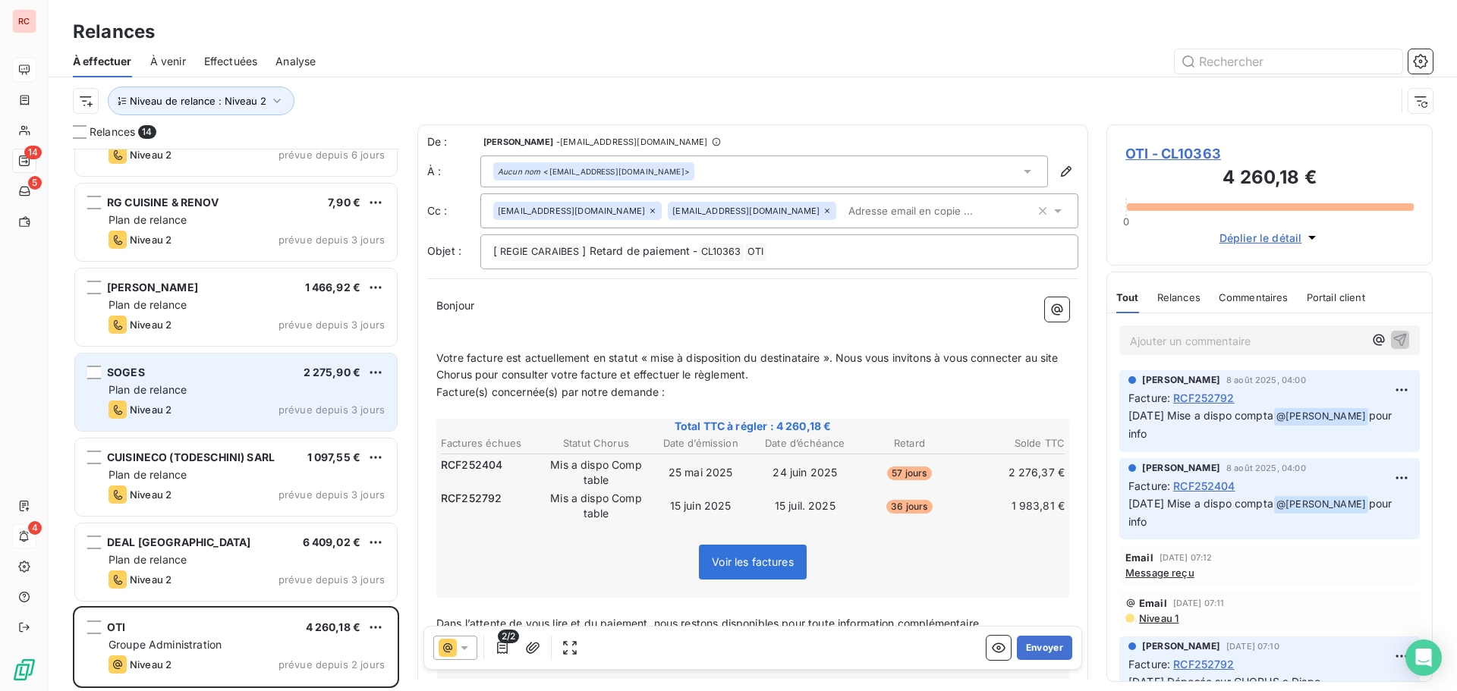
click at [221, 430] on div "SOGES 2 275,90 € Plan de relance Niveau 2 prévue depuis 3 jours" at bounding box center [236, 392] width 322 height 77
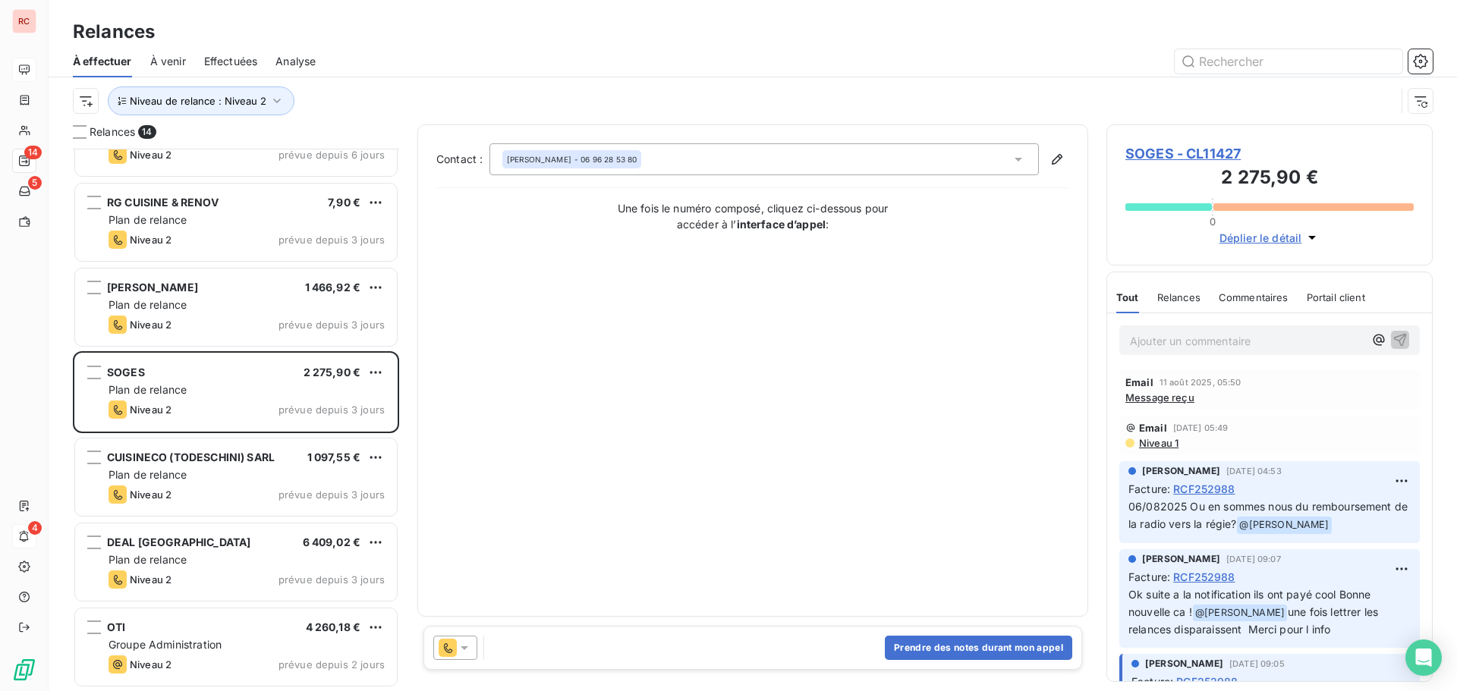
click at [1171, 401] on span "Message reçu" at bounding box center [1159, 398] width 69 height 12
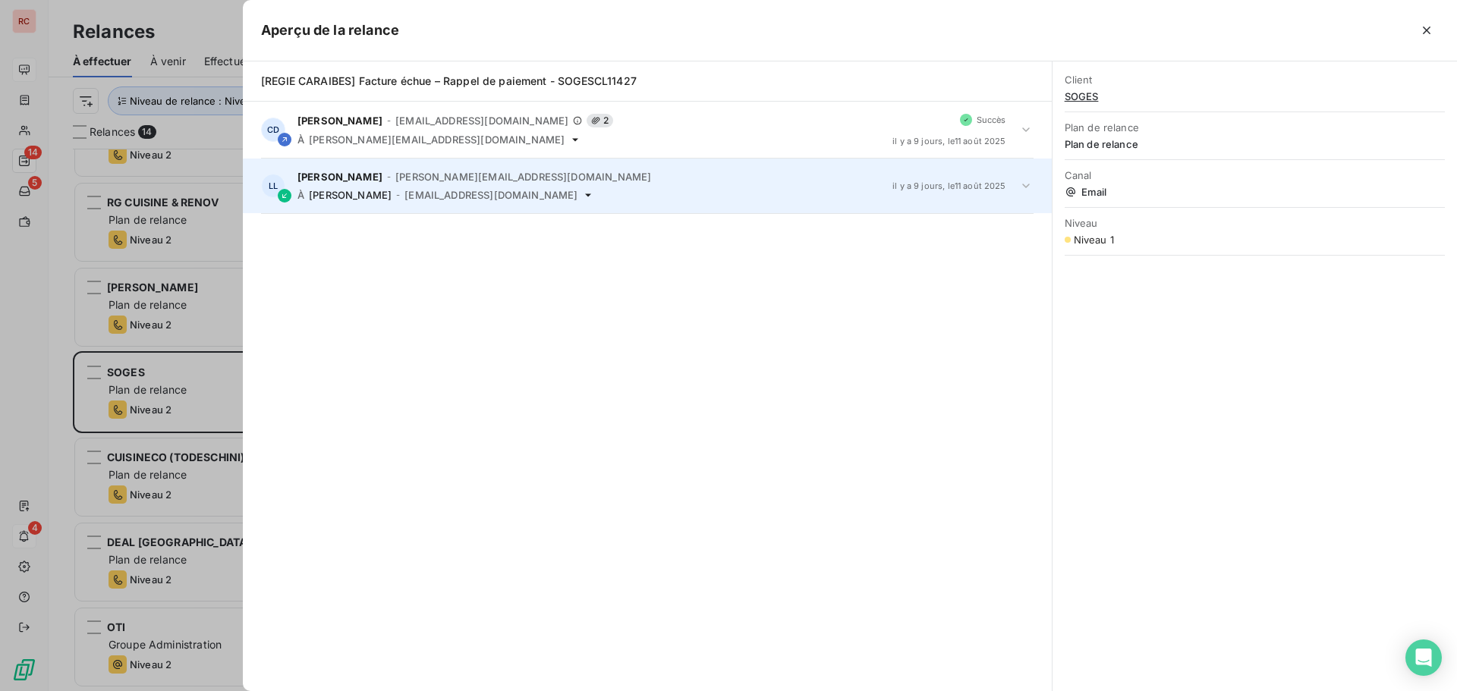
click at [1027, 188] on icon at bounding box center [1025, 185] width 15 height 15
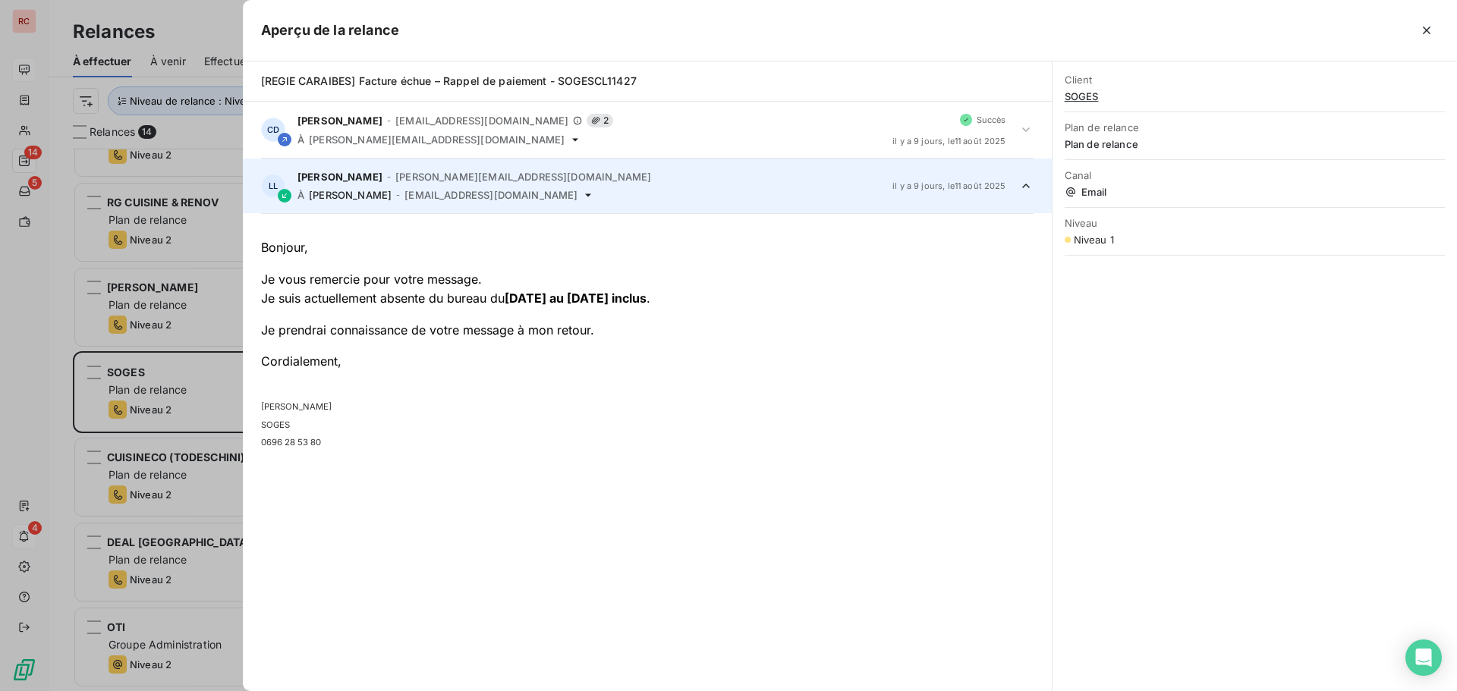
click at [197, 404] on div at bounding box center [728, 345] width 1457 height 691
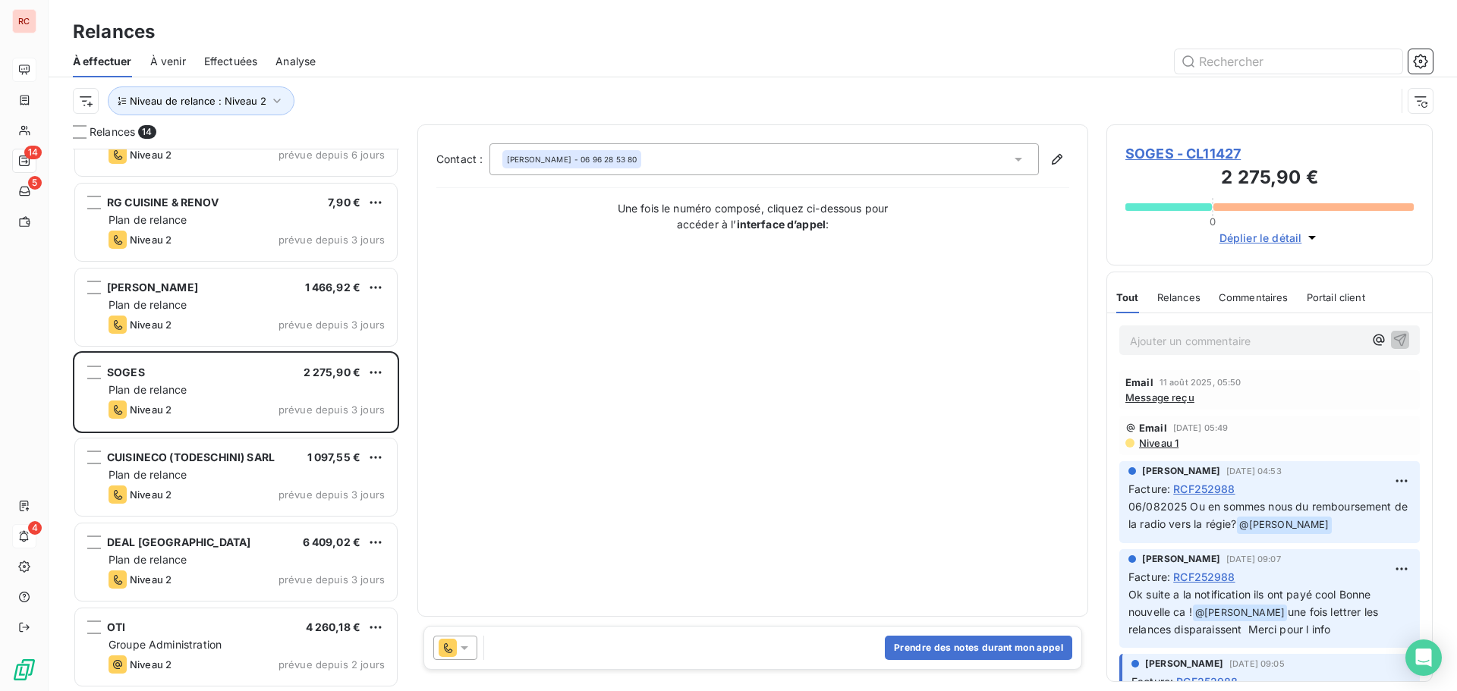
click at [1155, 151] on span "SOGES - CL11427" at bounding box center [1269, 153] width 288 height 20
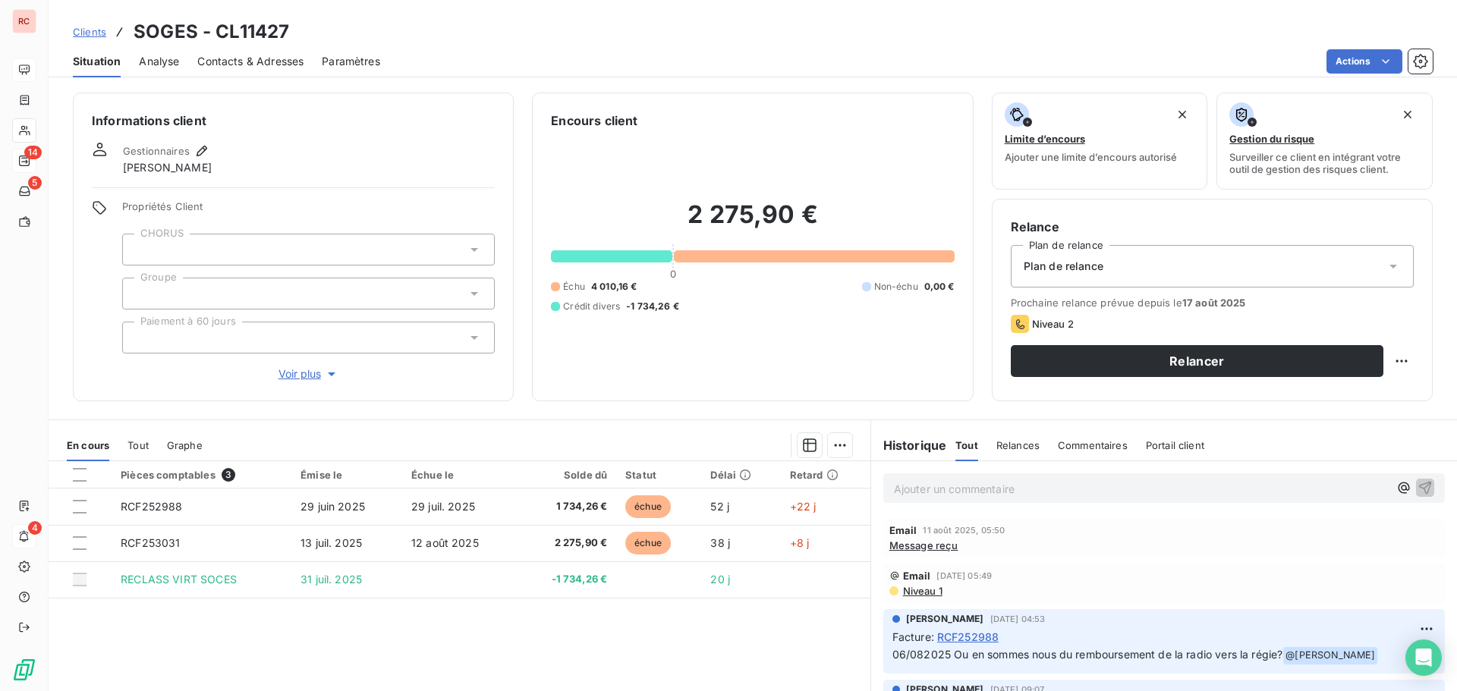
click at [909, 587] on span "Niveau 1" at bounding box center [921, 591] width 41 height 12
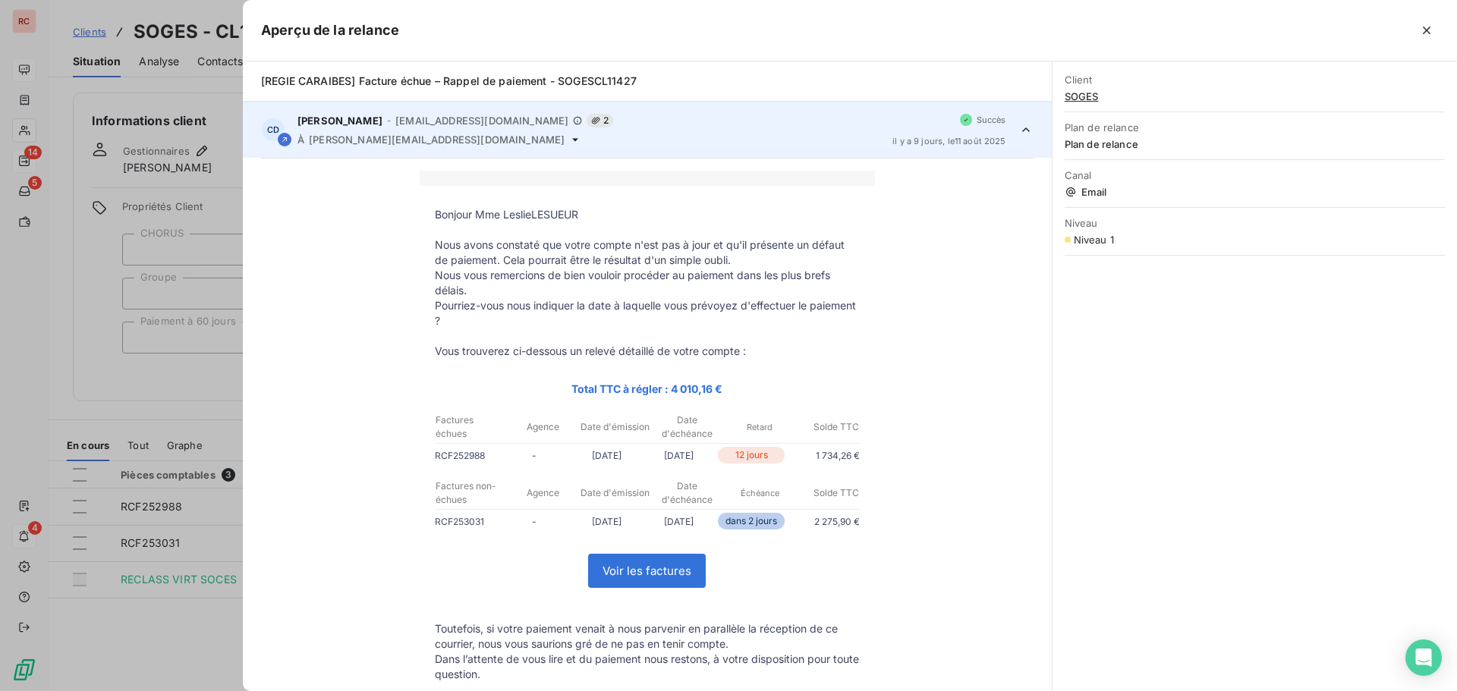
click at [174, 627] on div at bounding box center [728, 345] width 1457 height 691
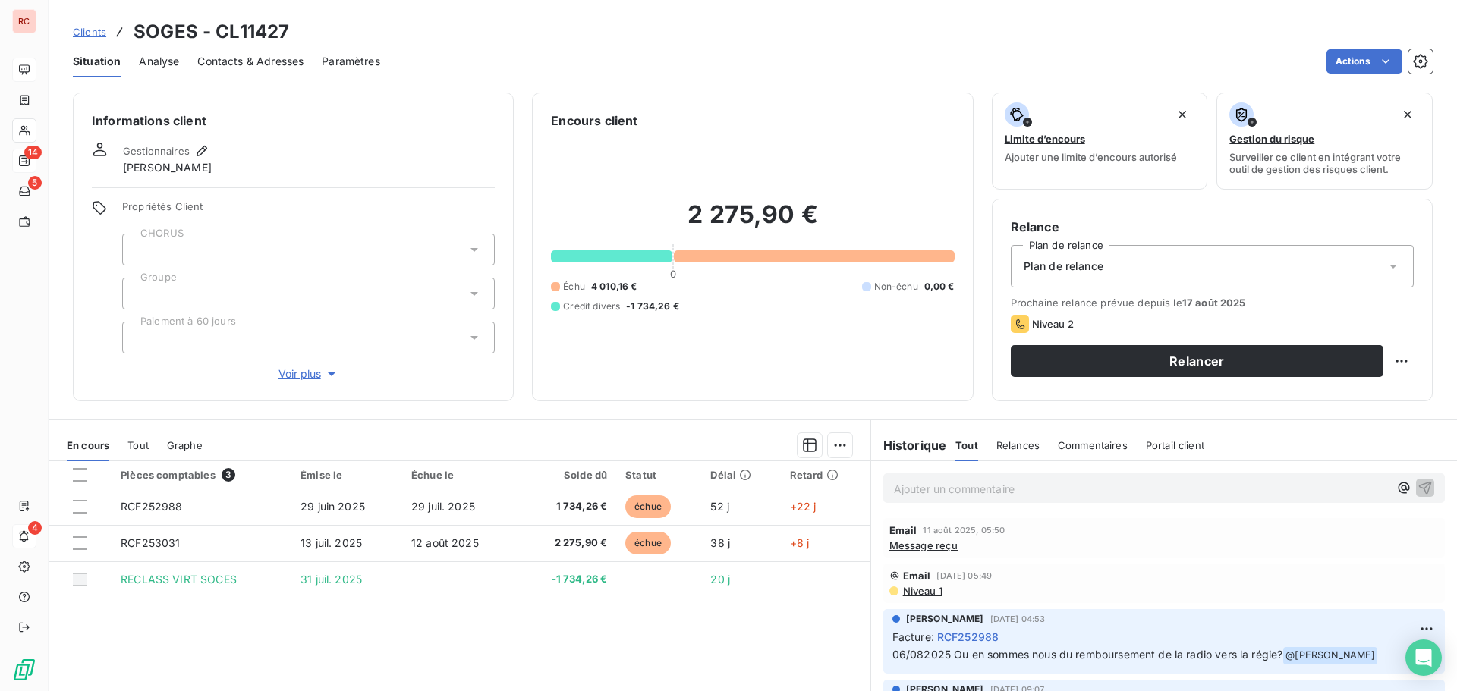
click at [908, 592] on span "Niveau 1" at bounding box center [921, 591] width 41 height 12
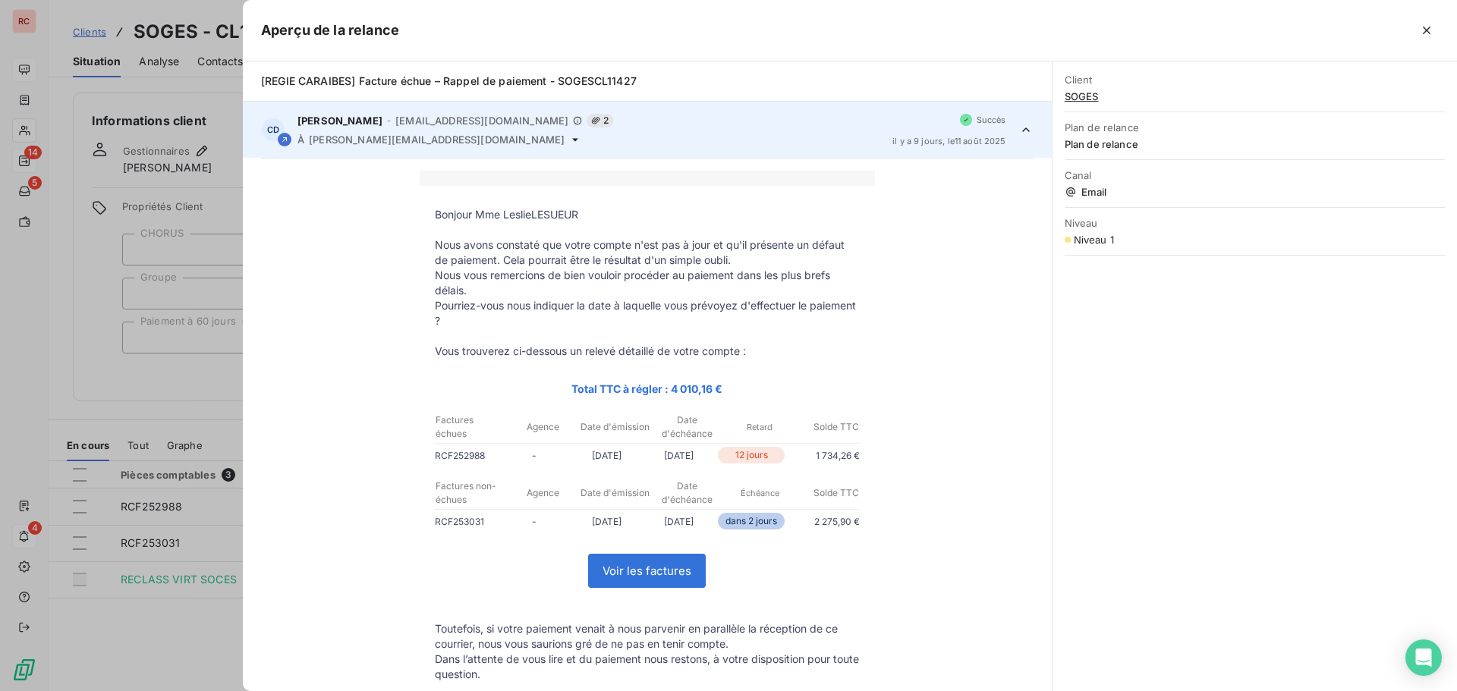
click at [165, 628] on div at bounding box center [728, 345] width 1457 height 691
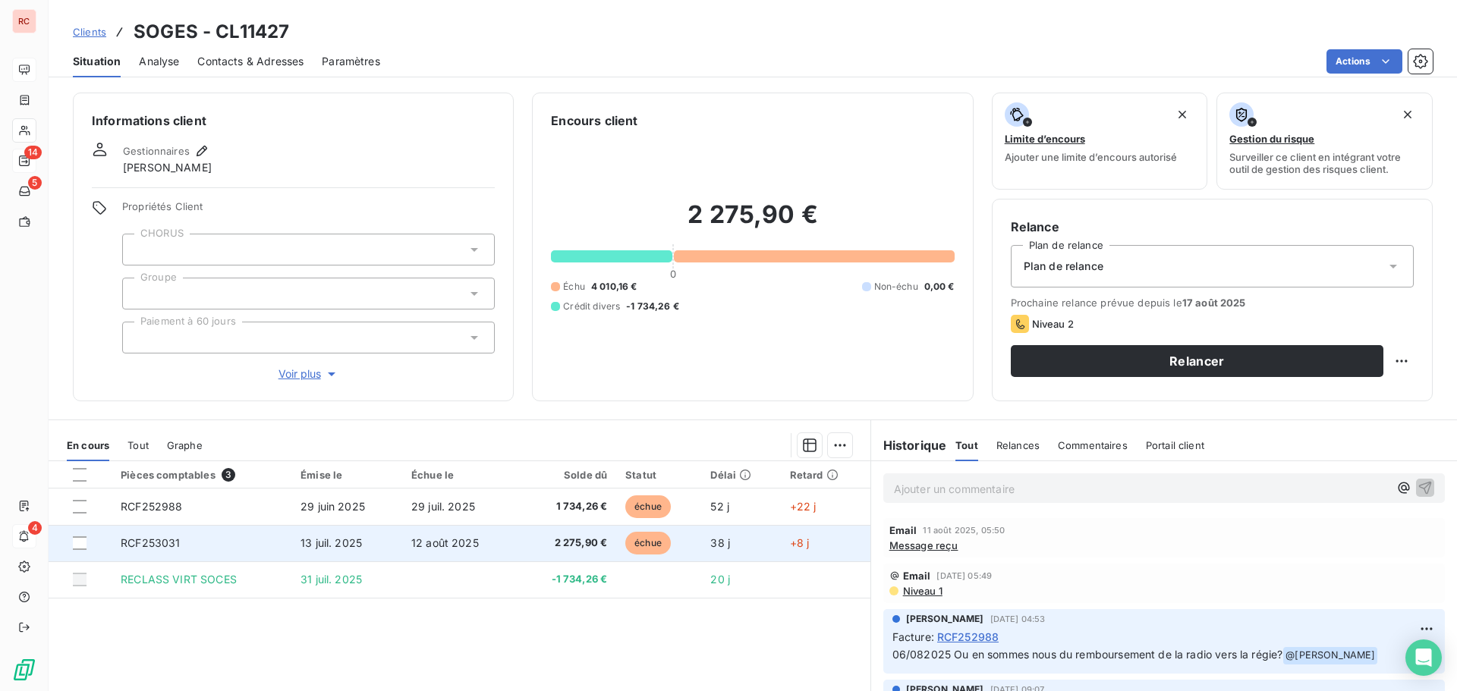
click at [275, 545] on td "RCF253031" at bounding box center [202, 543] width 180 height 36
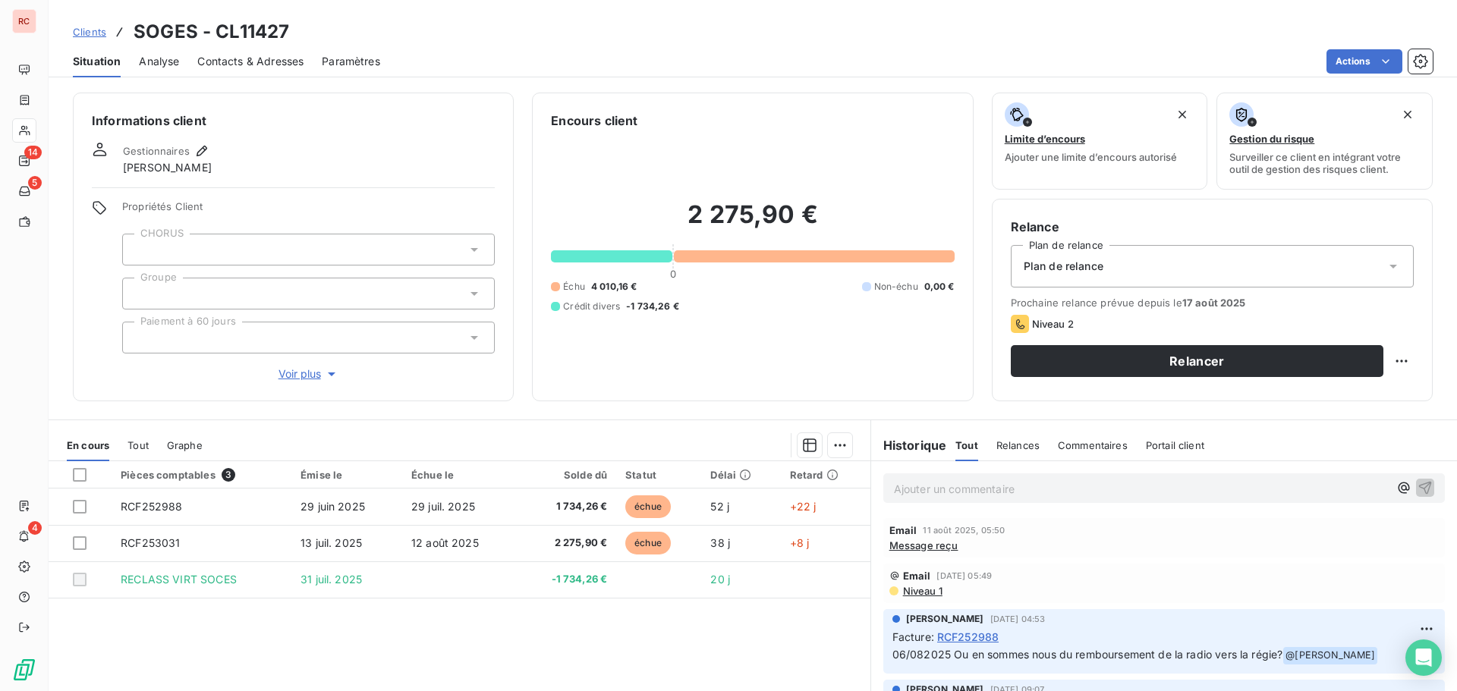
click at [97, 30] on span "Clients" at bounding box center [89, 32] width 33 height 12
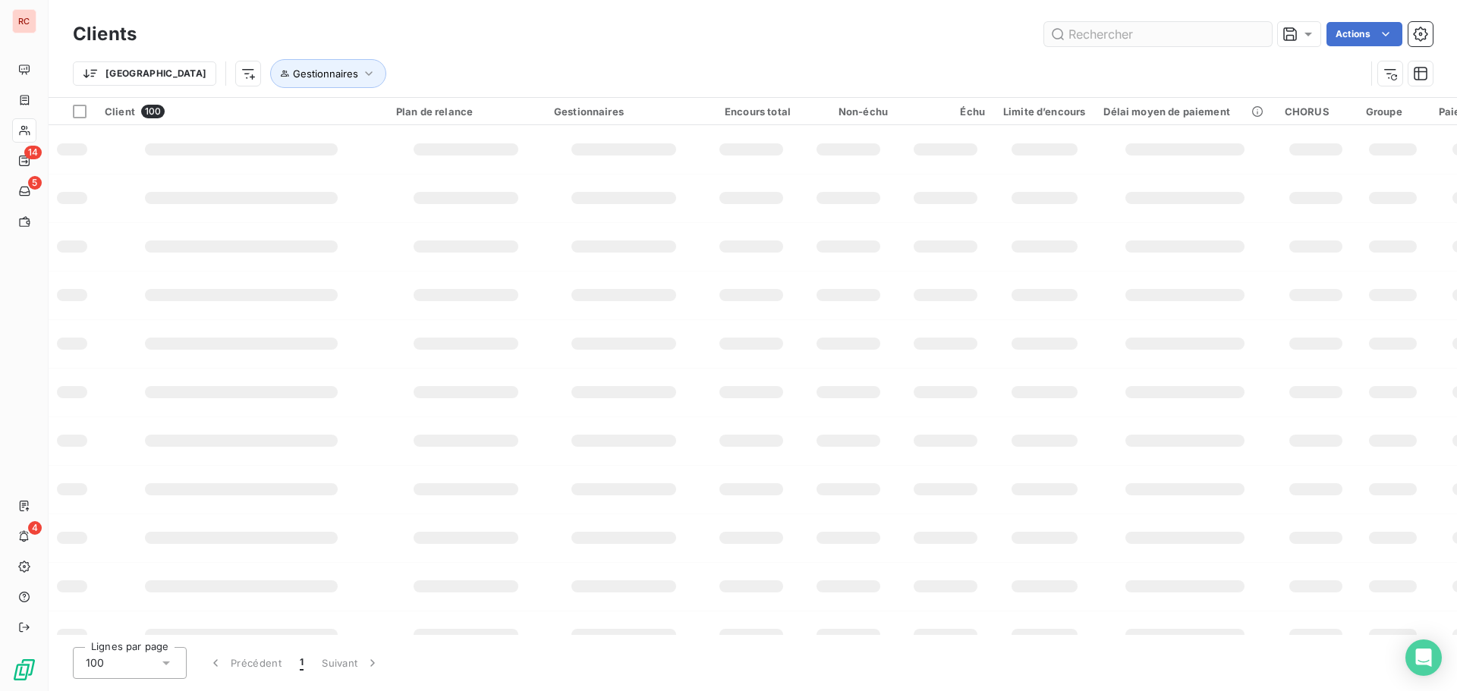
click at [1097, 33] on input "text" at bounding box center [1158, 34] width 228 height 24
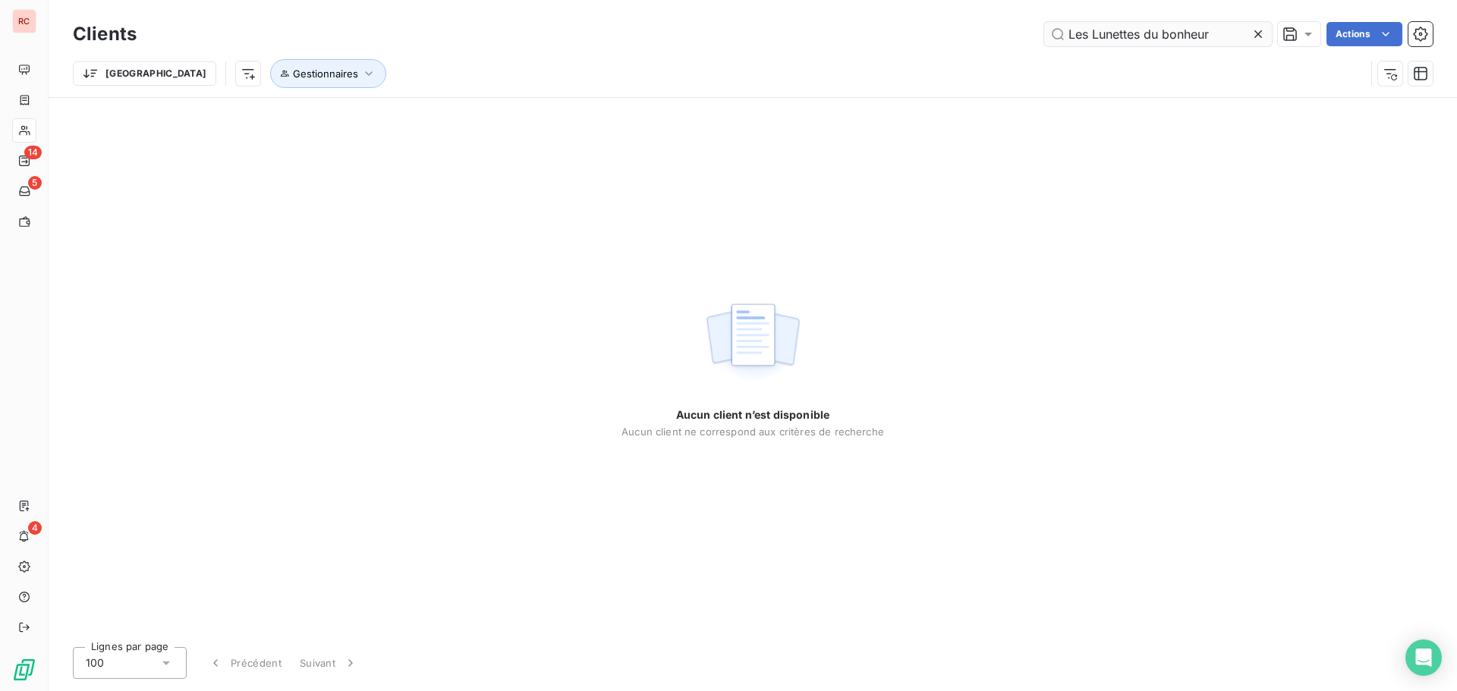
click at [1070, 39] on input "Les Lunettes du bonheur" at bounding box center [1158, 34] width 228 height 24
type input "Les Lunettes du bonheur"
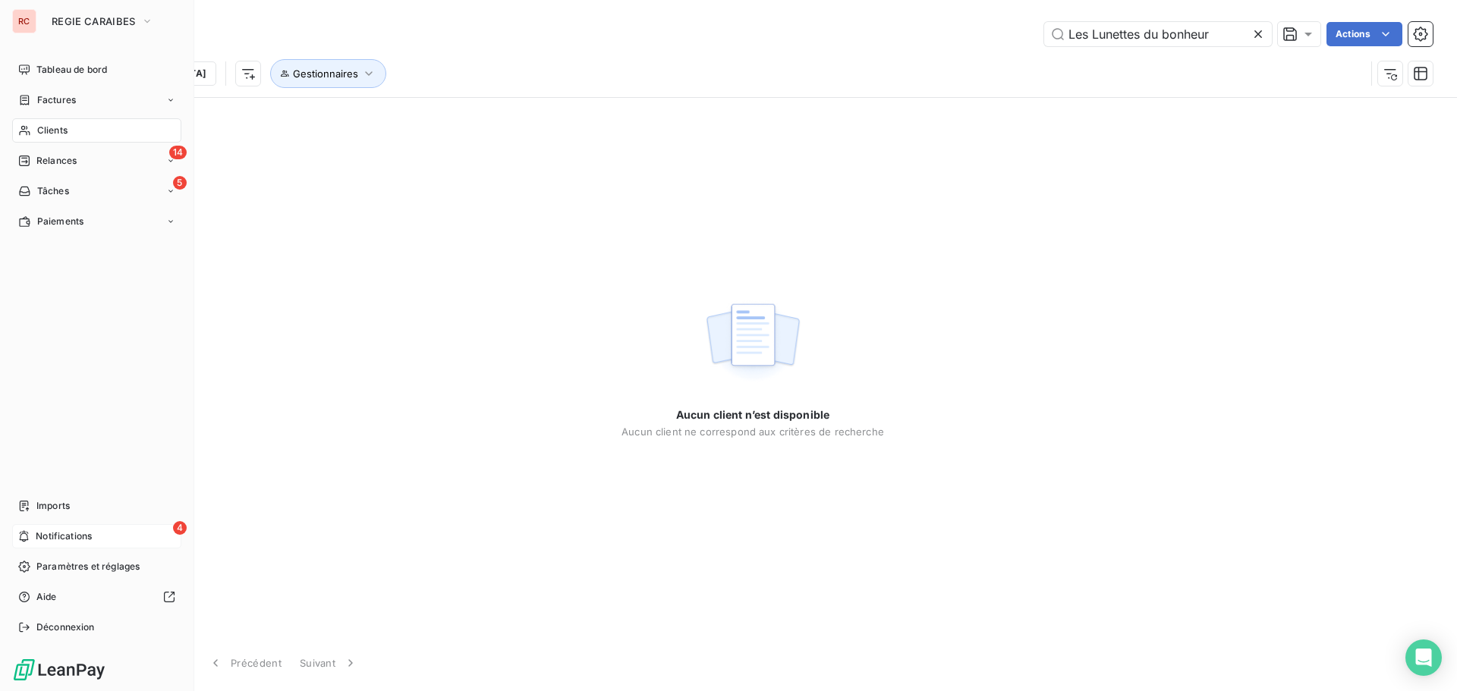
click at [45, 540] on span "Notifications" at bounding box center [64, 537] width 56 height 14
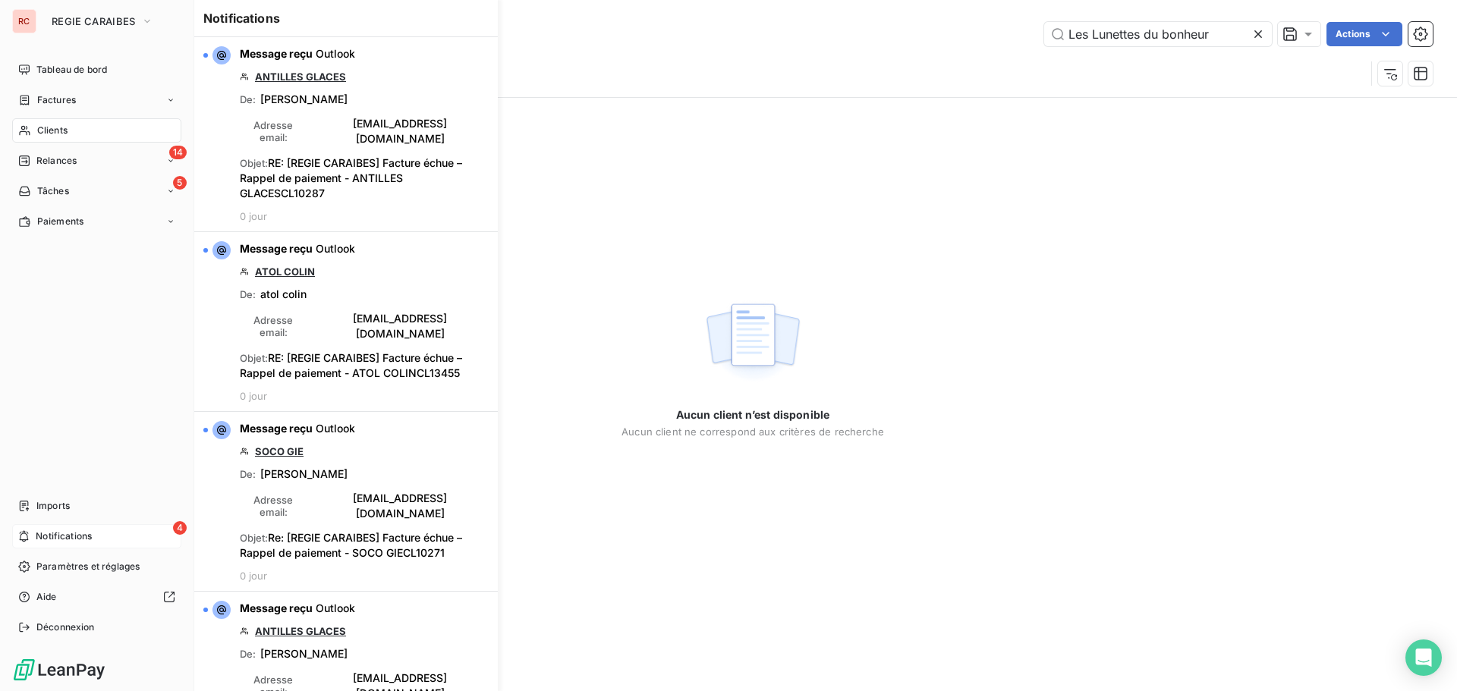
click at [43, 132] on span "Clients" at bounding box center [52, 131] width 30 height 14
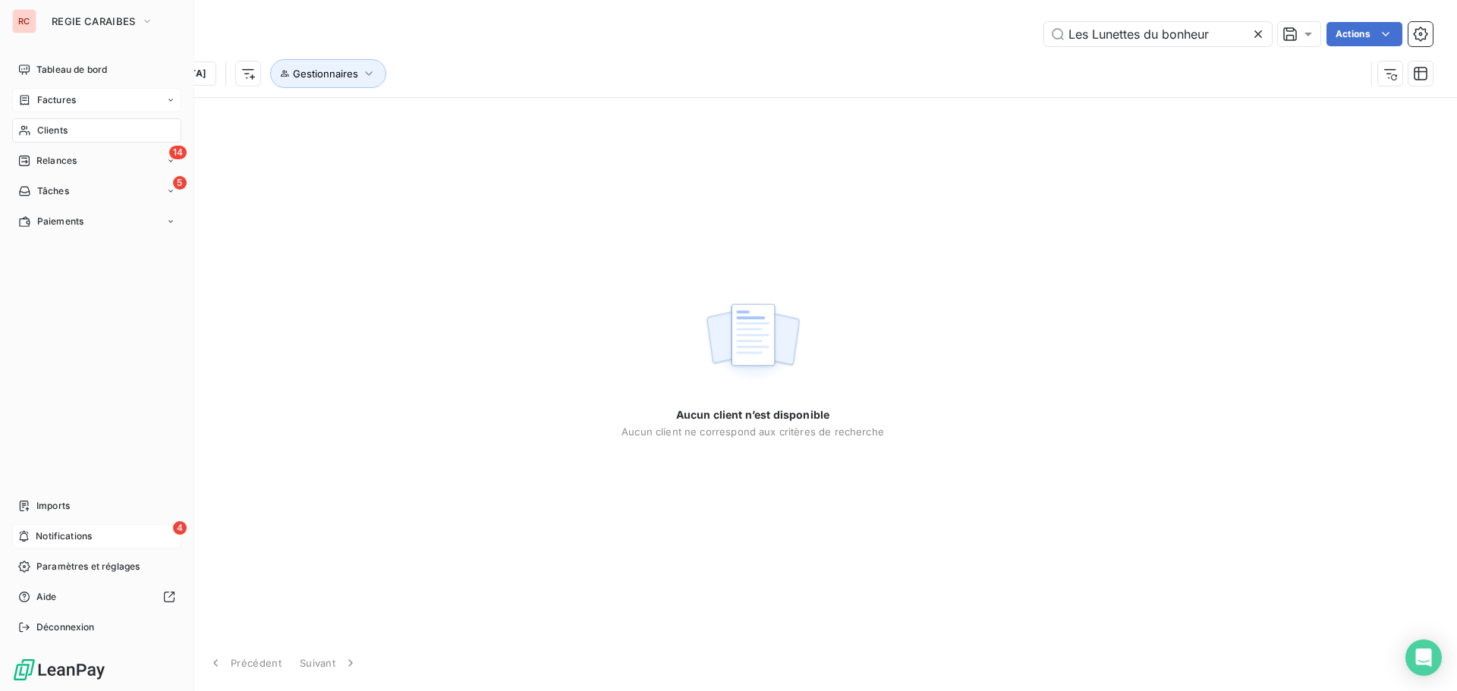
click at [62, 105] on span "Factures" at bounding box center [56, 100] width 39 height 14
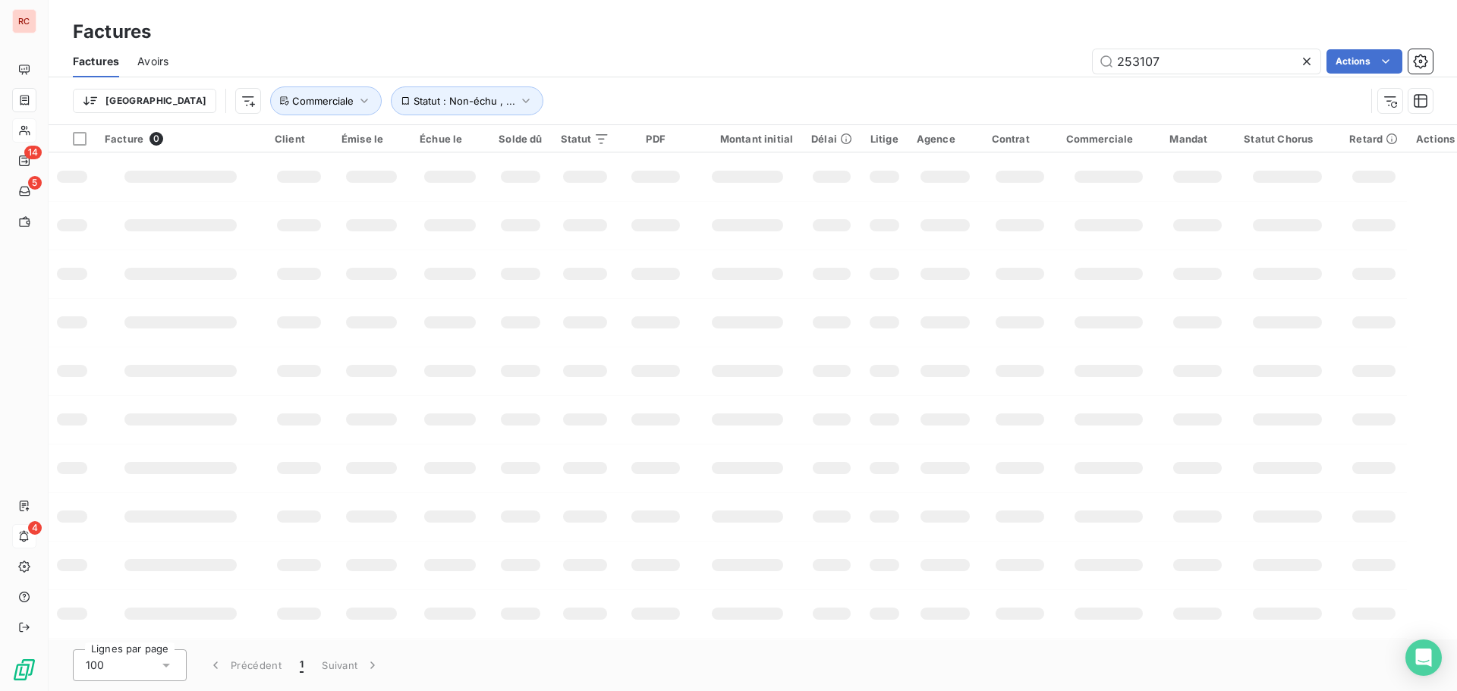
drag, startPoint x: 1163, startPoint y: 61, endPoint x: 1077, endPoint y: 65, distance: 85.8
click at [1077, 65] on div "253107 Actions" at bounding box center [810, 61] width 1246 height 24
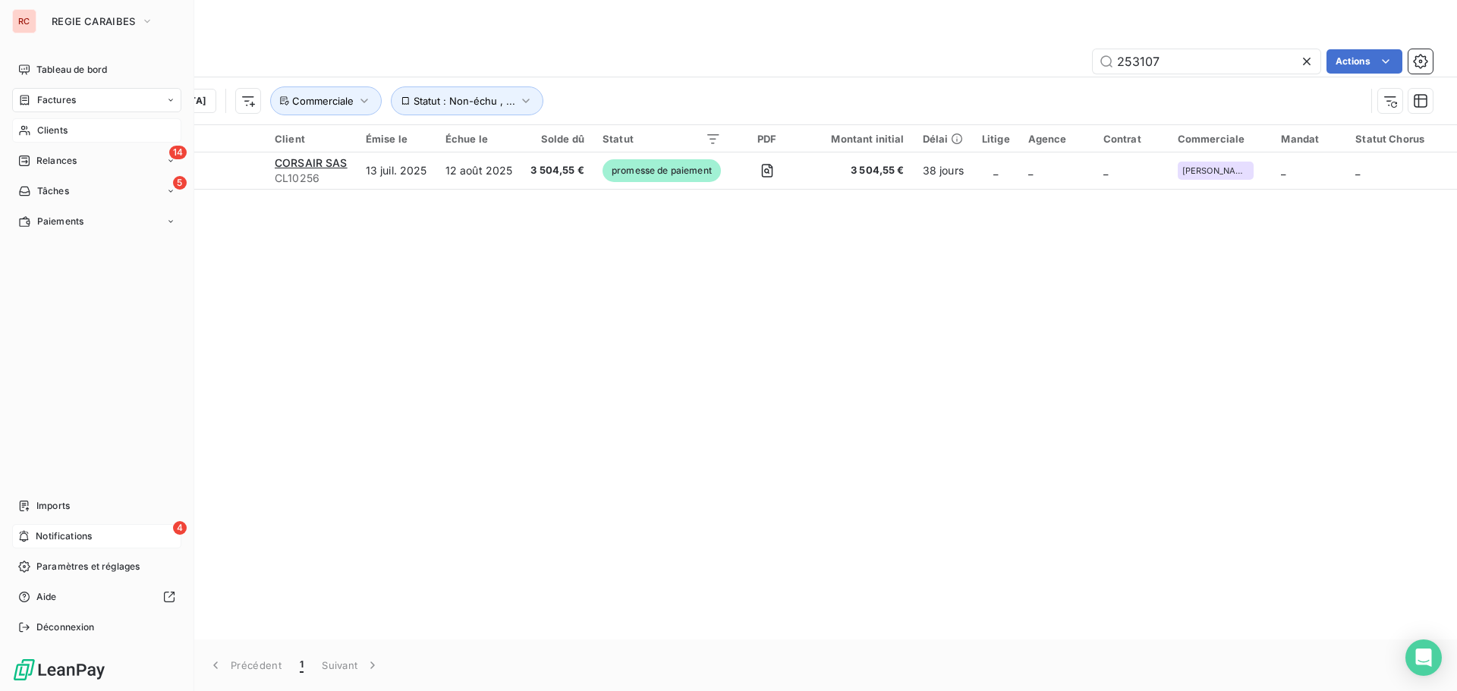
click at [55, 133] on span "Clients" at bounding box center [52, 131] width 30 height 14
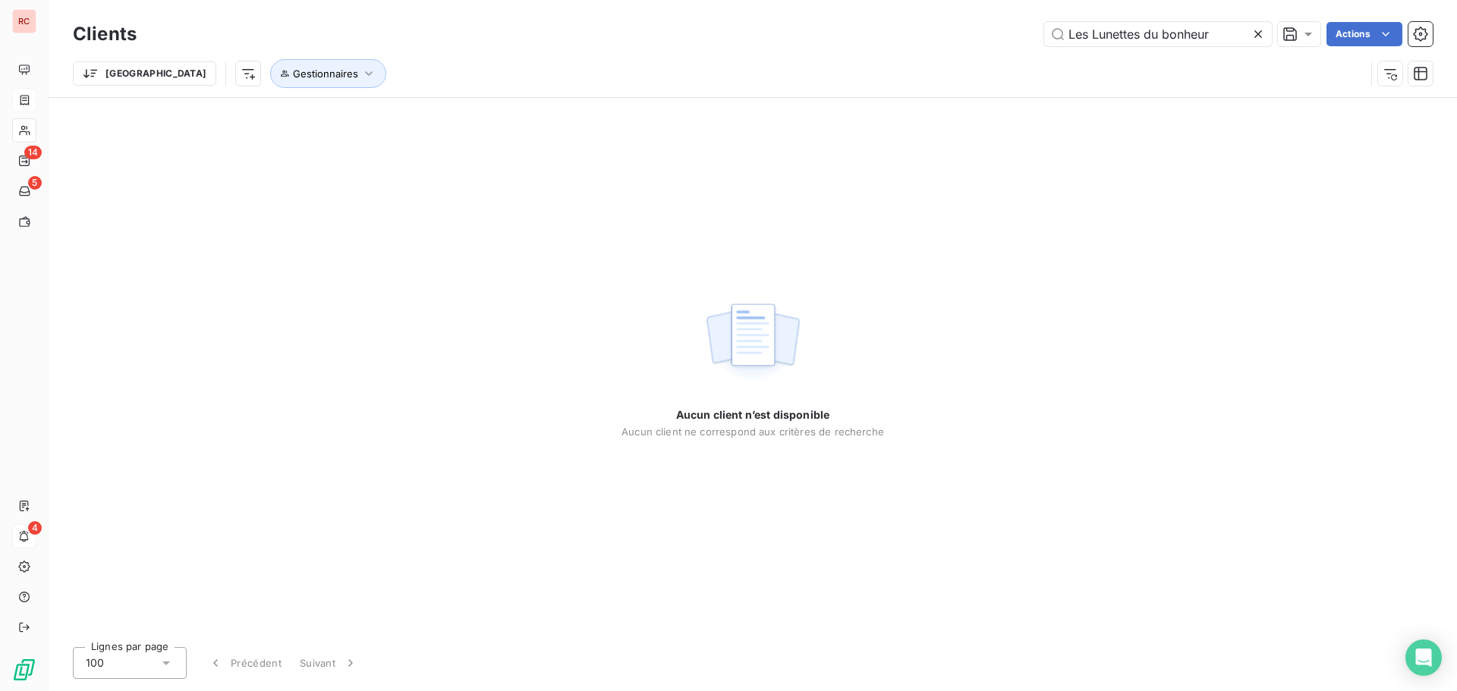
drag, startPoint x: 1230, startPoint y: 30, endPoint x: 851, endPoint y: 39, distance: 379.5
click at [851, 39] on div "Les Lunettes du bonheur Actions" at bounding box center [794, 34] width 1278 height 24
click at [1081, 32] on input "ornge" at bounding box center [1158, 34] width 228 height 24
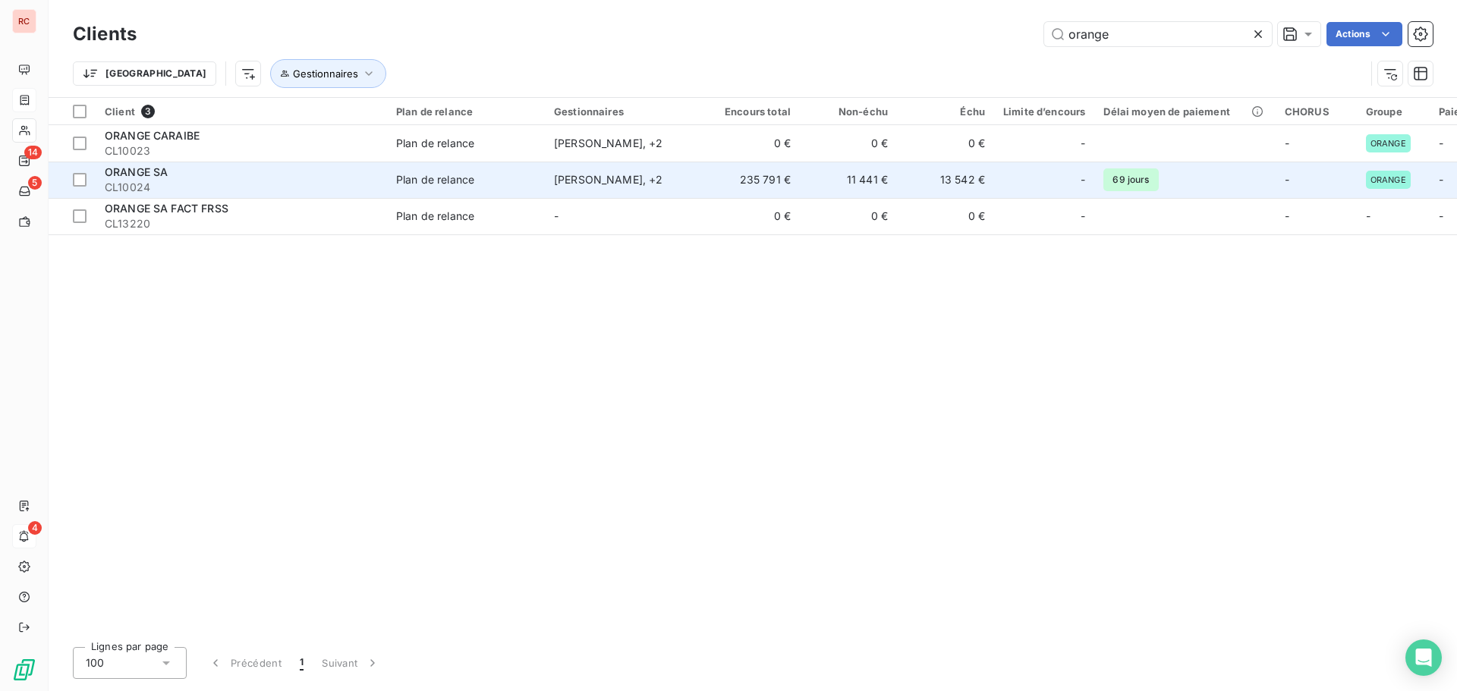
type input "orange"
click at [519, 181] on span "Plan de relance" at bounding box center [466, 179] width 140 height 15
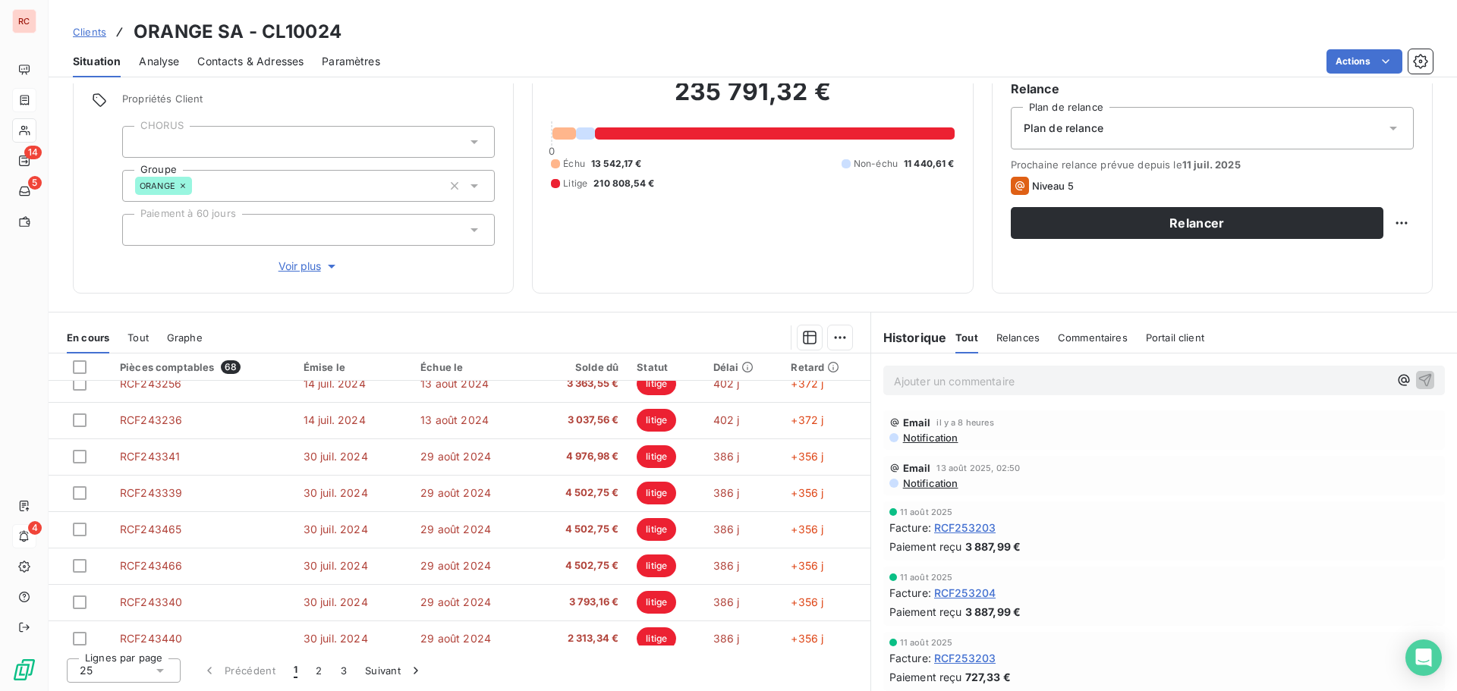
scroll to position [646, 0]
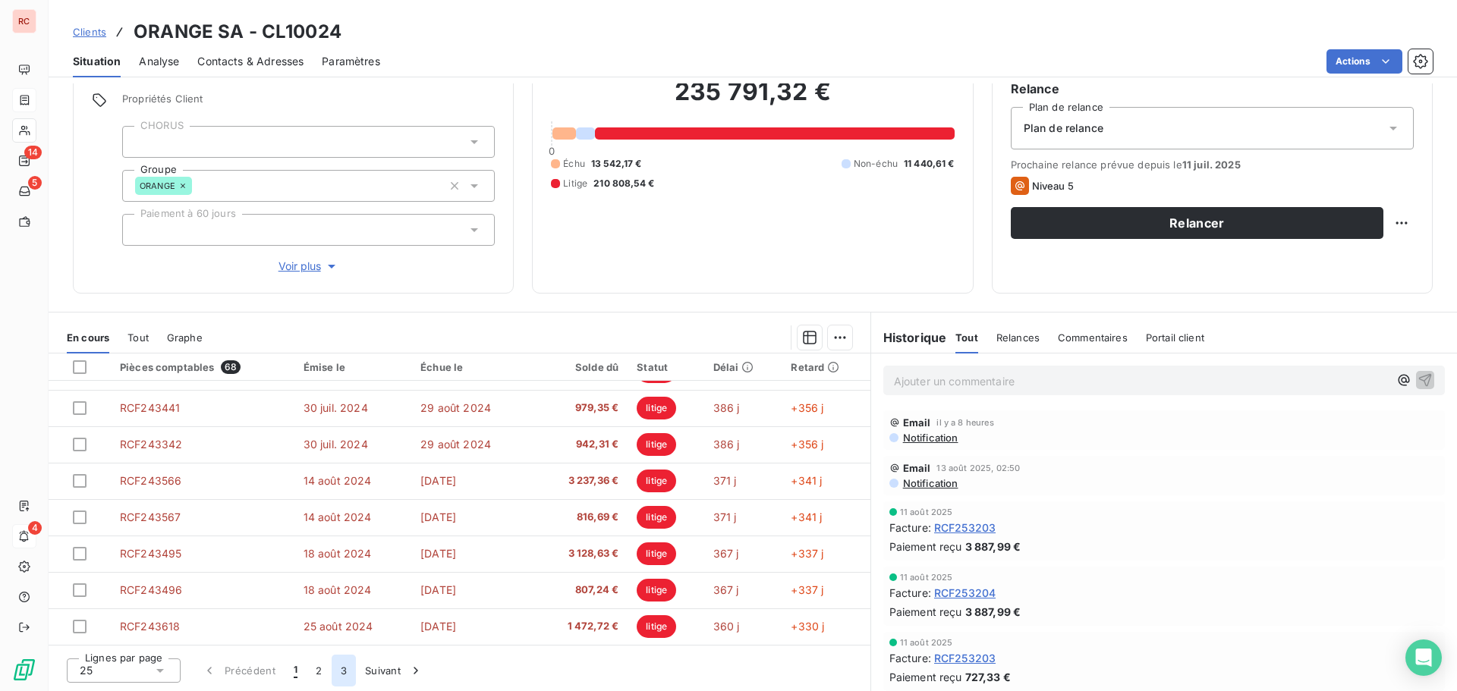
click at [344, 672] on button "3" at bounding box center [344, 671] width 24 height 32
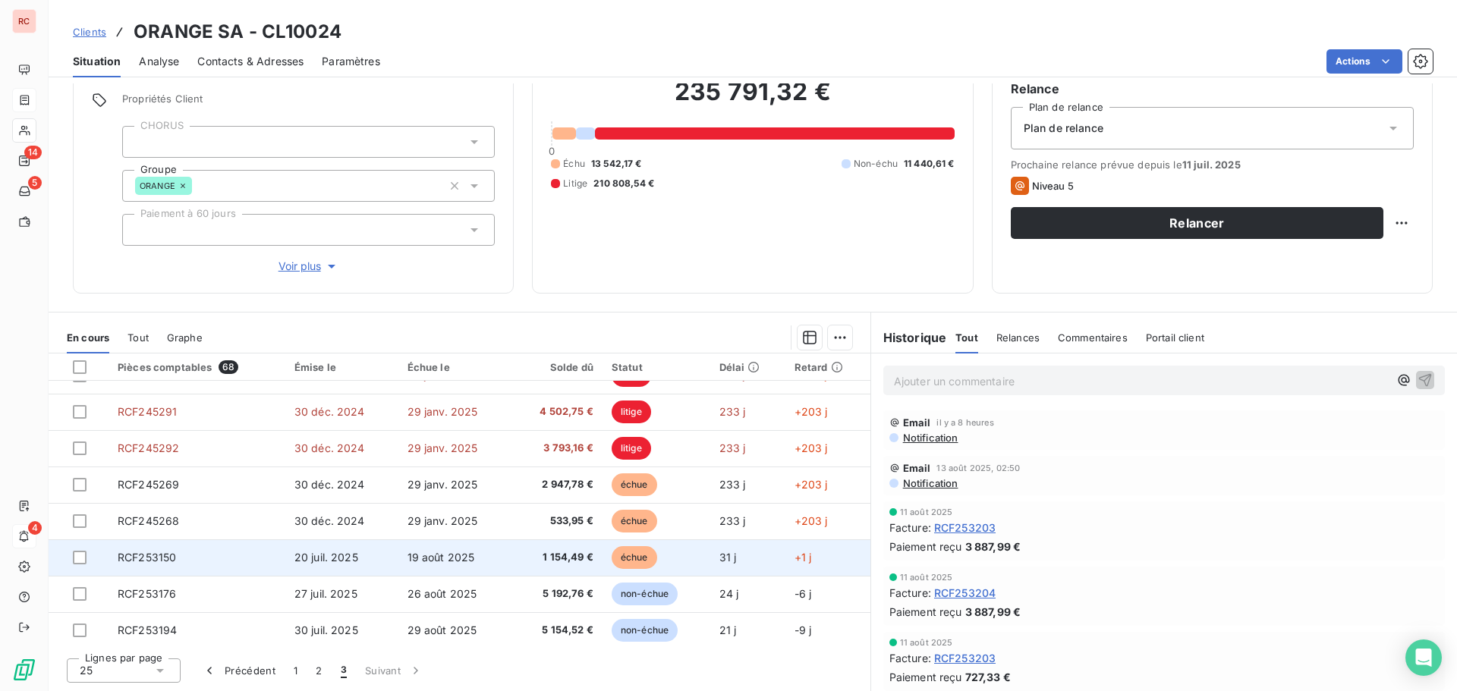
scroll to position [392, 0]
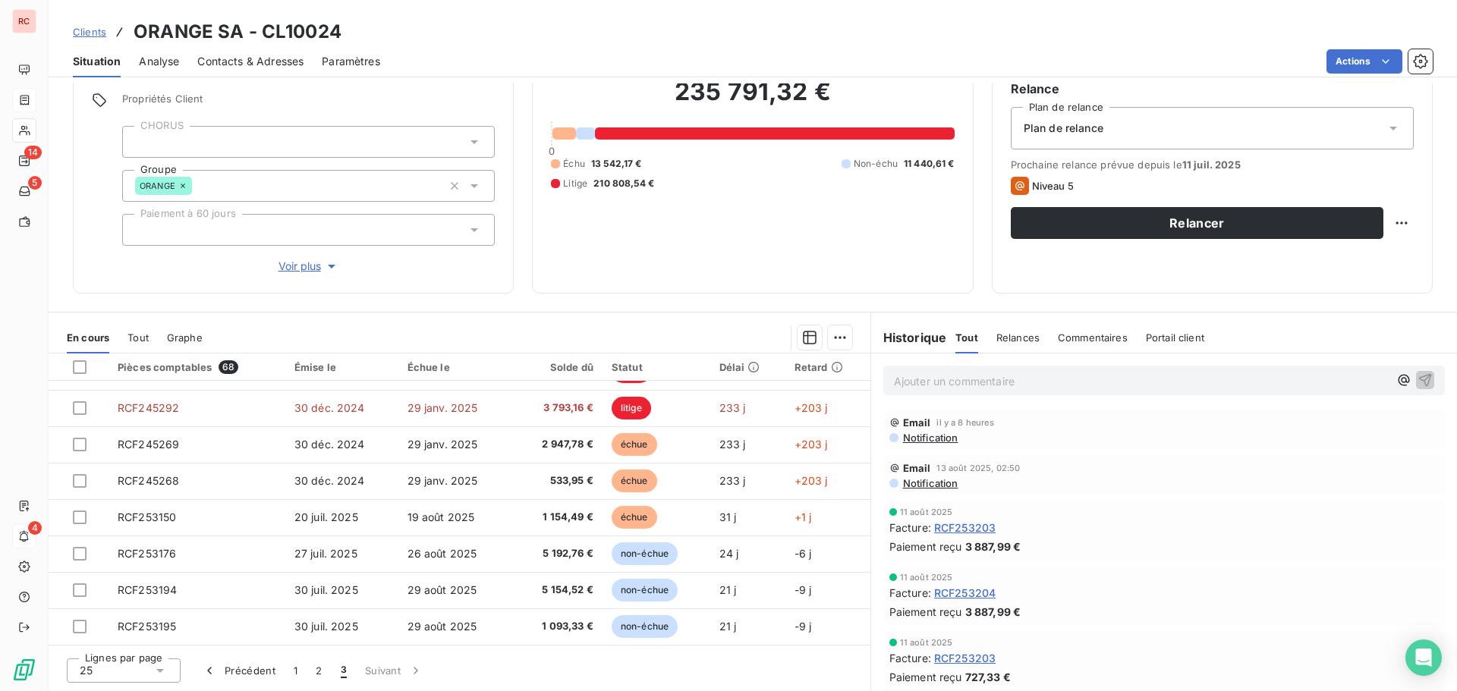
click at [81, 26] on span "Clients" at bounding box center [89, 32] width 33 height 12
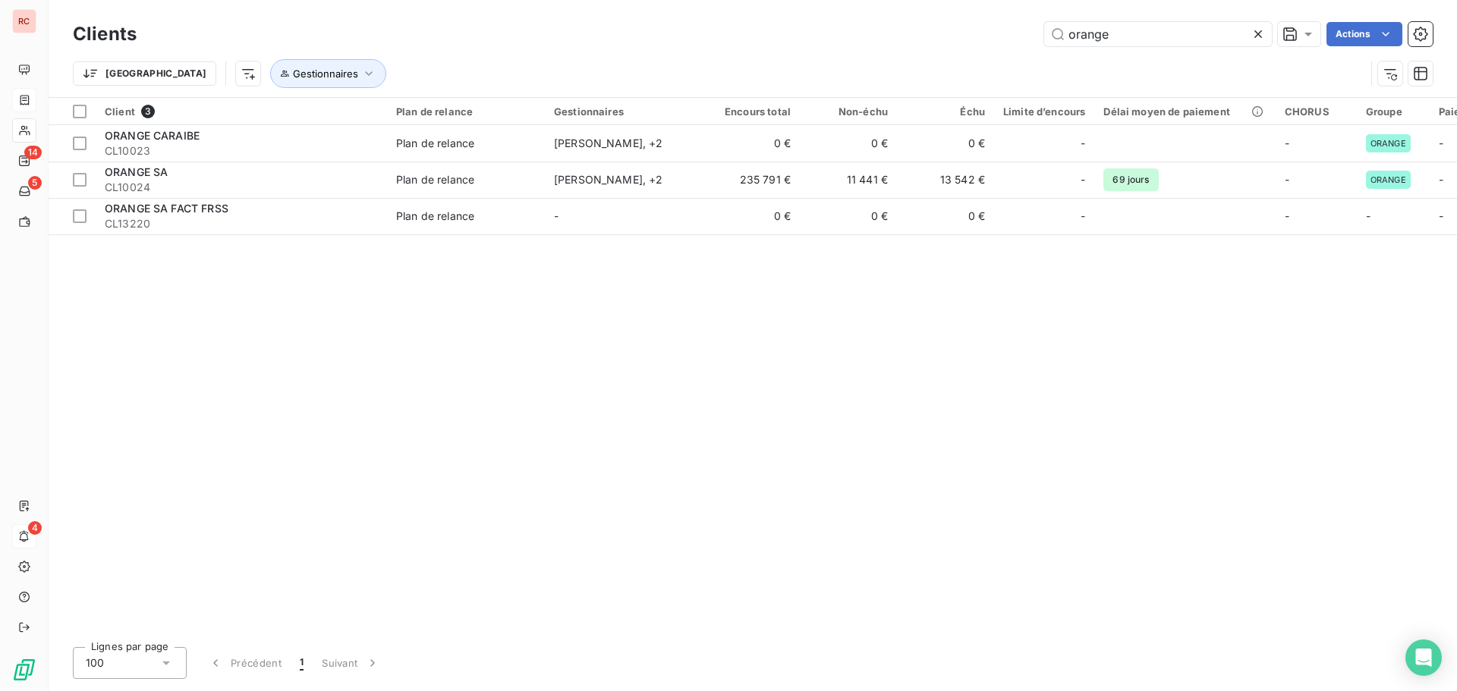
drag, startPoint x: 1123, startPoint y: 36, endPoint x: 913, endPoint y: 47, distance: 210.5
click at [913, 47] on div "Clients orange Actions" at bounding box center [753, 34] width 1360 height 32
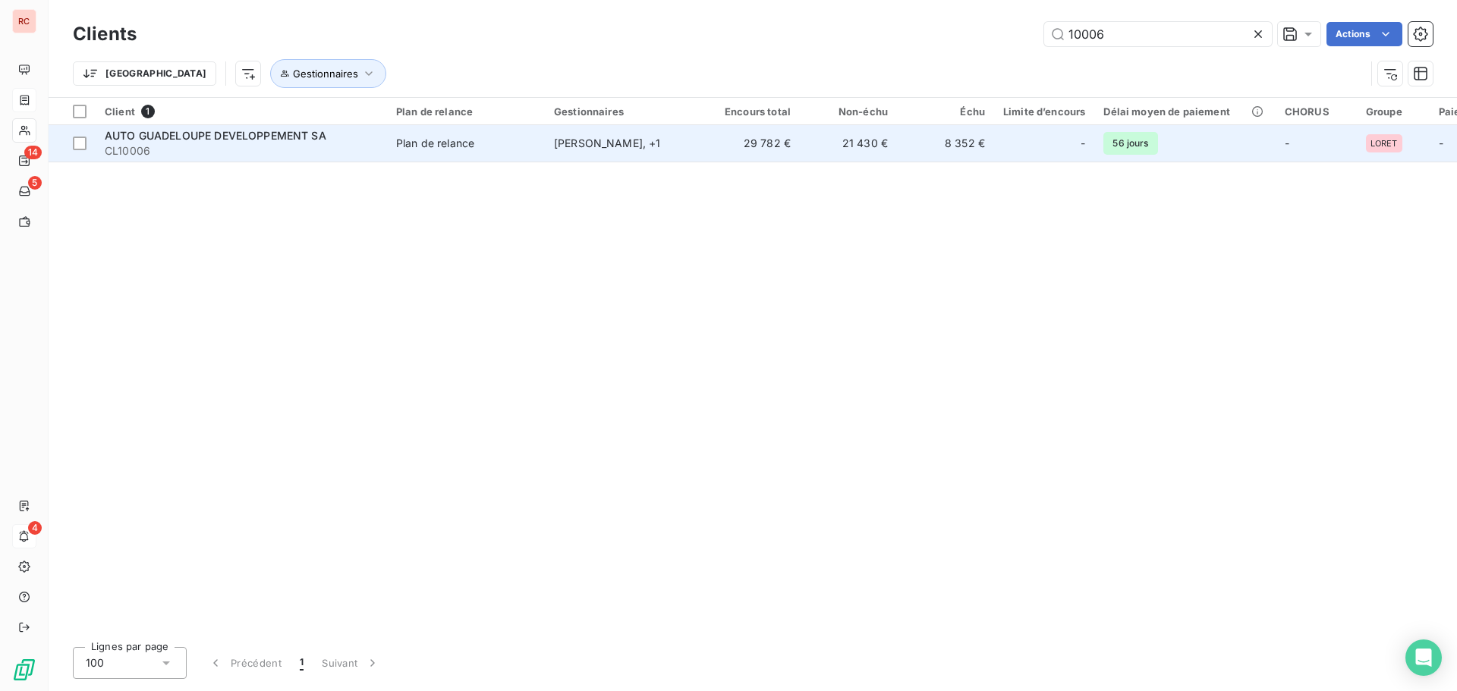
type input "10006"
click at [755, 147] on td "29 782 €" at bounding box center [751, 143] width 97 height 36
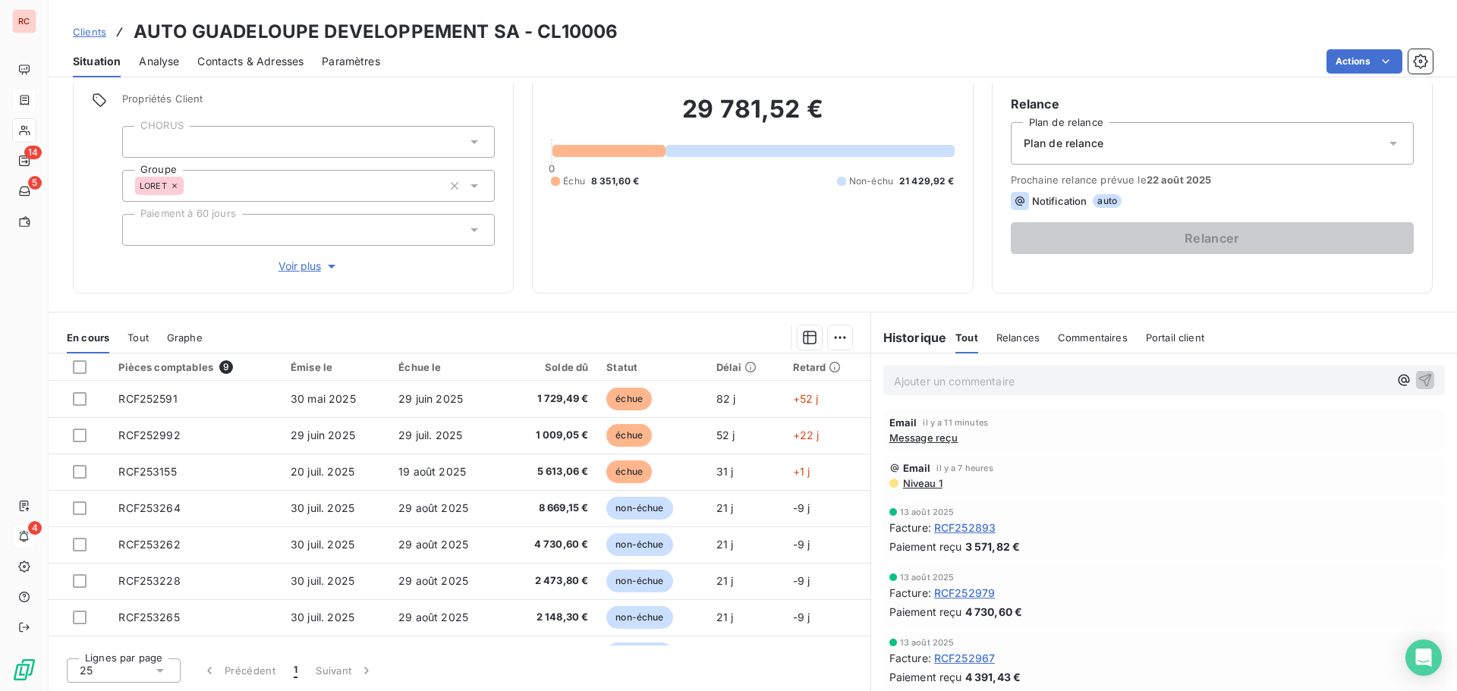
click at [920, 484] on span "Niveau 1" at bounding box center [921, 483] width 41 height 12
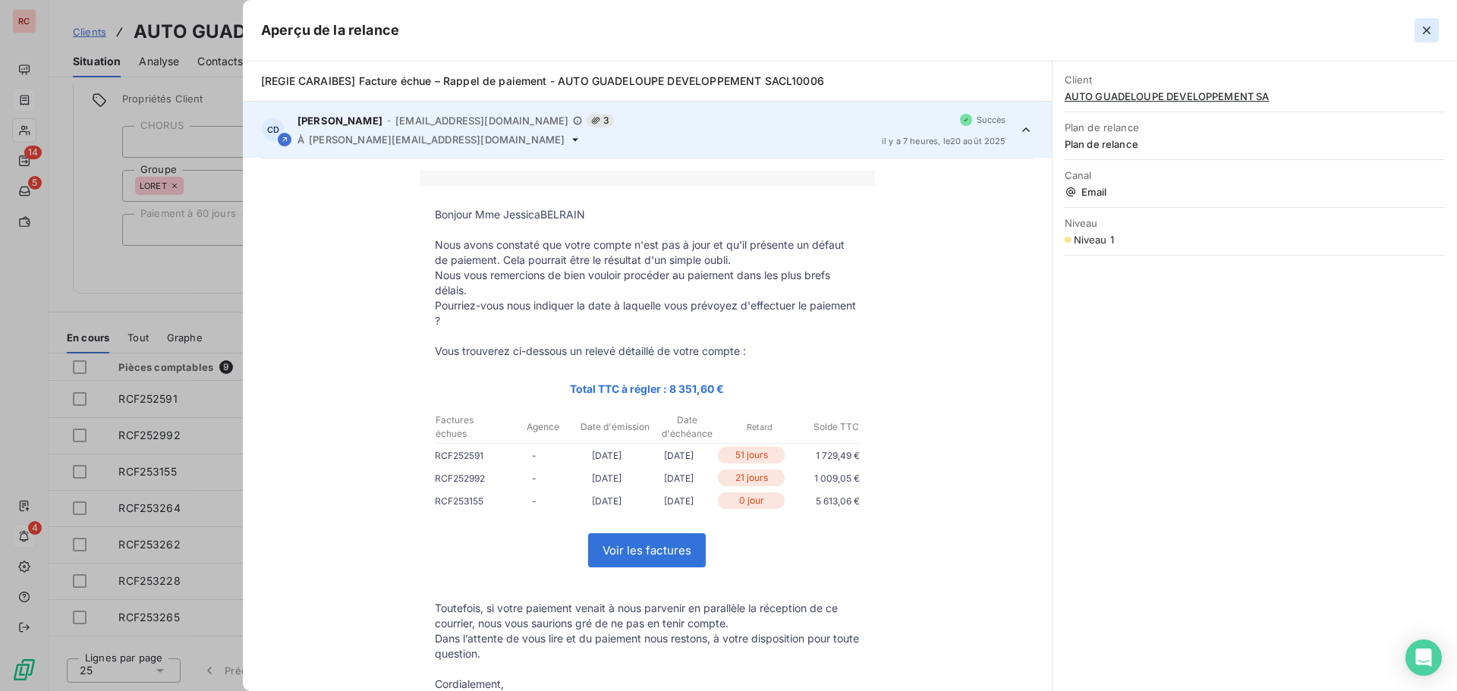
click at [1430, 30] on icon "button" at bounding box center [1426, 30] width 15 height 15
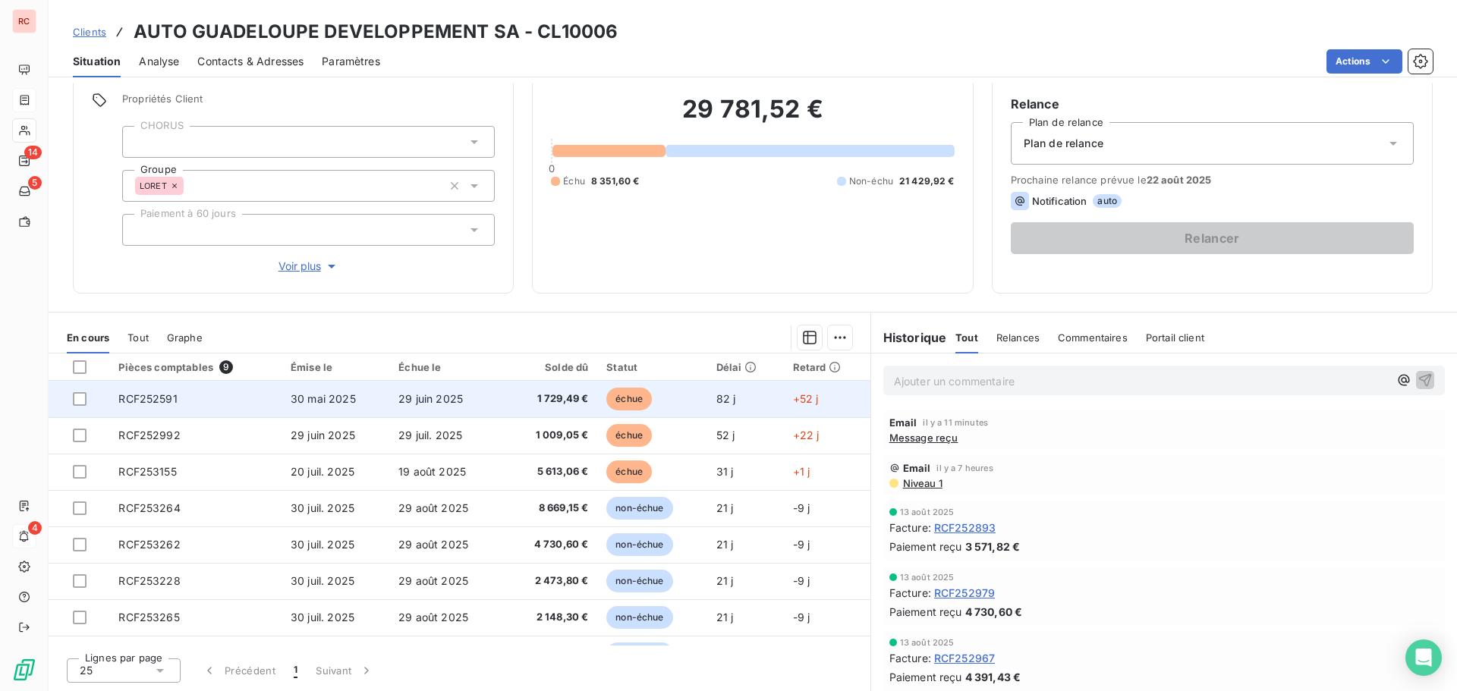
click at [503, 401] on td "1 729,49 €" at bounding box center [550, 399] width 94 height 36
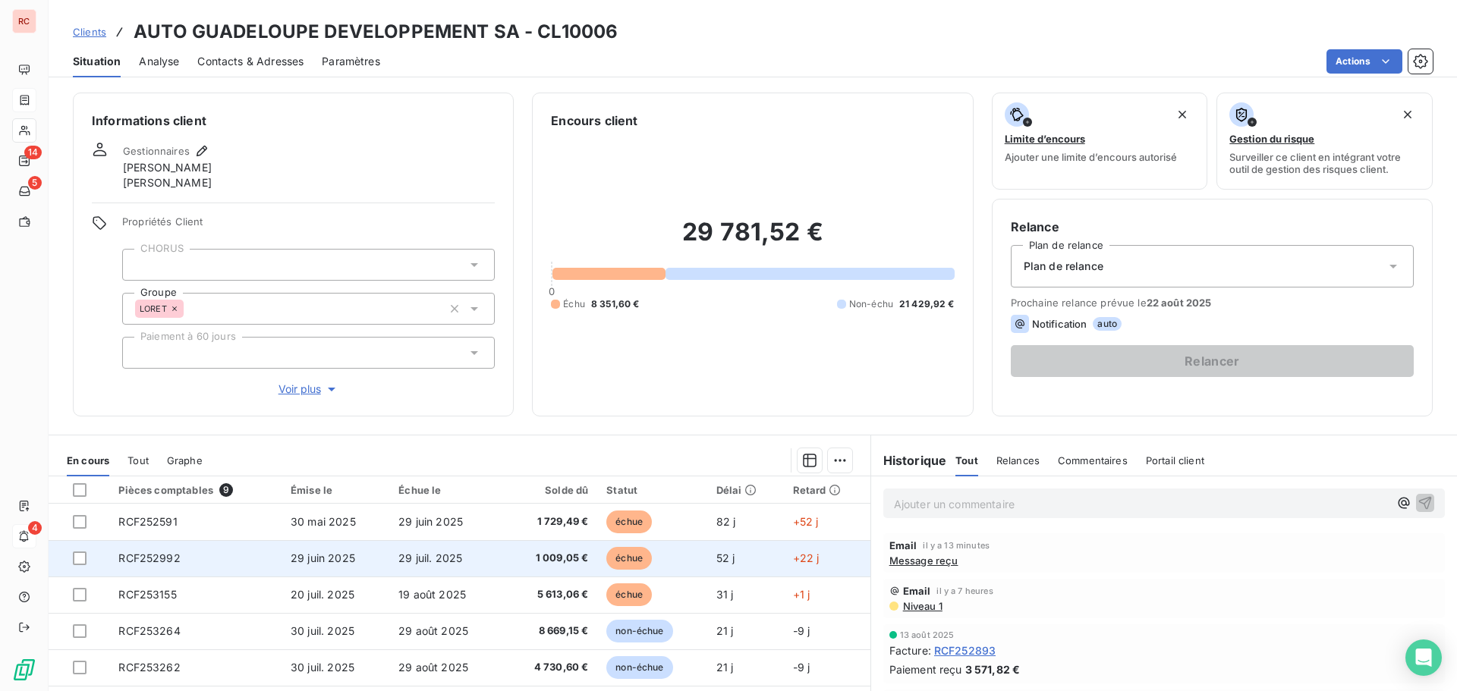
click at [198, 563] on td "RCF252992" at bounding box center [195, 558] width 172 height 36
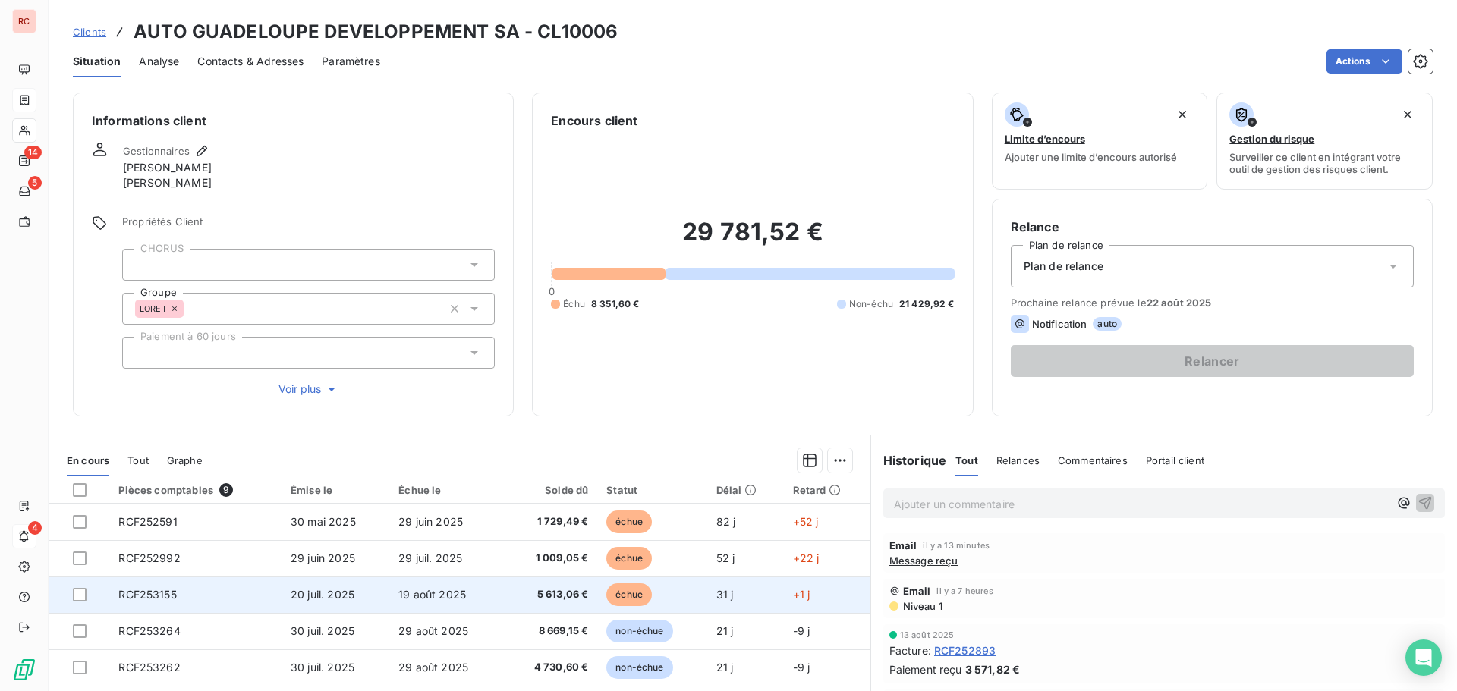
click at [204, 593] on td "RCF253155" at bounding box center [195, 595] width 172 height 36
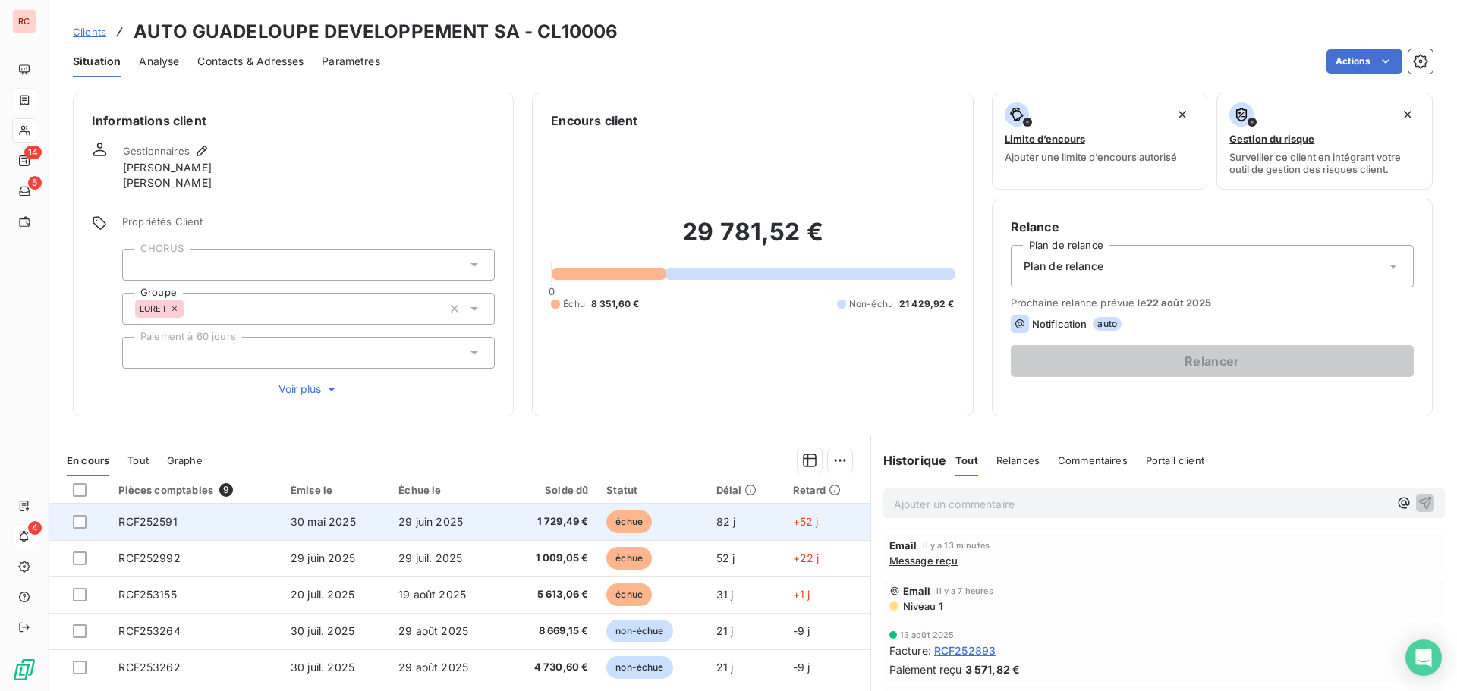
click at [298, 517] on span "30 mai 2025" at bounding box center [323, 521] width 65 height 13
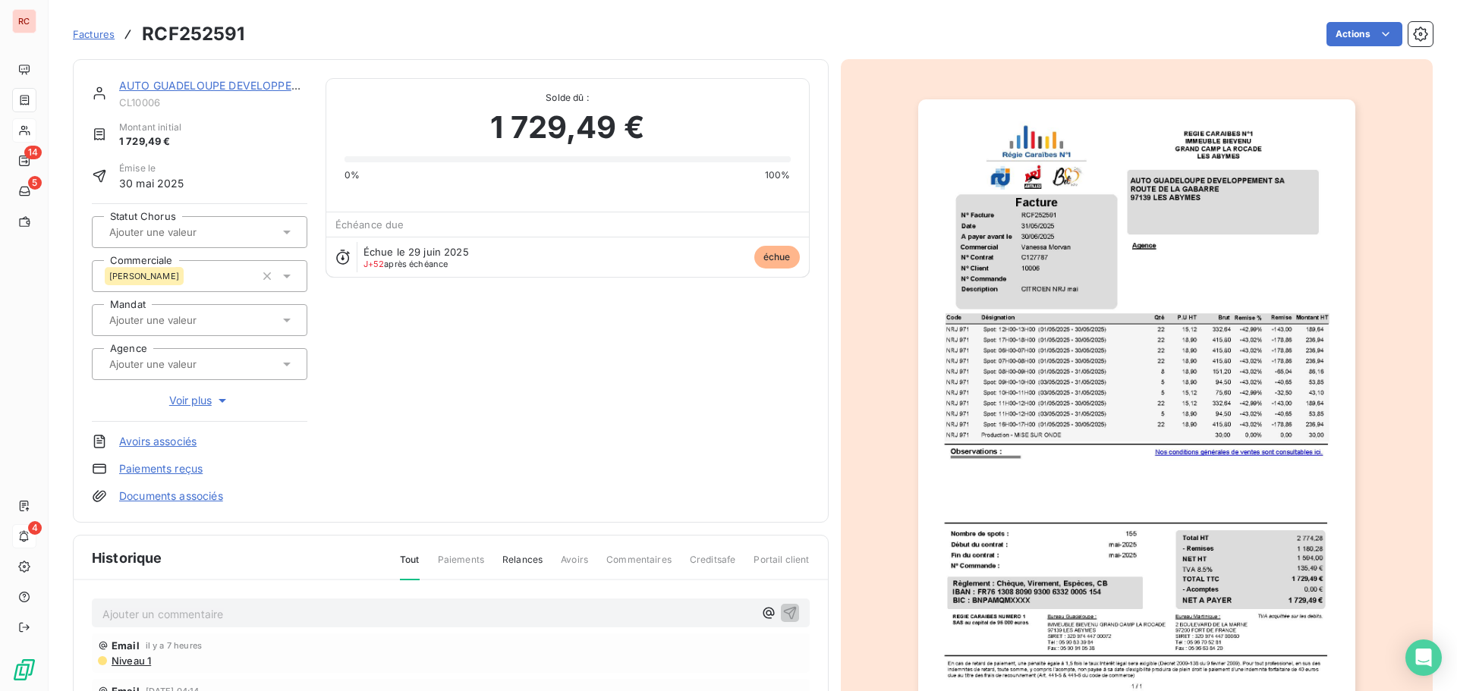
click at [115, 605] on p "Ajouter un commentaire ﻿" at bounding box center [427, 614] width 651 height 19
click at [284, 612] on p "20/08/2025 Retour de Jessica" at bounding box center [427, 613] width 651 height 17
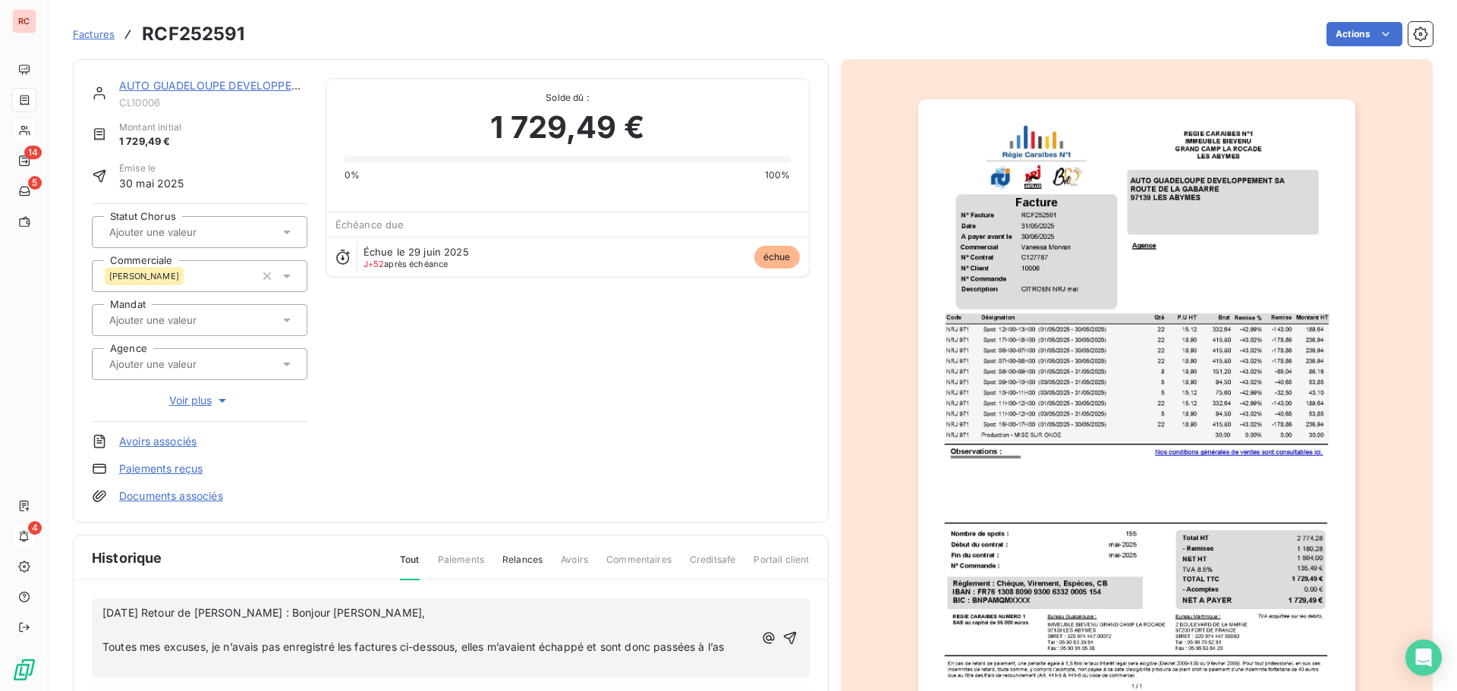
click at [106, 646] on span "Toutes mes excuses, je n’avais pas enregistré les factures ci-dessous, elles m’…" at bounding box center [412, 646] width 621 height 13
click at [104, 646] on span "Toutes mes excuses, je n’avais pas enregistré les factures ci-dessous, elles m’…" at bounding box center [412, 646] width 621 height 13
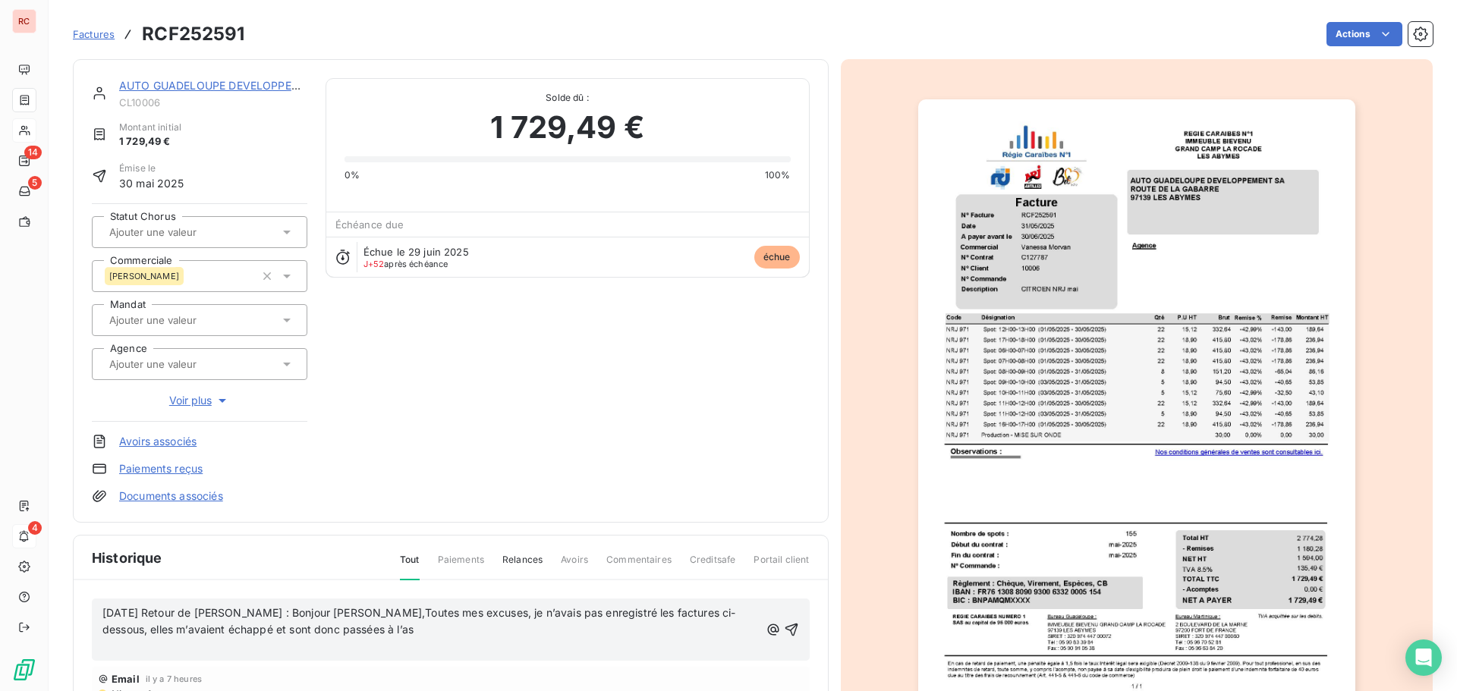
click at [373, 638] on p "20/08/2025 Retour de Jessica : Bonjour Claire,Toutes mes excuses, je n’avais pa…" at bounding box center [430, 622] width 657 height 35
click at [343, 617] on span "20/08/2025 Retour de Jessica : Bonjour Claire,Toutes mes excuses, je n’avais pa…" at bounding box center [419, 621] width 634 height 30
click at [345, 615] on span "20/08/2025 Retour de Jessica : Bonjour Claire,Toutes mes excuses, je n’avais pa…" at bounding box center [419, 621] width 634 height 30
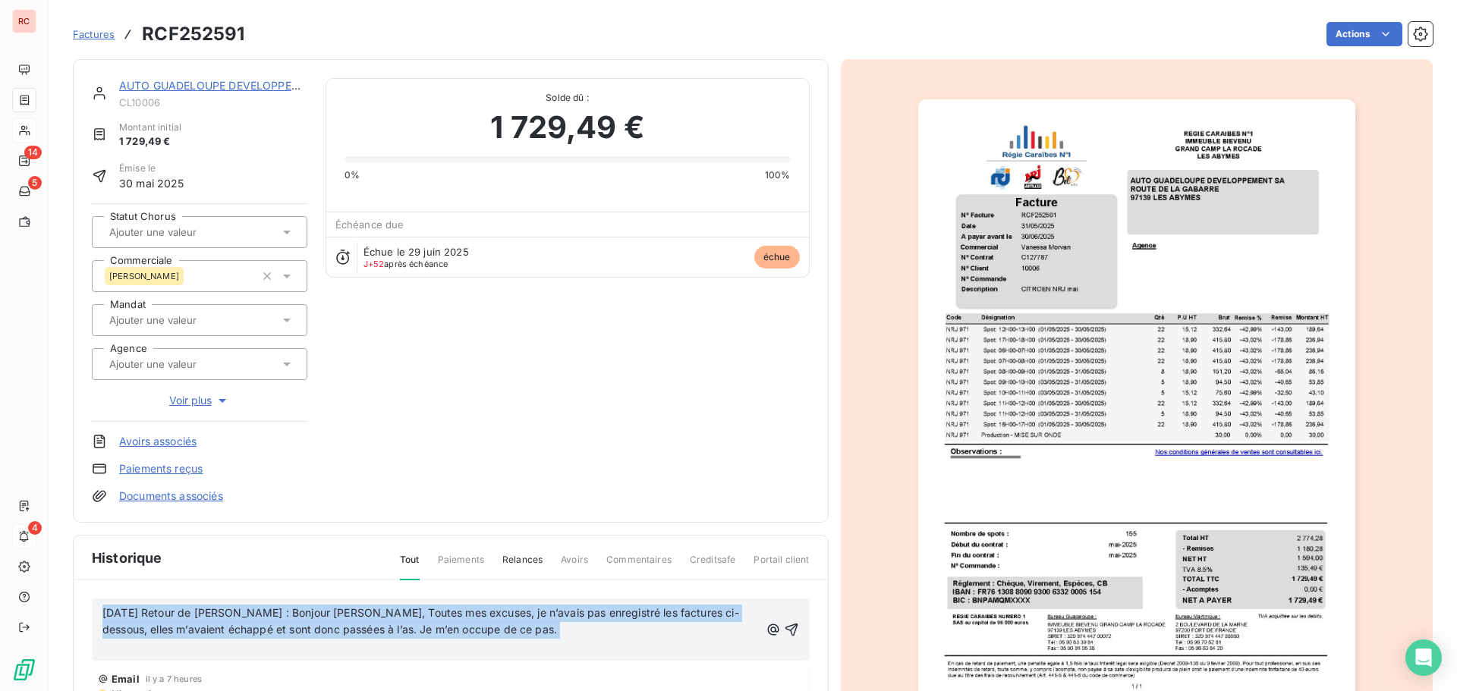
drag, startPoint x: 500, startPoint y: 639, endPoint x: 98, endPoint y: 609, distance: 403.2
click at [98, 609] on div "20/08/2025 Retour de Jessica : Bonjour Claire, Toutes mes excuses, je n’avais p…" at bounding box center [451, 630] width 718 height 63
copy div "20/08/2025 Retour de Jessica : Bonjour Claire, Toutes mes excuses, je n’avais p…"
click at [630, 647] on p "﻿" at bounding box center [430, 647] width 657 height 17
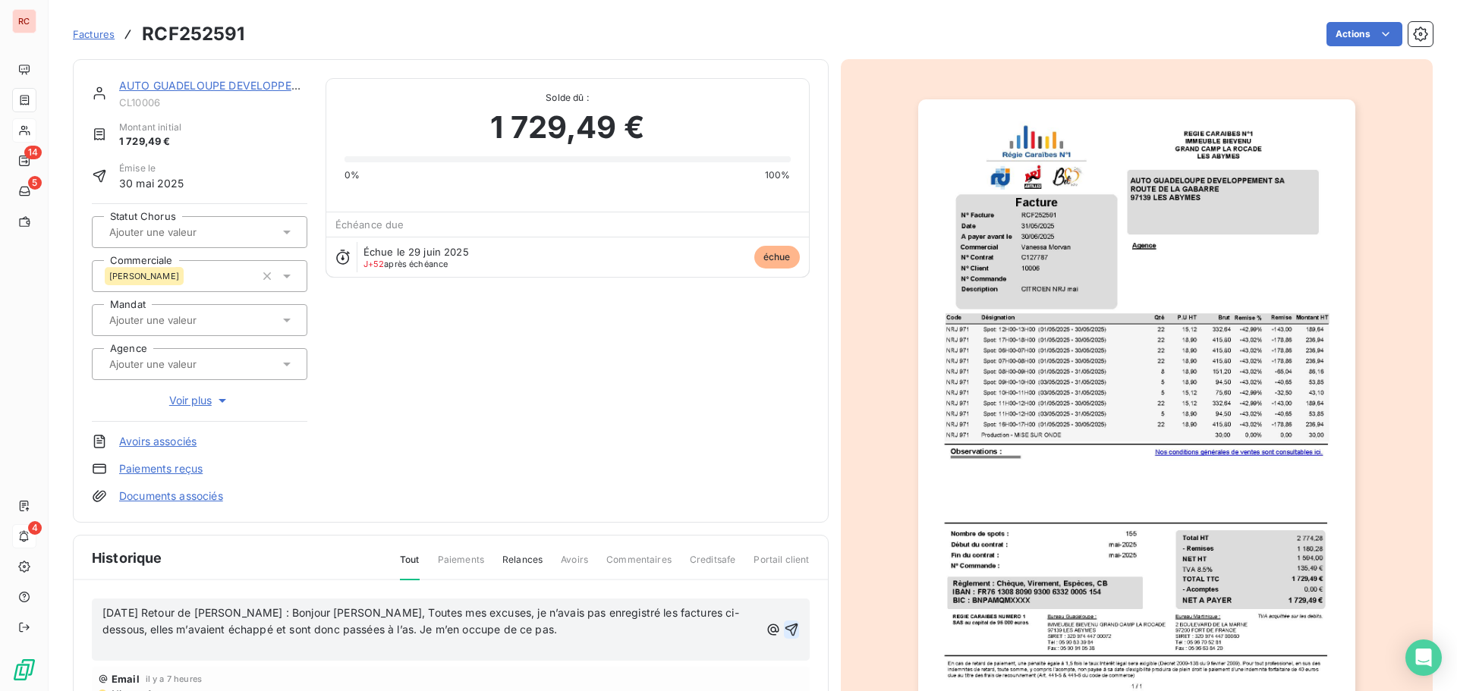
click at [784, 629] on icon "button" at bounding box center [791, 629] width 15 height 15
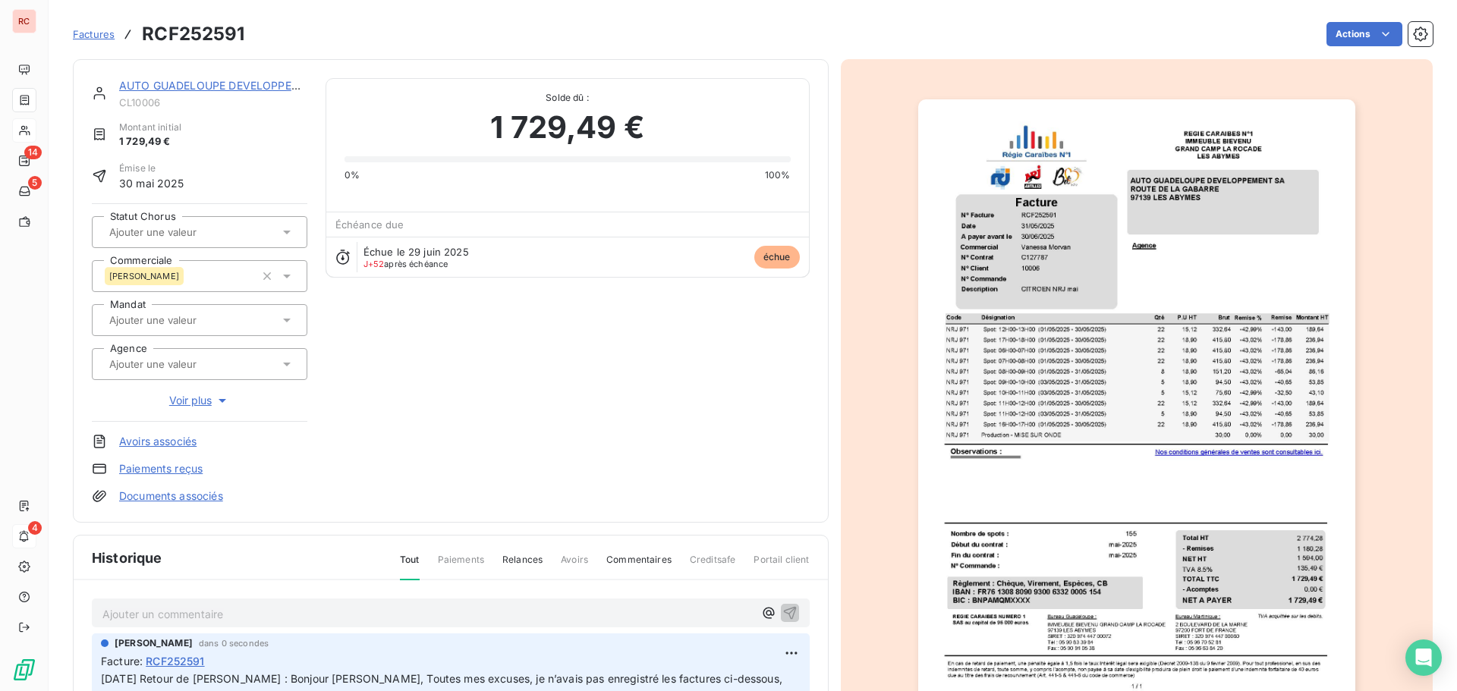
click at [175, 87] on link "AUTO GUADELOUPE DEVELOPPEMENT SA" at bounding box center [230, 85] width 222 height 13
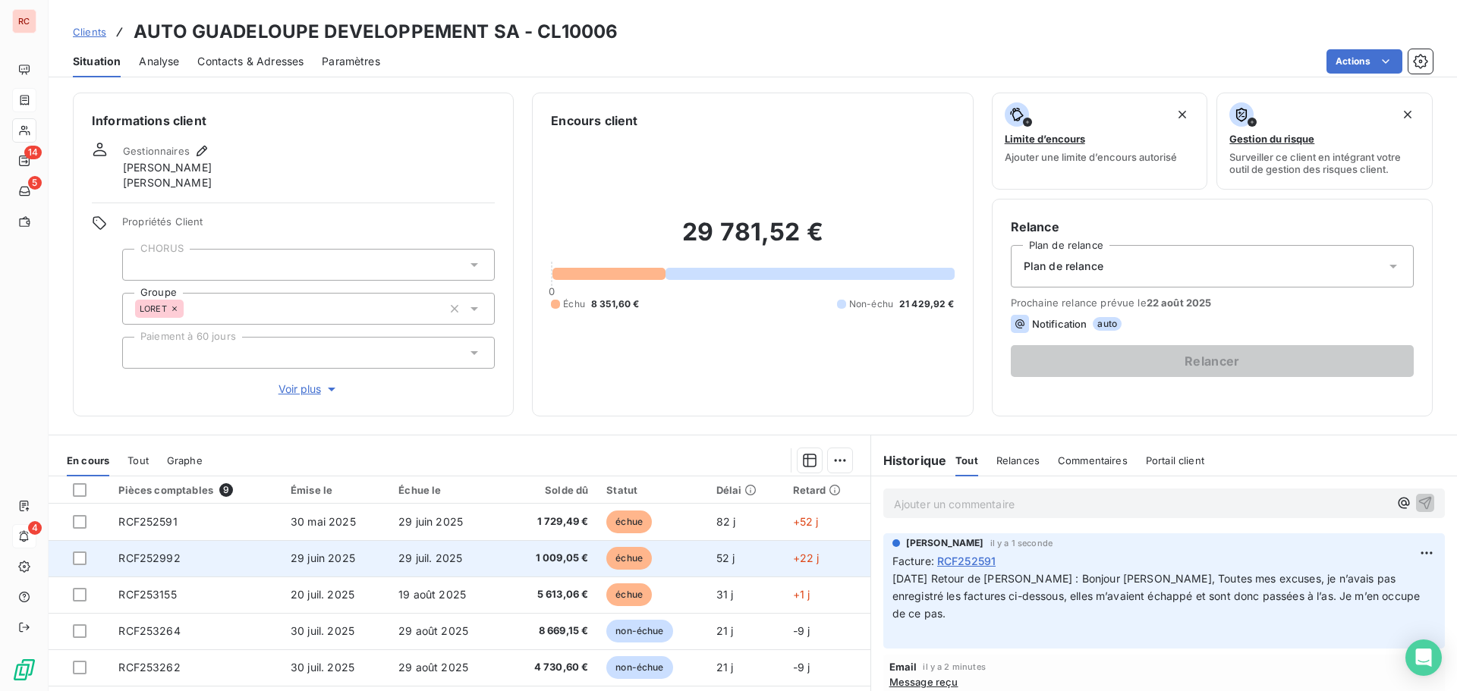
click at [191, 571] on td "RCF252992" at bounding box center [195, 558] width 172 height 36
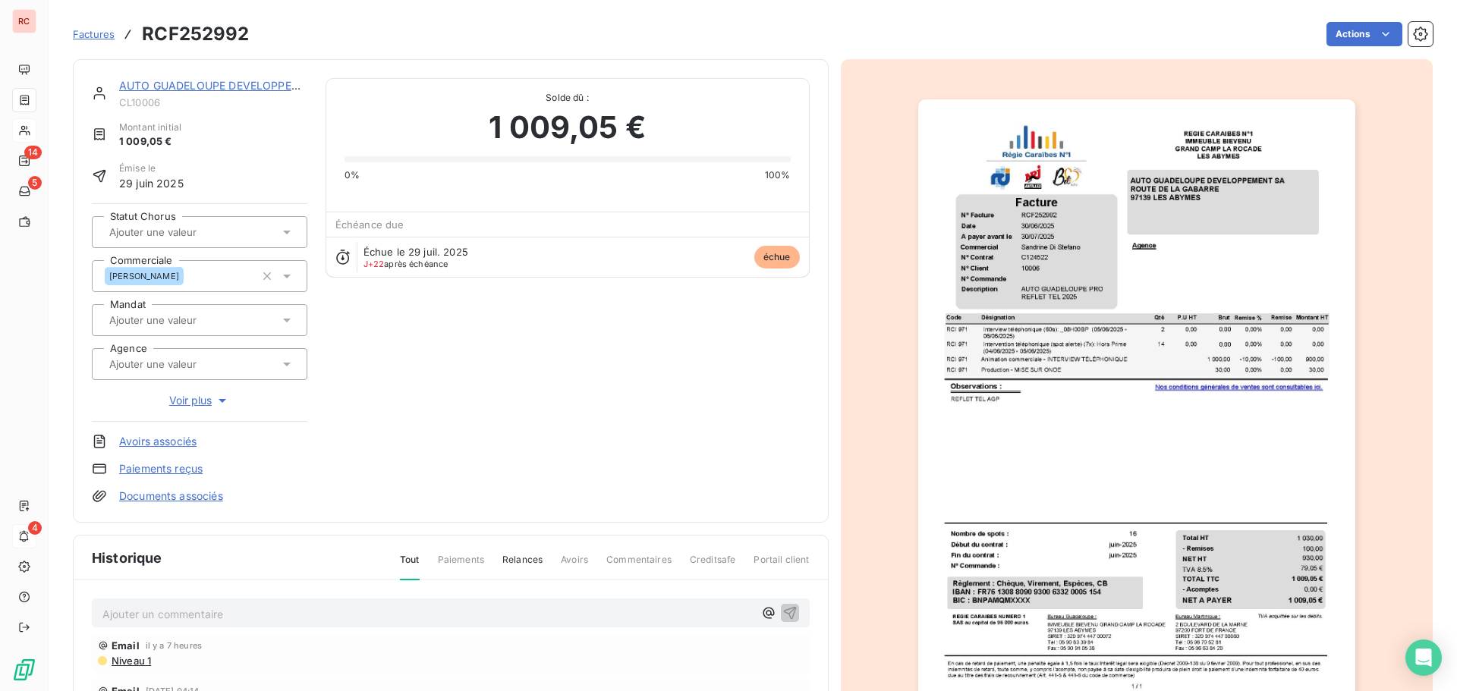
click at [171, 605] on div "Ajouter un commentaire ﻿" at bounding box center [427, 613] width 651 height 20
click at [162, 614] on p "Ajouter un commentaire ﻿" at bounding box center [427, 614] width 651 height 19
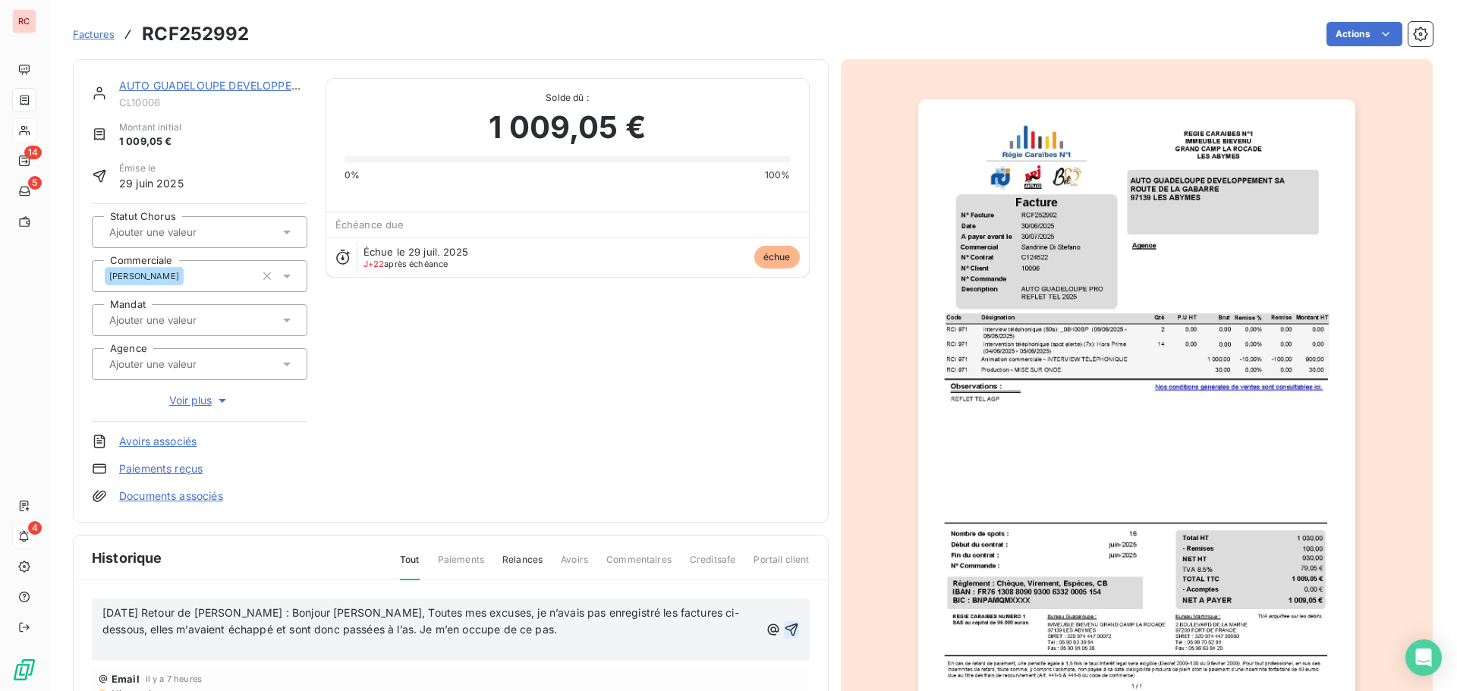
click at [784, 626] on icon "button" at bounding box center [791, 629] width 15 height 15
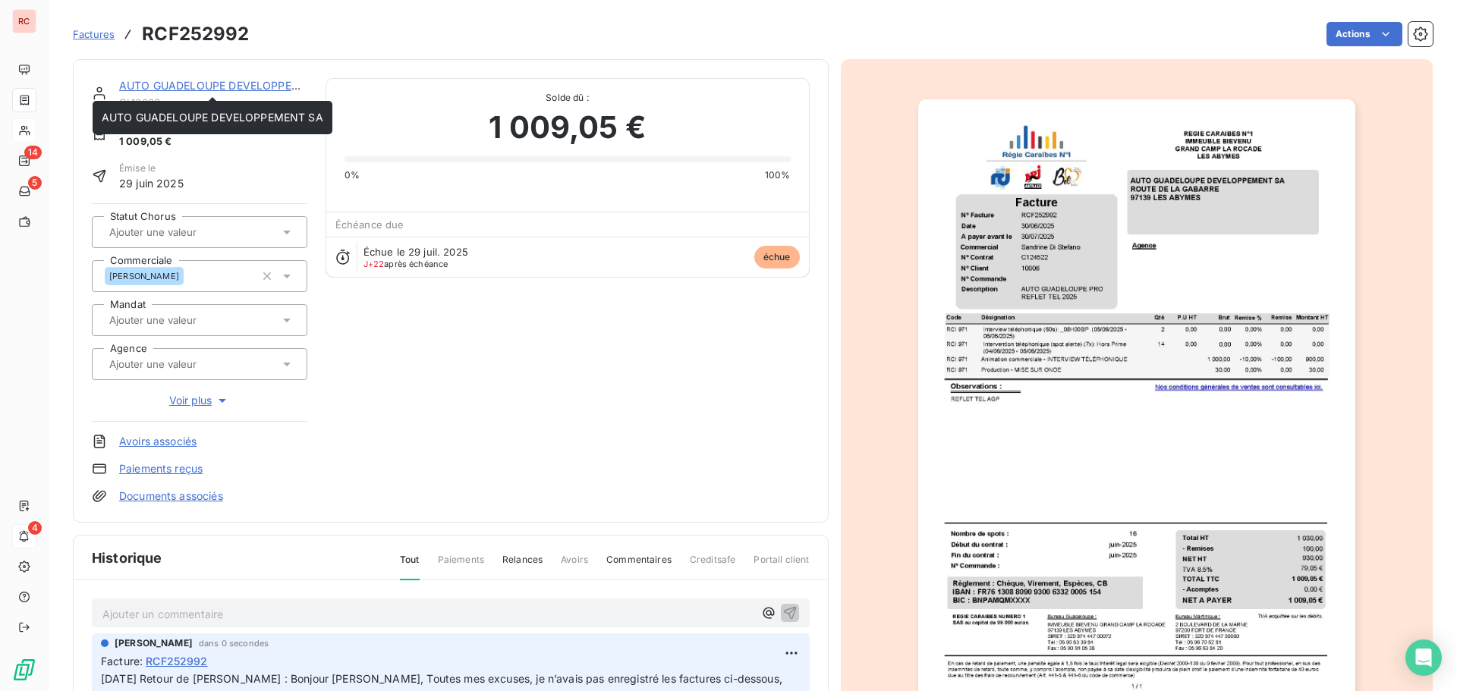
click at [145, 91] on link "AUTO GUADELOUPE DEVELOPPEMENT SA" at bounding box center [230, 85] width 222 height 13
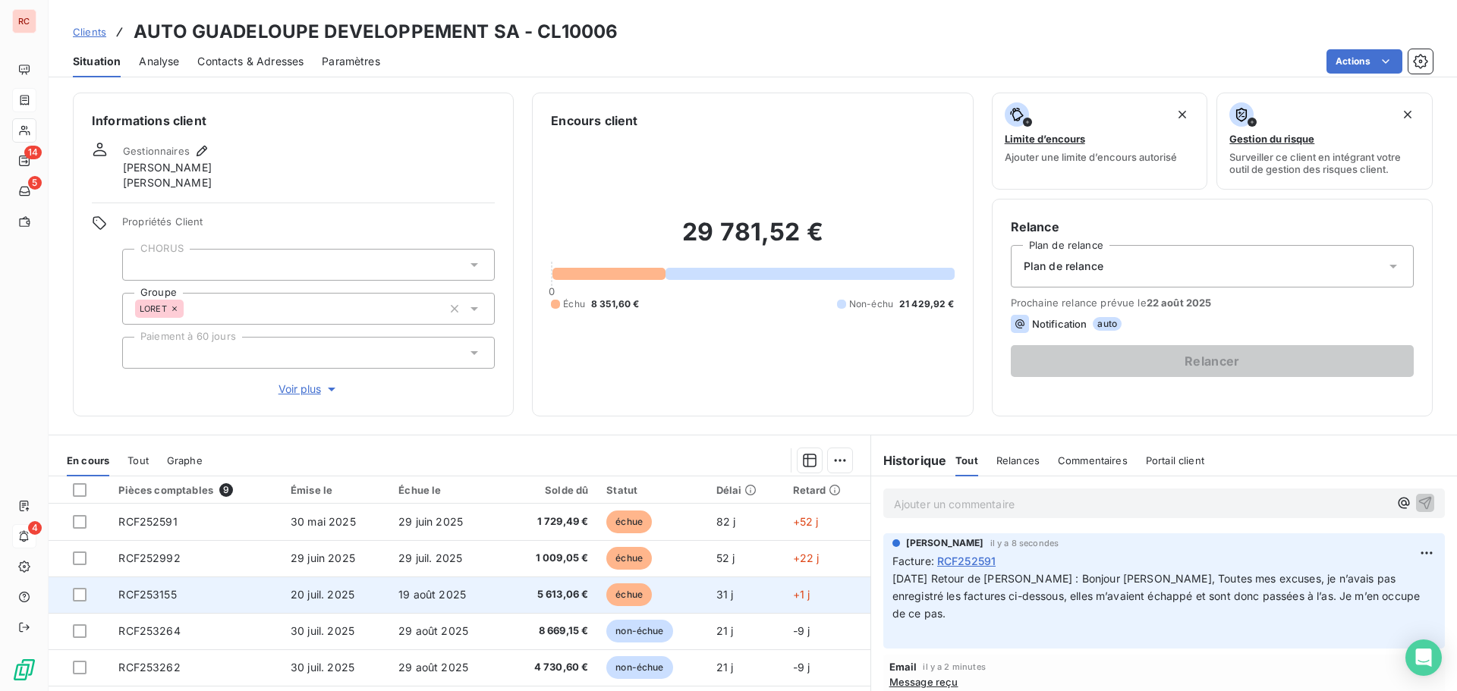
click at [260, 596] on td "RCF253155" at bounding box center [195, 595] width 172 height 36
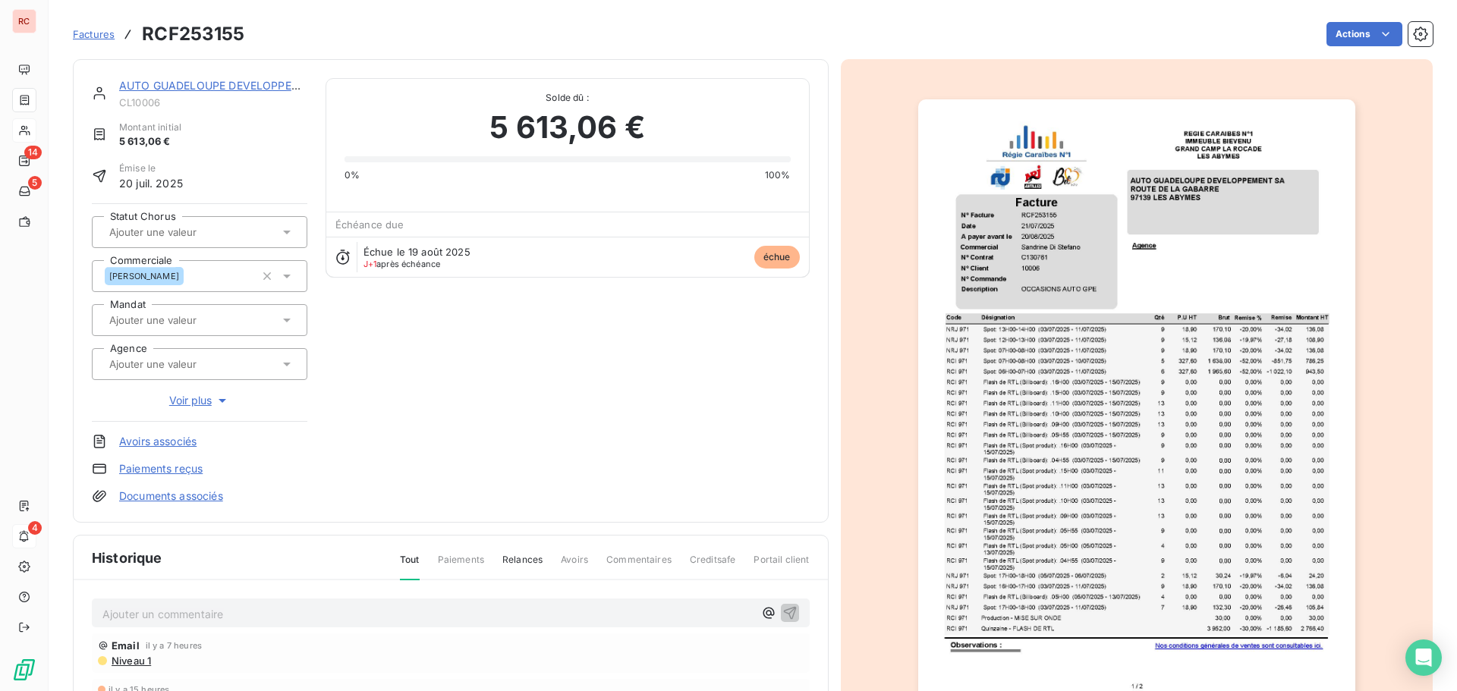
click at [220, 606] on p "Ajouter un commentaire ﻿" at bounding box center [427, 614] width 651 height 19
click at [200, 609] on span "20/08/2025 Retour : Concernant cette facture, elle sera dans les échéances de c…" at bounding box center [318, 612] width 433 height 13
click at [787, 607] on icon "button" at bounding box center [789, 612] width 13 height 13
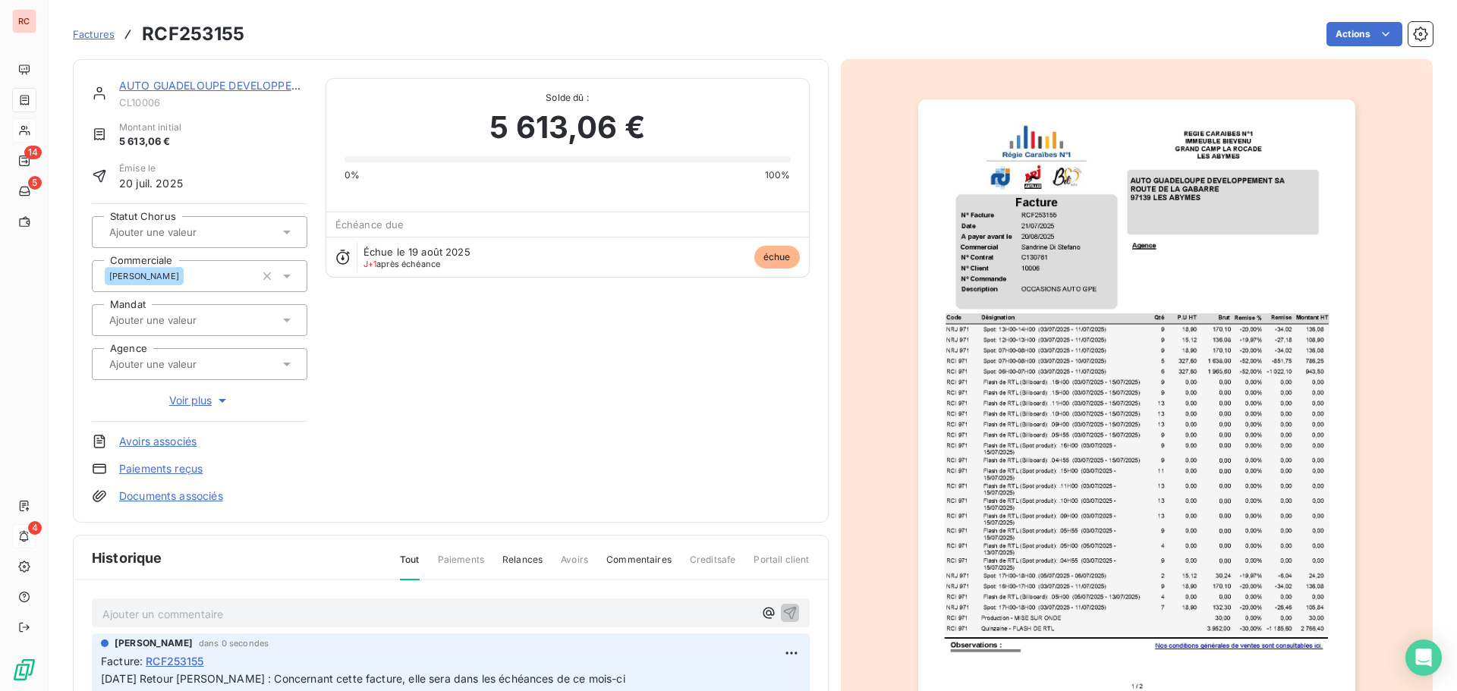
scroll to position [2, 0]
click at [235, 88] on link "AUTO GUADELOUPE DEVELOPPEMENT SA" at bounding box center [230, 83] width 222 height 13
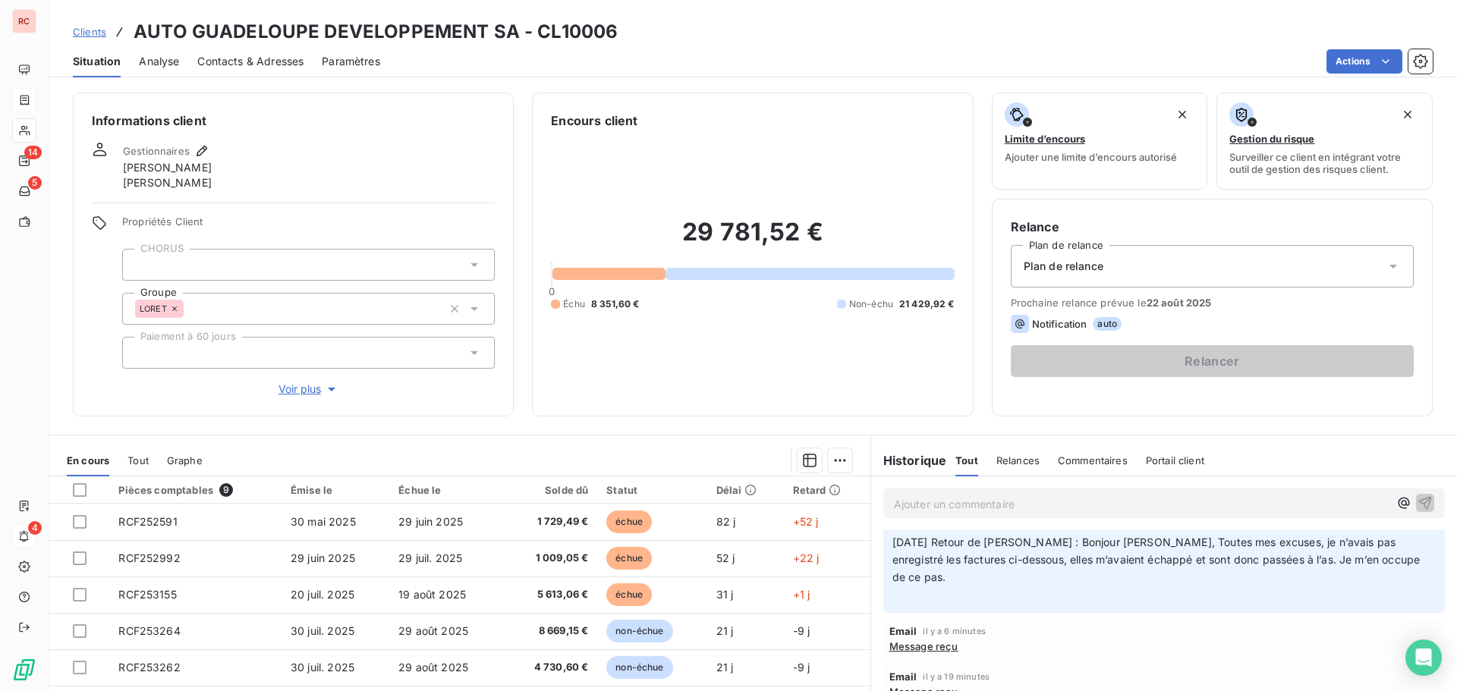
scroll to position [152, 0]
